Goal: Participate in discussion: Engage in conversation with other users on a specific topic

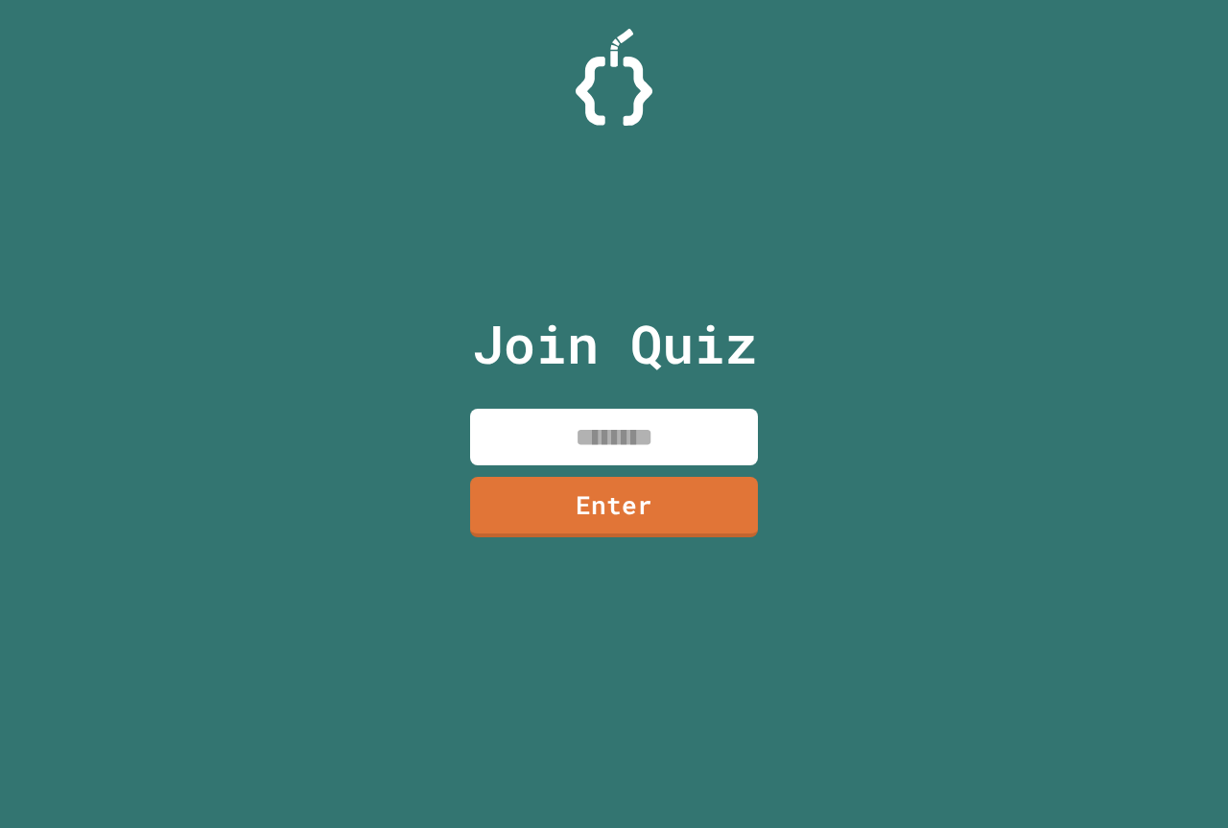
click at [547, 417] on input at bounding box center [614, 437] width 288 height 57
click at [551, 511] on link "Enter" at bounding box center [614, 505] width 290 height 62
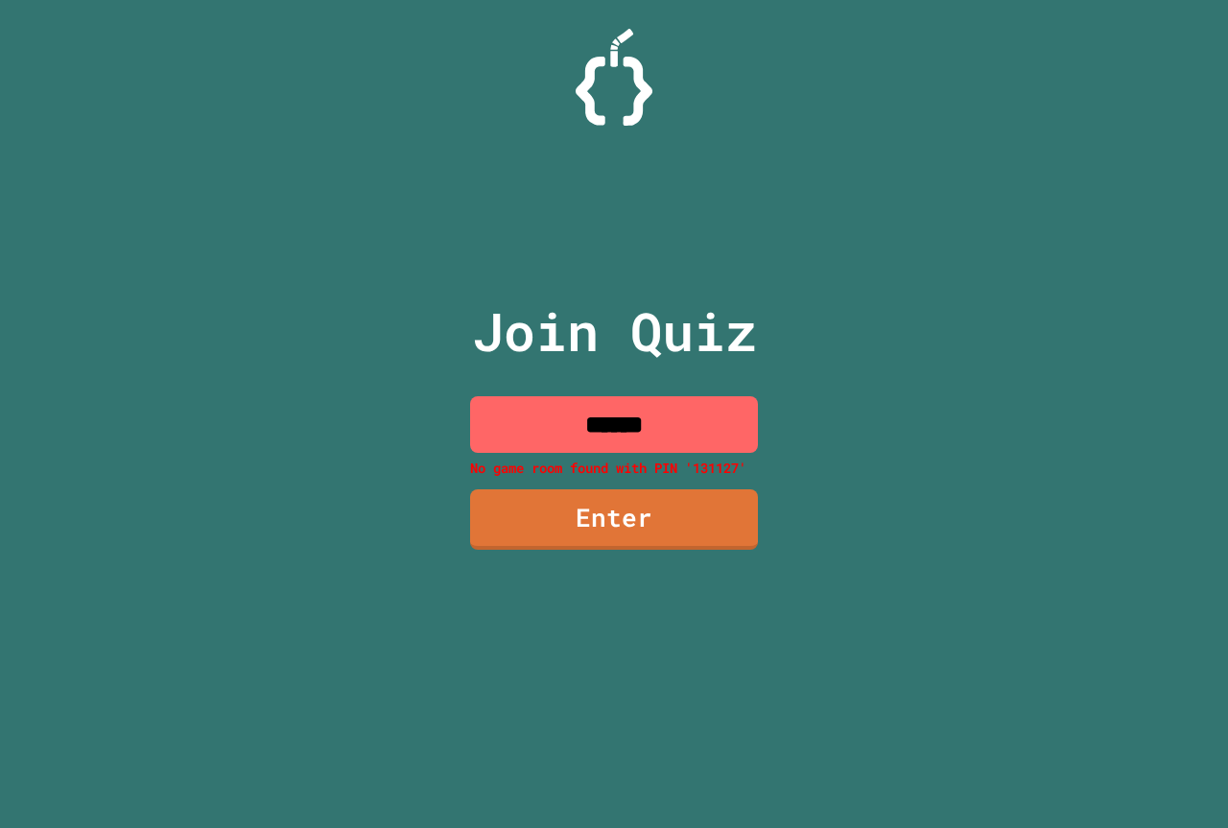
click at [653, 424] on input "******" at bounding box center [614, 424] width 288 height 57
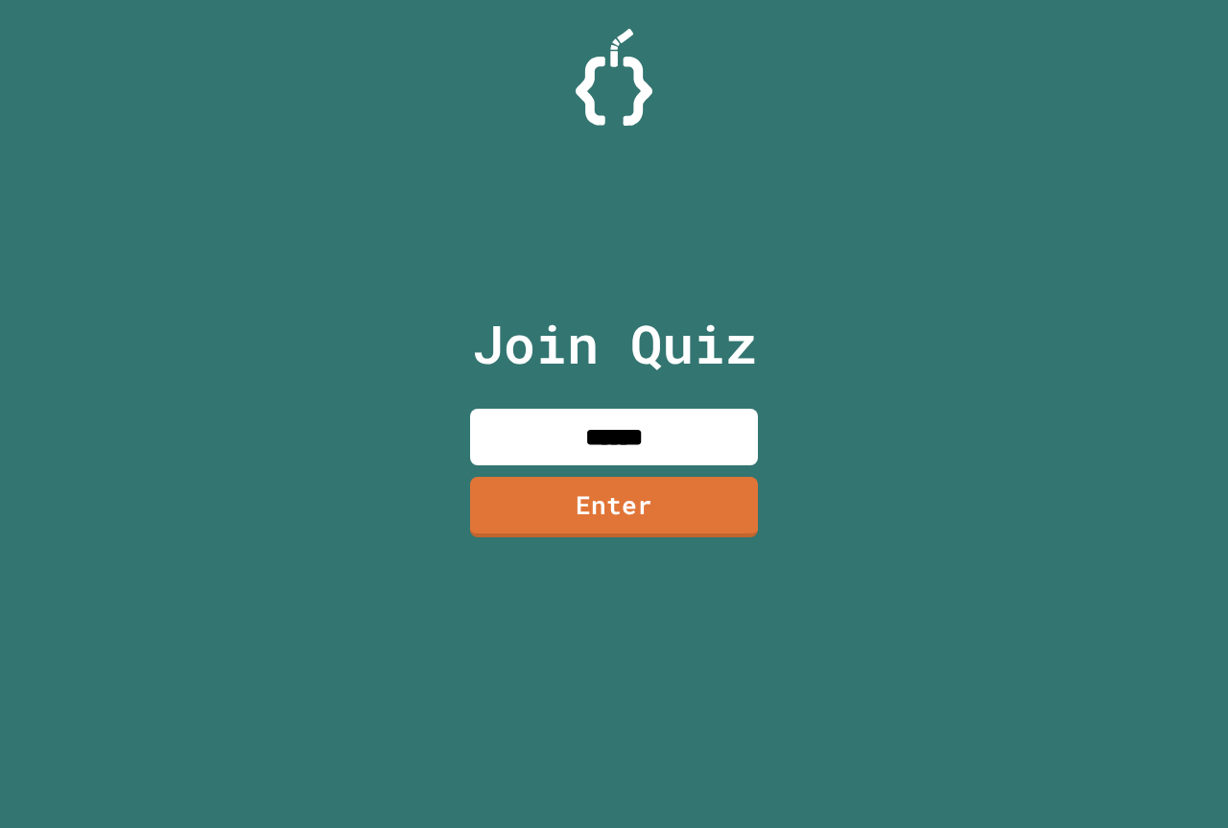
type input "******"
click at [658, 490] on link "Enter" at bounding box center [614, 504] width 284 height 63
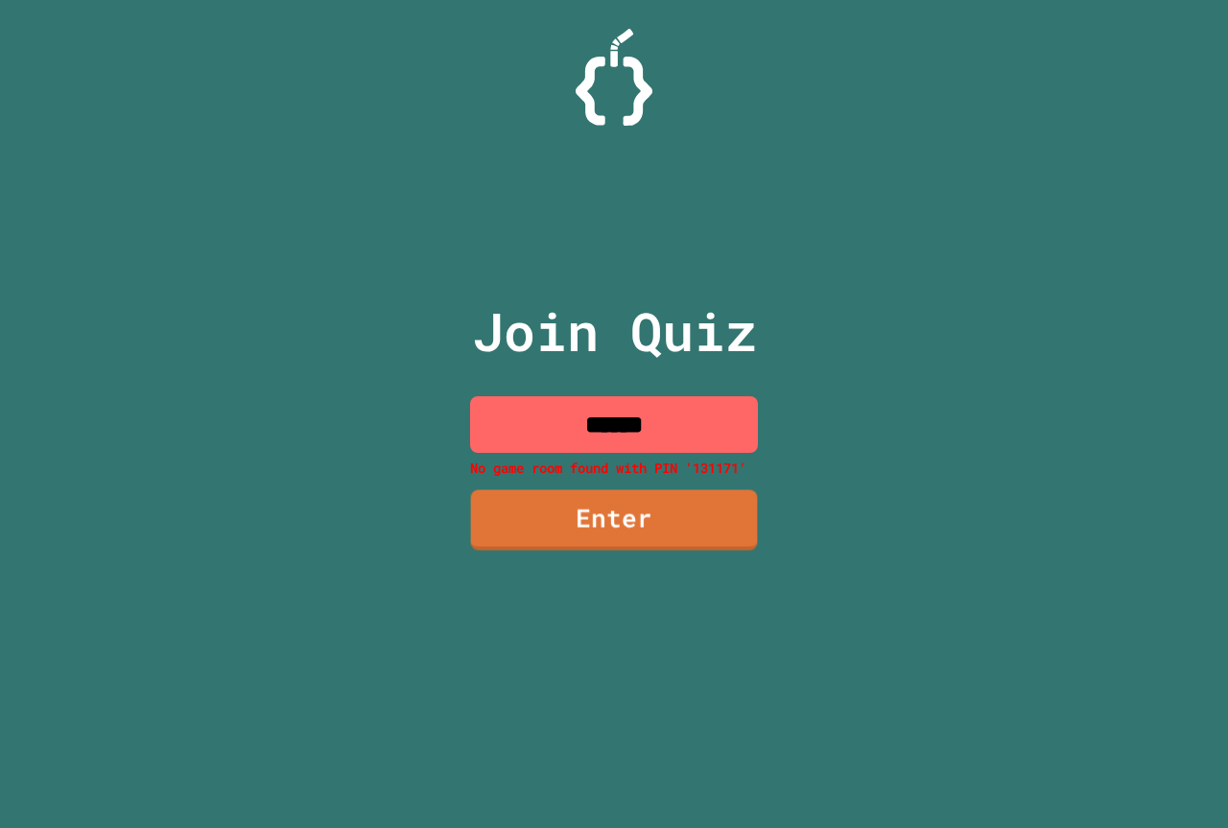
click at [641, 432] on input "******" at bounding box center [614, 424] width 288 height 57
click at [664, 419] on input "******" at bounding box center [614, 424] width 288 height 57
drag, startPoint x: 674, startPoint y: 435, endPoint x: 450, endPoint y: 512, distance: 236.7
click at [450, 512] on div "Join Quiz ****** No game room found with PIN '131171' Enter" at bounding box center [614, 414] width 1228 height 828
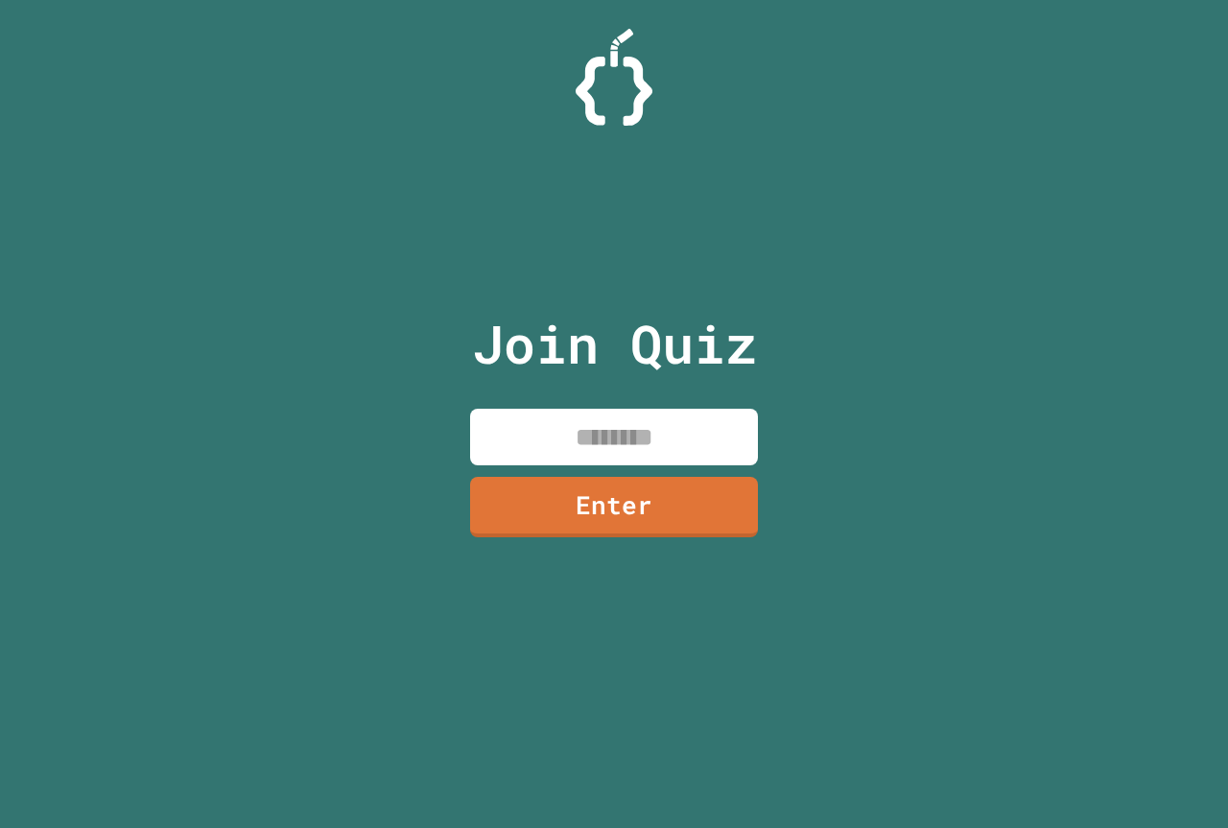
type input "*"
type input "********"
click at [585, 490] on link "Enter" at bounding box center [614, 505] width 292 height 63
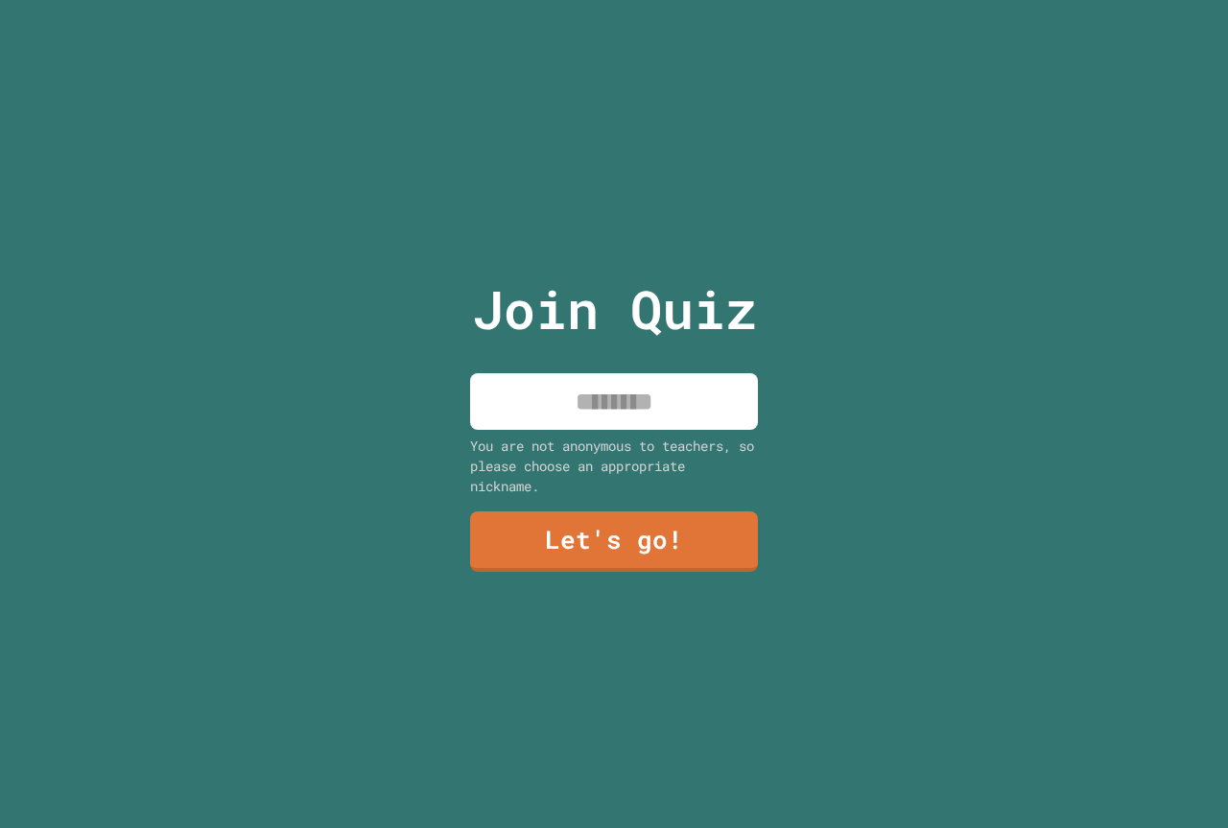
click at [735, 385] on input at bounding box center [614, 401] width 288 height 57
type input "******"
drag, startPoint x: 610, startPoint y: 517, endPoint x: 602, endPoint y: 522, distance: 9.9
click at [602, 522] on link "Let's go!" at bounding box center [614, 540] width 288 height 63
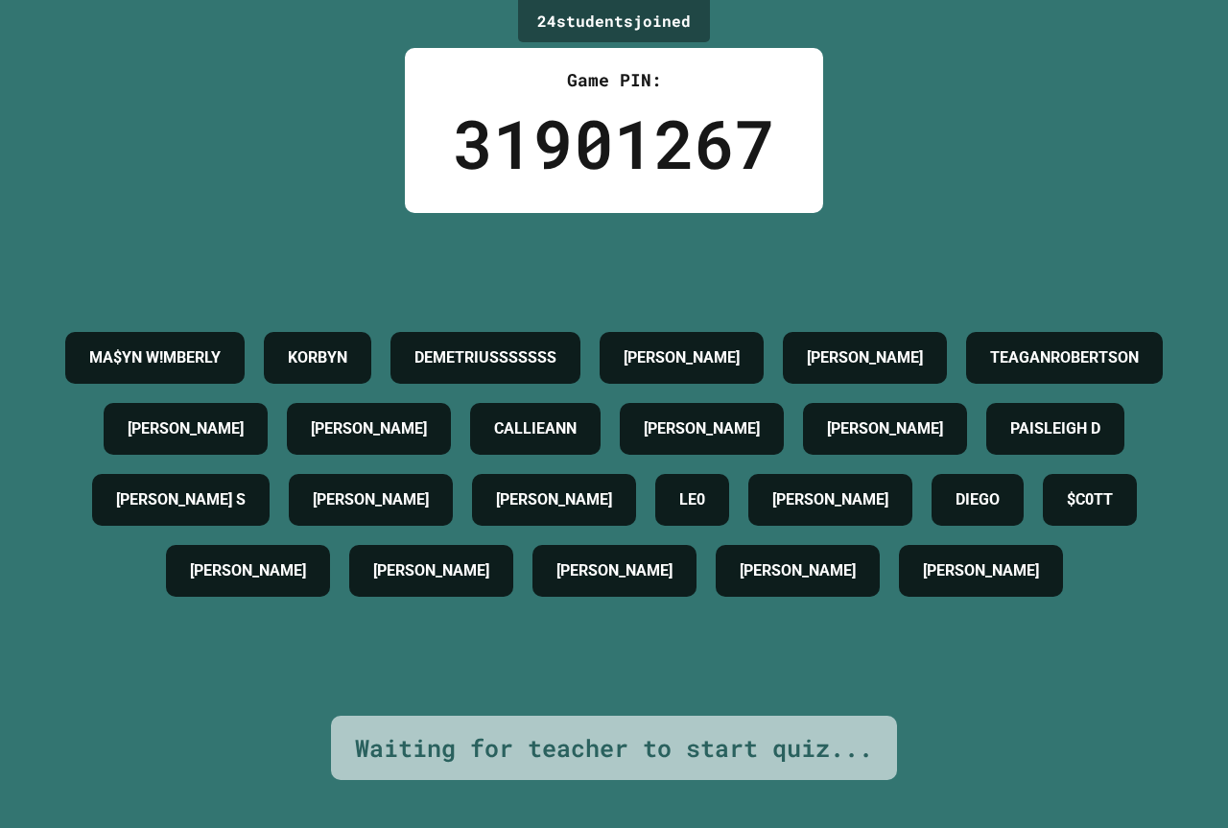
drag, startPoint x: 619, startPoint y: 2, endPoint x: 1041, endPoint y: 447, distance: 613.5
click at [1041, 440] on h4 "PAISLEIGH D" at bounding box center [1055, 428] width 90 height 23
click at [1071, 322] on div "MA$YN W![PERSON_NAME] DEMETRIUSSSSSSS [PERSON_NAME] [PERSON_NAME] [PERSON_NAME]…" at bounding box center [614, 464] width 1132 height 284
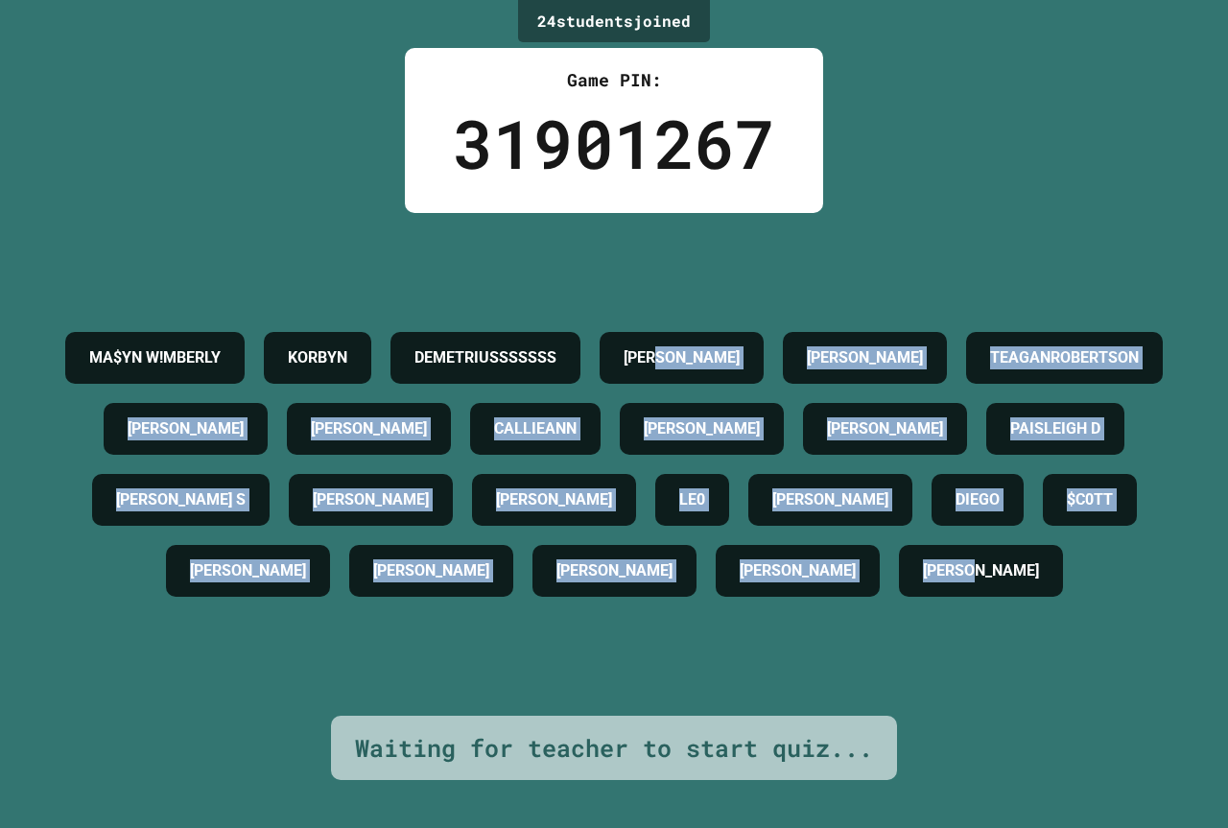
drag, startPoint x: 1088, startPoint y: 297, endPoint x: 784, endPoint y: 702, distance: 506.4
click at [769, 606] on div "MA$YN W![PERSON_NAME] DEMETRIUSSSSSSS [PERSON_NAME] [PERSON_NAME] [PERSON_NAME]…" at bounding box center [614, 464] width 1132 height 284
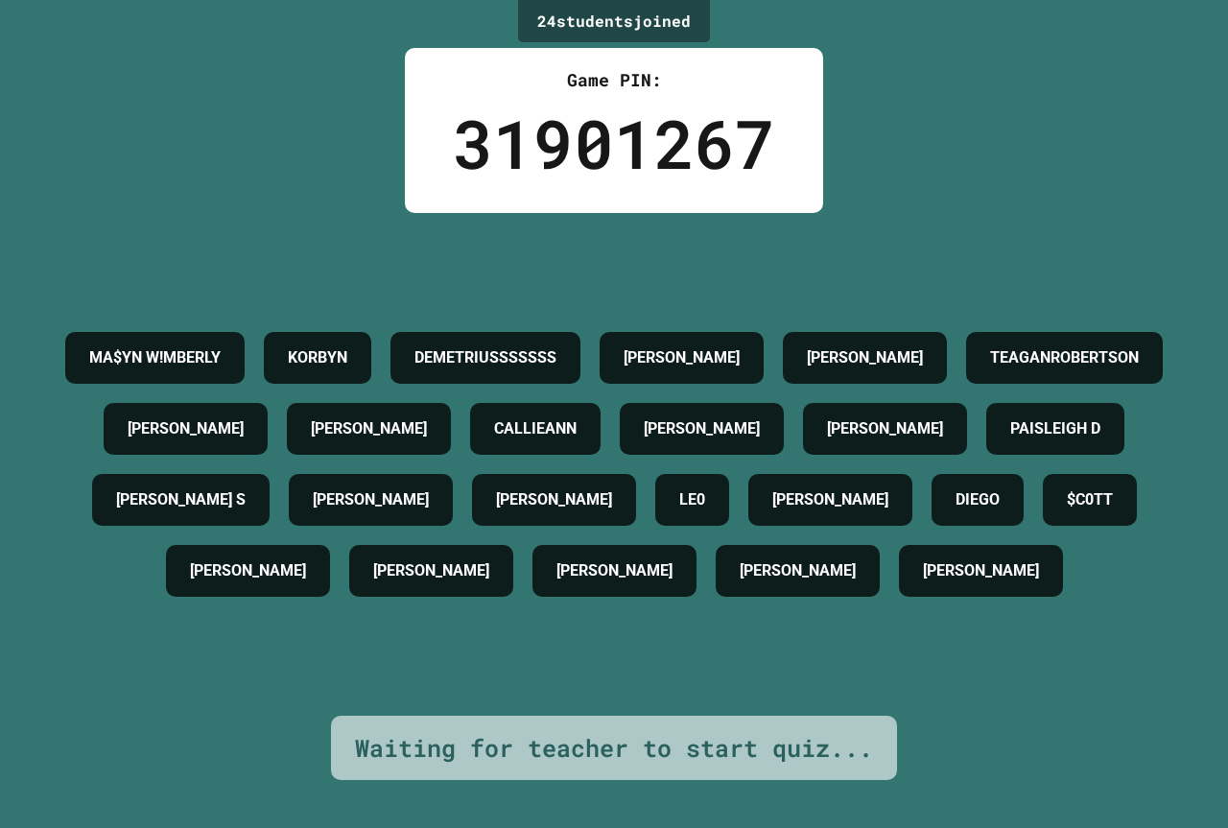
click at [896, 606] on div "MA$YN W![PERSON_NAME] DEMETRIUSSSSSSS [PERSON_NAME] [PERSON_NAME] [PERSON_NAME]…" at bounding box center [614, 464] width 1132 height 284
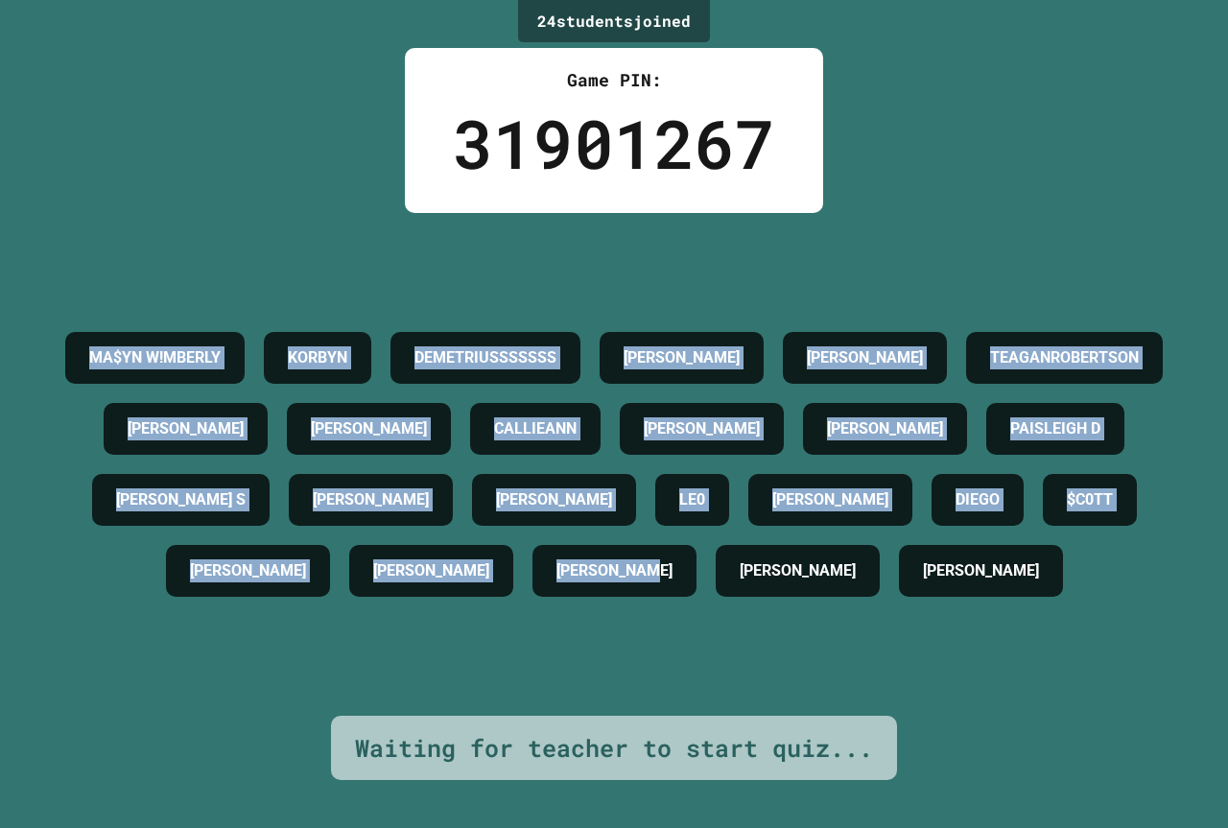
drag, startPoint x: 880, startPoint y: 704, endPoint x: 102, endPoint y: -95, distance: 1115.5
click at [102, 0] on html "We are updating our servers at 7PM EST [DATE]. [PERSON_NAME] should continue to…" at bounding box center [614, 414] width 1228 height 828
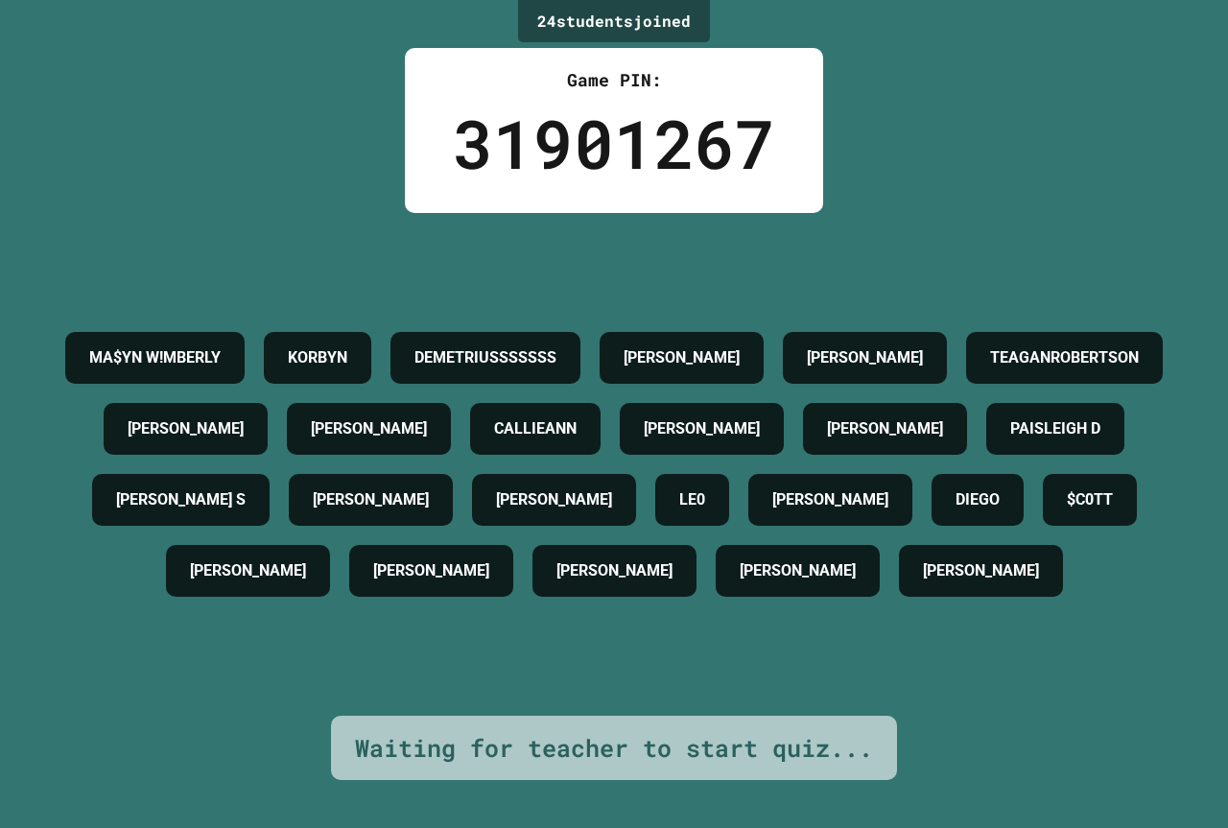
click at [724, 606] on div "MA$YN W![PERSON_NAME] DEMETRIUSSSSSSS [PERSON_NAME] [PERSON_NAME] [PERSON_NAME]…" at bounding box center [614, 464] width 1132 height 284
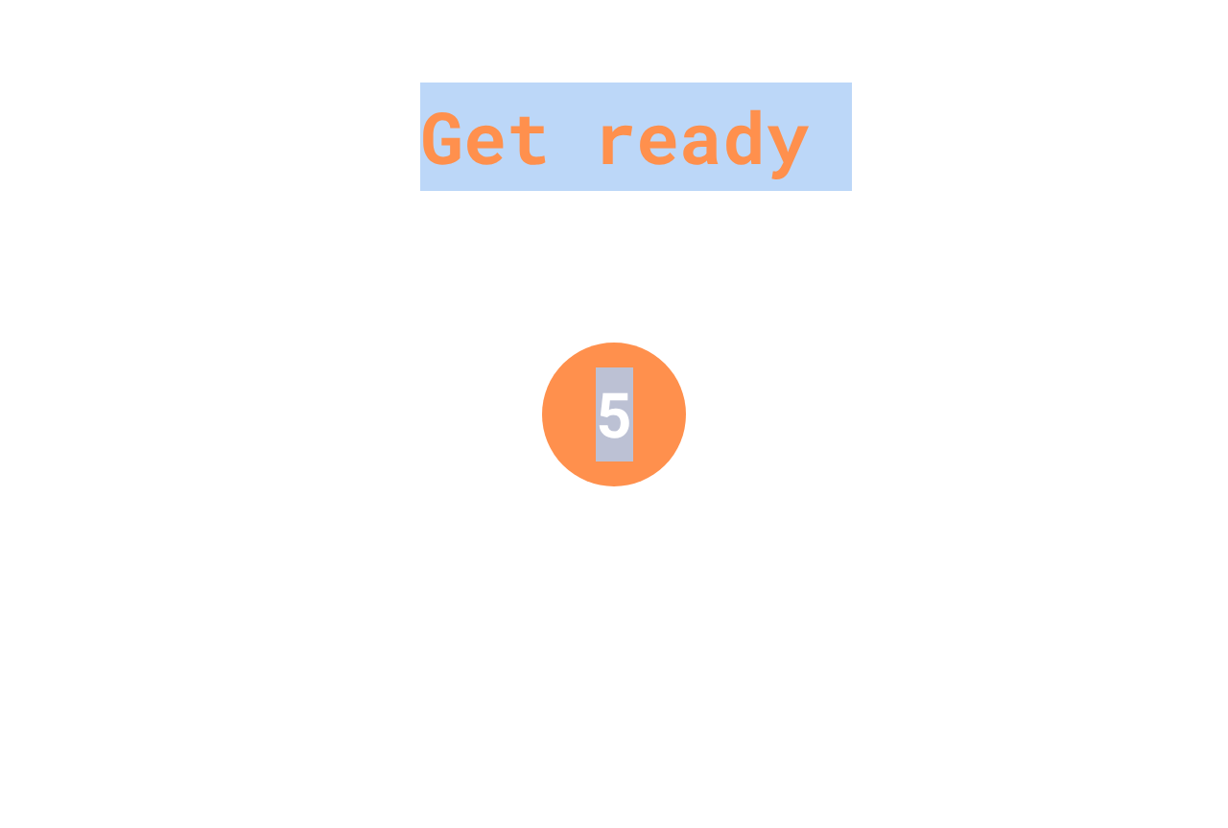
drag, startPoint x: 689, startPoint y: 715, endPoint x: 657, endPoint y: 722, distance: 32.4
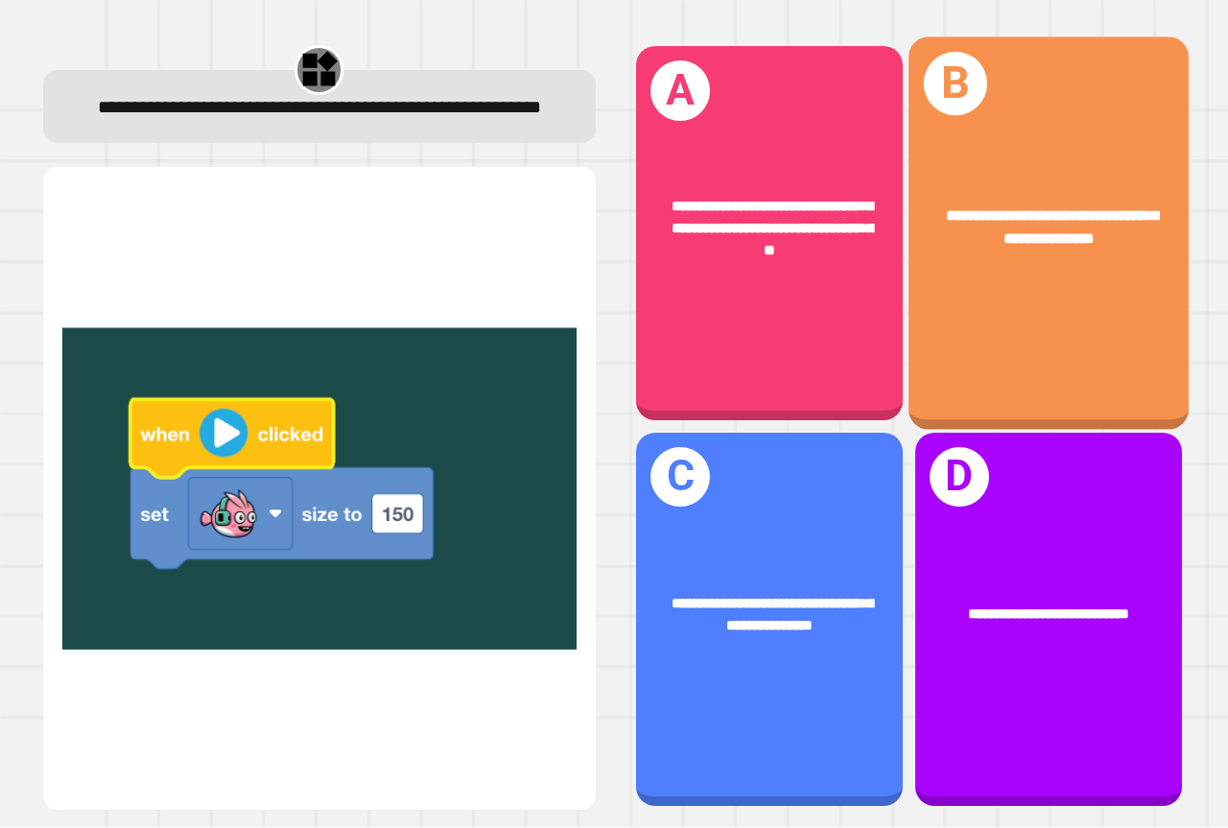
drag, startPoint x: 1051, startPoint y: 259, endPoint x: 1052, endPoint y: 249, distance: 10.6
click at [1052, 249] on div "**********" at bounding box center [1049, 228] width 280 height 107
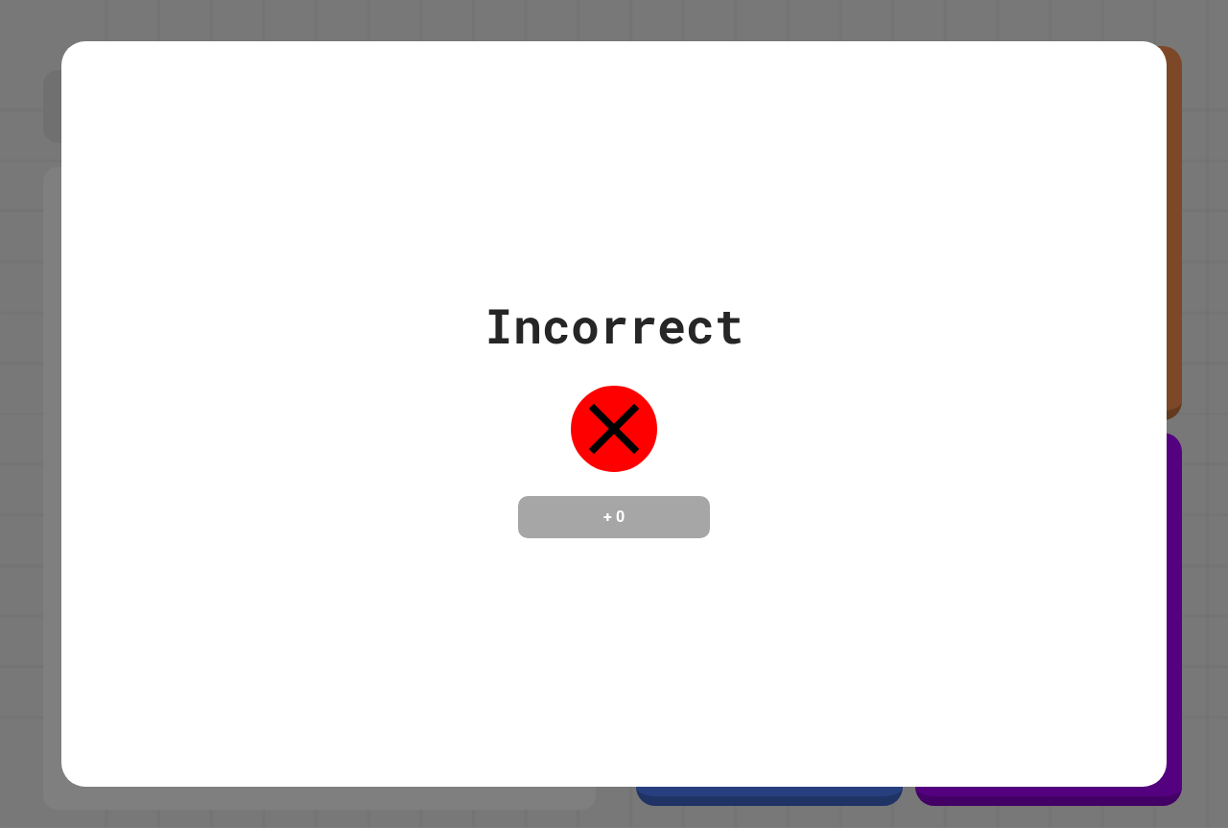
drag, startPoint x: 29, startPoint y: 713, endPoint x: 64, endPoint y: 674, distance: 53.0
click at [65, 664] on div "Incorrect + 0" at bounding box center [614, 414] width 1228 height 828
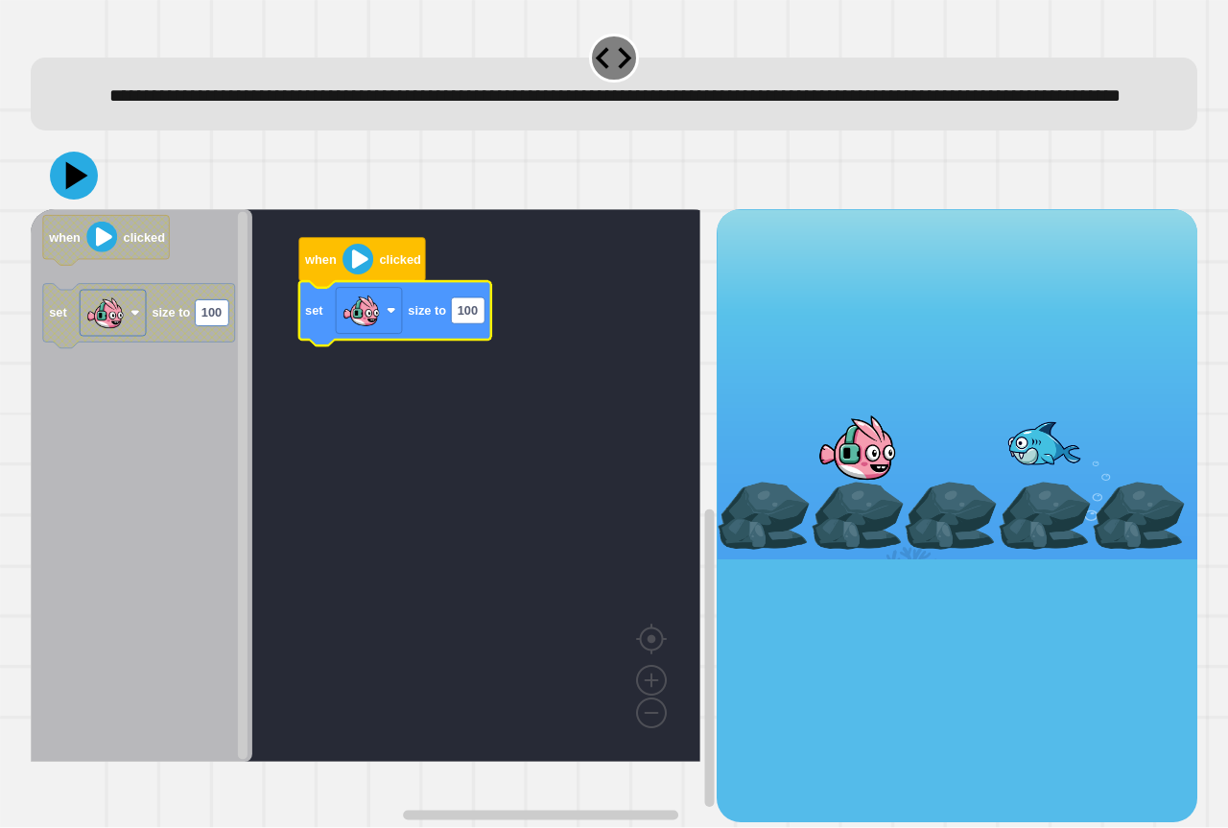
click at [489, 346] on icon "Blockly Workspace" at bounding box center [395, 314] width 192 height 64
click at [481, 323] on rect "Blockly Workspace" at bounding box center [468, 310] width 34 height 26
type input "***"
click at [75, 201] on icon at bounding box center [74, 176] width 49 height 49
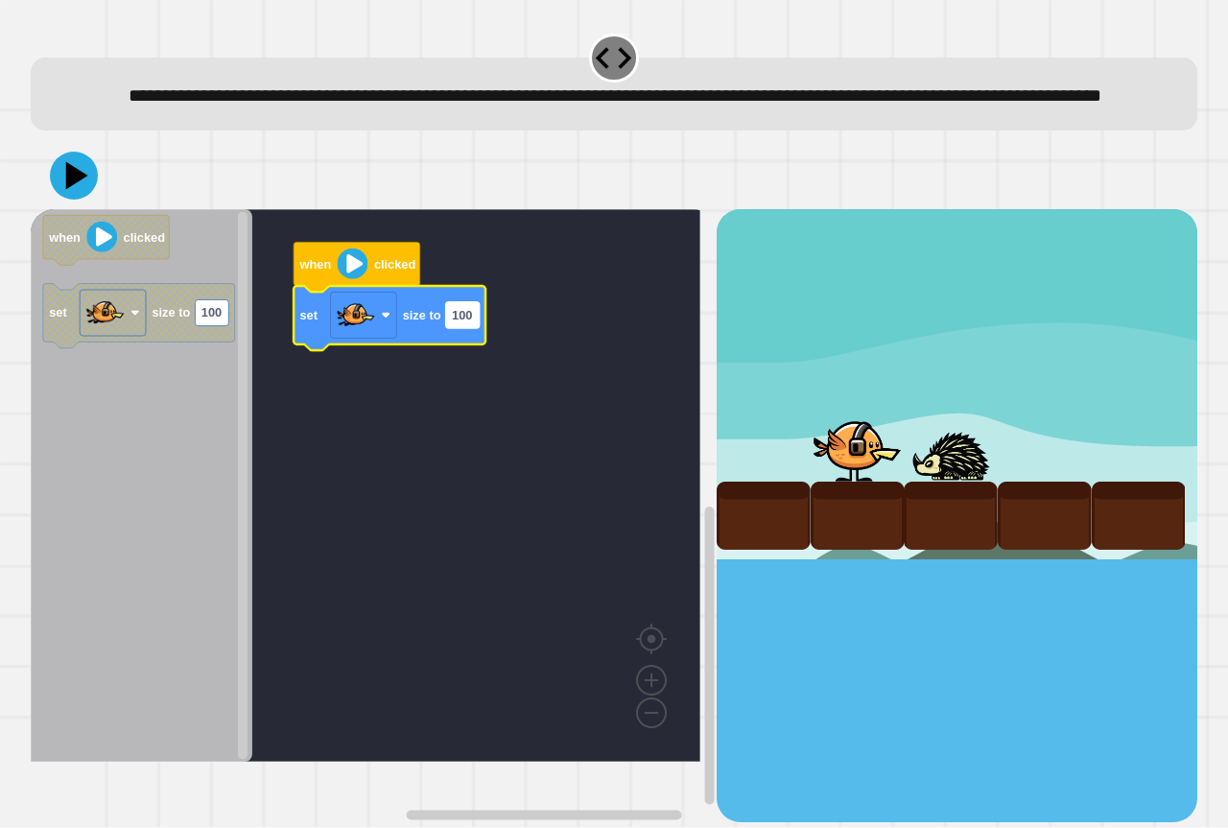
click at [463, 328] on rect "Blockly Workspace" at bounding box center [463, 315] width 34 height 26
type input "********"
click at [63, 204] on icon at bounding box center [74, 176] width 58 height 58
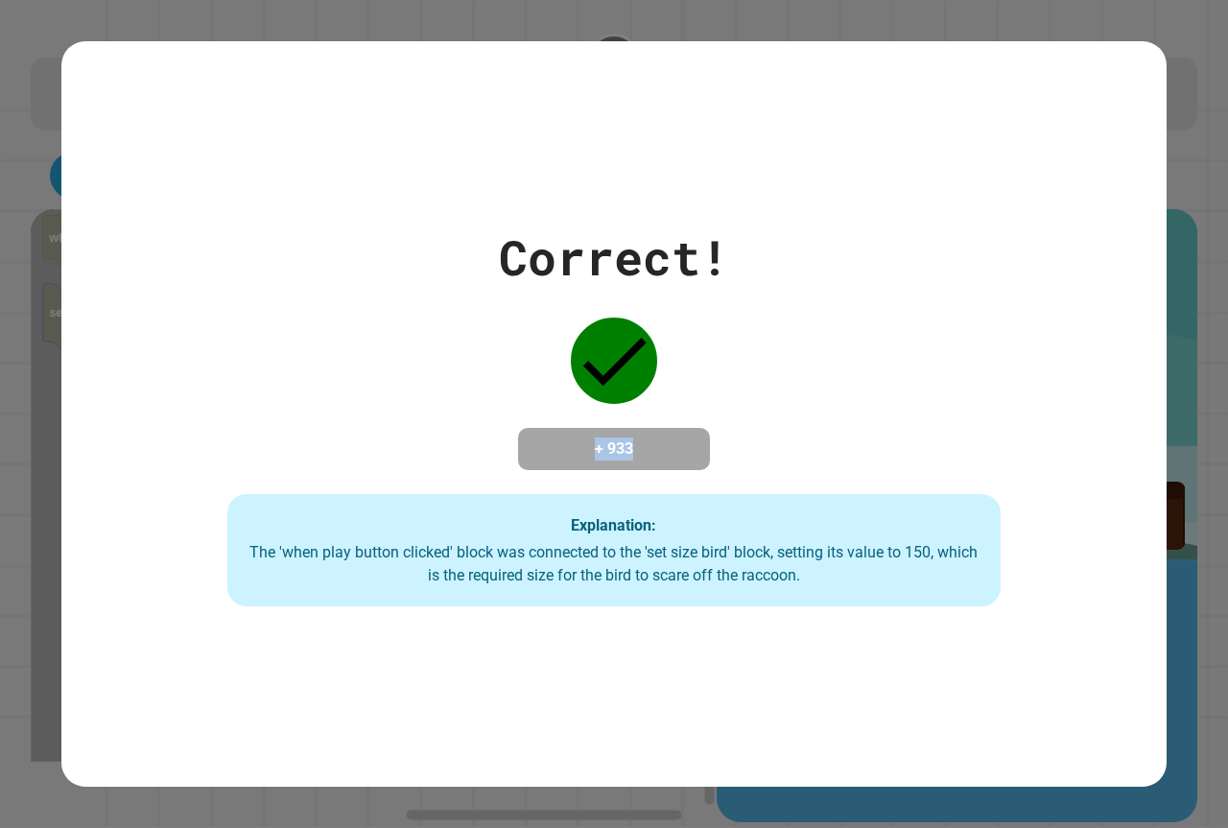
drag, startPoint x: 637, startPoint y: 437, endPoint x: 556, endPoint y: 413, distance: 85.0
click at [556, 428] on div "+ 933" at bounding box center [614, 449] width 192 height 42
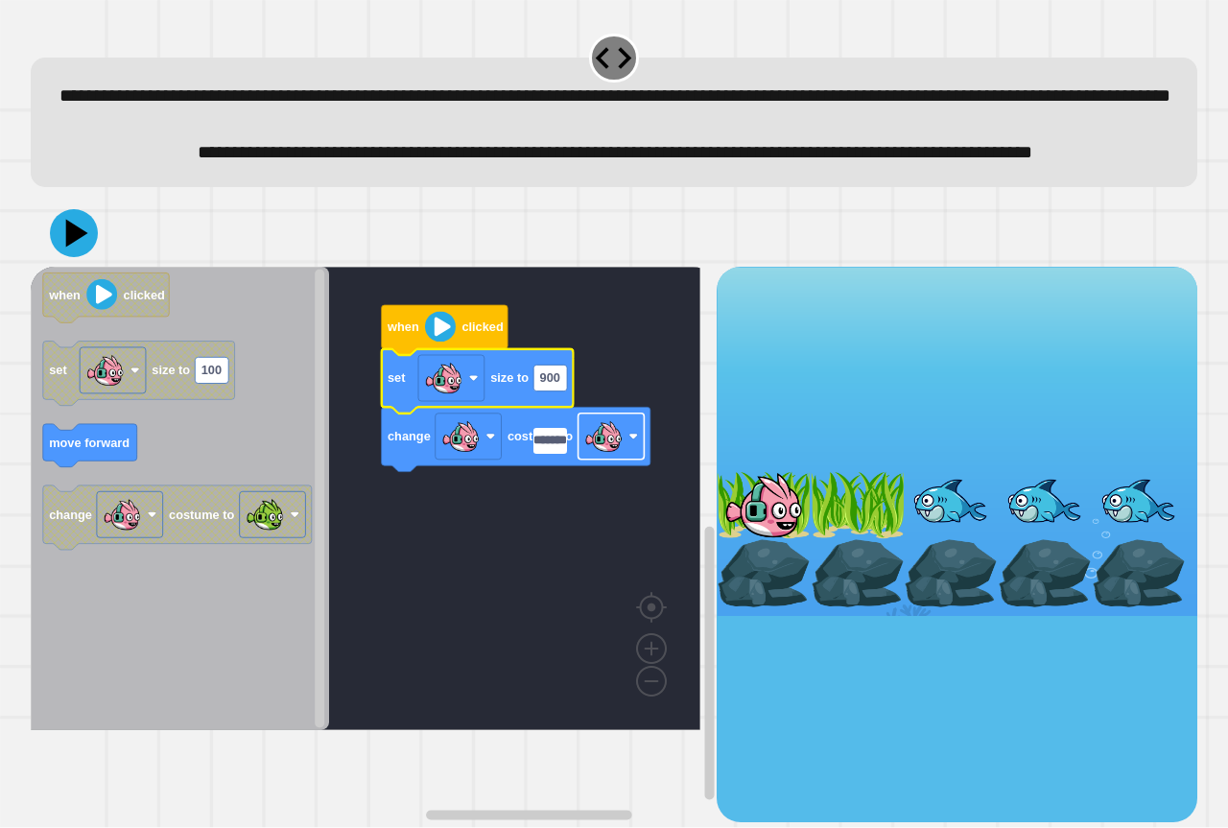
type input "********"
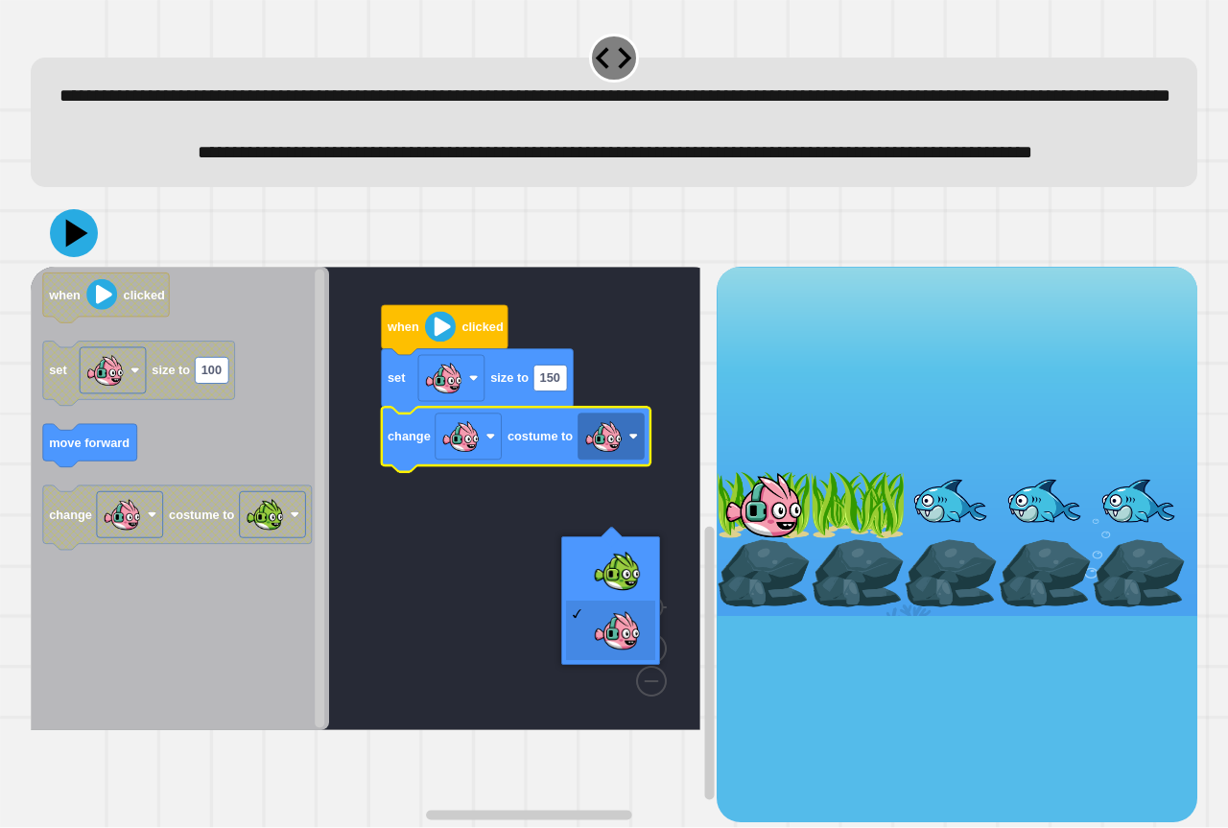
click at [625, 460] on rect "Blockly Workspace" at bounding box center [612, 437] width 66 height 46
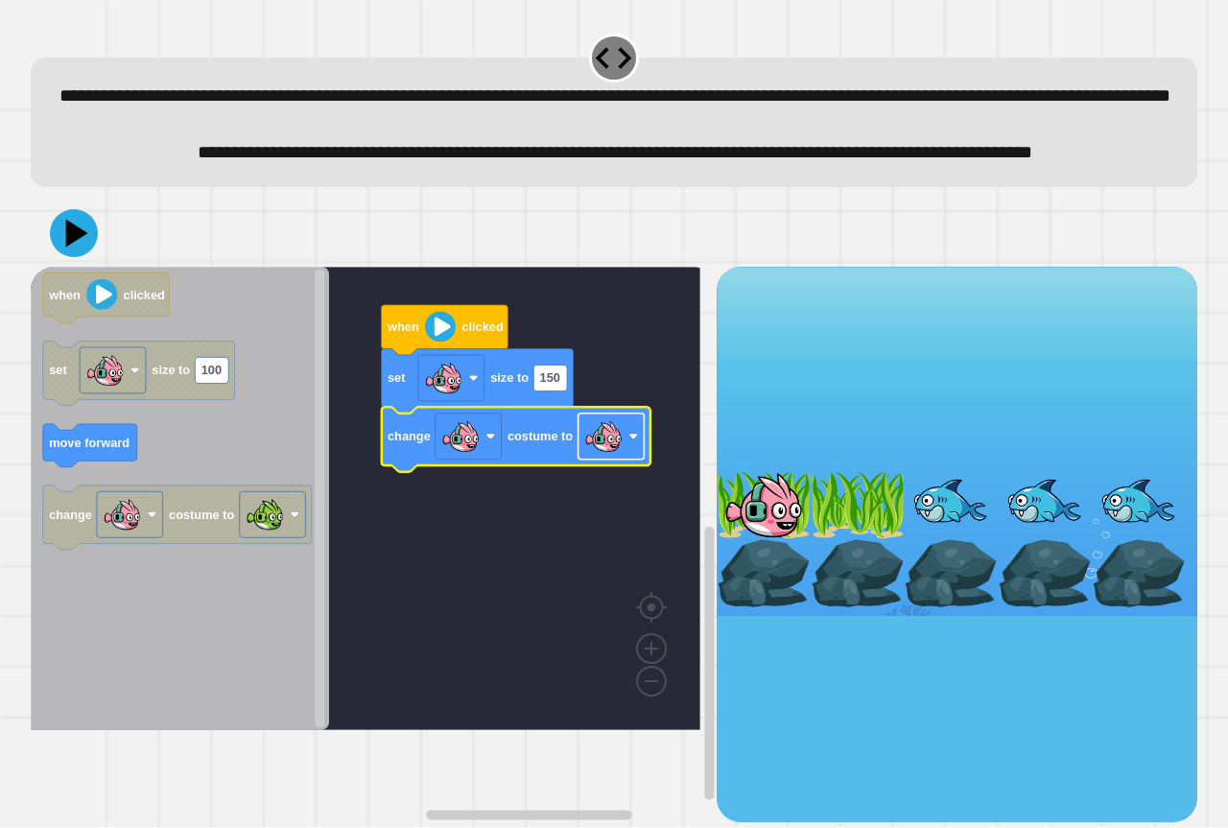
click at [625, 460] on rect "Blockly Workspace" at bounding box center [612, 437] width 66 height 46
click at [70, 250] on icon at bounding box center [77, 234] width 27 height 34
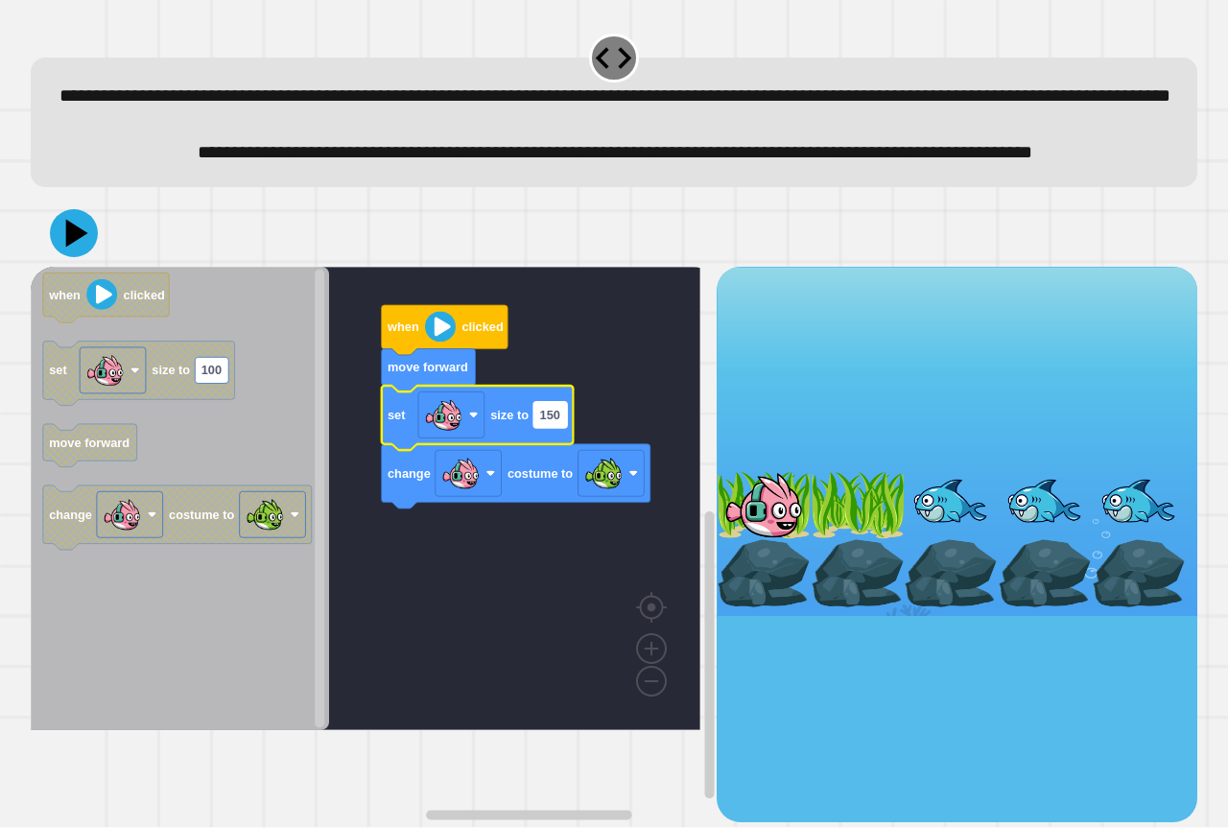
click at [552, 422] on text "150" at bounding box center [550, 415] width 20 height 14
click at [80, 248] on icon at bounding box center [77, 233] width 22 height 29
click at [561, 480] on input "*****" at bounding box center [550, 477] width 34 height 26
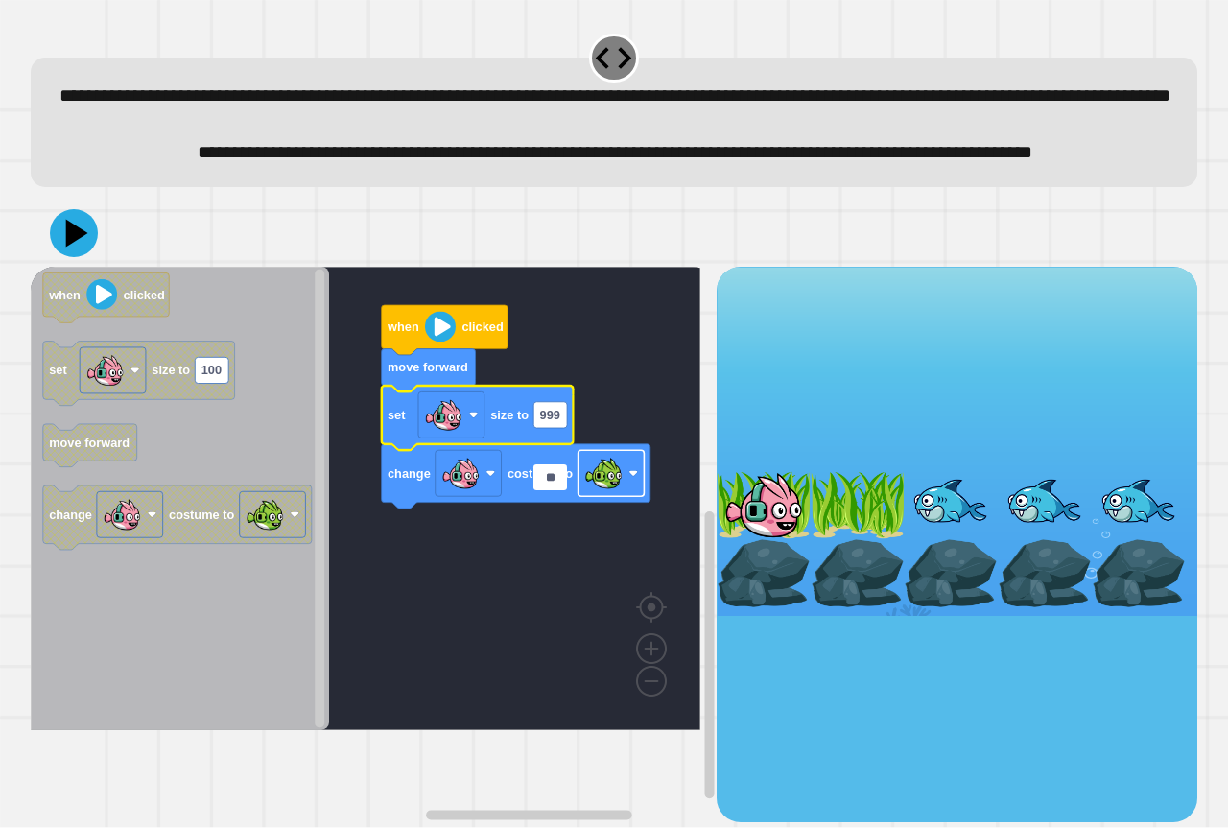
type input "*"
click at [50, 258] on button at bounding box center [74, 233] width 50 height 50
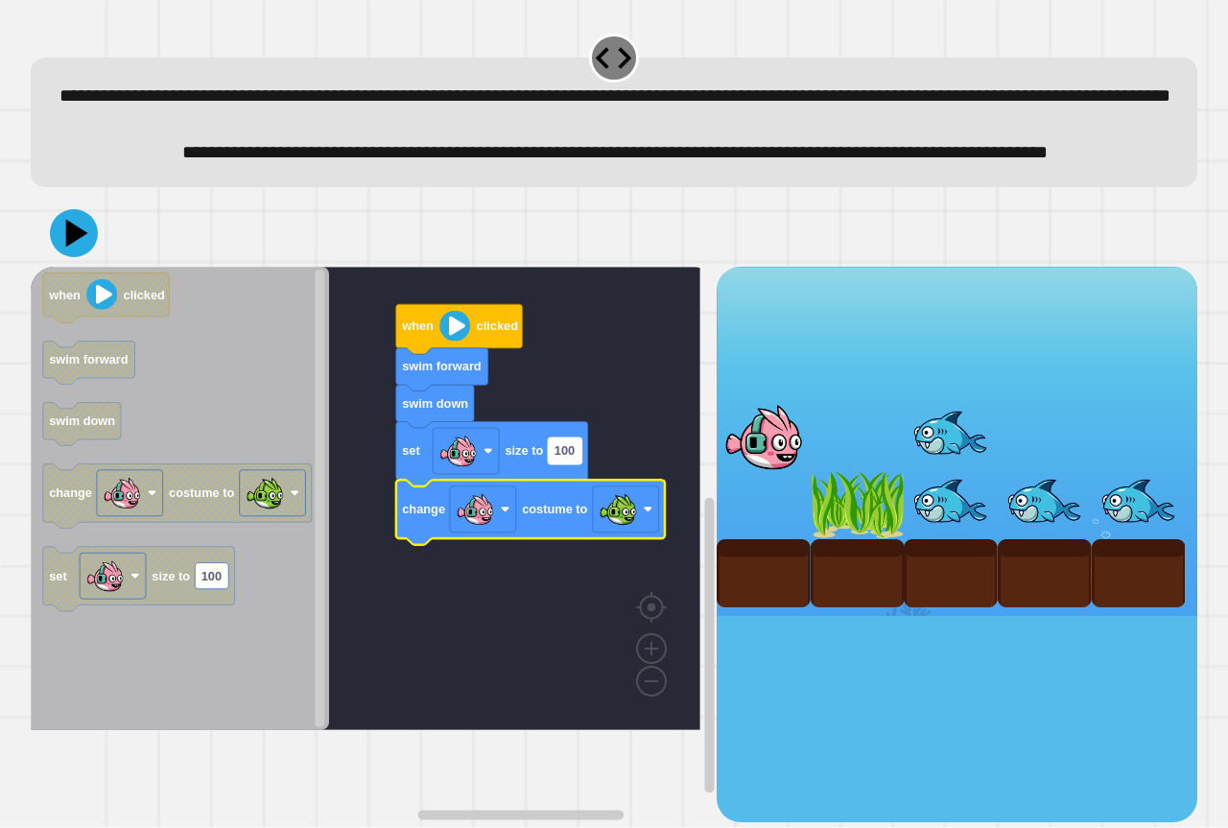
click at [559, 459] on text "100" at bounding box center [565, 451] width 20 height 14
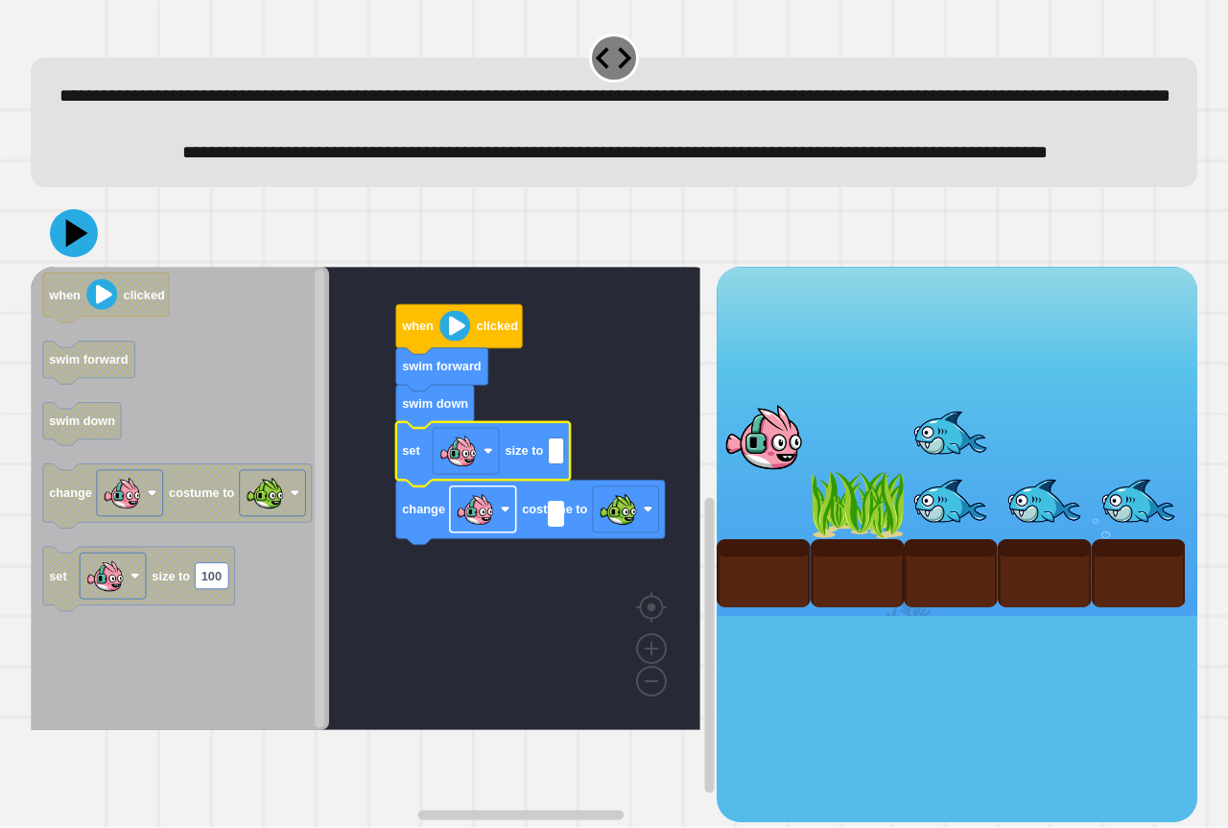
type input "*"
click at [627, 529] on image "Blockly Workspace" at bounding box center [618, 509] width 38 height 38
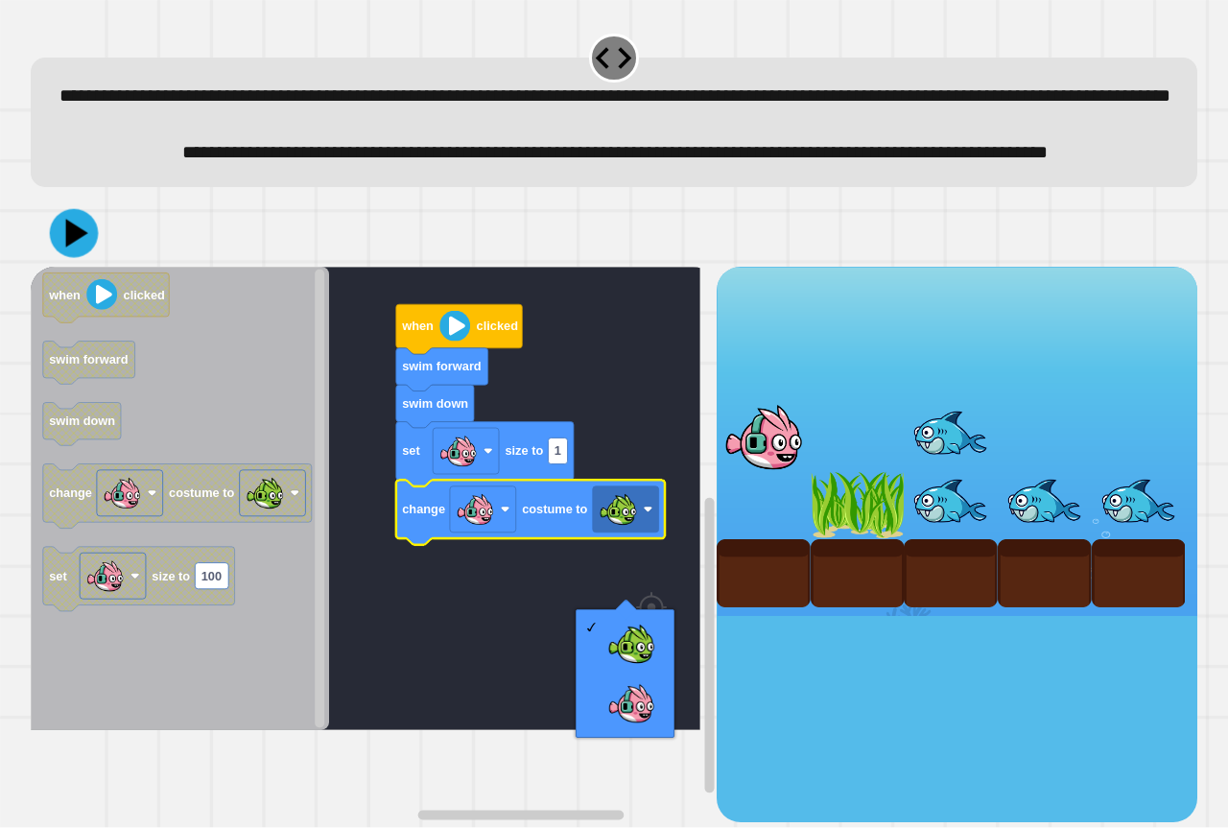
click at [60, 258] on icon at bounding box center [74, 233] width 49 height 49
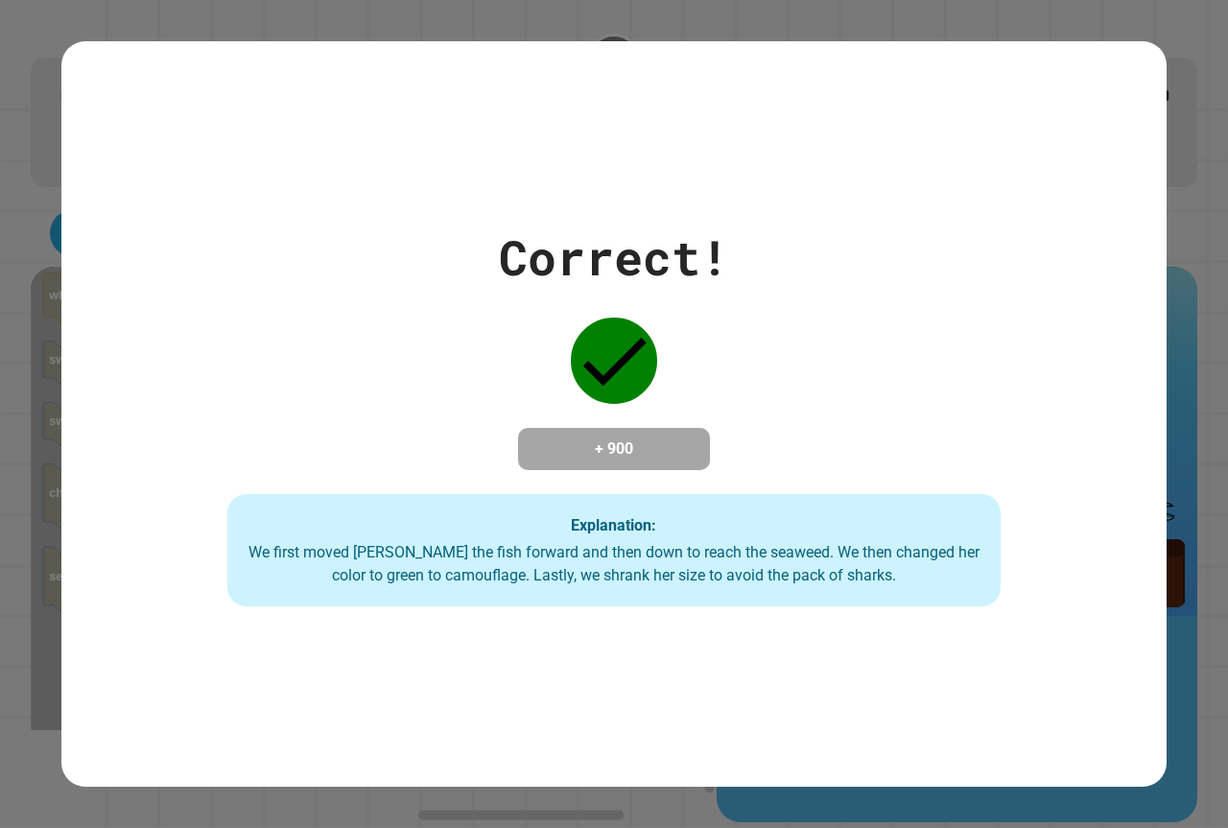
drag, startPoint x: 1087, startPoint y: 8, endPoint x: 696, endPoint y: 258, distance: 464.7
click at [695, 258] on div "Correct!" at bounding box center [614, 258] width 230 height 72
click at [666, 119] on div "Correct! + 900 Explanation: We first moved [PERSON_NAME] the fish forward and t…" at bounding box center [613, 414] width 1105 height 746
click at [715, 237] on div "Correct!" at bounding box center [614, 258] width 230 height 72
click at [717, 237] on div "Correct!" at bounding box center [614, 258] width 230 height 72
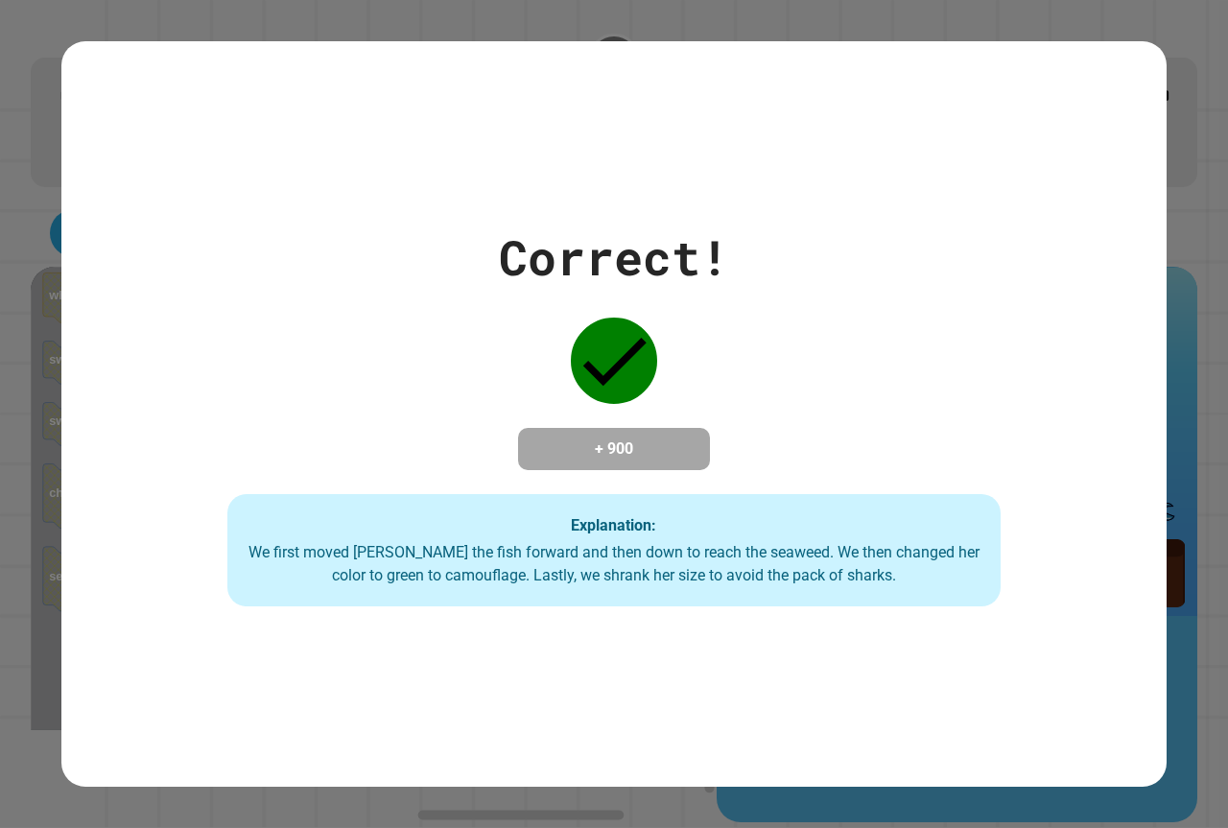
click at [717, 237] on div "Correct!" at bounding box center [614, 258] width 230 height 72
click at [713, 240] on div "Correct!" at bounding box center [614, 258] width 230 height 72
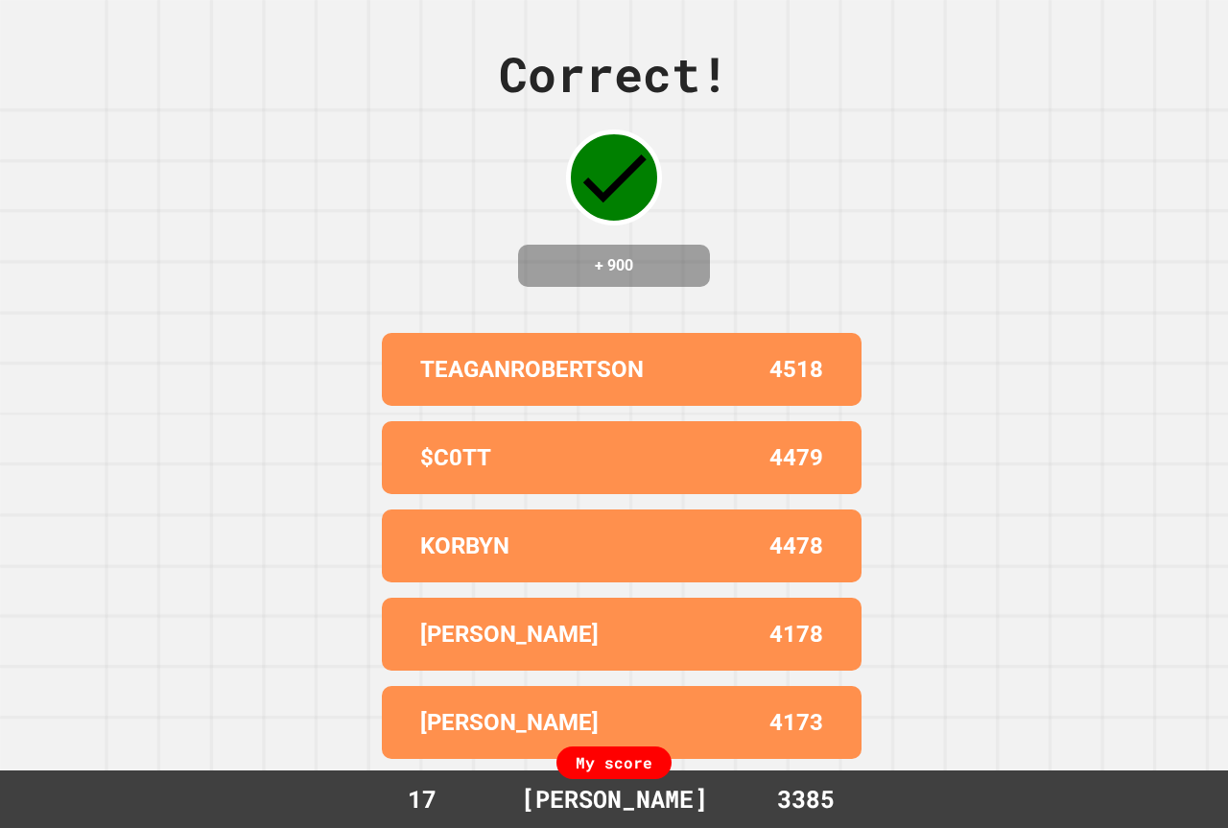
drag, startPoint x: 515, startPoint y: 130, endPoint x: 602, endPoint y: 272, distance: 166.2
drag, startPoint x: 602, startPoint y: 272, endPoint x: 318, endPoint y: 391, distance: 307.9
click at [319, 391] on div "Correct! + 900 TEAGANROBERTSON 4518 $C0TT 4479 KORBYN 4478 [PERSON_NAME] 4178 […" at bounding box center [614, 414] width 1228 height 828
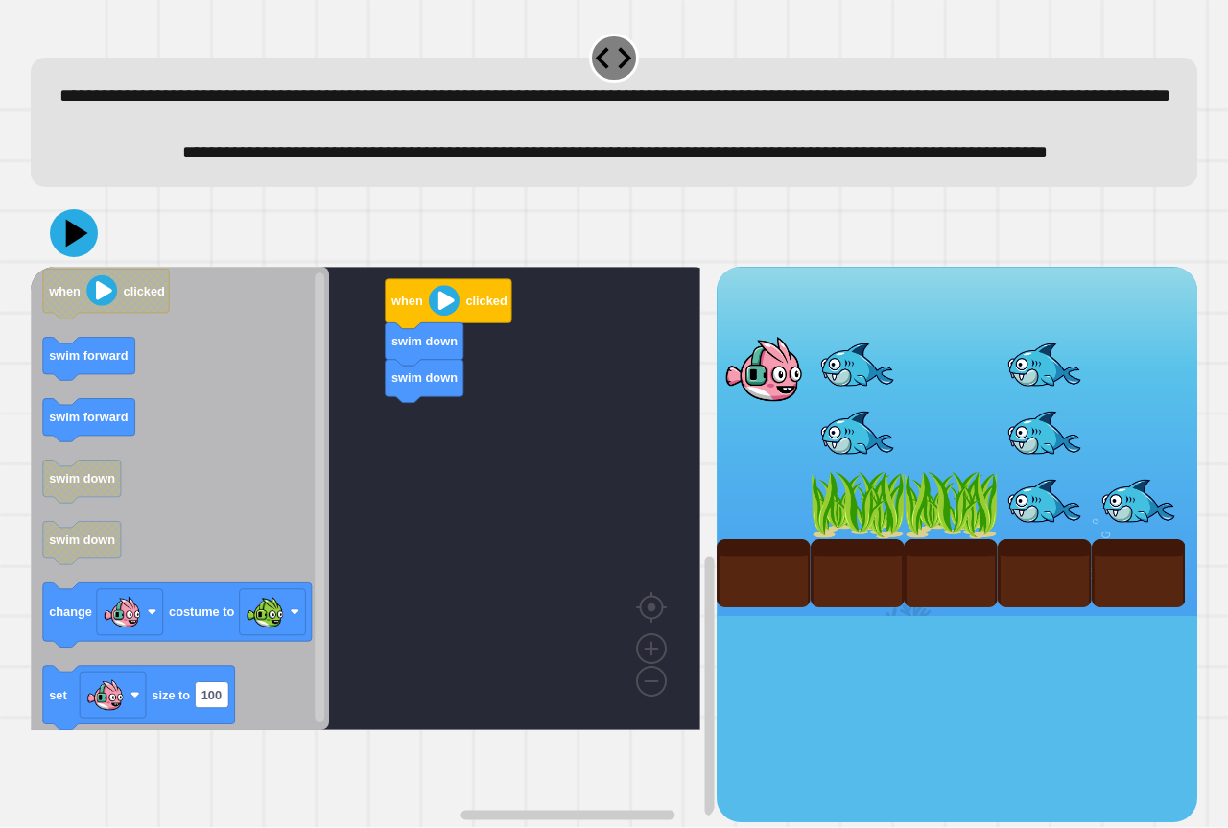
click at [250, 483] on icon "when clicked swim forward swim forward swim down swim down change costume to se…" at bounding box center [180, 498] width 298 height 463
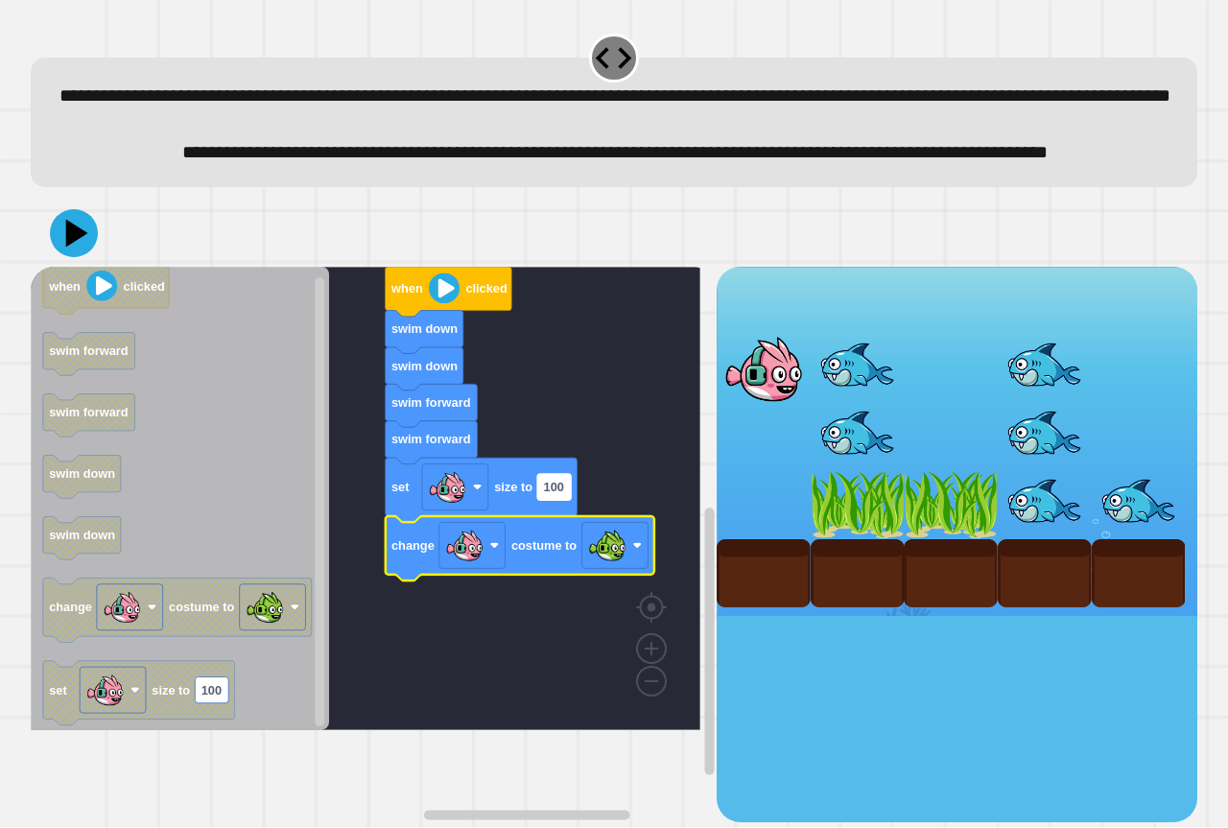
click at [555, 500] on rect "Blockly Workspace" at bounding box center [554, 487] width 34 height 26
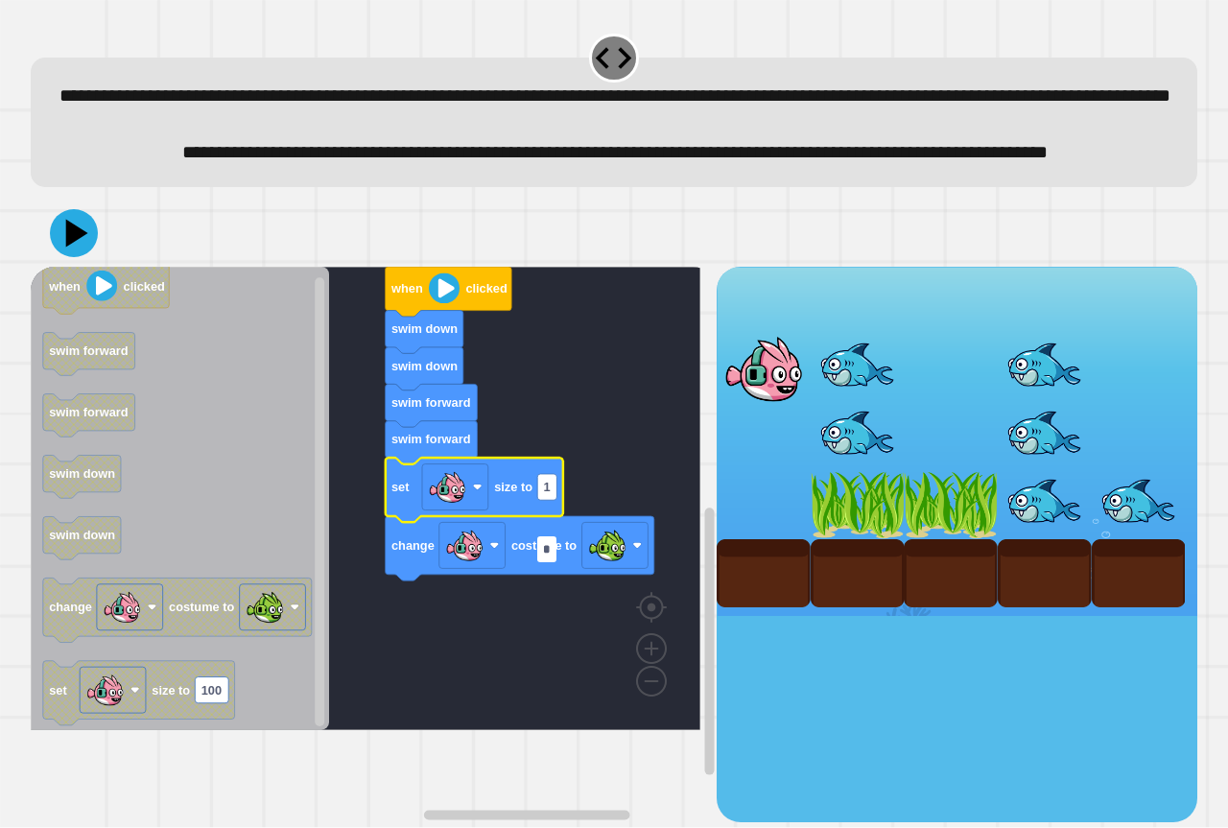
type input "*"
click at [87, 262] on icon at bounding box center [74, 233] width 58 height 58
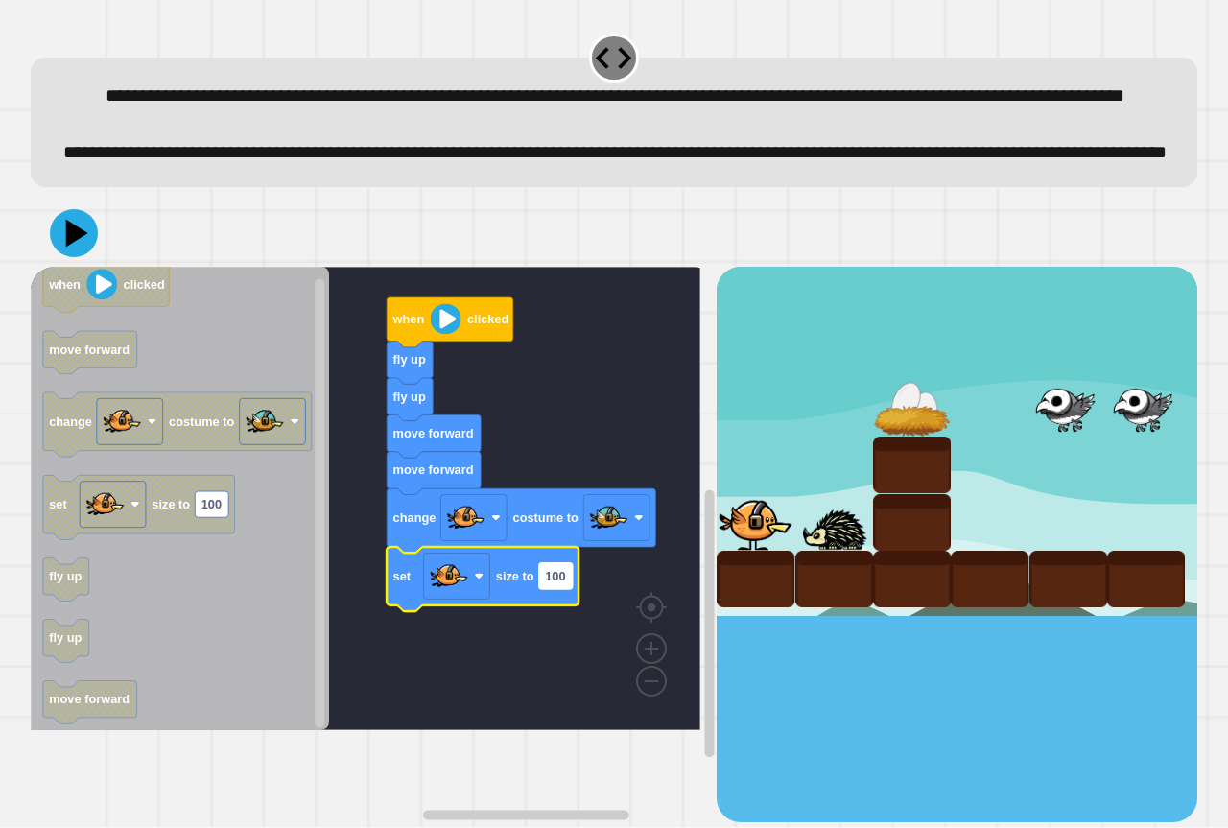
click at [563, 589] on rect "Blockly Workspace" at bounding box center [556, 576] width 34 height 26
type input "*"
drag, startPoint x: 55, startPoint y: 296, endPoint x: 69, endPoint y: 295, distance: 14.5
click at [53, 262] on icon at bounding box center [74, 233] width 58 height 58
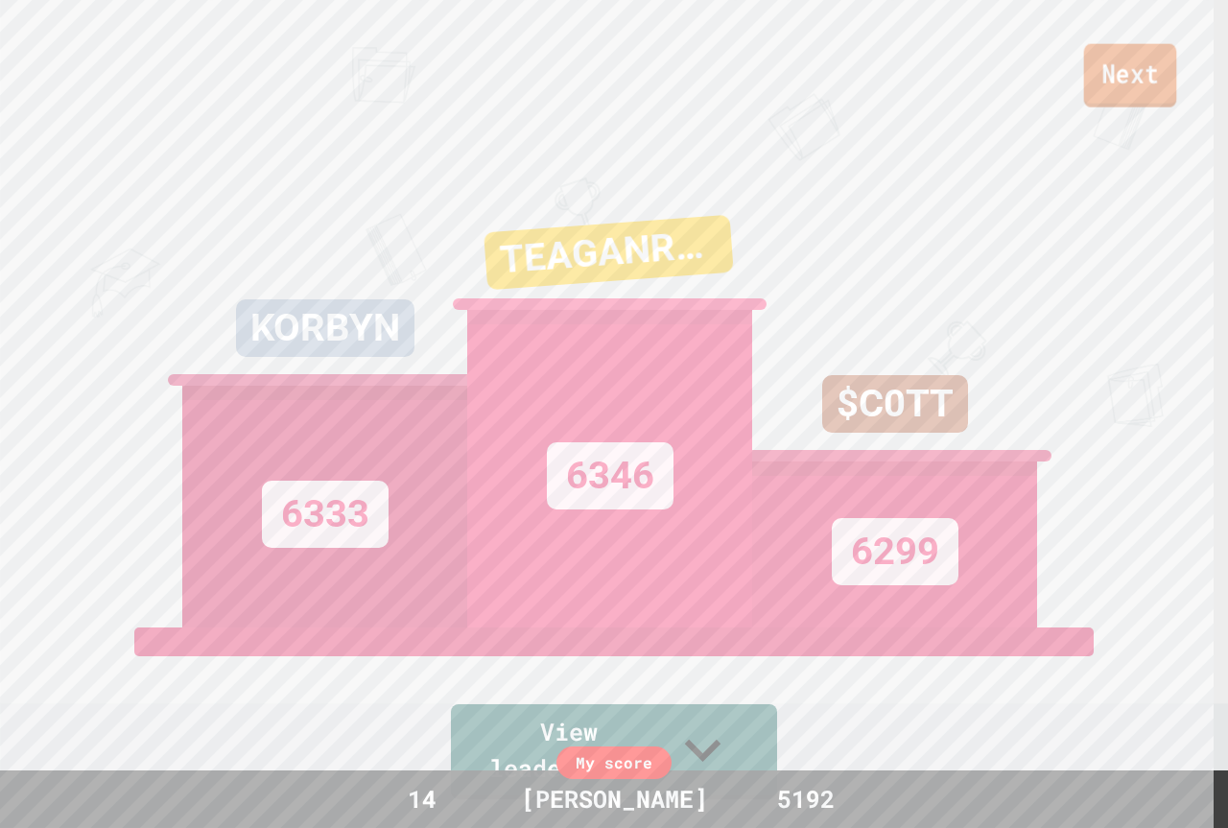
click at [1099, 81] on link "Next" at bounding box center [1130, 75] width 93 height 63
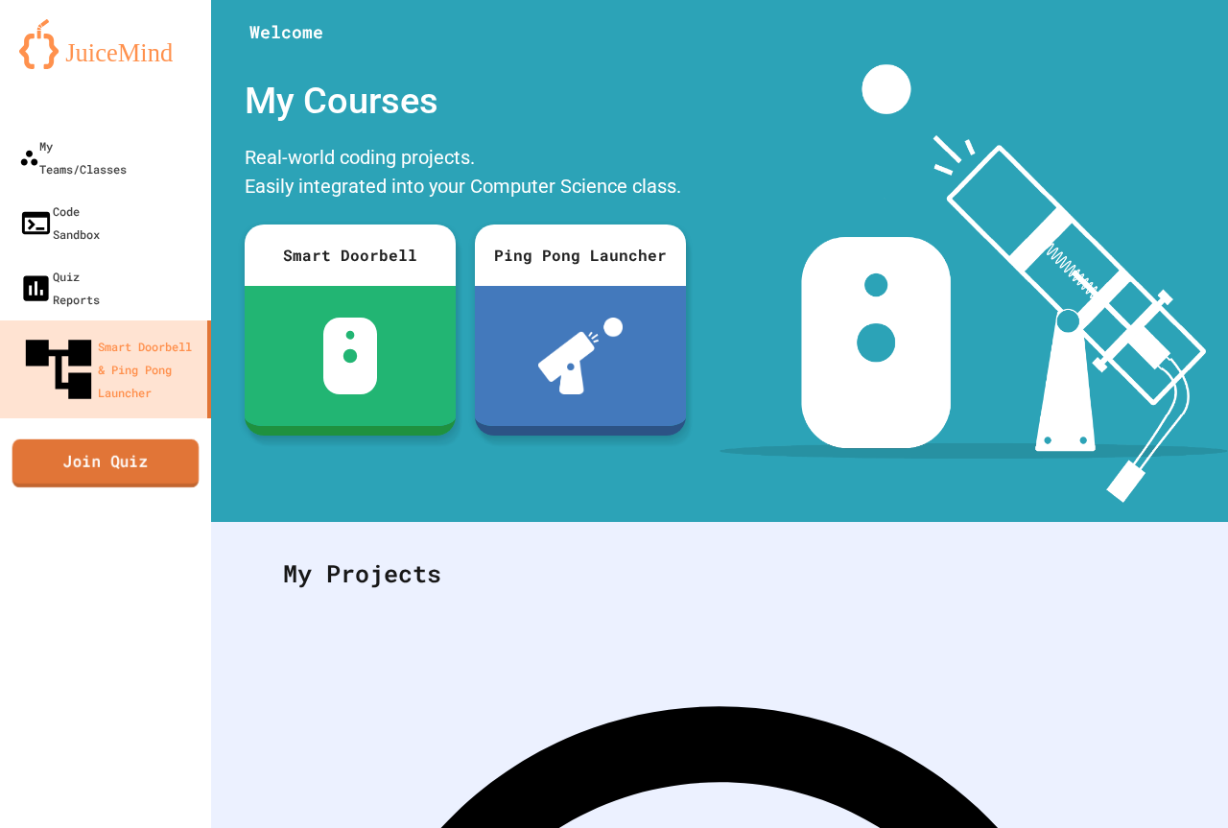
click at [150, 438] on link "Join Quiz" at bounding box center [105, 462] width 187 height 48
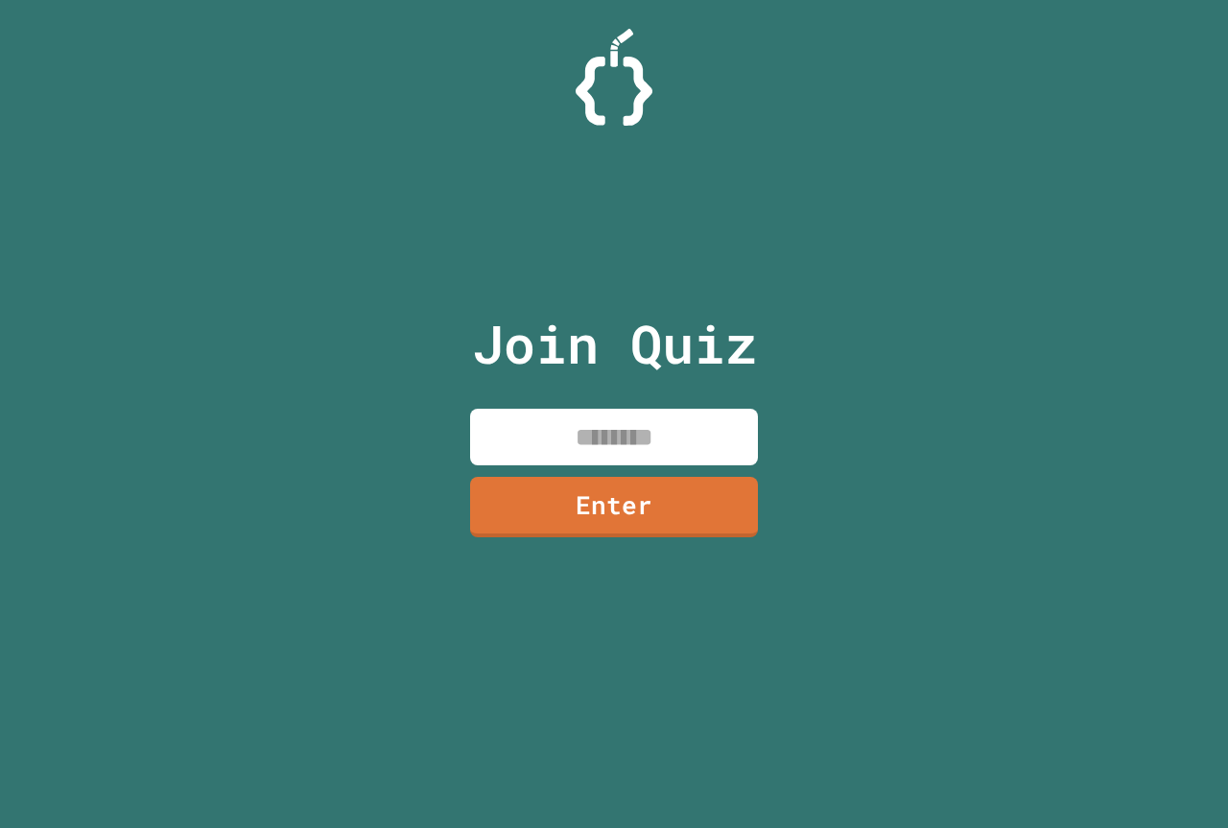
click at [588, 450] on input at bounding box center [614, 437] width 288 height 57
type input "********"
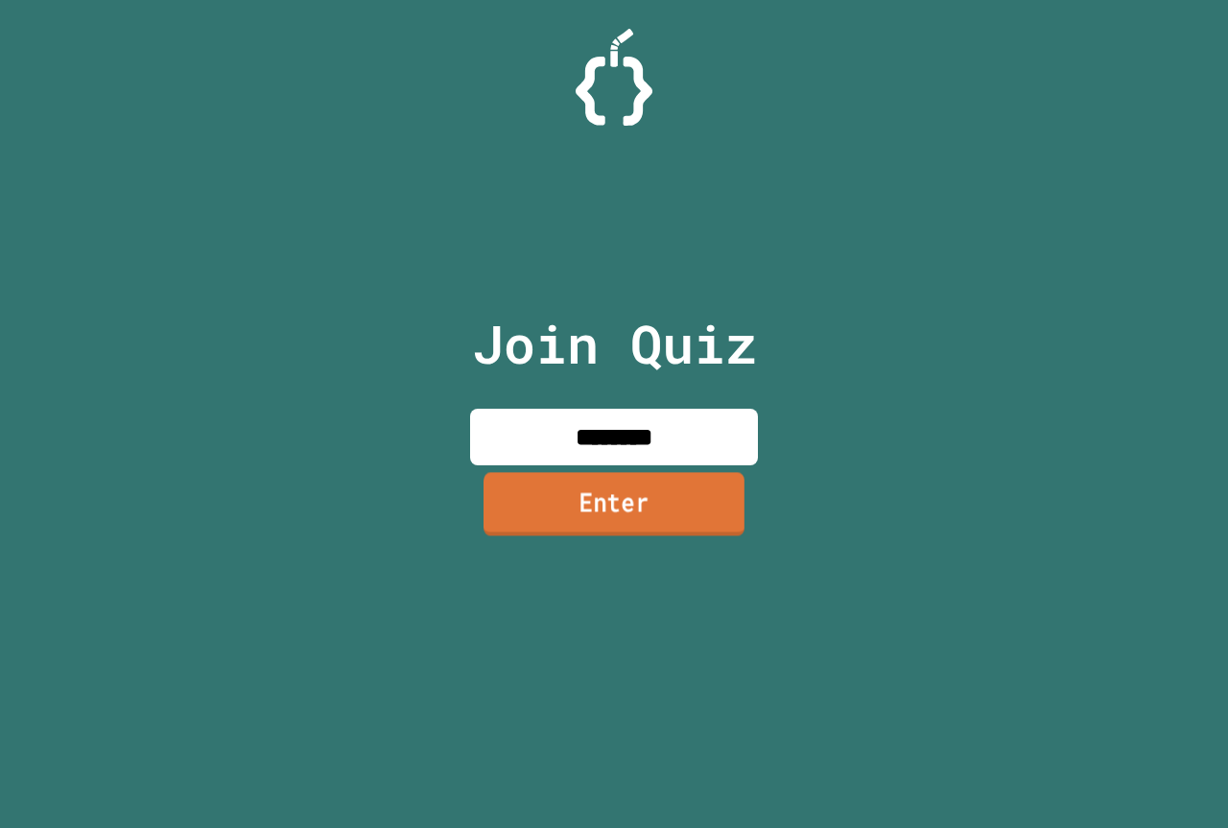
click at [724, 523] on link "Enter" at bounding box center [614, 503] width 261 height 63
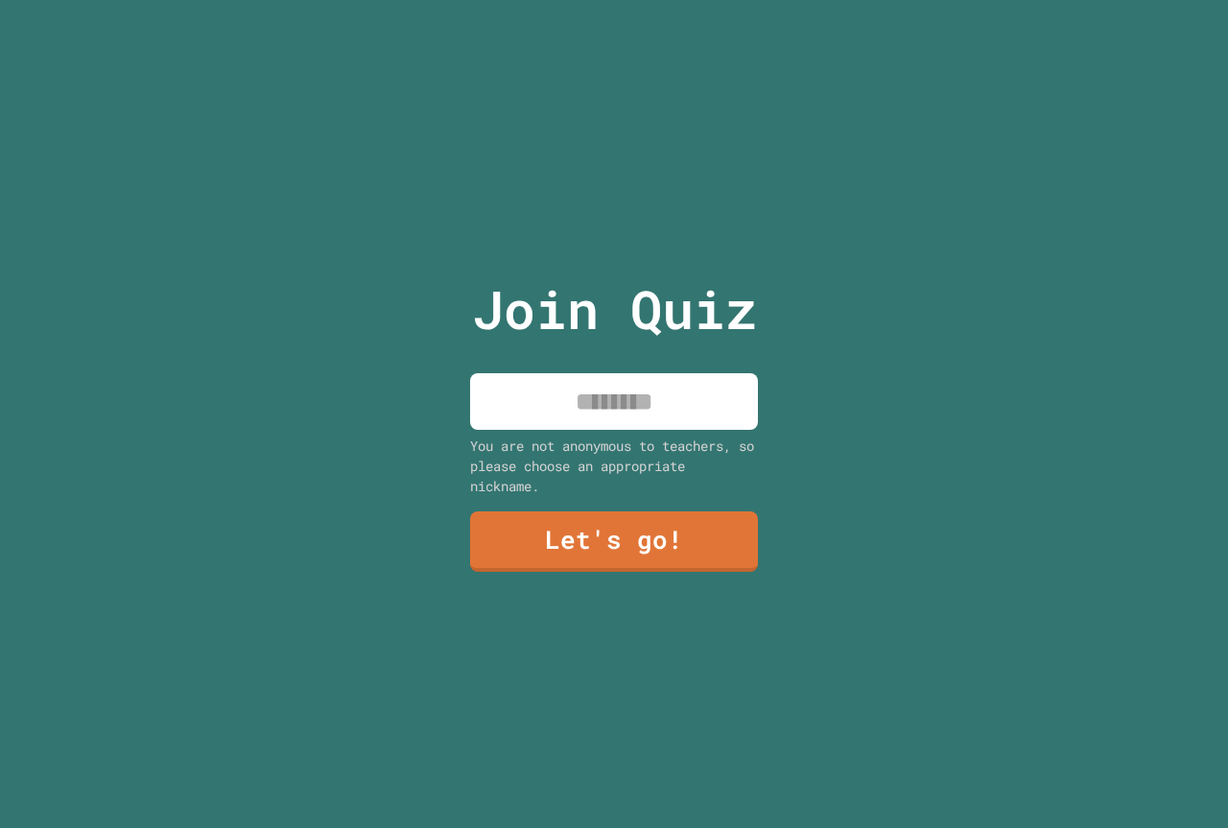
click at [665, 385] on input at bounding box center [614, 401] width 288 height 57
type input "******"
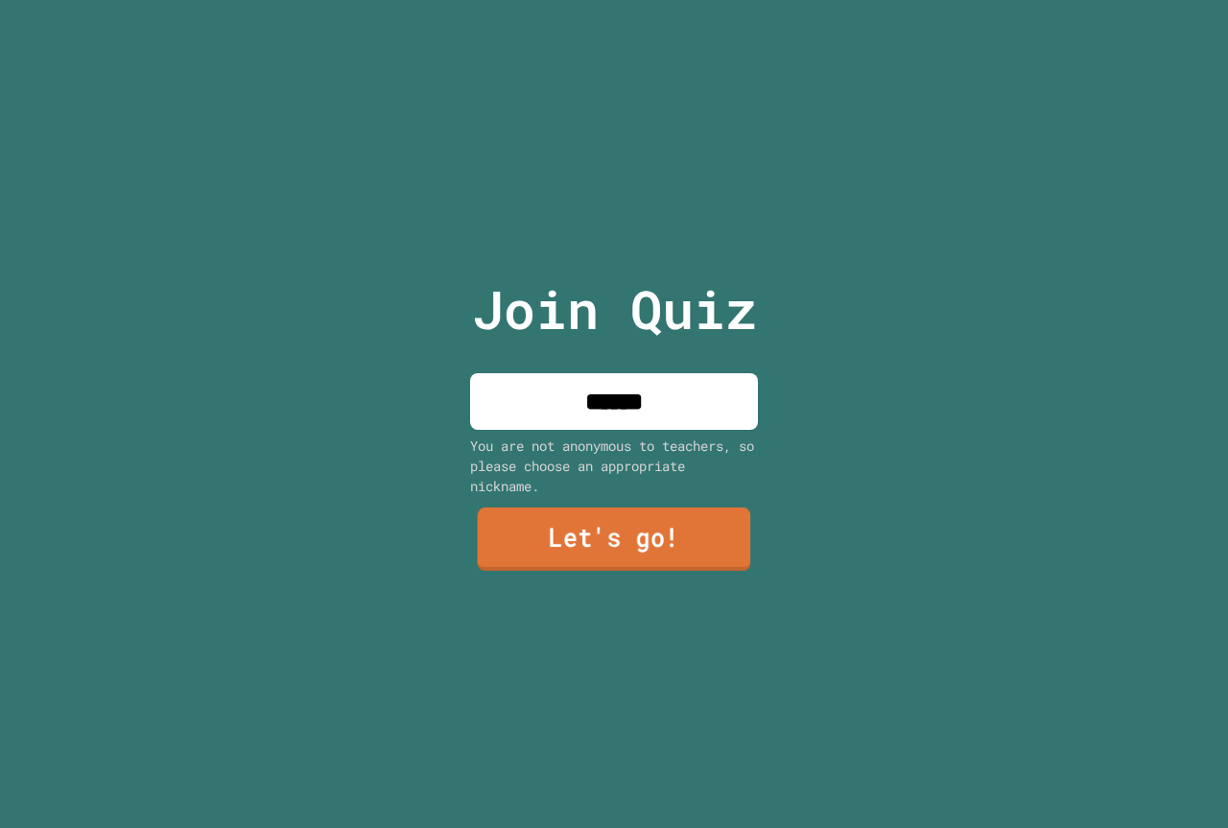
click at [652, 513] on link "Let's go!" at bounding box center [614, 539] width 273 height 63
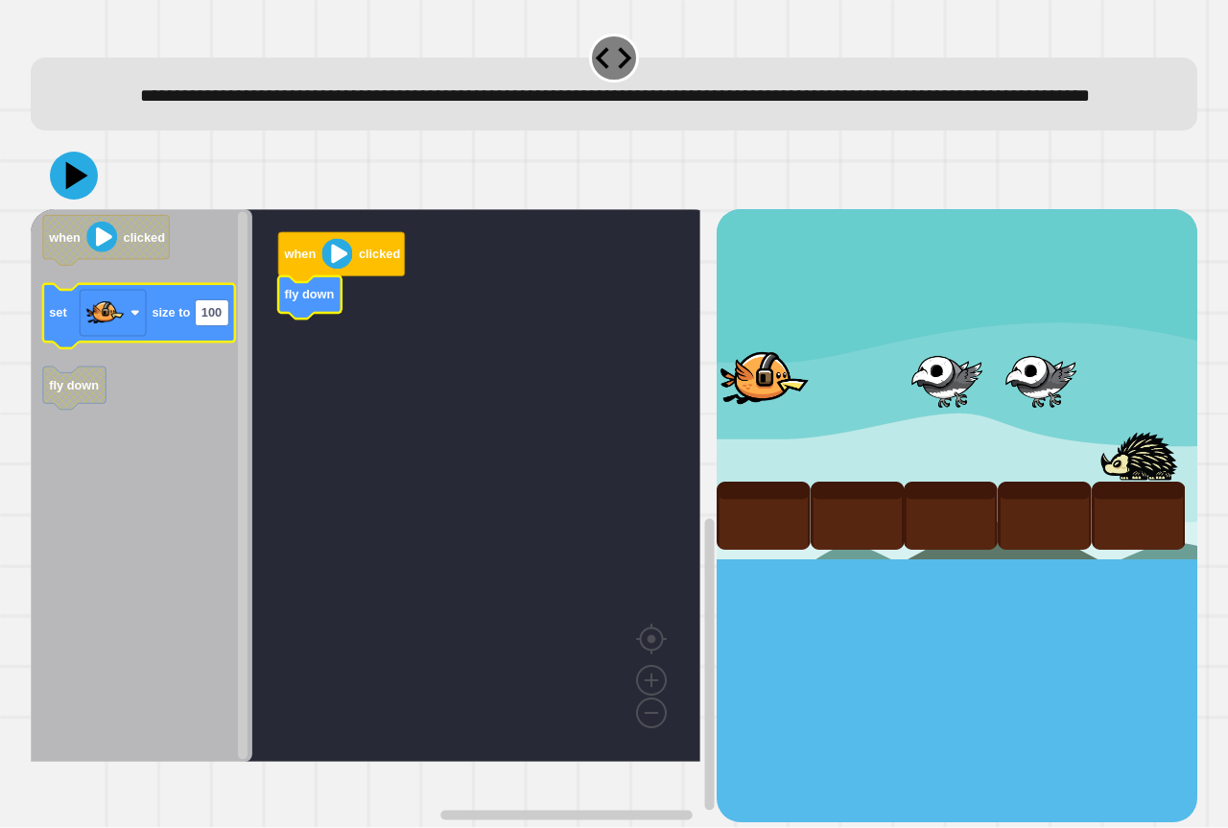
click at [221, 348] on icon "Blockly Workspace" at bounding box center [139, 316] width 192 height 64
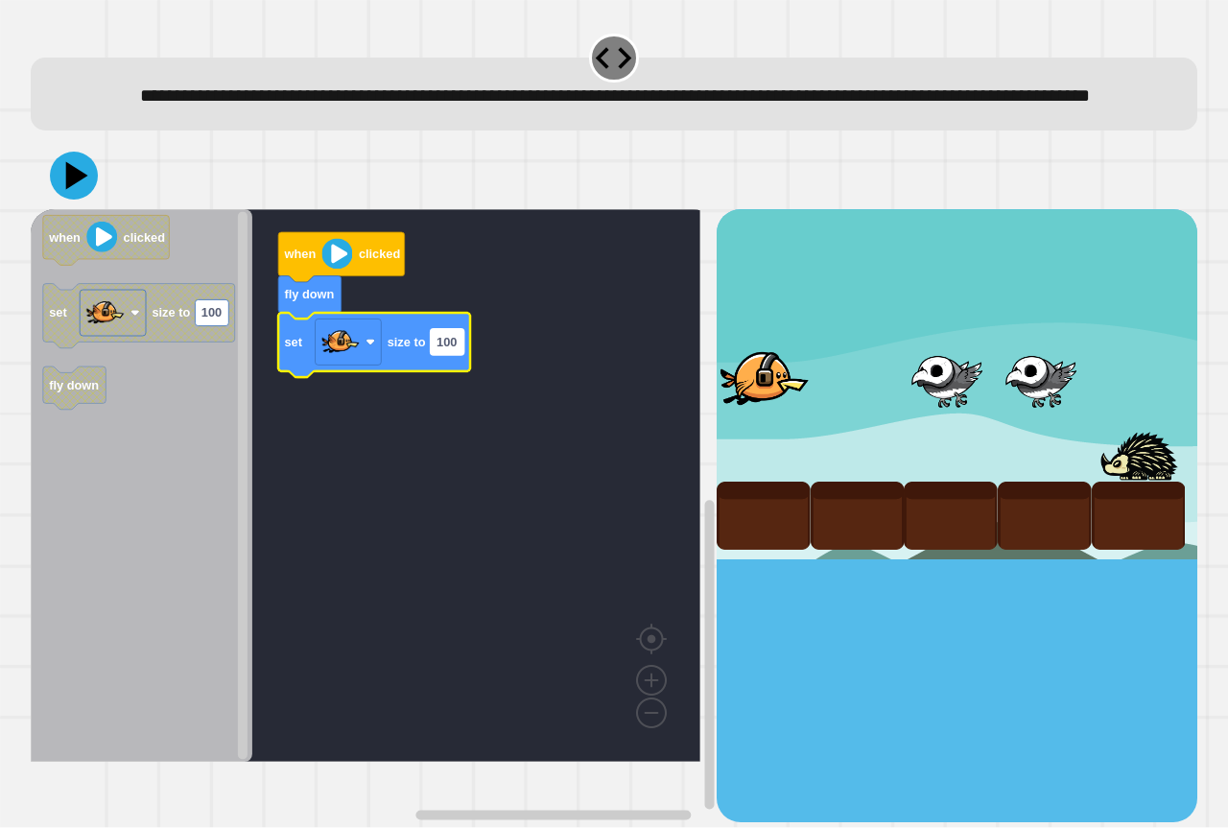
click at [453, 349] on text "100" at bounding box center [447, 342] width 20 height 14
type input "**********"
click at [73, 193] on icon at bounding box center [77, 176] width 27 height 34
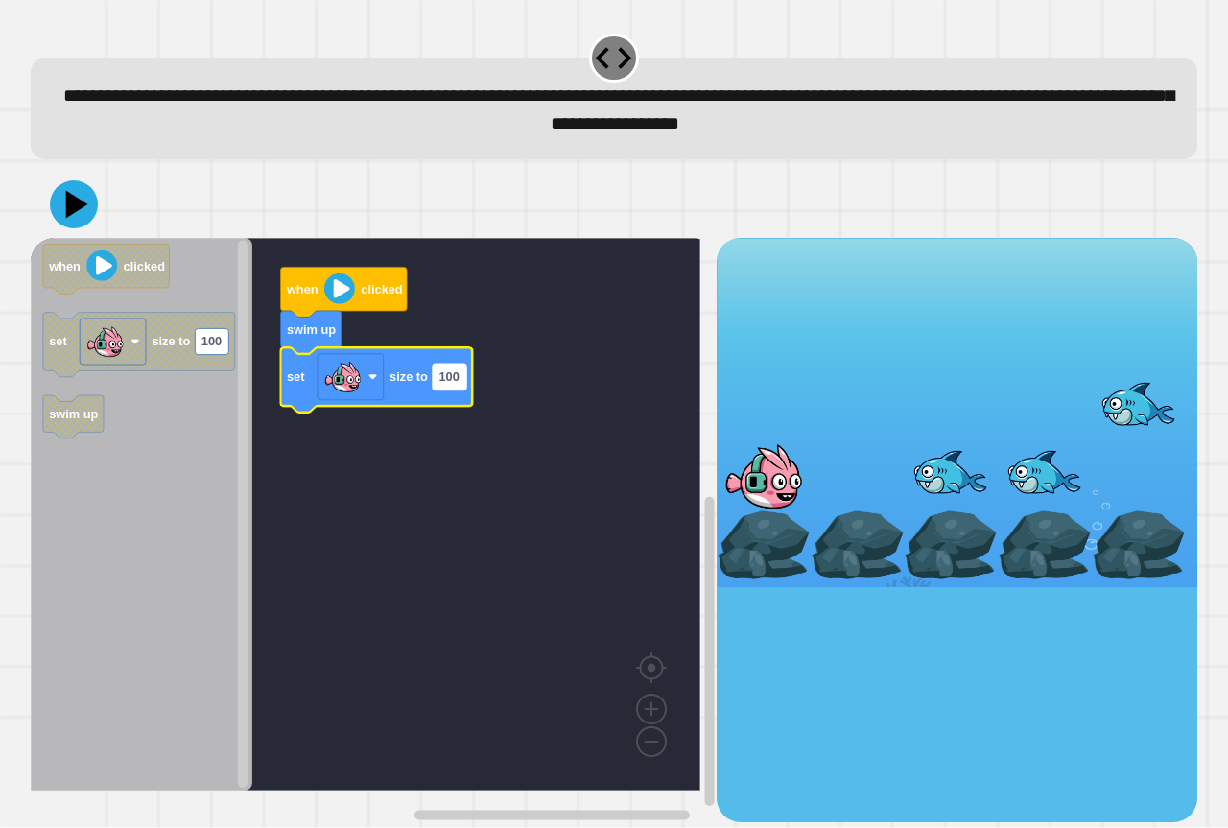
click at [450, 385] on text "100" at bounding box center [448, 377] width 20 height 14
type input "**********"
click at [62, 204] on icon at bounding box center [74, 205] width 57 height 57
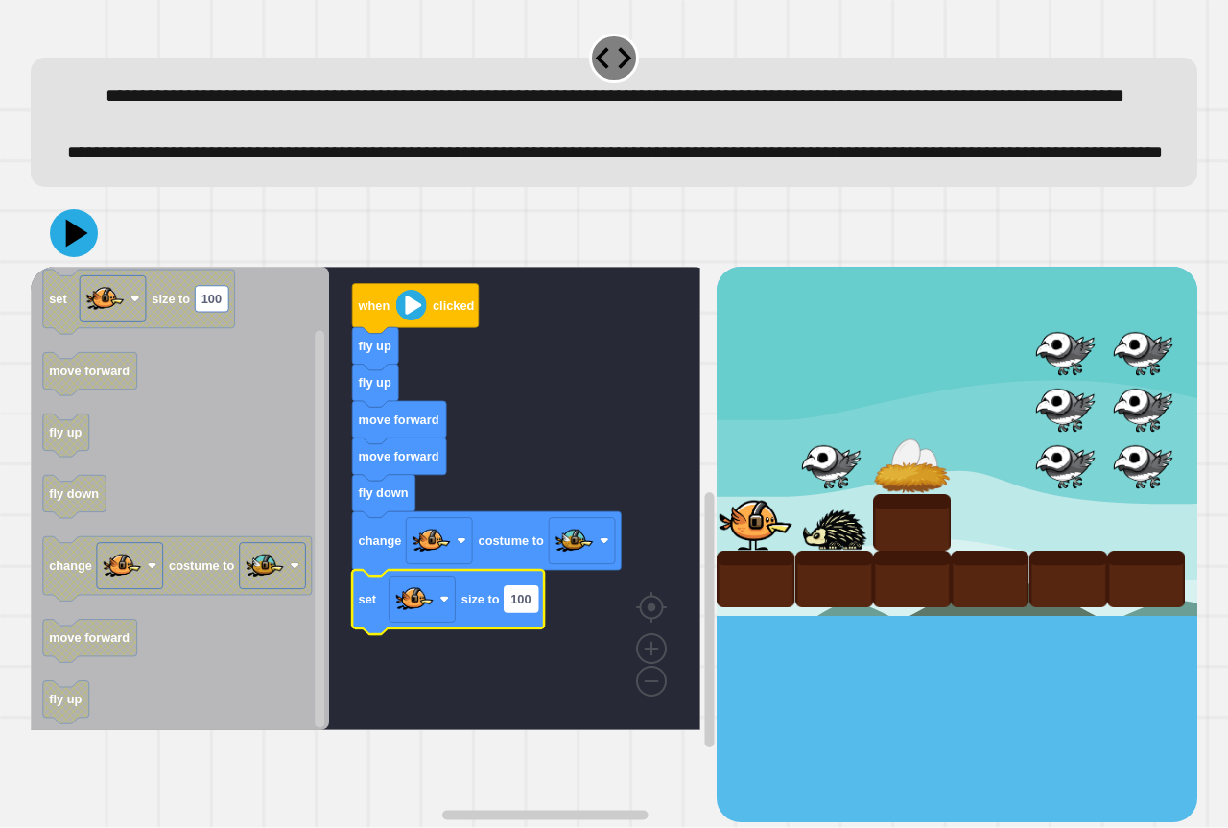
click at [525, 606] on text "100" at bounding box center [520, 599] width 20 height 14
type input "*"
click at [59, 262] on icon at bounding box center [74, 233] width 58 height 58
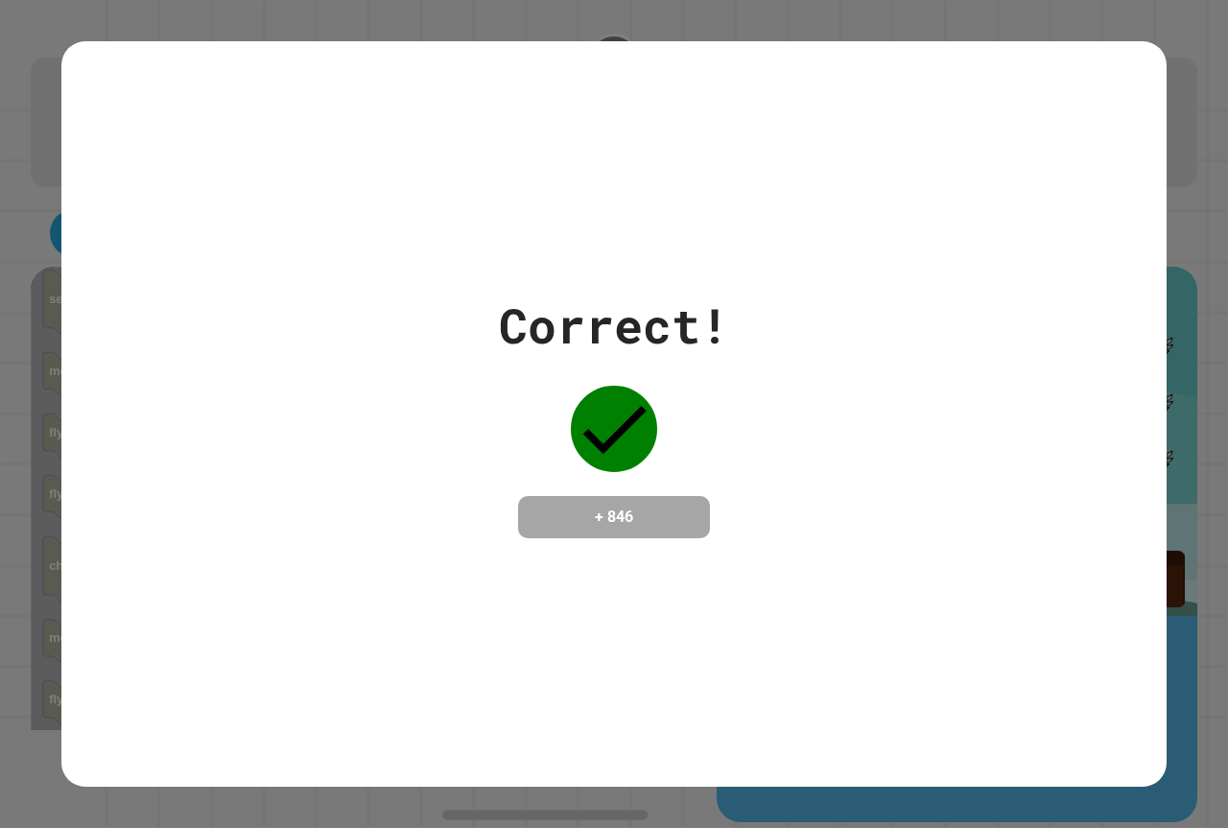
drag, startPoint x: 1064, startPoint y: 458, endPoint x: 817, endPoint y: 729, distance: 367.4
click at [817, 729] on div "Correct! + 846" at bounding box center [613, 414] width 1105 height 746
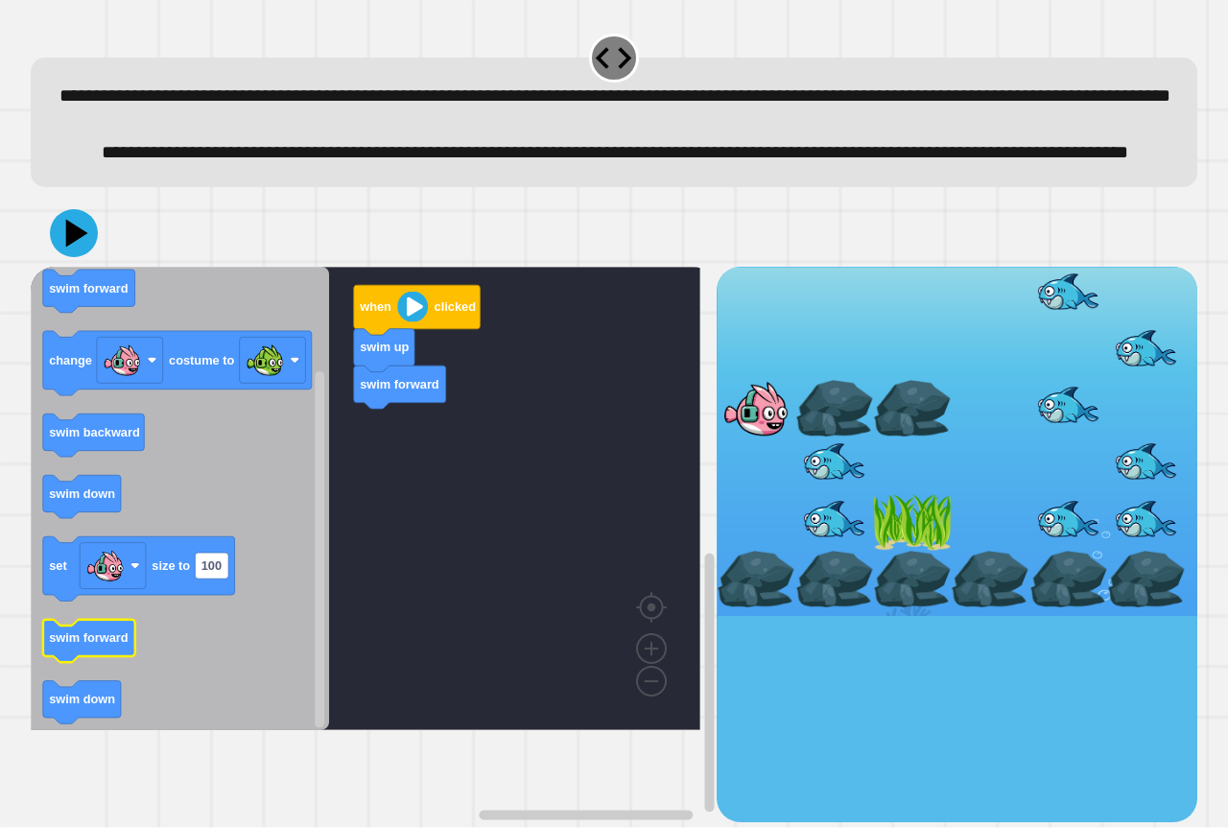
click at [114, 663] on icon "Blockly Workspace" at bounding box center [89, 641] width 92 height 43
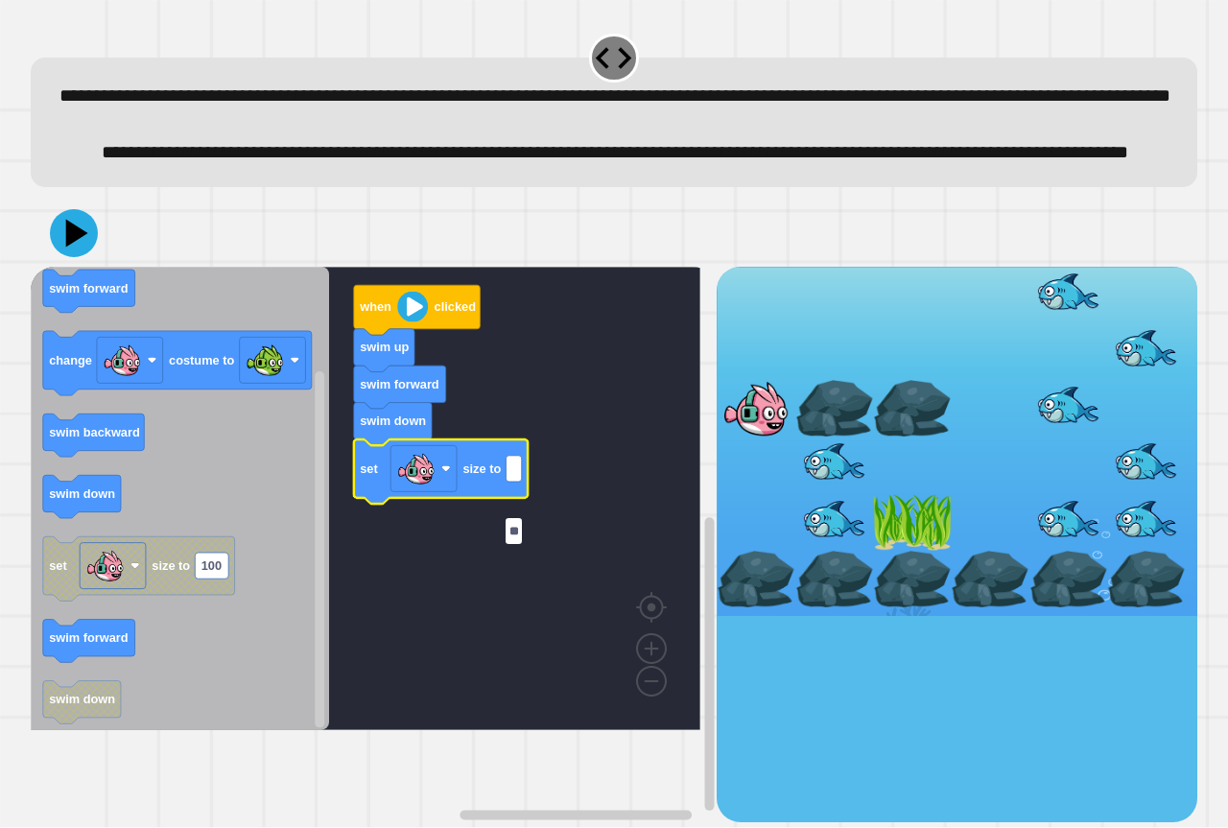
type input "***"
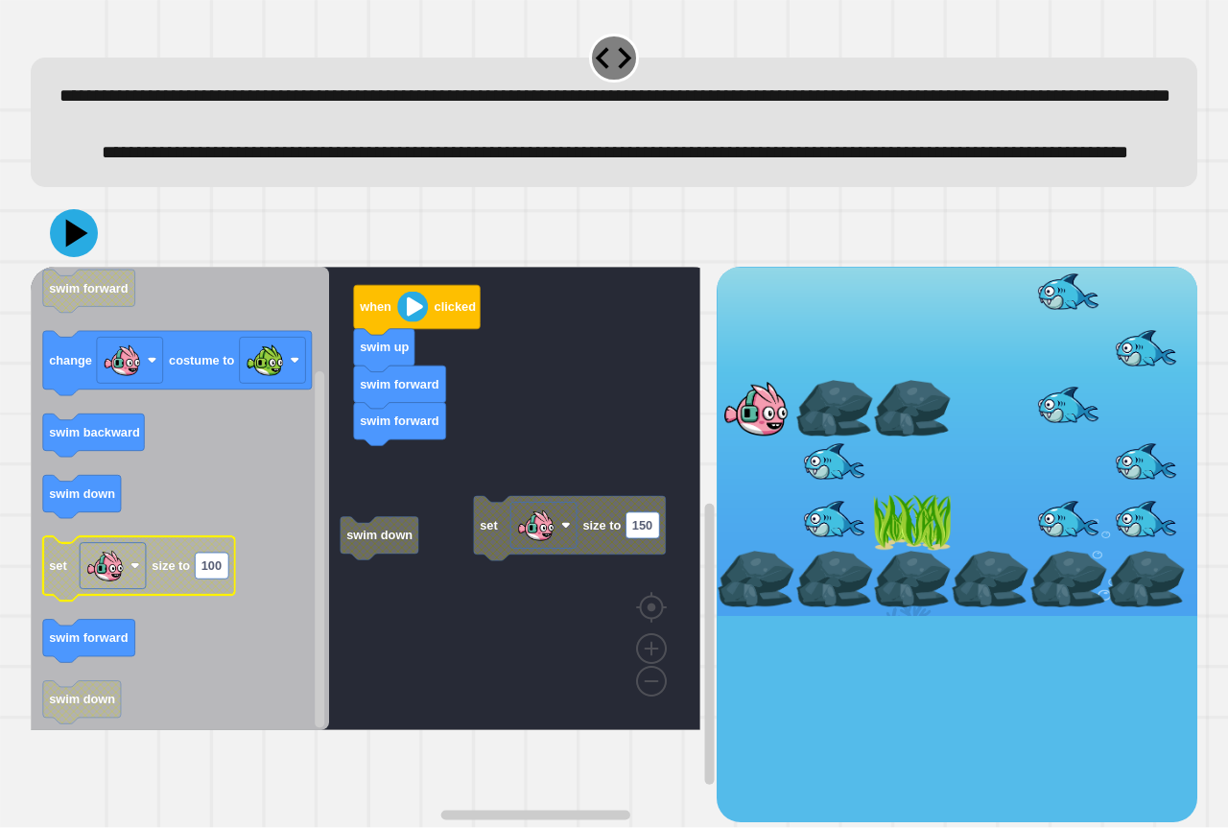
click at [134, 589] on g "Blockly Workspace" at bounding box center [113, 566] width 66 height 46
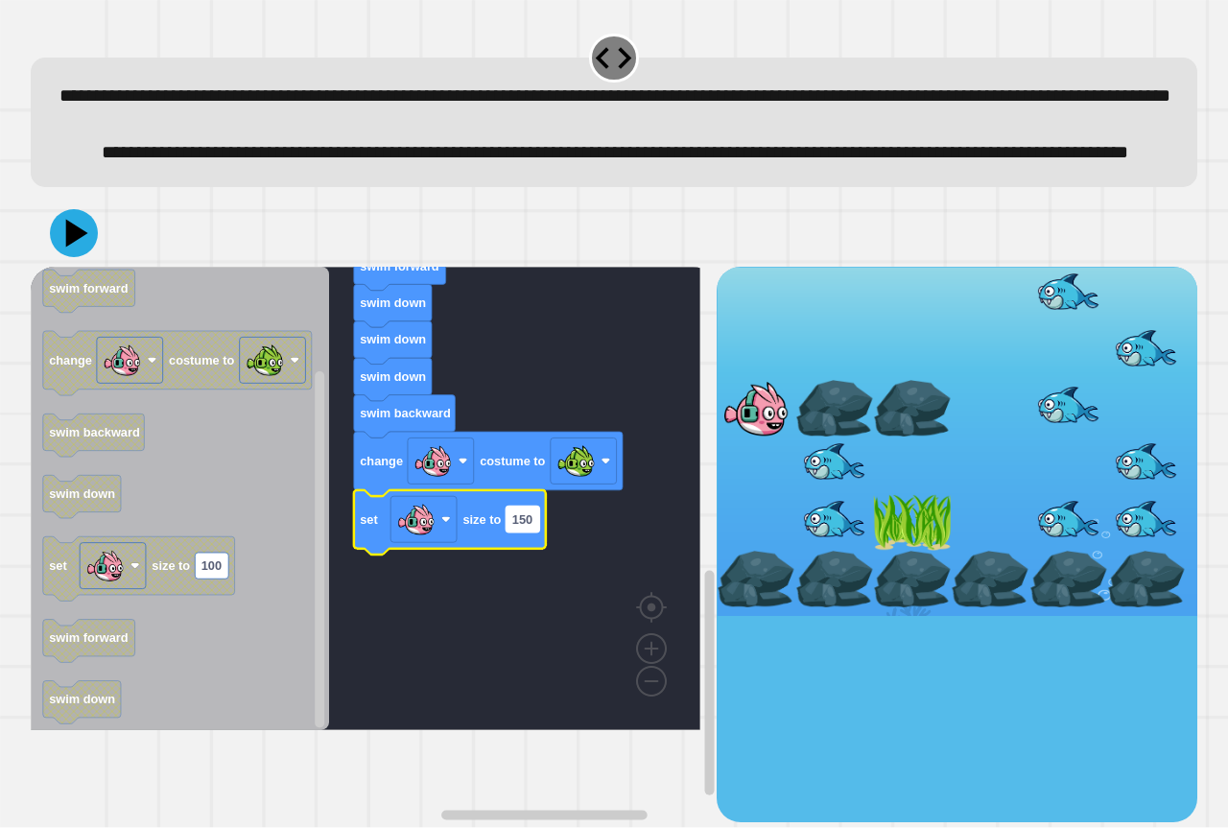
click at [530, 527] on text "150" at bounding box center [522, 519] width 20 height 14
type input "*"
click at [62, 262] on icon at bounding box center [74, 233] width 58 height 58
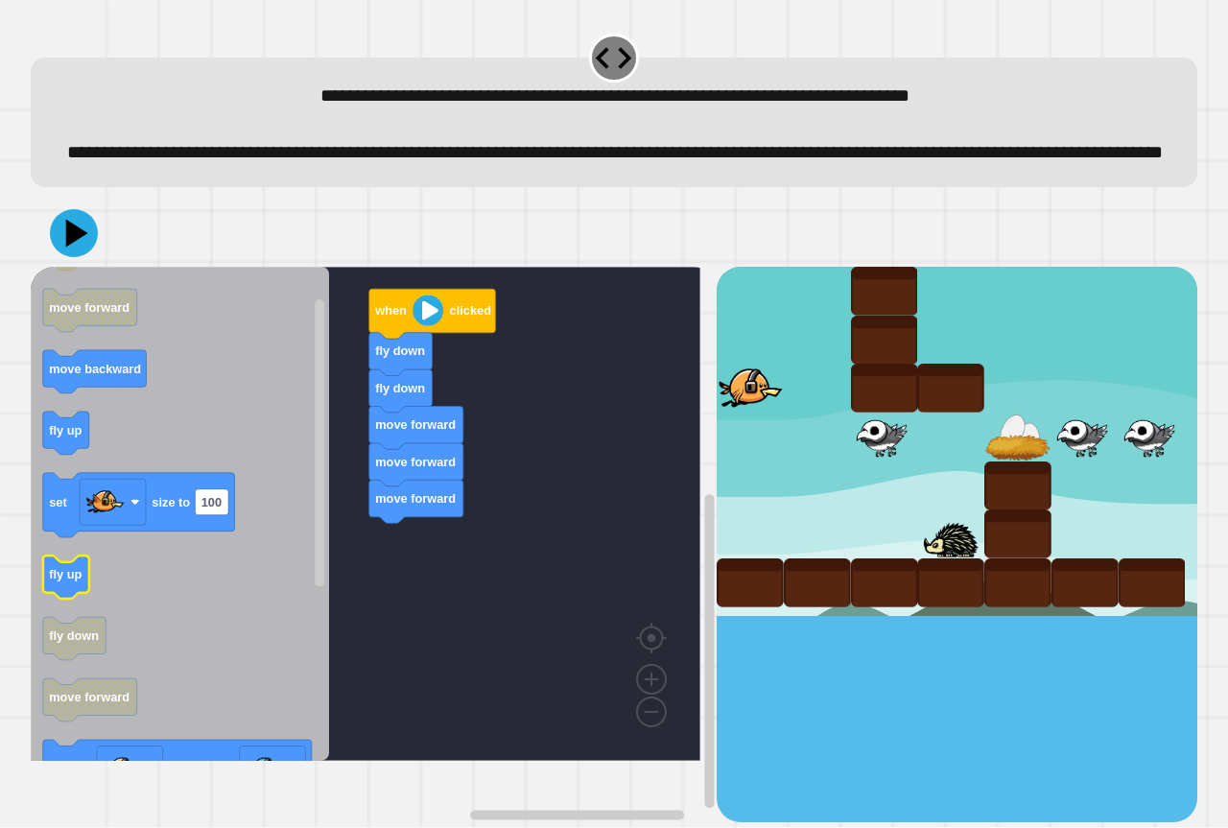
click at [249, 604] on icon "Blockly Workspace" at bounding box center [180, 514] width 298 height 494
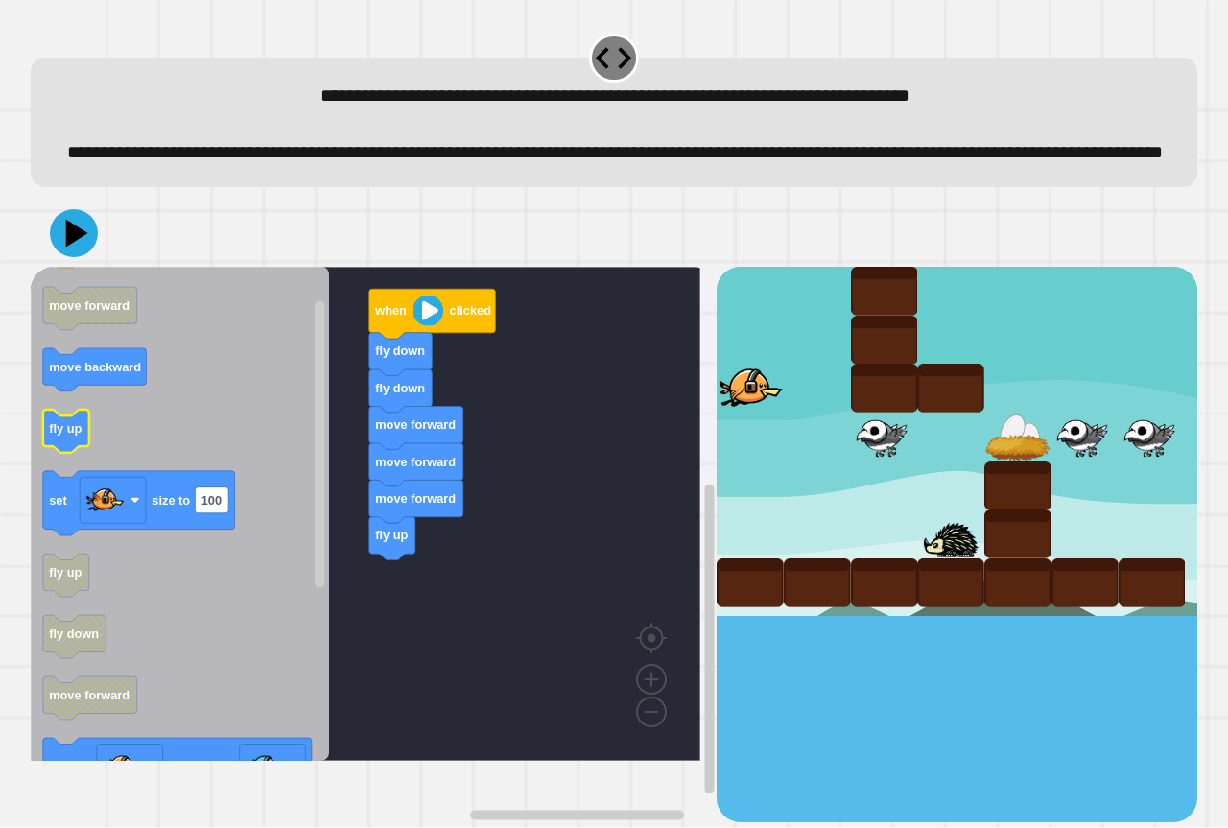
click at [77, 453] on icon "Blockly Workspace" at bounding box center [66, 431] width 46 height 43
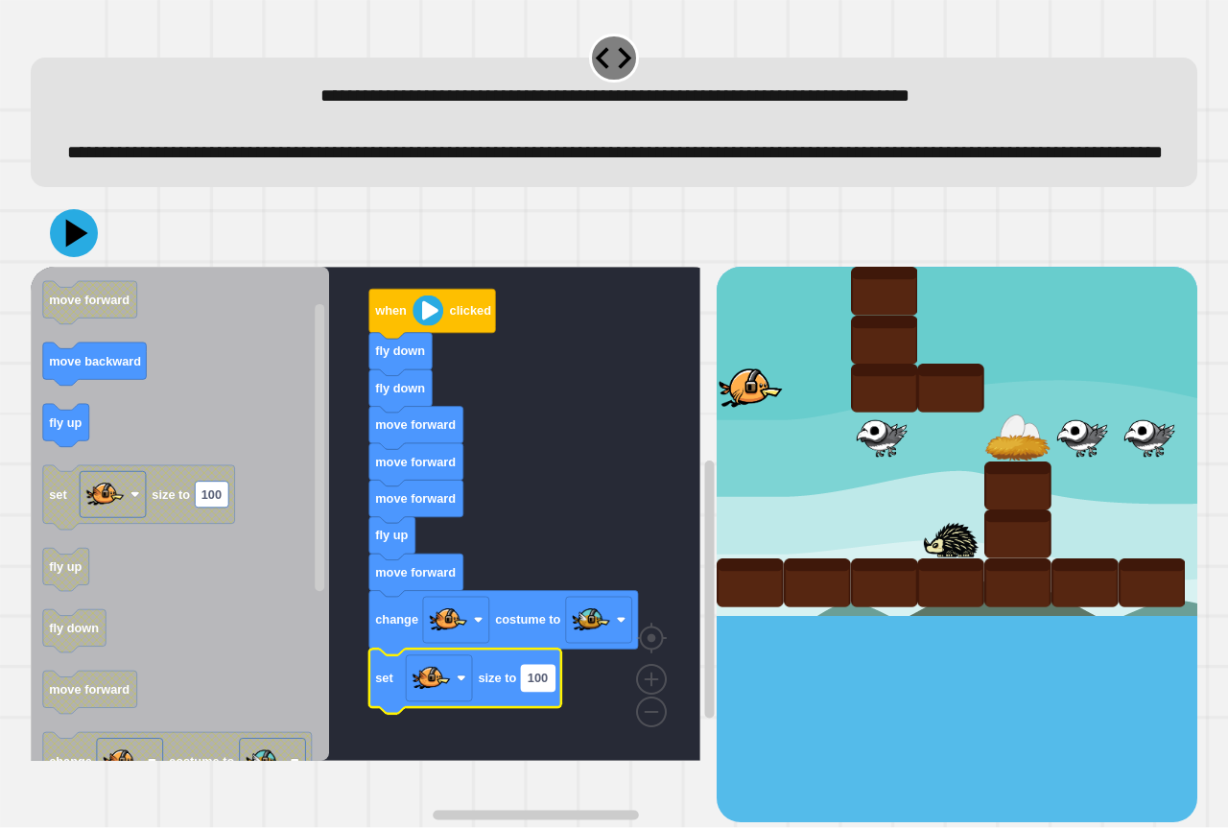
click at [553, 691] on rect "Blockly Workspace" at bounding box center [538, 678] width 34 height 26
type input "*"
click at [62, 249] on icon at bounding box center [74, 233] width 58 height 58
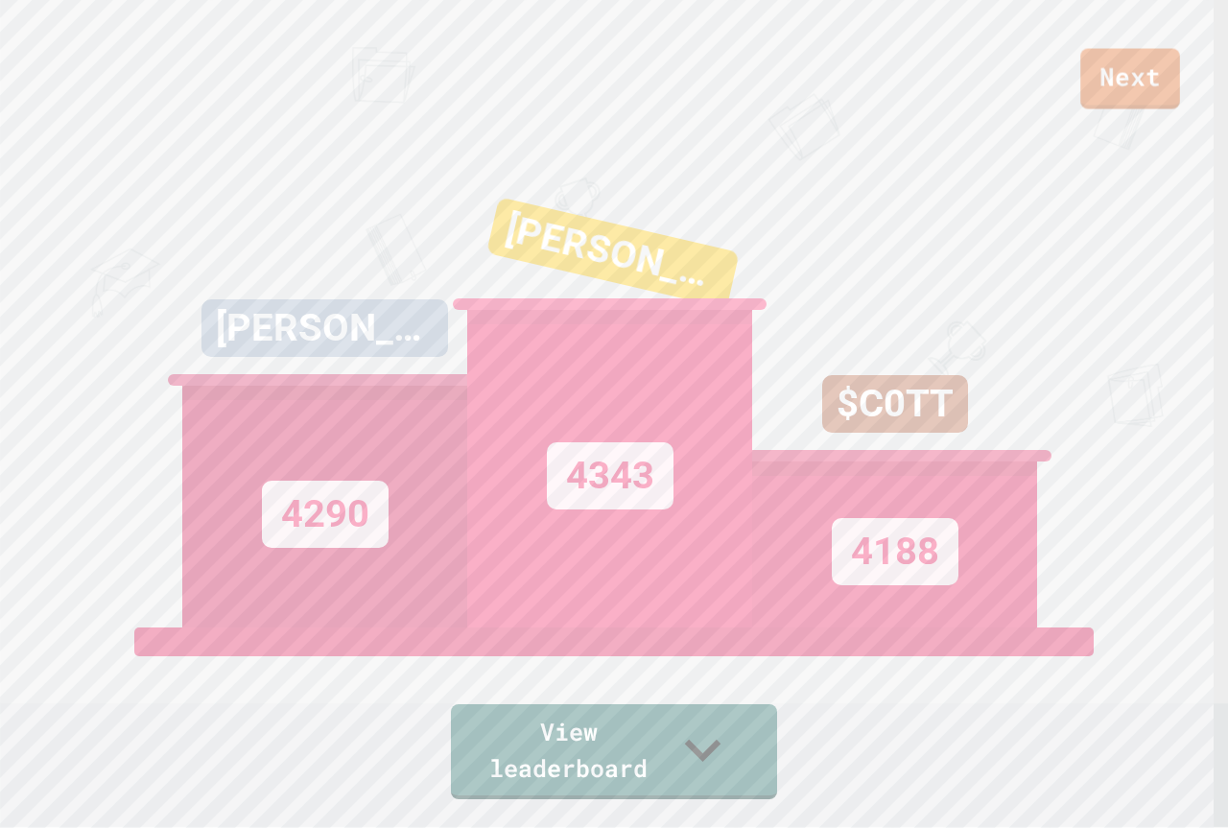
drag, startPoint x: 1203, startPoint y: 84, endPoint x: 1183, endPoint y: 91, distance: 21.2
click at [1189, 88] on div "Next" at bounding box center [614, 54] width 1228 height 108
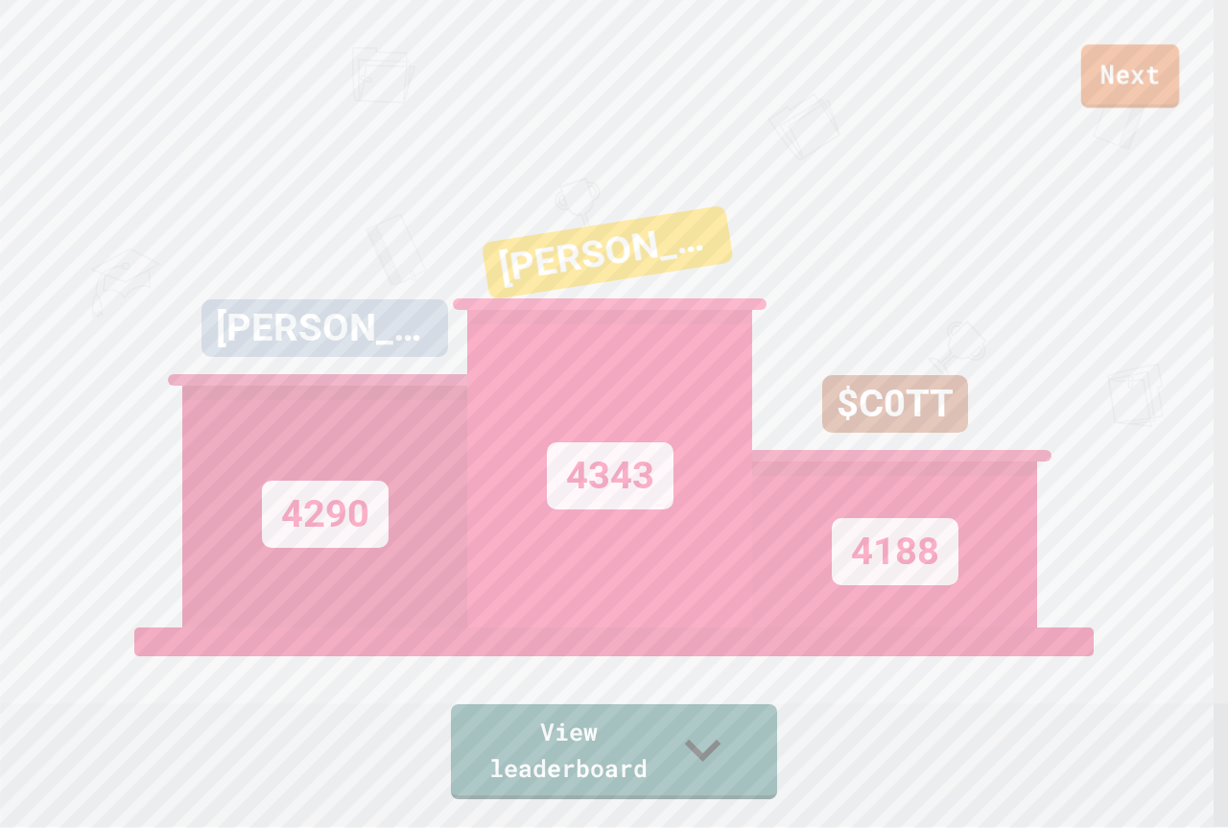
click at [1143, 93] on link "Next" at bounding box center [1130, 75] width 98 height 63
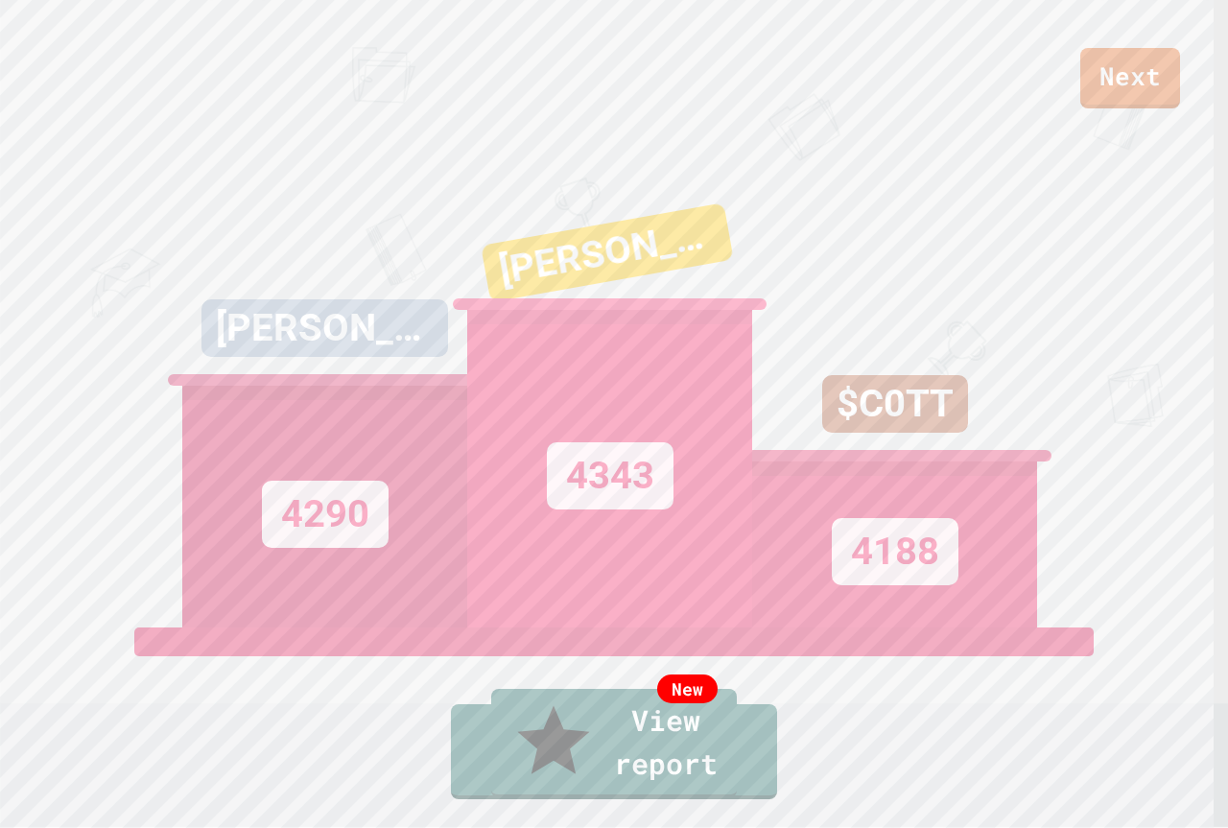
drag, startPoint x: 648, startPoint y: 463, endPoint x: 645, endPoint y: 507, distance: 43.3
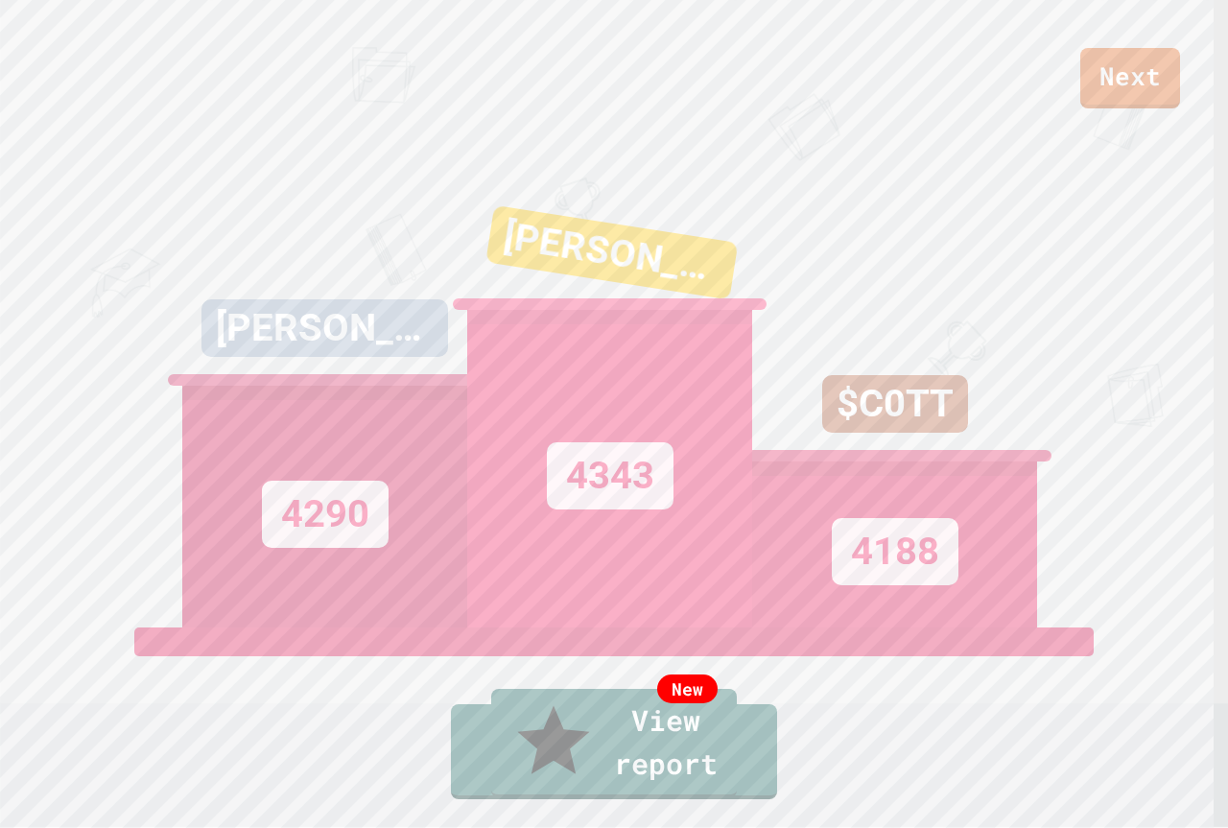
drag, startPoint x: 656, startPoint y: 518, endPoint x: 668, endPoint y: 518, distance: 11.5
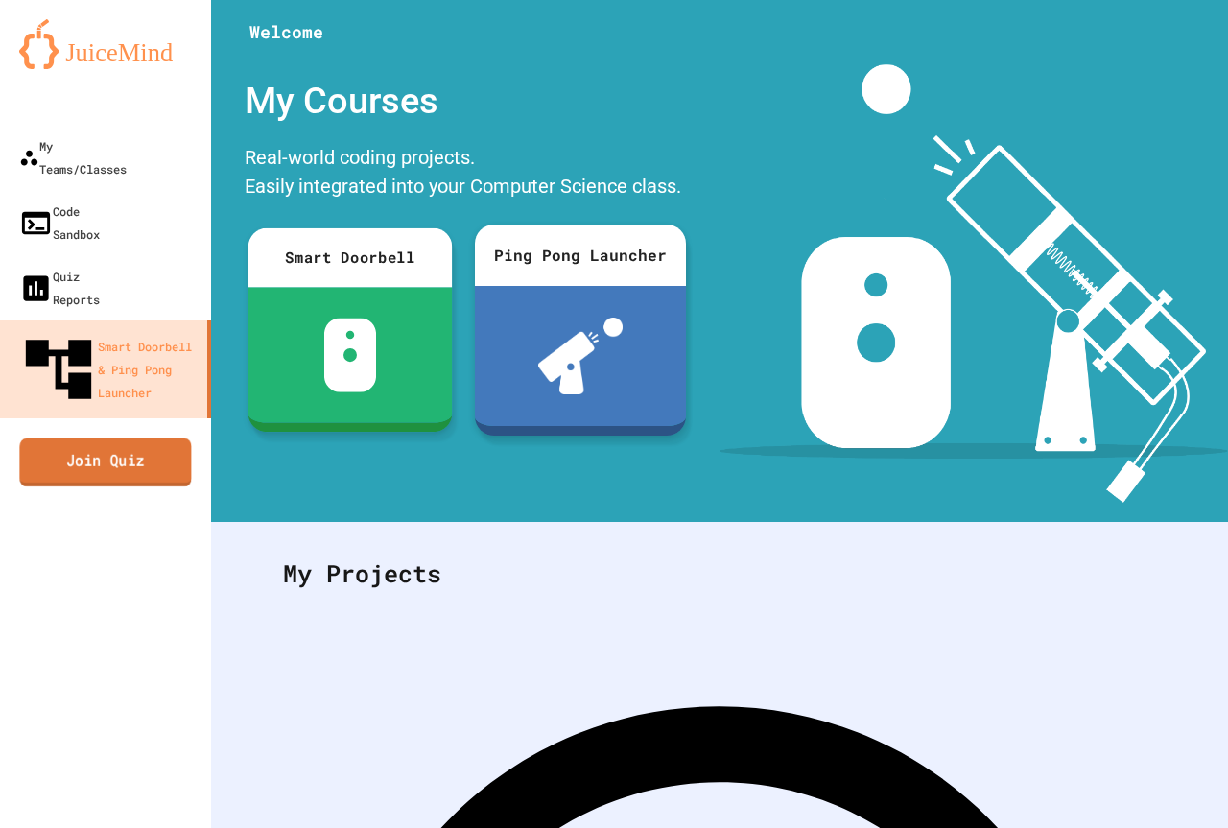
click at [120, 438] on link "Join Quiz" at bounding box center [105, 462] width 172 height 48
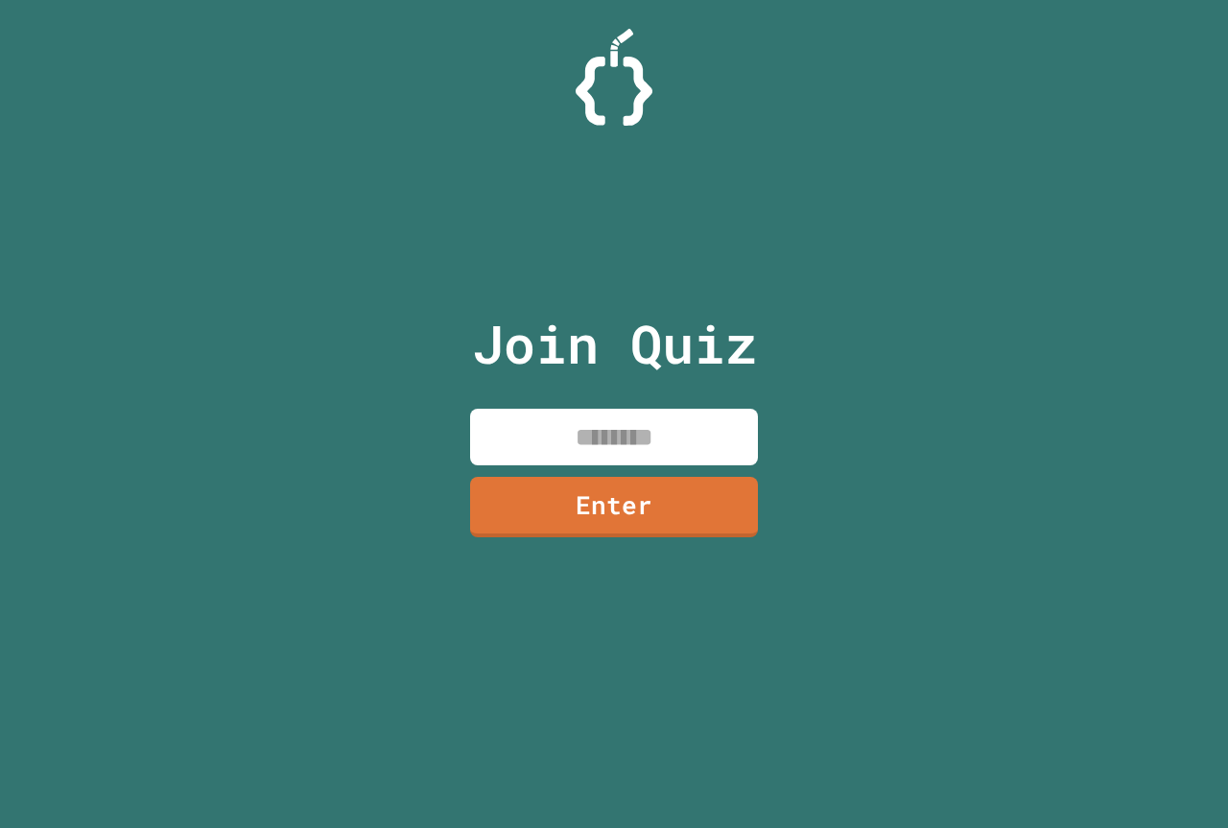
click at [608, 438] on input at bounding box center [614, 437] width 288 height 57
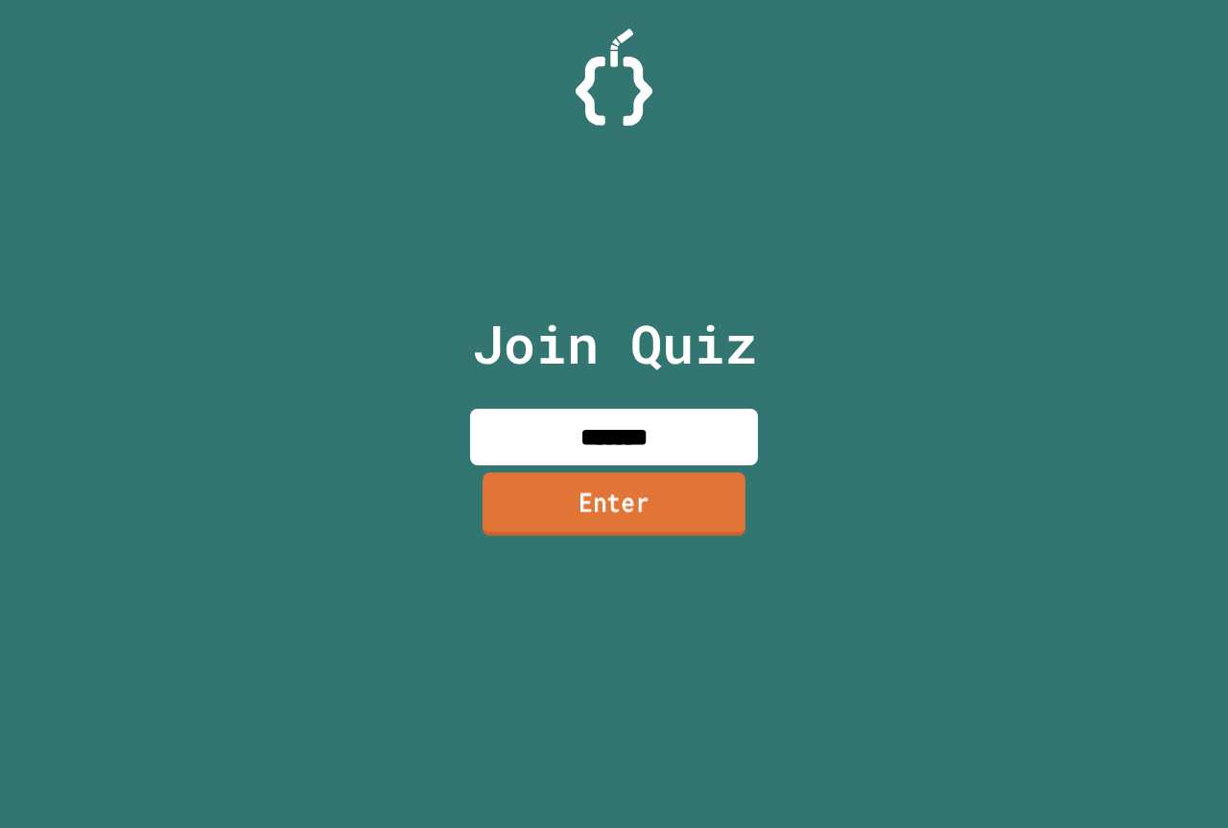
click at [692, 496] on link "Enter" at bounding box center [614, 503] width 263 height 63
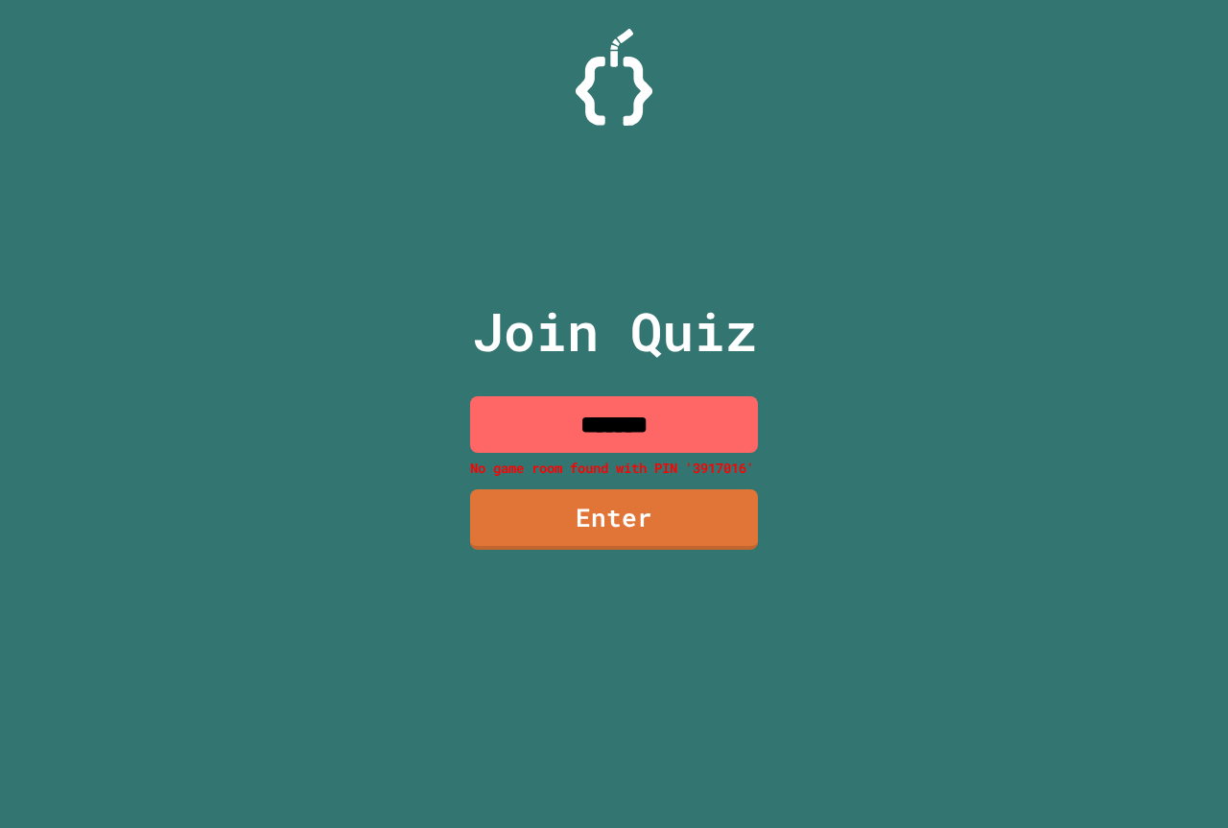
click at [619, 432] on input "*******" at bounding box center [614, 424] width 288 height 57
click at [604, 432] on input "*******" at bounding box center [614, 424] width 288 height 57
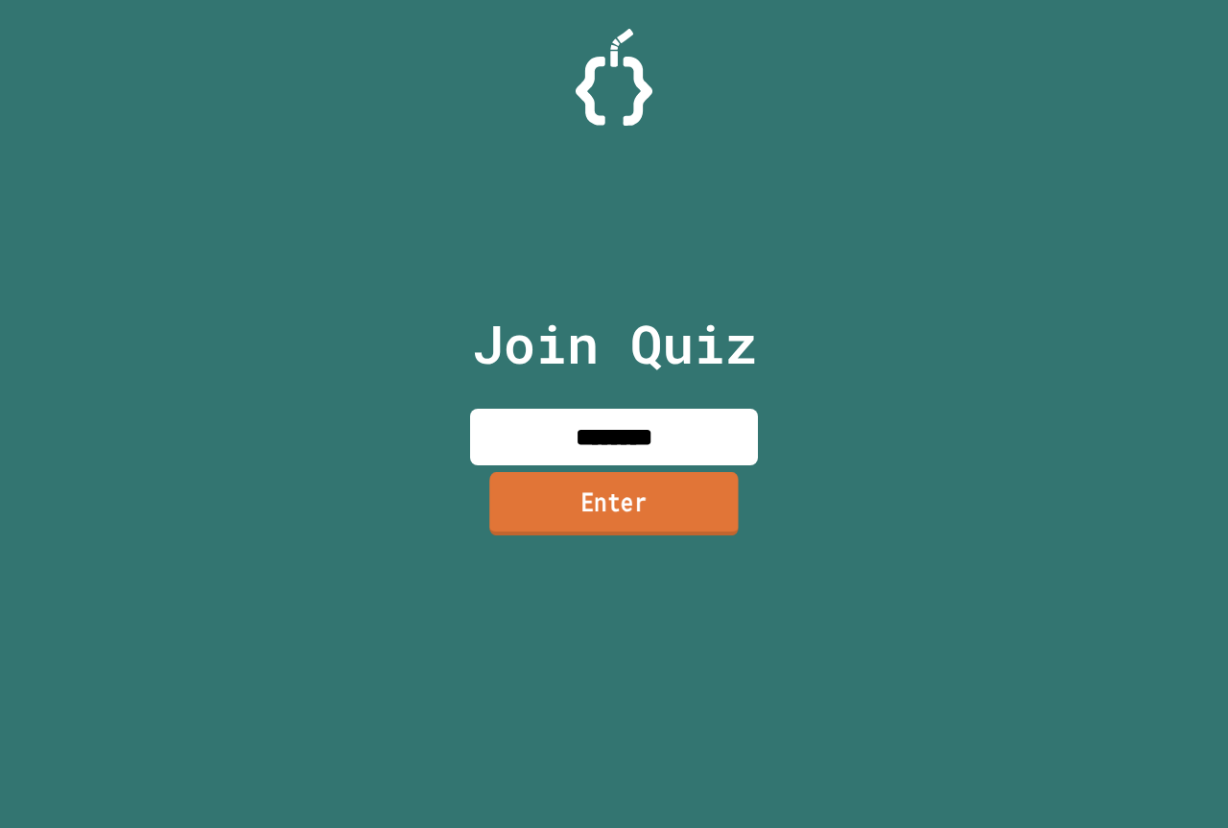
click at [661, 509] on link "Enter" at bounding box center [613, 503] width 249 height 63
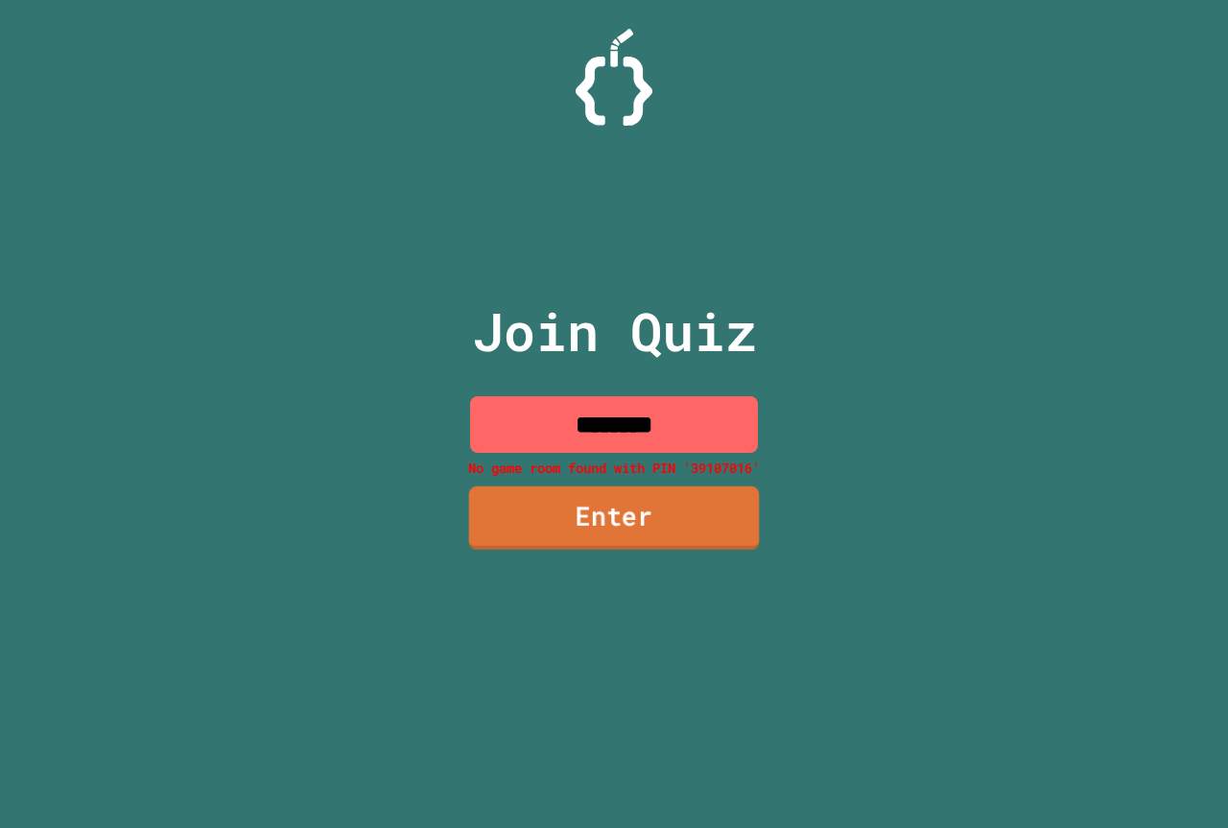
click at [679, 497] on link "Enter" at bounding box center [614, 517] width 291 height 63
click at [587, 425] on input "********" at bounding box center [614, 424] width 288 height 57
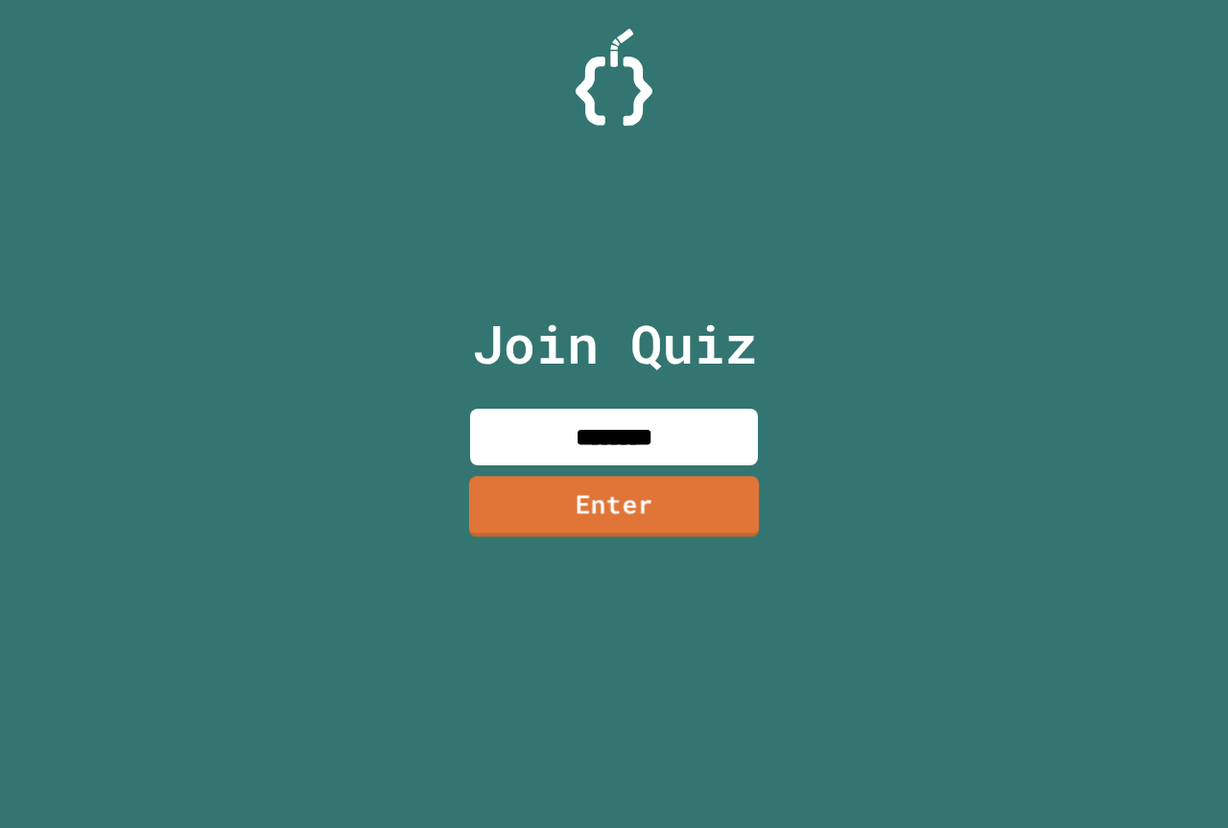
type input "********"
click at [627, 510] on link "Enter" at bounding box center [614, 505] width 291 height 63
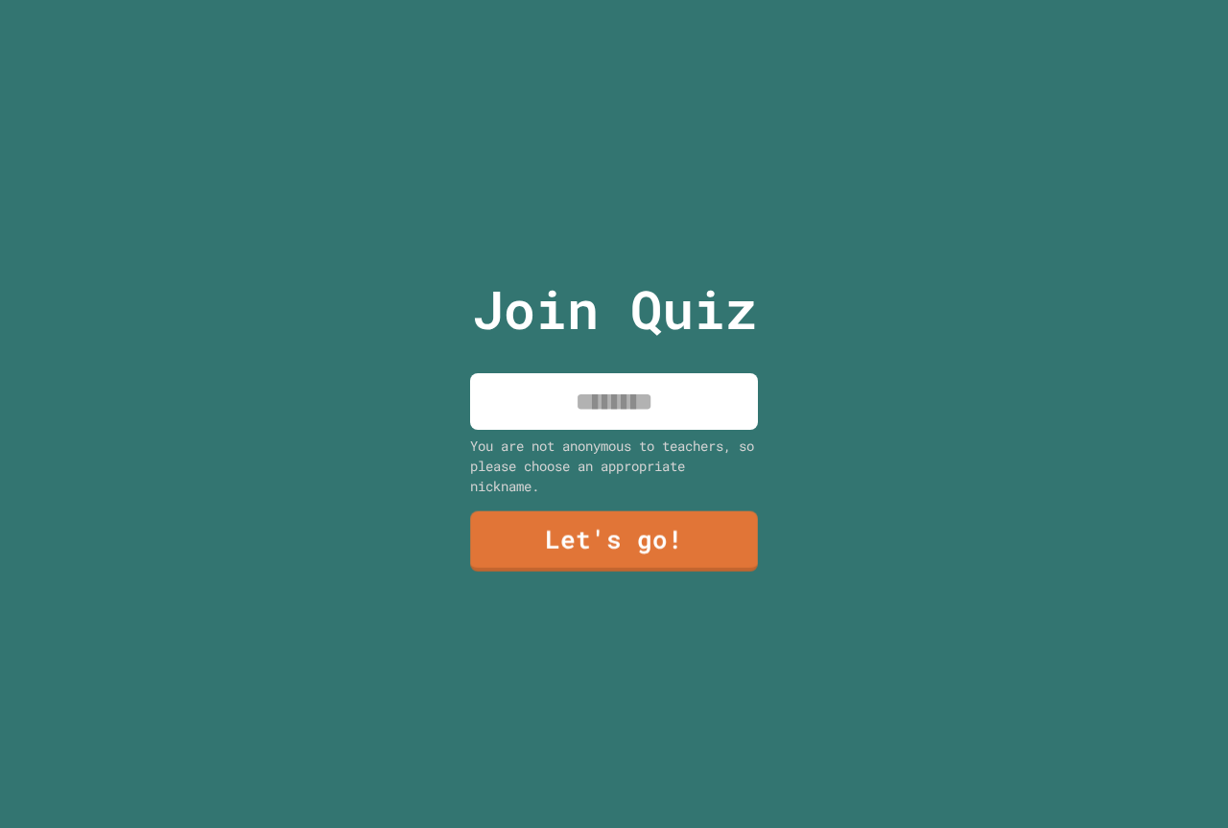
click at [620, 390] on input at bounding box center [614, 401] width 288 height 57
type input "******"
click at [652, 532] on link "Let's go!" at bounding box center [614, 539] width 273 height 63
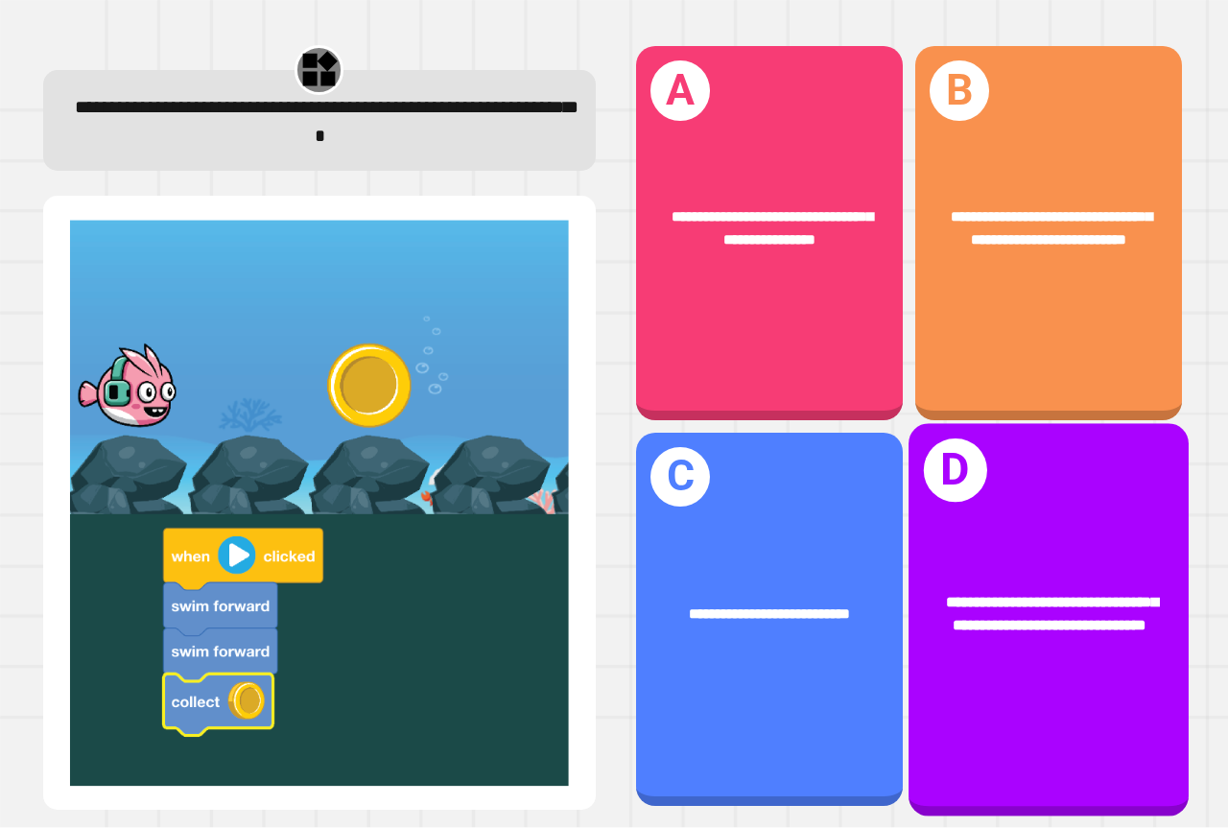
click at [1047, 655] on div "**********" at bounding box center [1049, 613] width 280 height 107
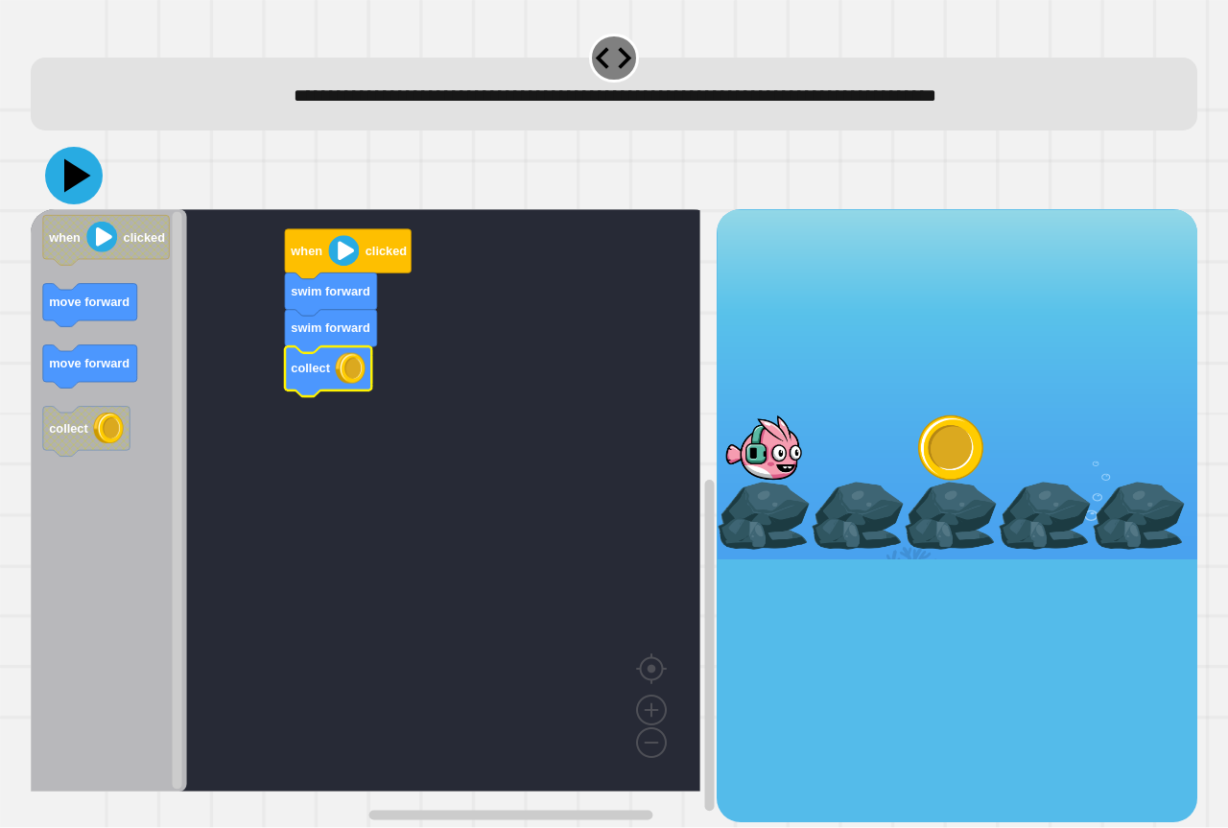
click at [81, 187] on icon at bounding box center [74, 176] width 58 height 58
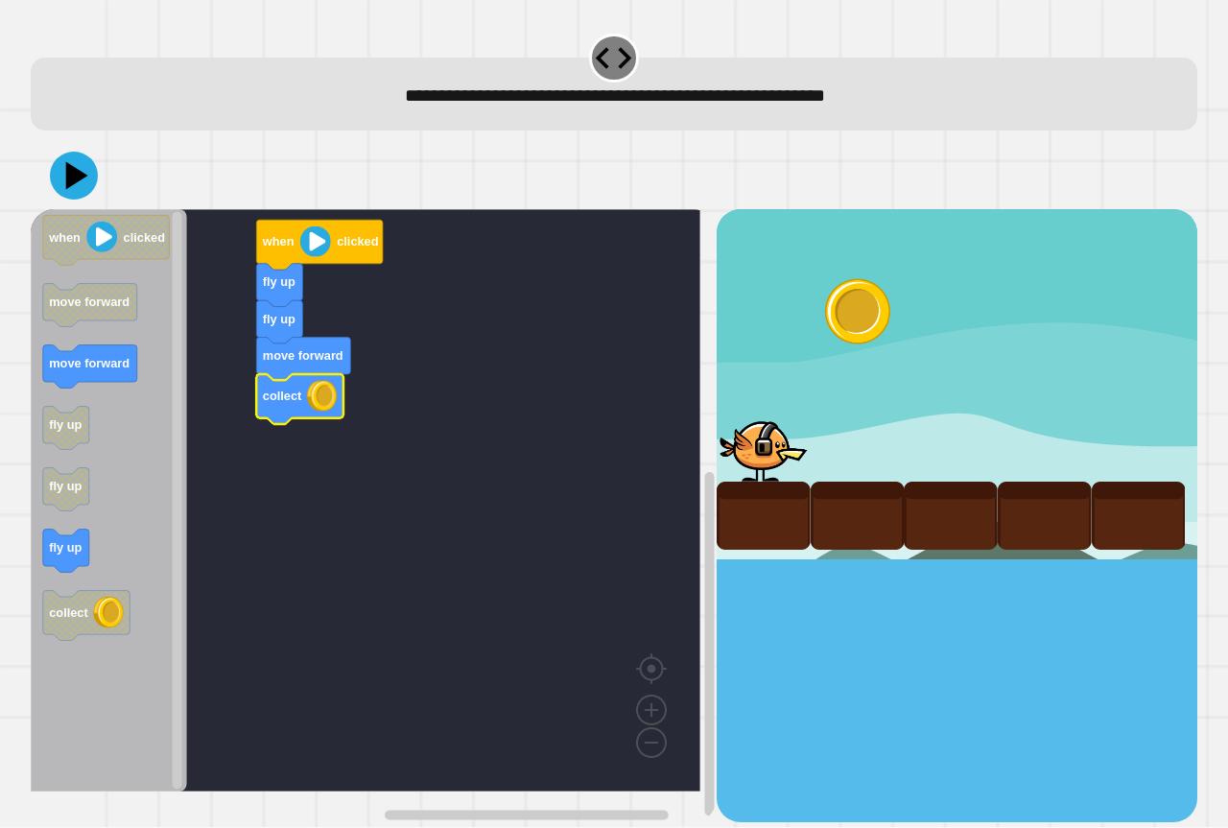
click at [87, 188] on icon at bounding box center [74, 176] width 48 height 48
click at [132, 255] on icon "Blockly Workspace" at bounding box center [106, 241] width 127 height 50
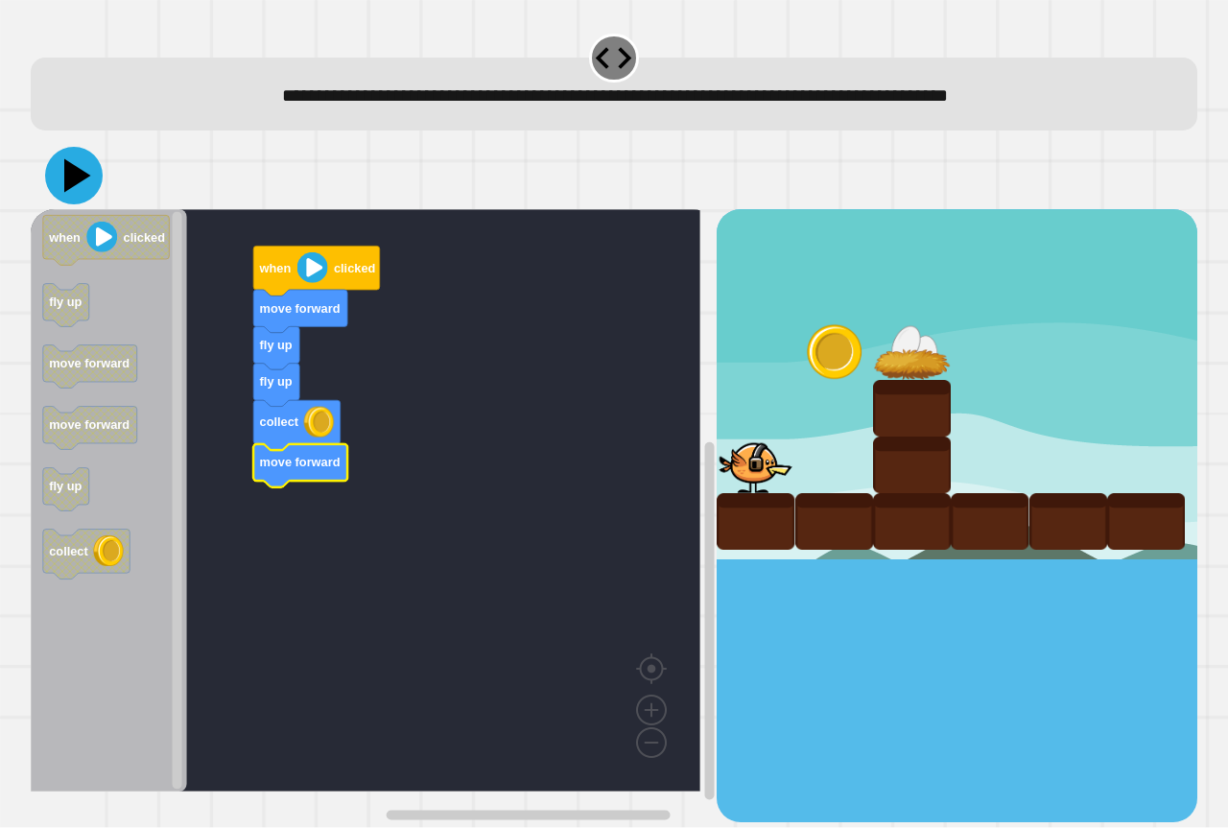
click at [80, 178] on icon at bounding box center [77, 176] width 27 height 34
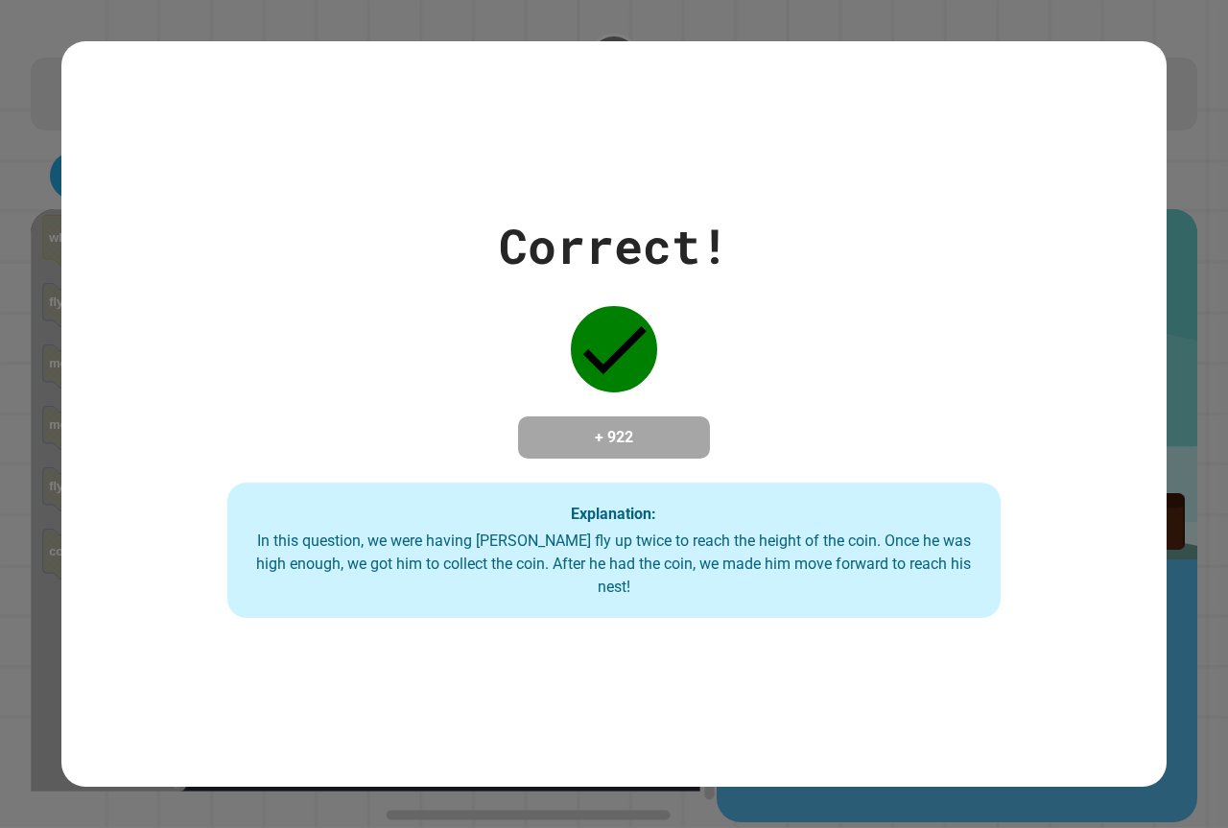
drag, startPoint x: 1227, startPoint y: 819, endPoint x: 1198, endPoint y: 652, distance: 169.4
click at [1201, 685] on div "**********" at bounding box center [614, 414] width 1228 height 828
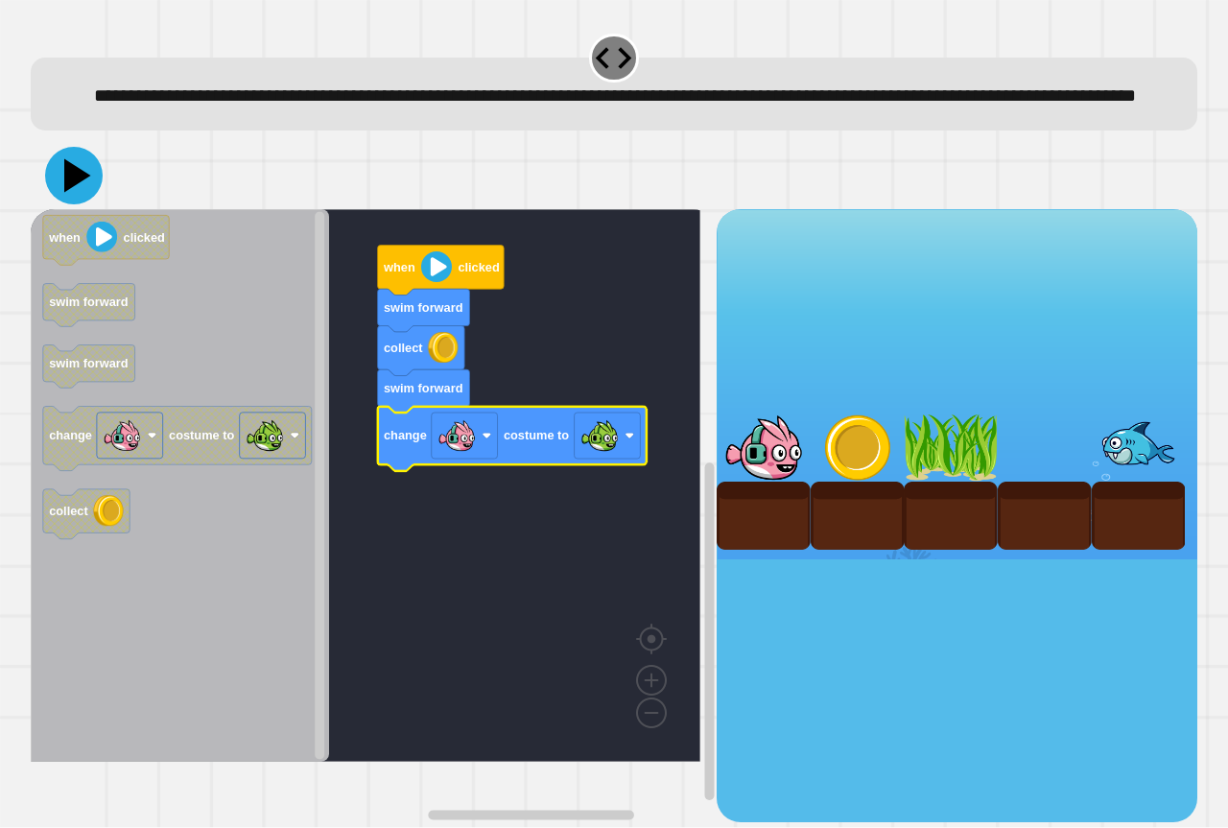
click at [59, 204] on icon at bounding box center [74, 176] width 58 height 58
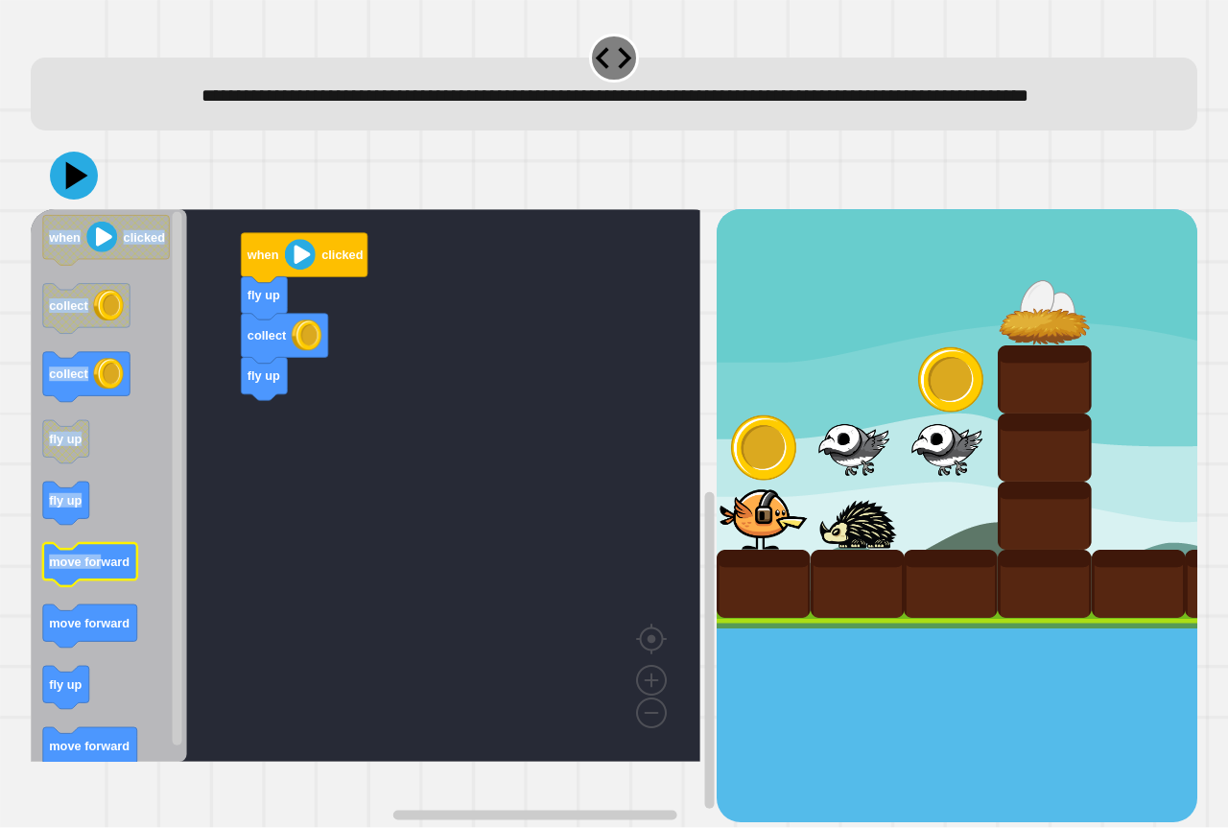
click at [107, 586] on icon "Blockly Workspace" at bounding box center [90, 564] width 94 height 43
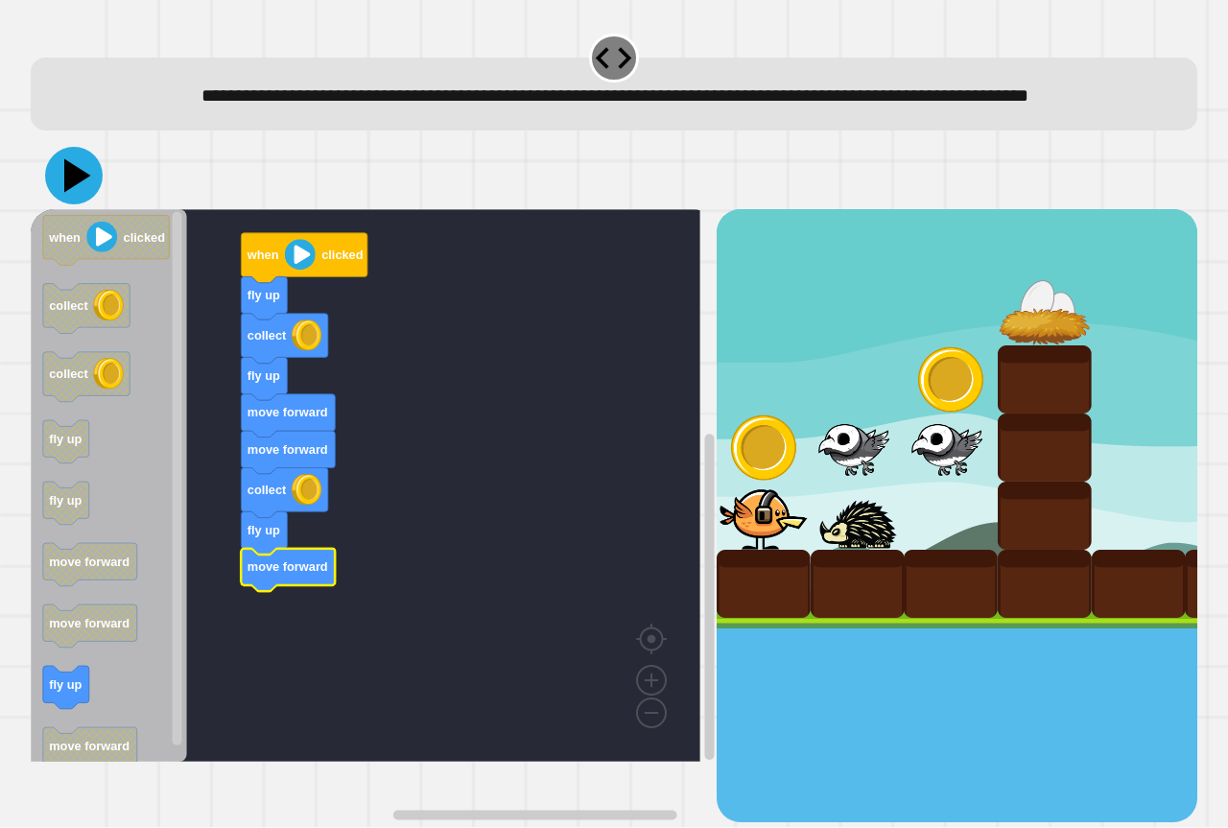
click at [87, 204] on icon at bounding box center [74, 176] width 58 height 58
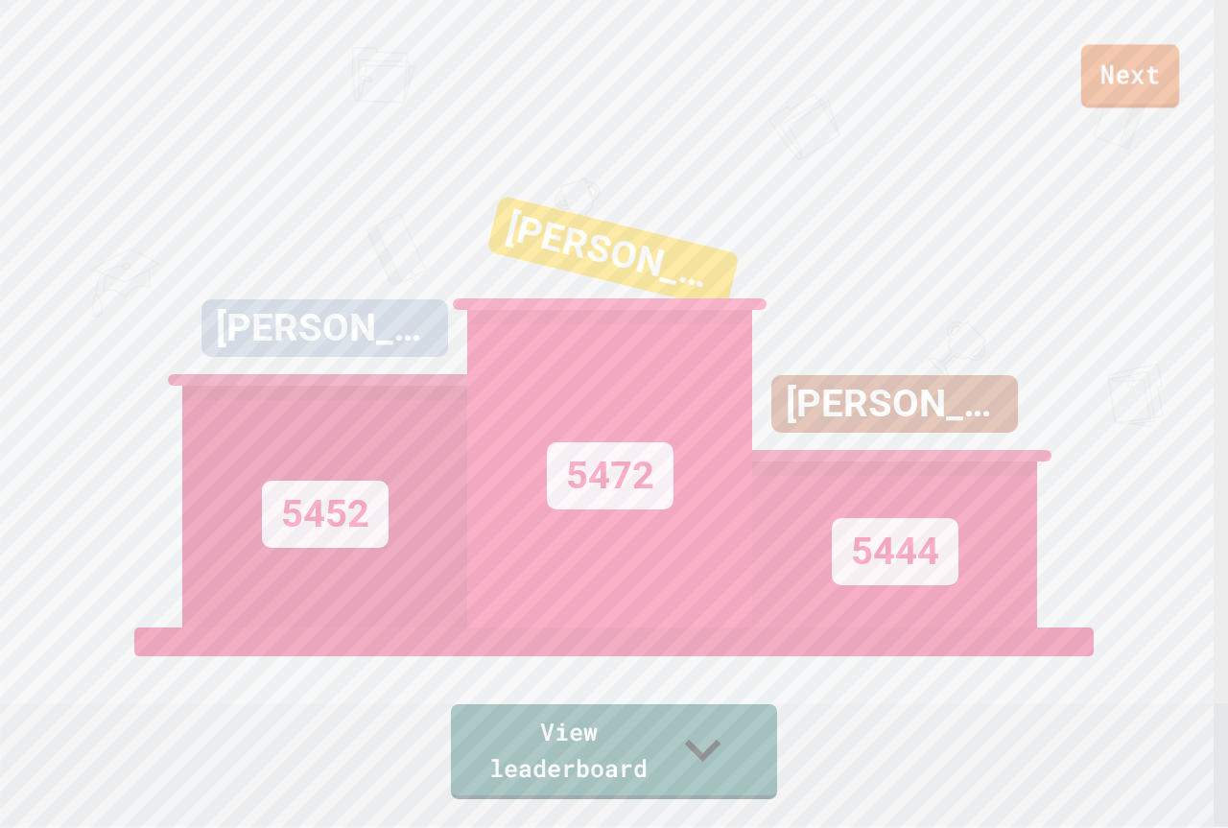
drag, startPoint x: 1093, startPoint y: 57, endPoint x: 1095, endPoint y: 66, distance: 9.8
click at [1095, 66] on link "Next" at bounding box center [1130, 75] width 98 height 63
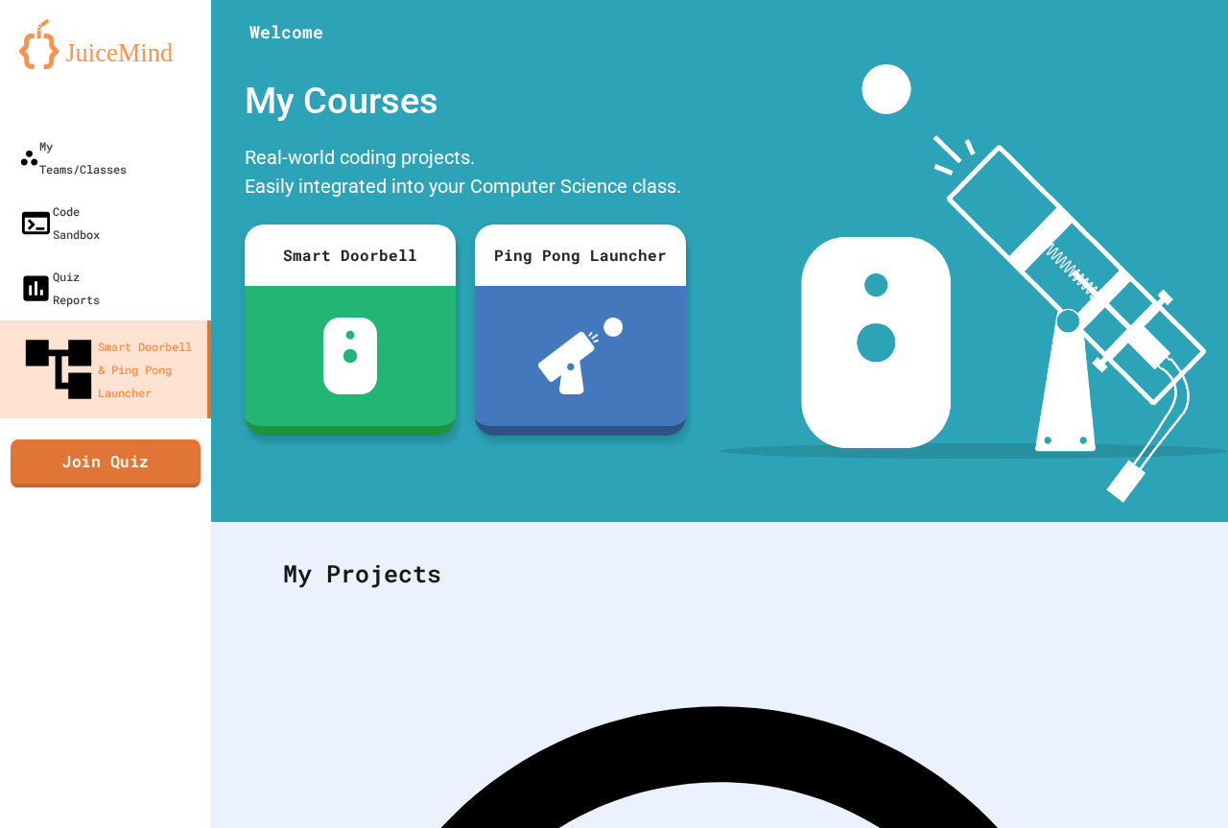
click at [146, 439] on link "Join Quiz" at bounding box center [106, 463] width 190 height 48
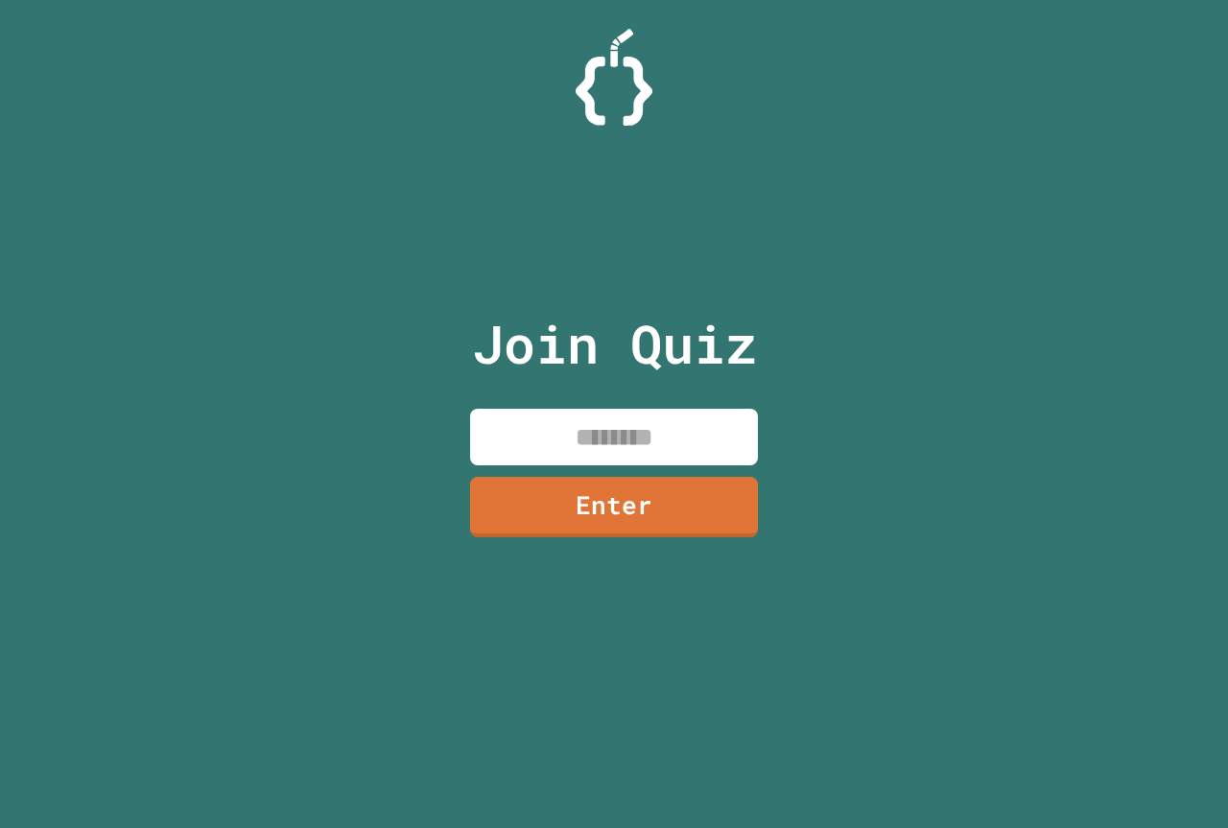
click at [649, 440] on input at bounding box center [614, 437] width 288 height 57
type input "********"
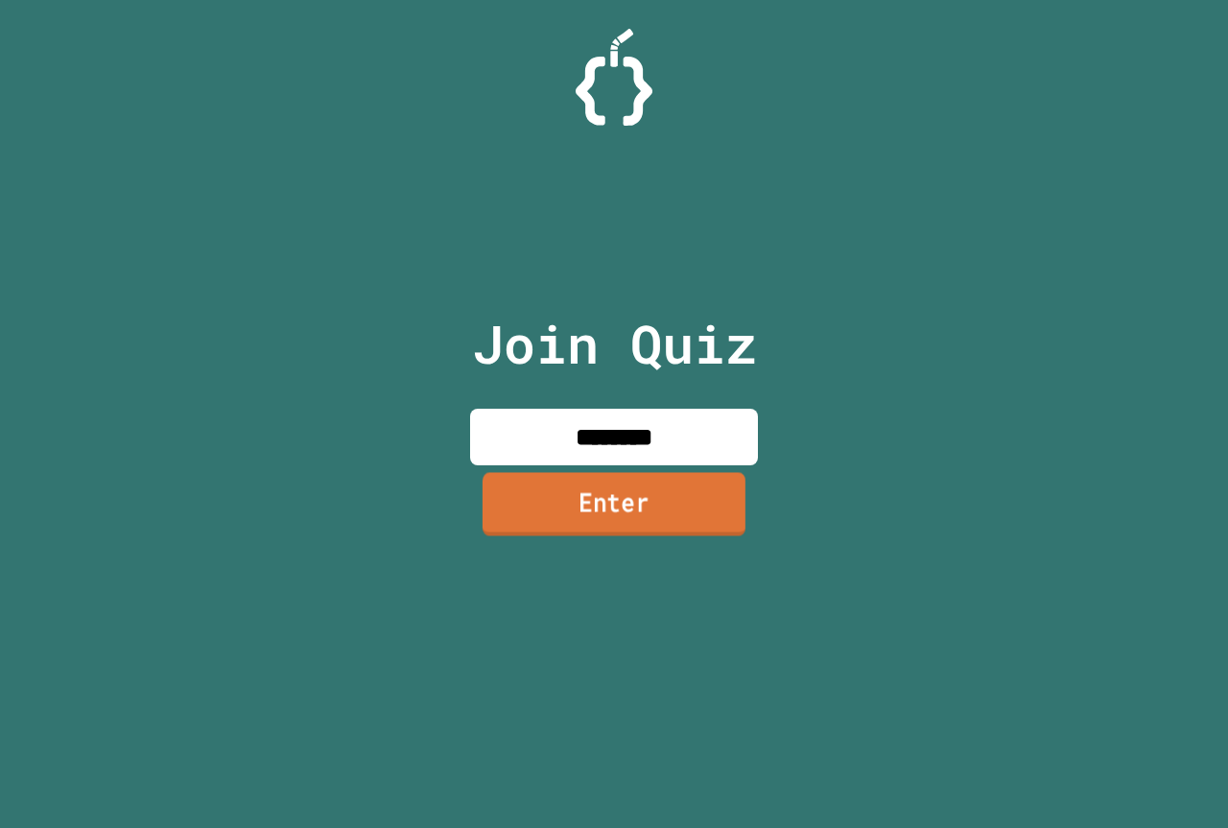
click at [717, 487] on link "Enter" at bounding box center [614, 503] width 263 height 63
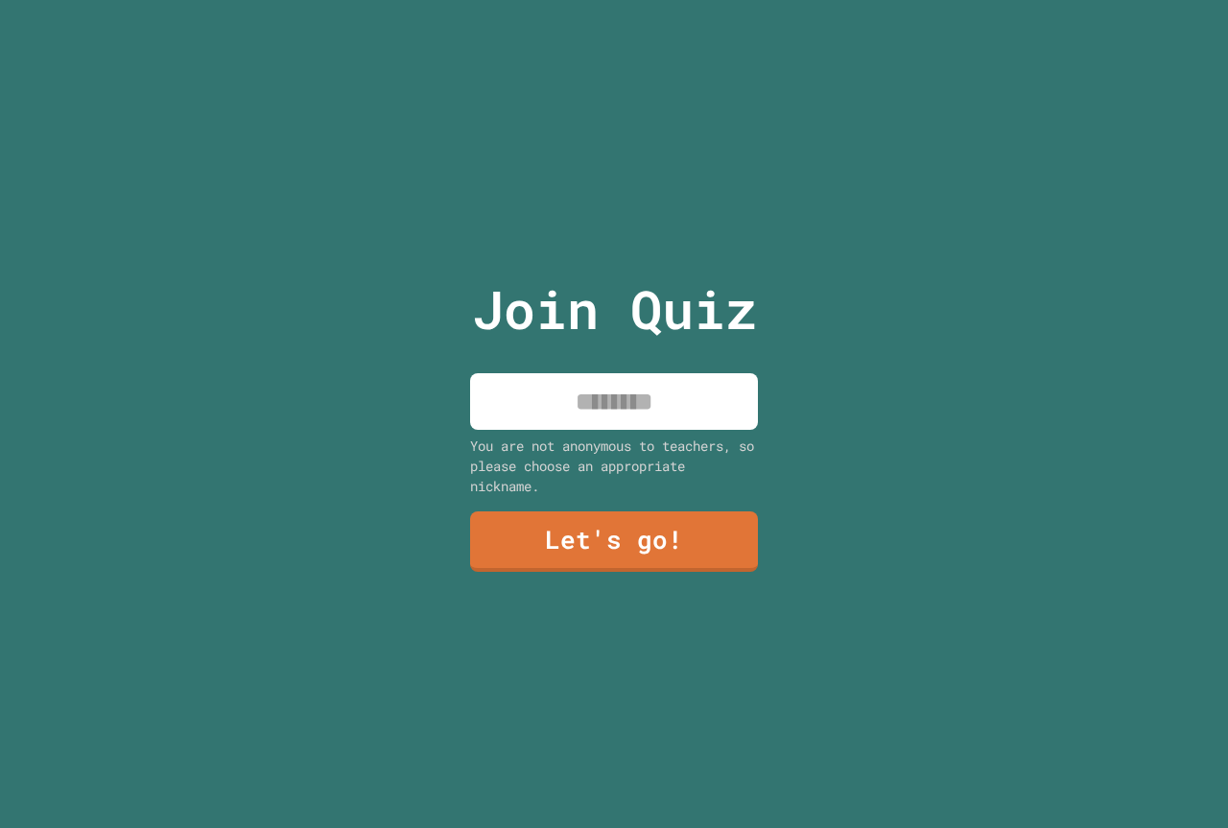
drag, startPoint x: 643, startPoint y: 384, endPoint x: 644, endPoint y: 362, distance: 22.1
click at [644, 380] on input at bounding box center [614, 401] width 288 height 57
type input "******"
click at [672, 564] on link "Let's go!" at bounding box center [614, 542] width 284 height 61
click at [614, 0] on div at bounding box center [614, 0] width 0 height 0
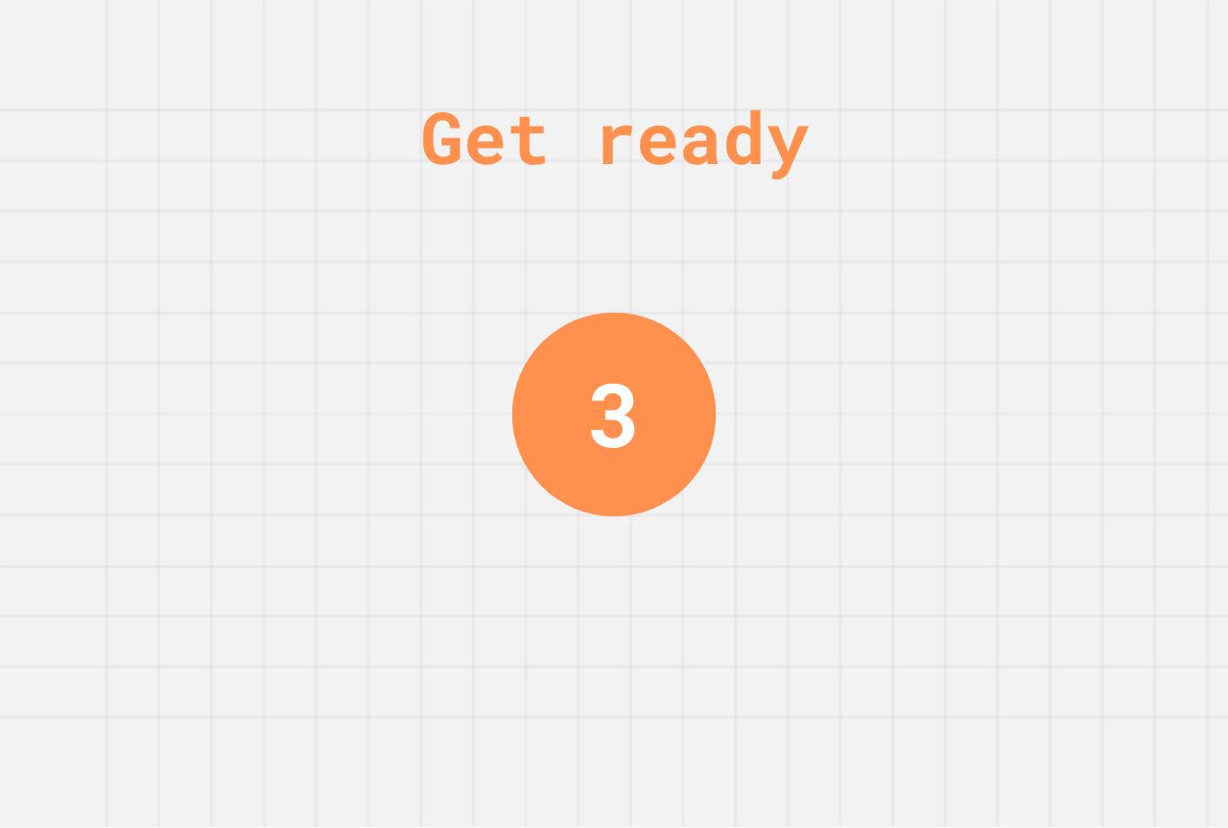
click at [684, 501] on div "Get ready 3" at bounding box center [614, 414] width 1228 height 828
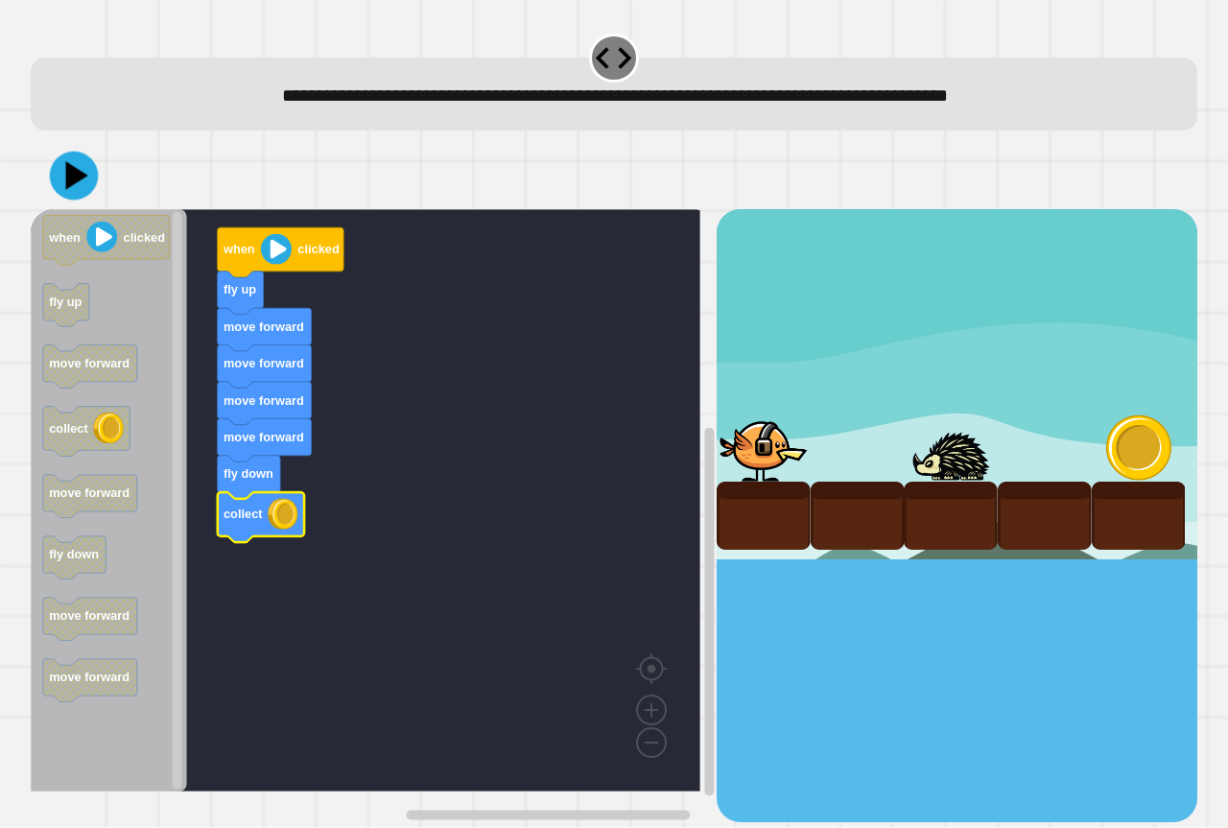
click at [71, 199] on icon at bounding box center [74, 176] width 49 height 49
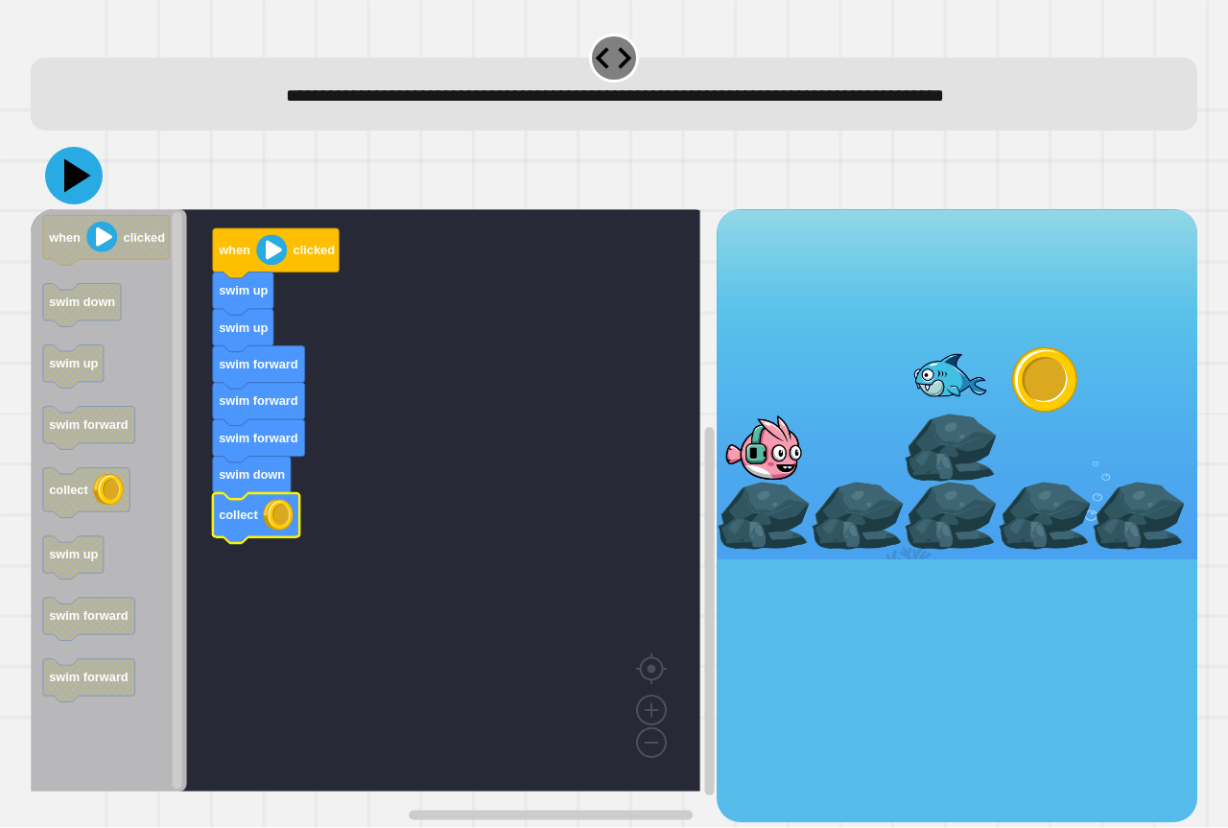
click at [66, 167] on icon at bounding box center [77, 176] width 27 height 34
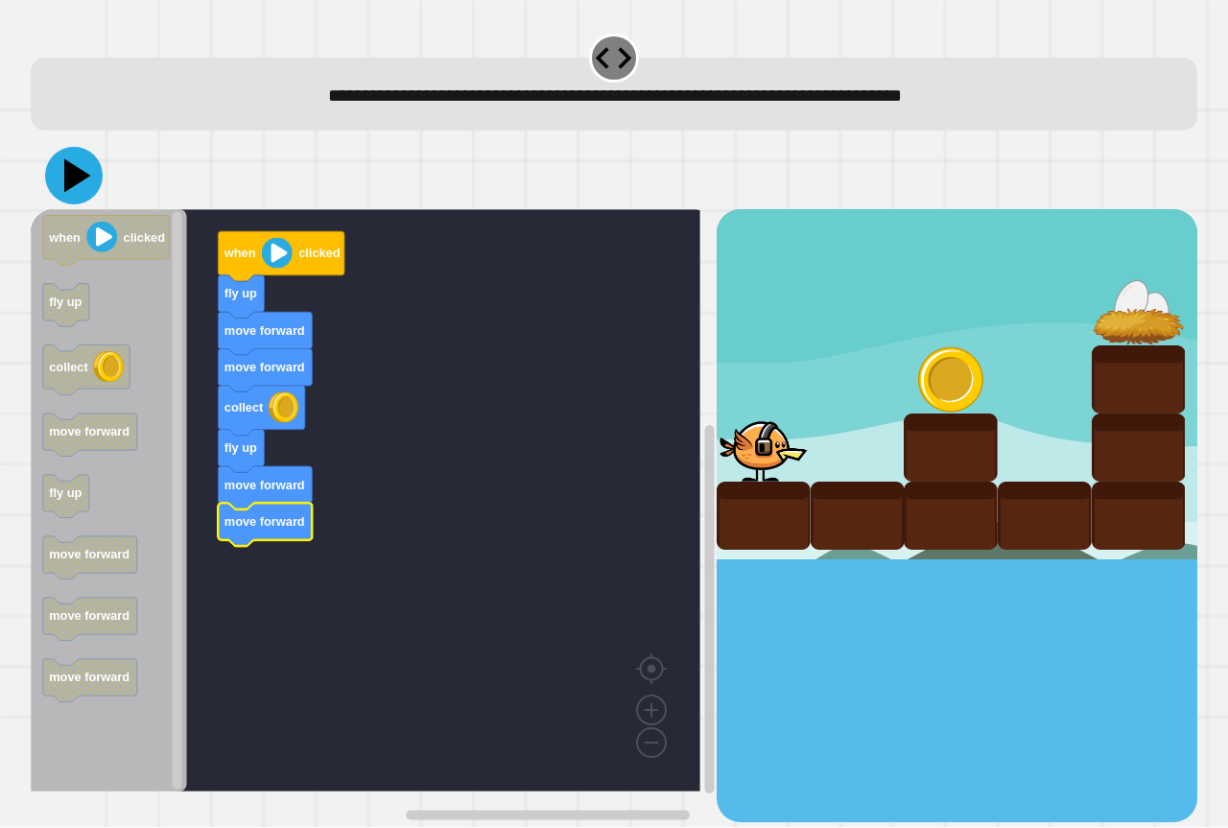
click at [75, 194] on icon at bounding box center [74, 176] width 58 height 58
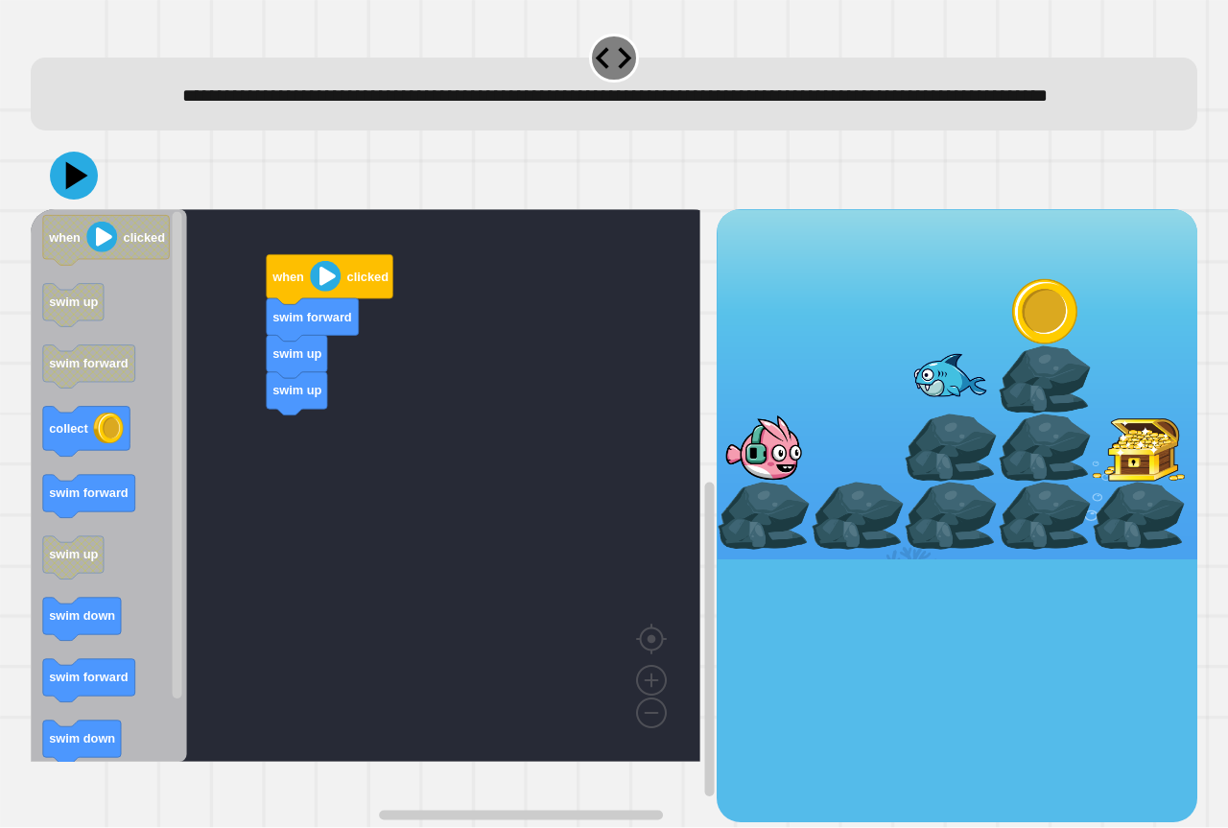
click at [208, 539] on div "when clicked swim forward swim up swim up when clicked swim up swim forward col…" at bounding box center [374, 515] width 686 height 612
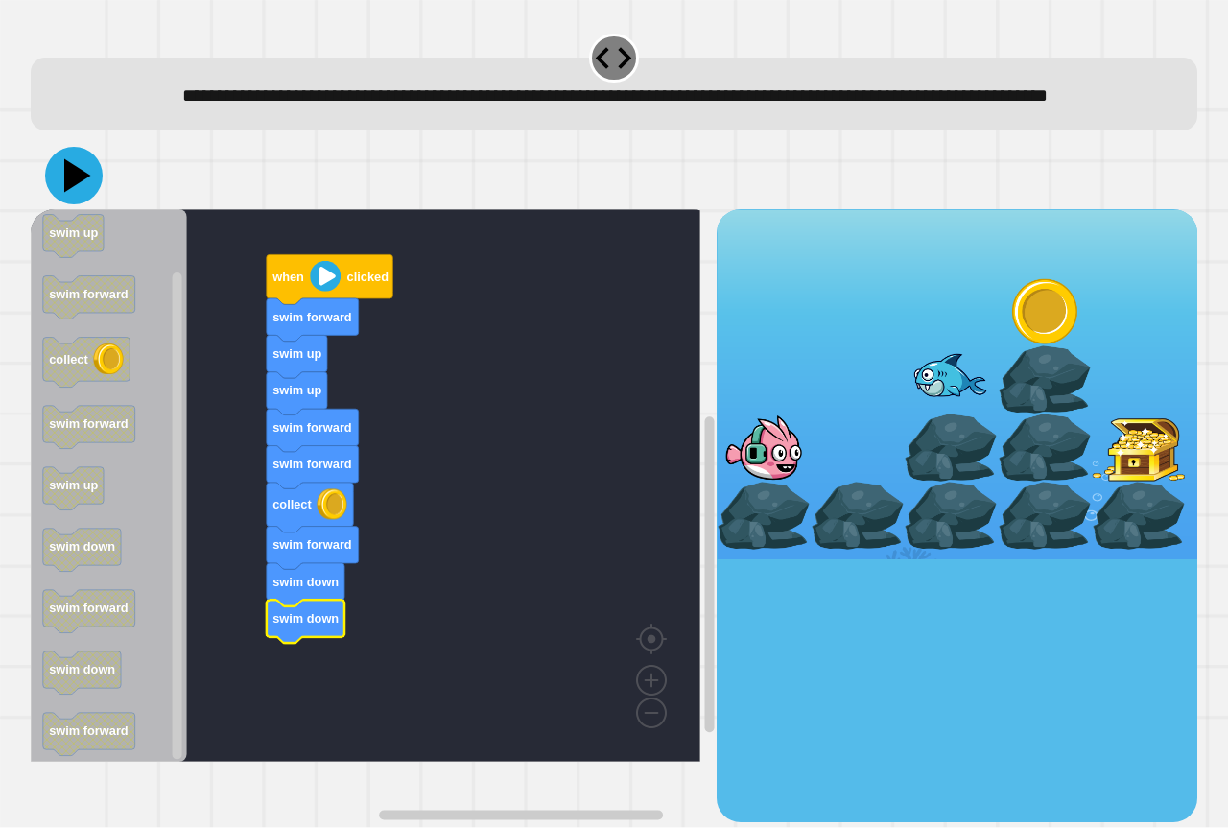
drag, startPoint x: 82, startPoint y: 206, endPoint x: 87, endPoint y: 222, distance: 16.4
click at [82, 193] on icon at bounding box center [77, 176] width 27 height 34
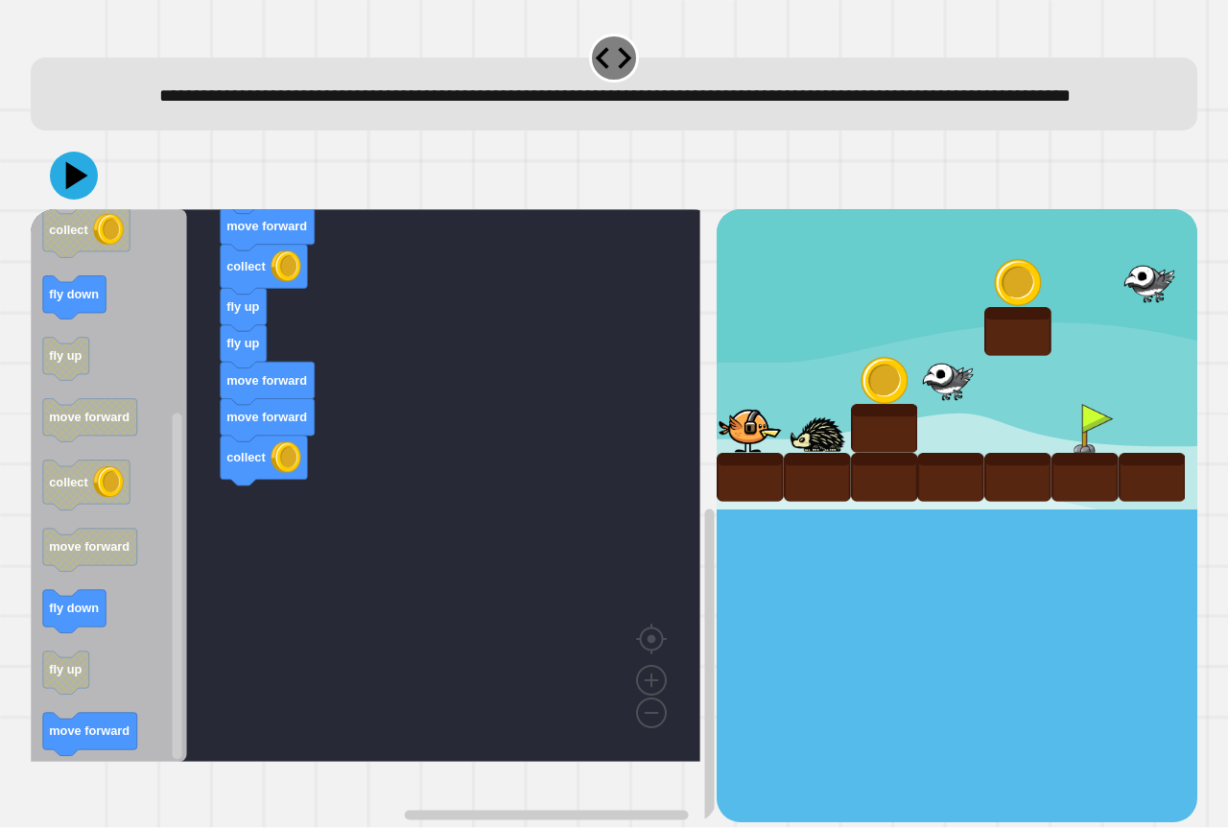
click at [210, 547] on div "when clicked fly up move forward move forward collect fly up fly up move forwar…" at bounding box center [374, 515] width 686 height 612
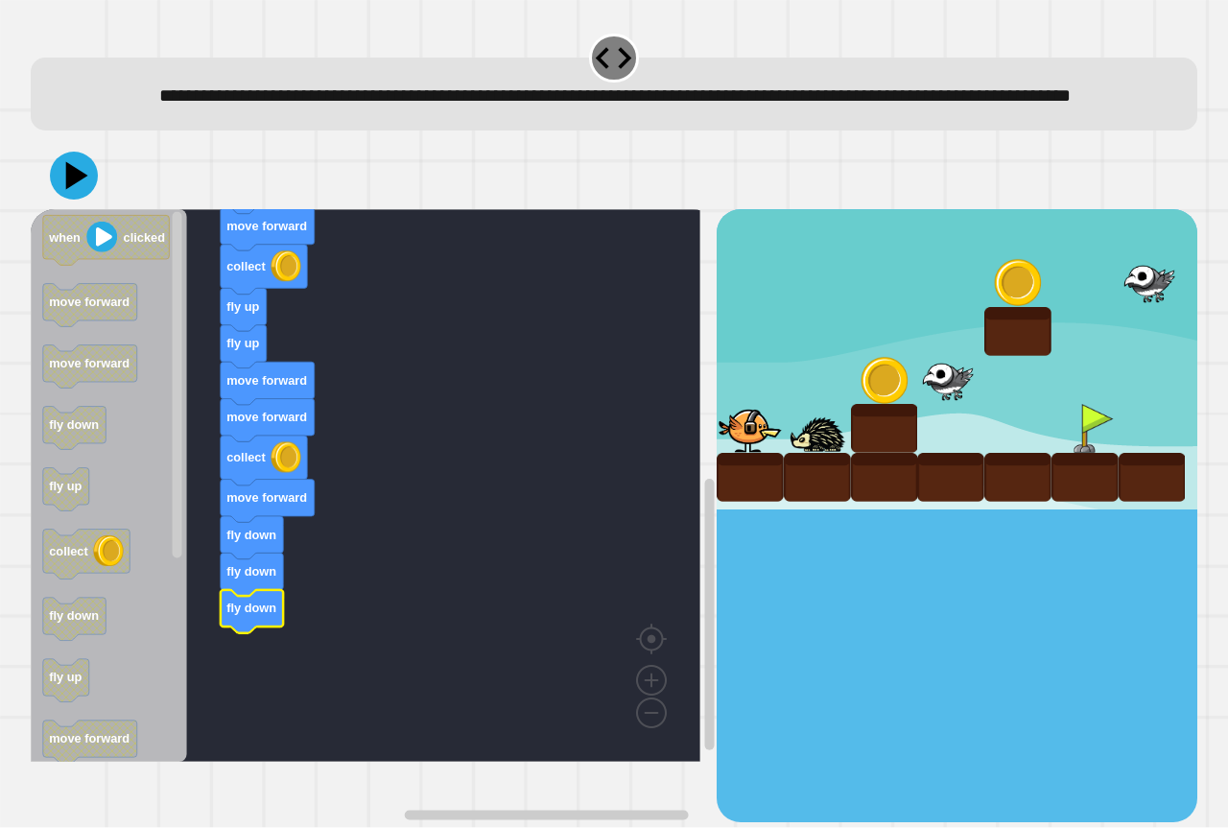
click at [84, 200] on icon at bounding box center [74, 176] width 48 height 48
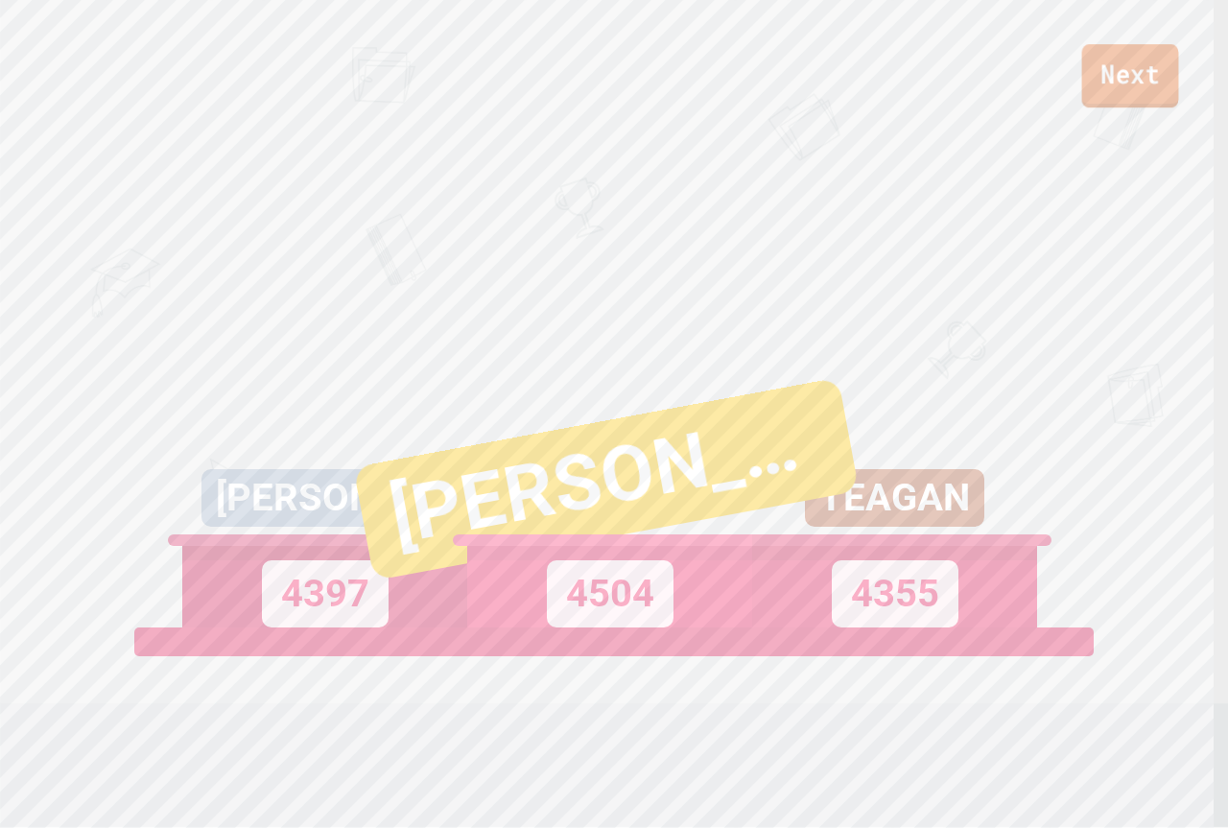
click at [1147, 71] on link "Next" at bounding box center [1130, 75] width 97 height 63
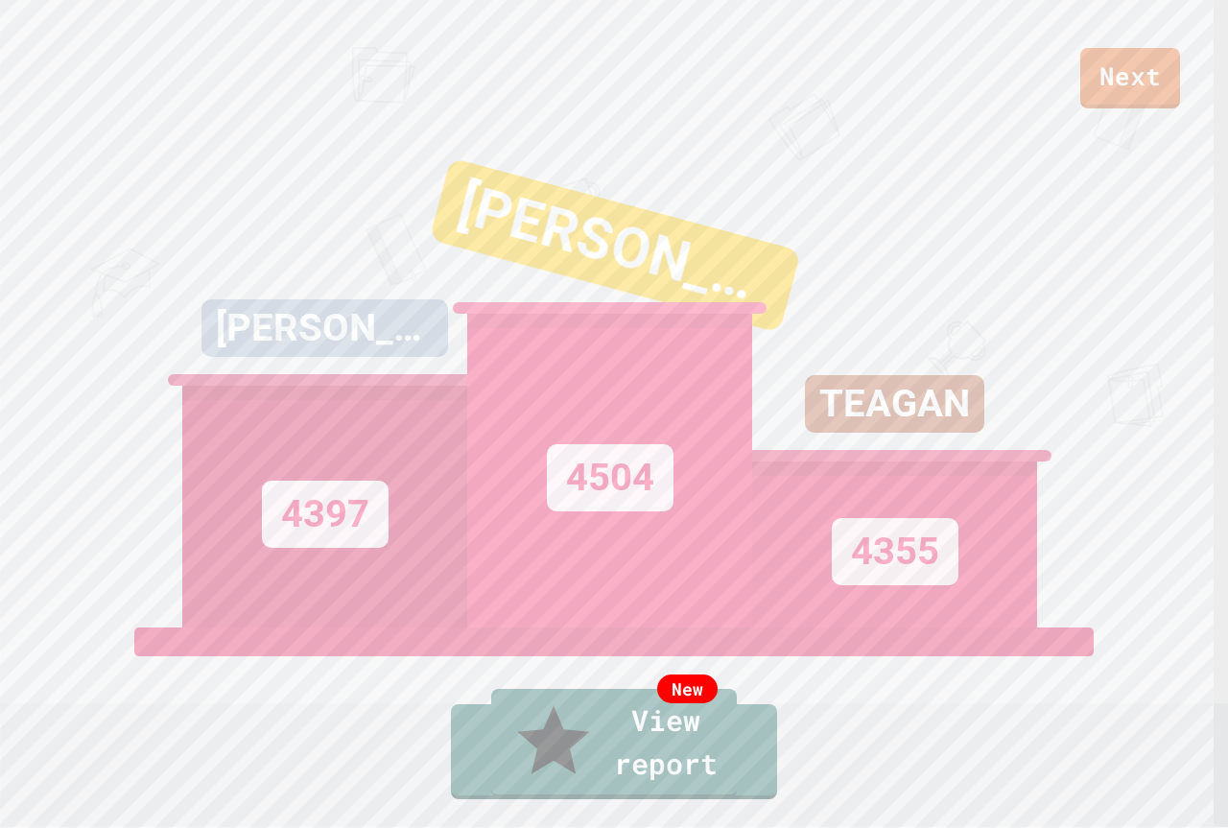
drag, startPoint x: 616, startPoint y: 515, endPoint x: 613, endPoint y: 503, distance: 12.8
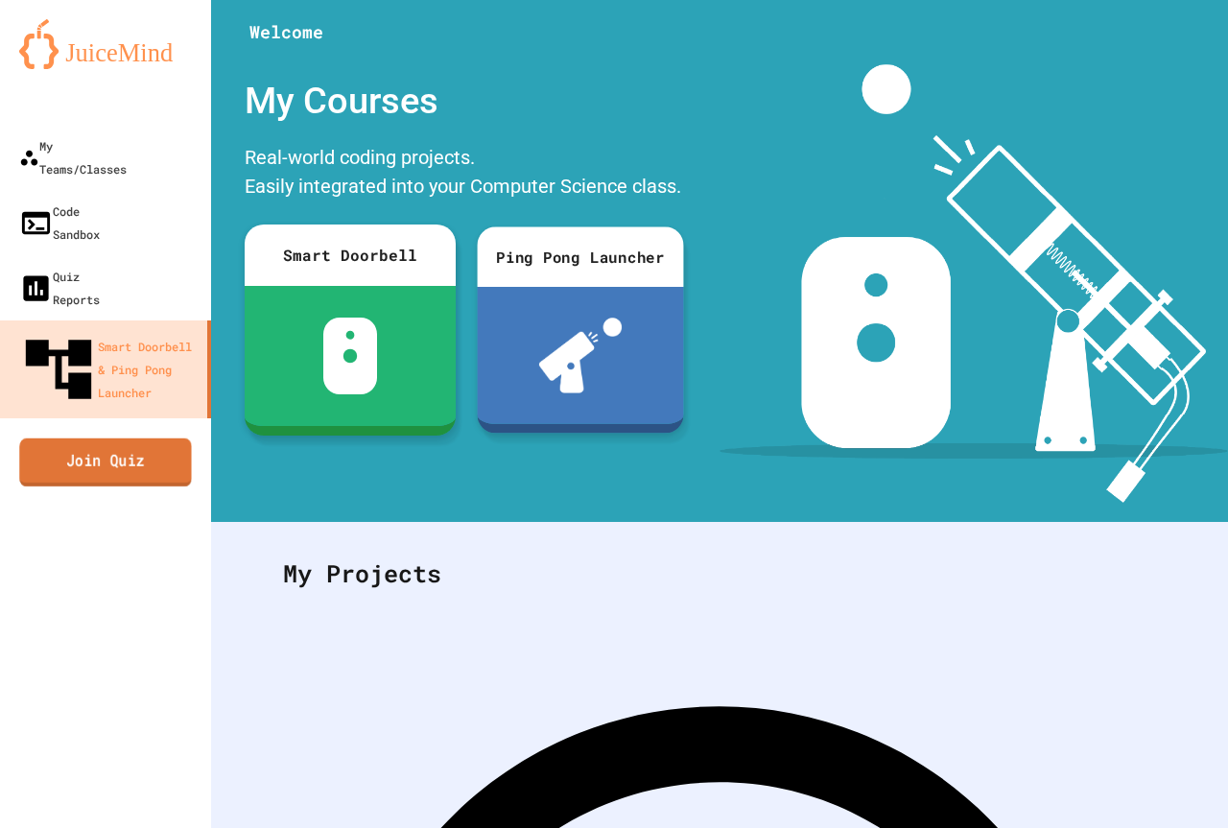
click at [89, 438] on link "Join Quiz" at bounding box center [105, 462] width 172 height 48
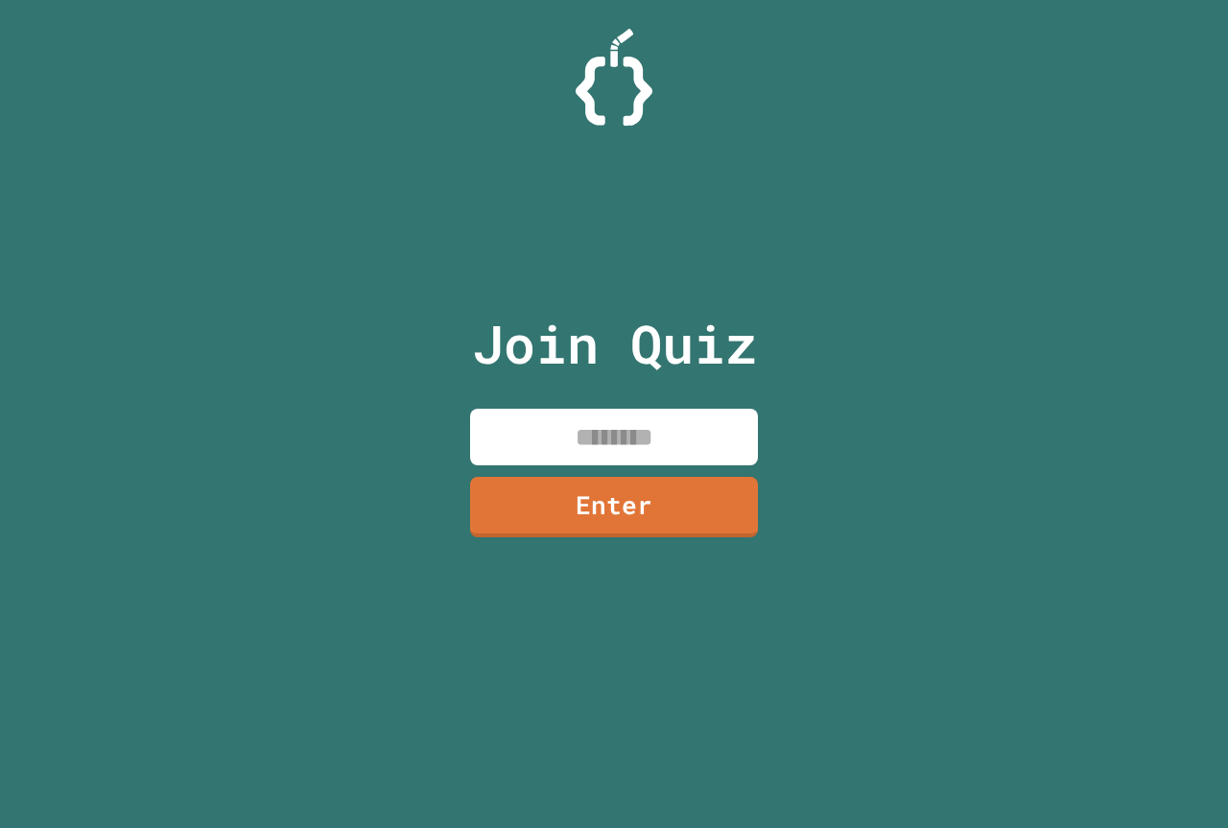
click at [552, 438] on input at bounding box center [614, 437] width 288 height 57
type input "********"
click at [724, 520] on link "Enter" at bounding box center [614, 504] width 279 height 63
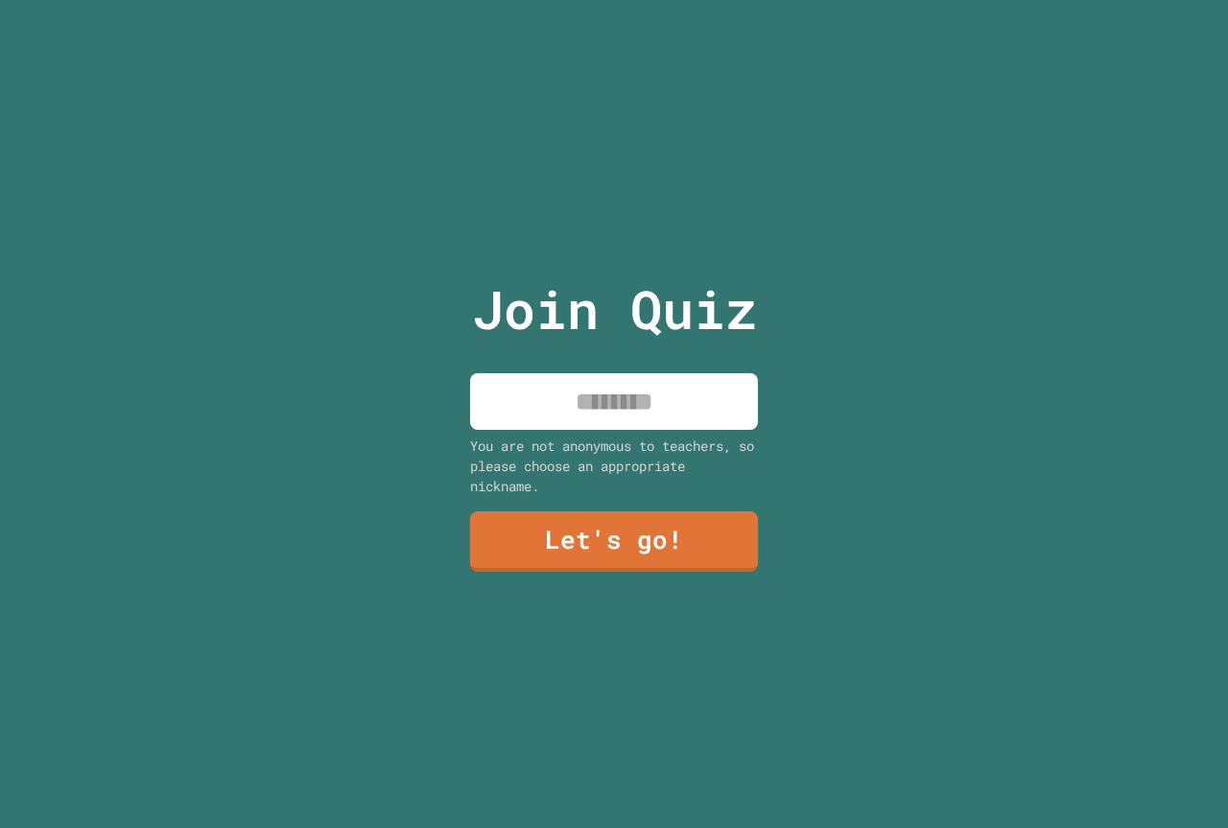
click at [700, 406] on input at bounding box center [614, 401] width 288 height 57
type input "******"
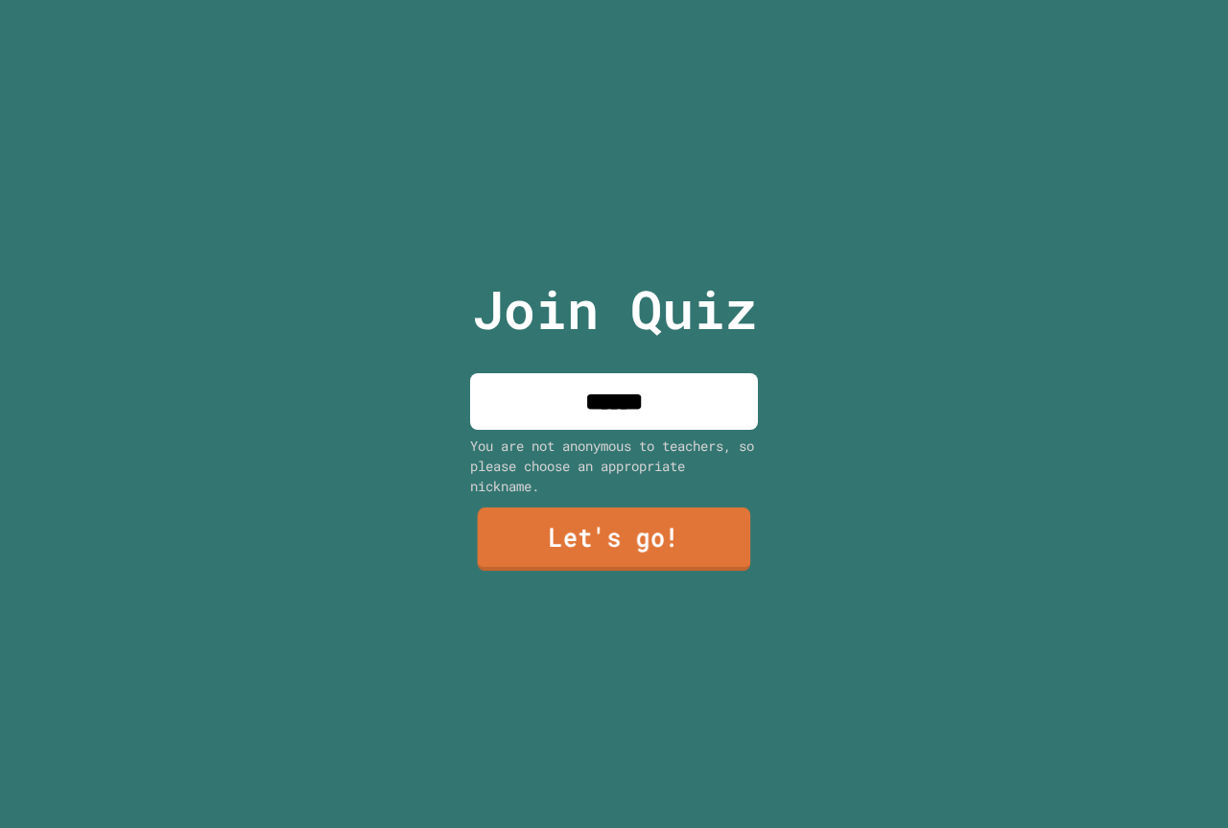
click at [674, 551] on link "Let's go!" at bounding box center [614, 539] width 273 height 63
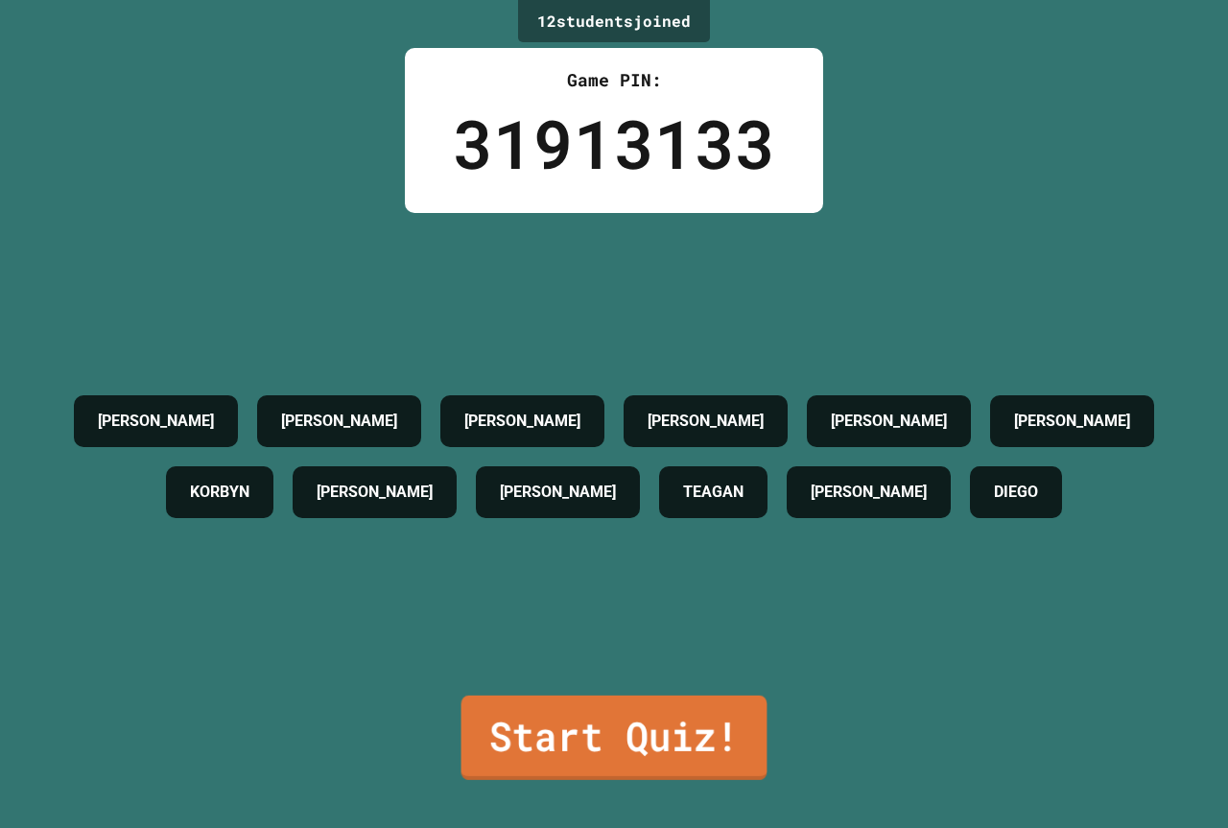
click at [722, 731] on link "Start Quiz!" at bounding box center [615, 738] width 306 height 84
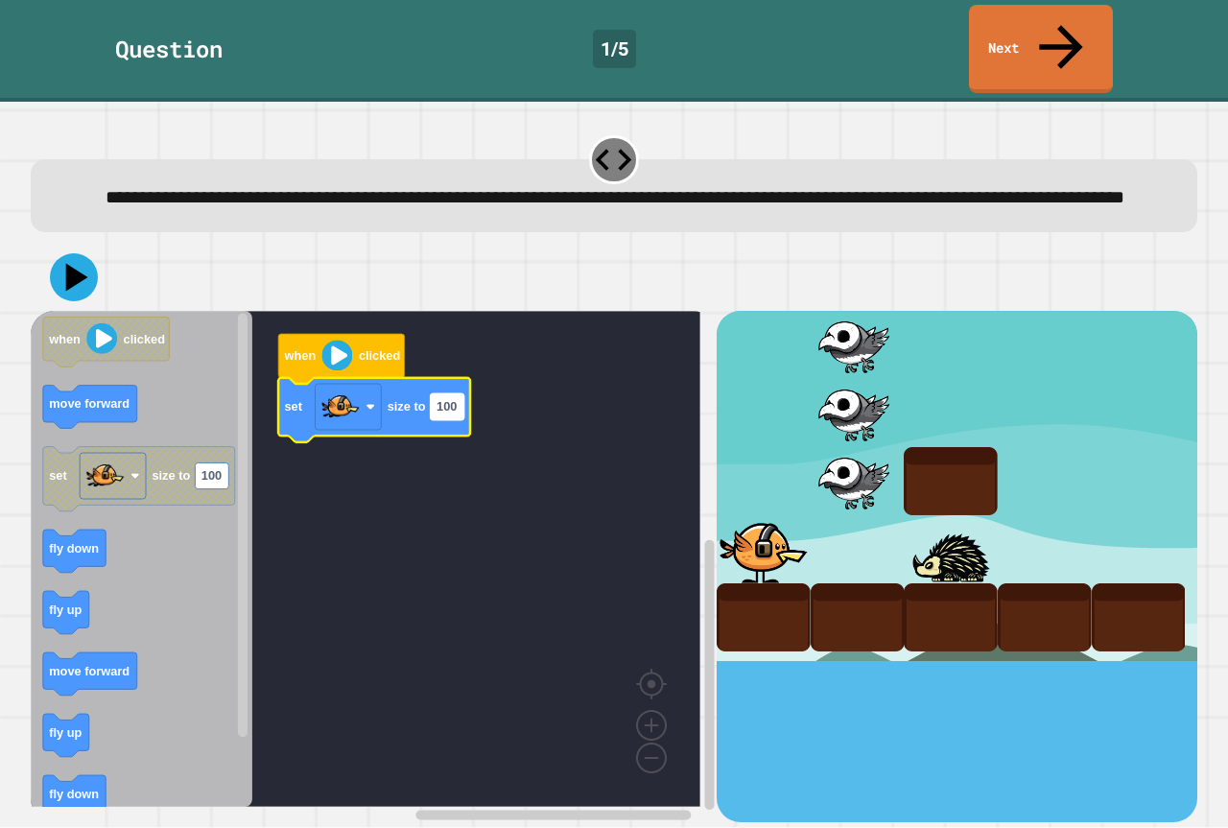
click at [443, 400] on text "100" at bounding box center [447, 407] width 20 height 14
type input "***"
click at [78, 251] on icon at bounding box center [74, 277] width 52 height 52
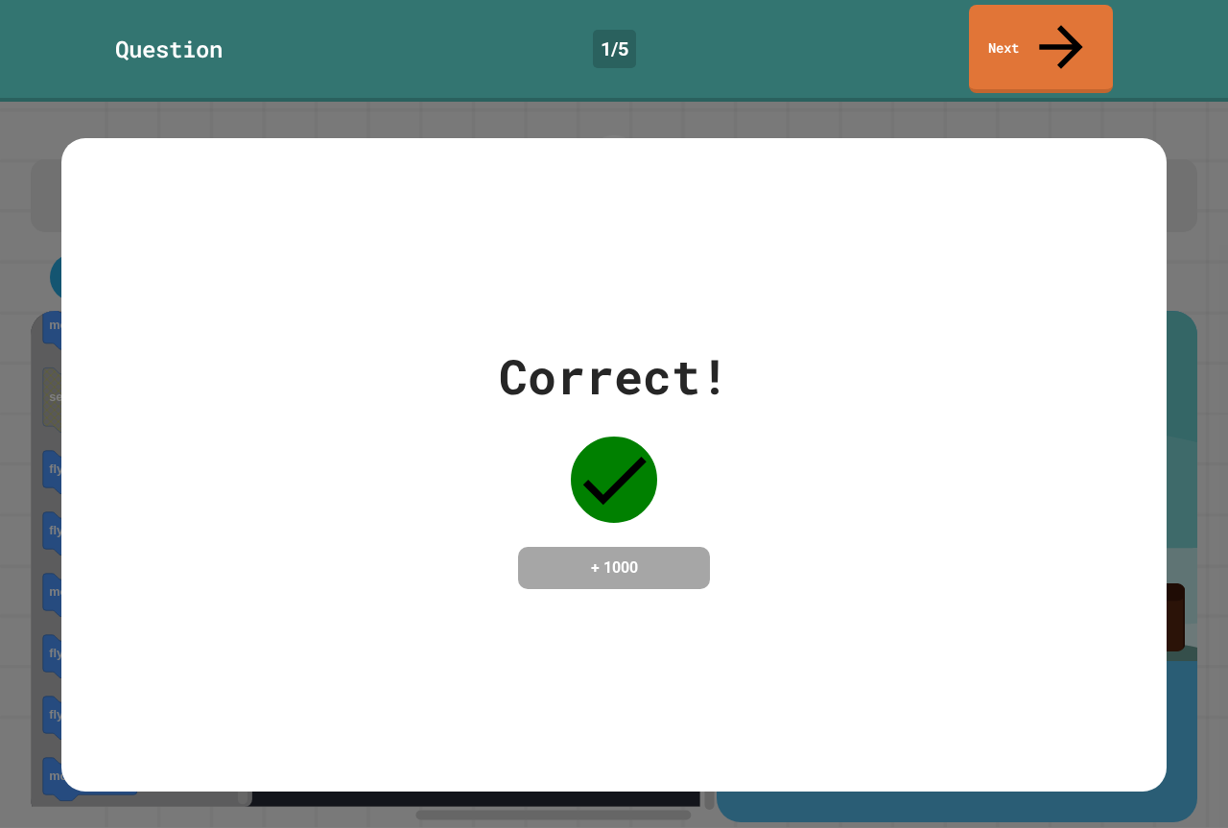
click at [777, 480] on div "Correct! + 1000" at bounding box center [613, 465] width 1105 height 249
click at [1022, 35] on link "Next" at bounding box center [1041, 46] width 136 height 93
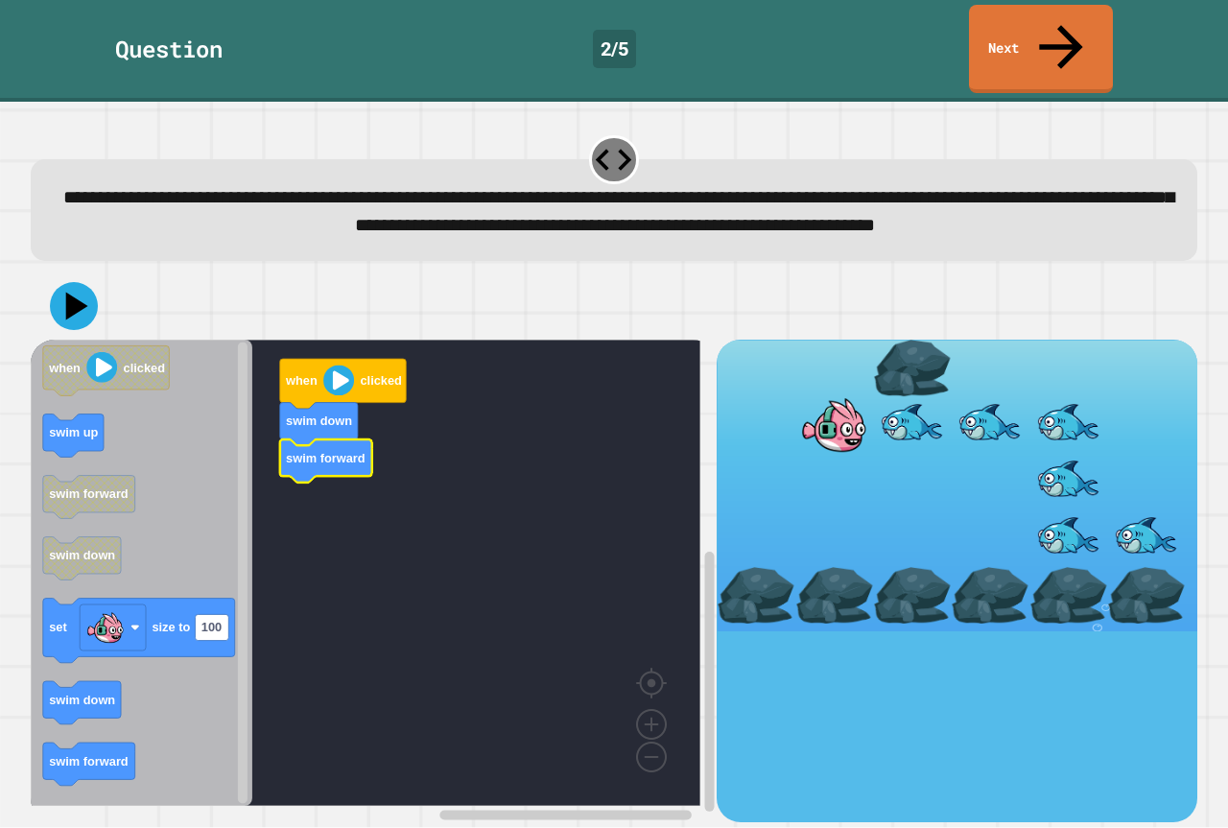
click at [111, 771] on icon "when clicked swim up swim forward swim down set size to 100 swim down swim forw…" at bounding box center [142, 573] width 222 height 466
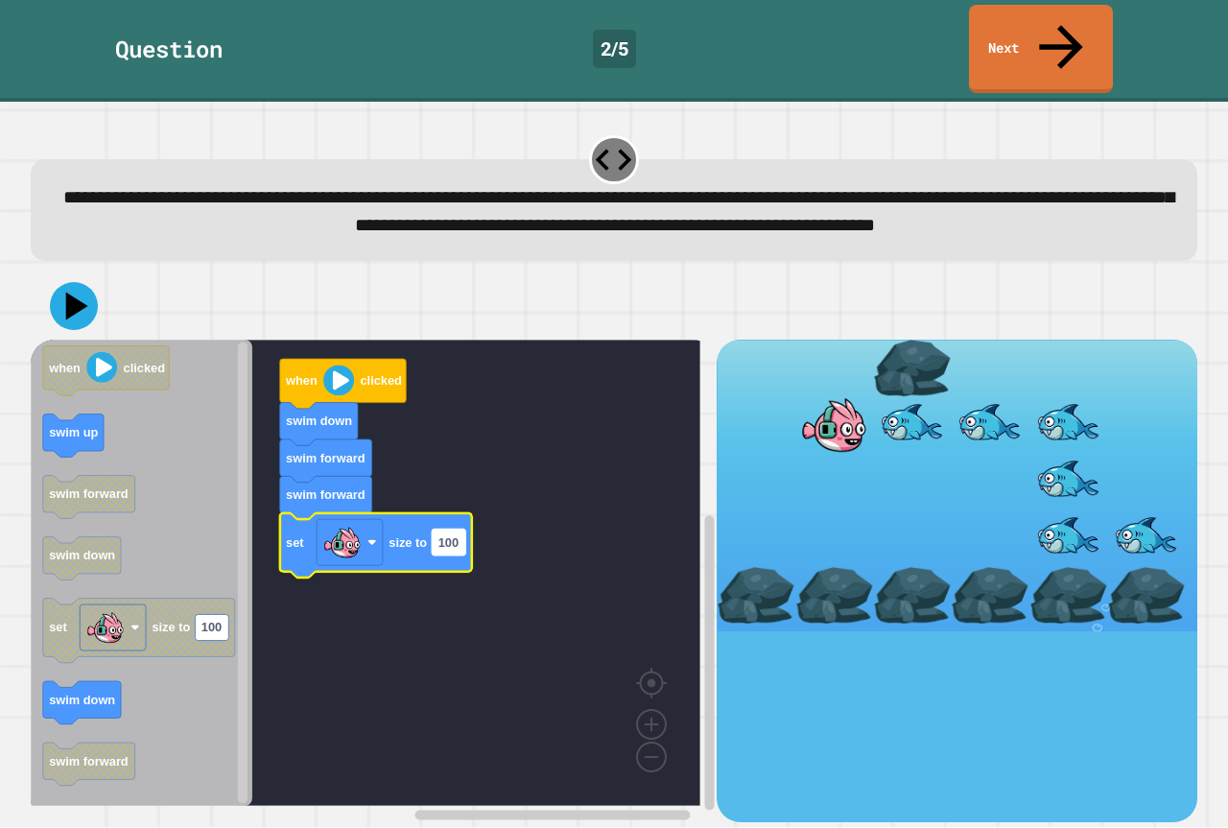
click at [449, 536] on text "100" at bounding box center [448, 542] width 20 height 14
type input "**********"
click at [85, 298] on icon at bounding box center [73, 306] width 55 height 55
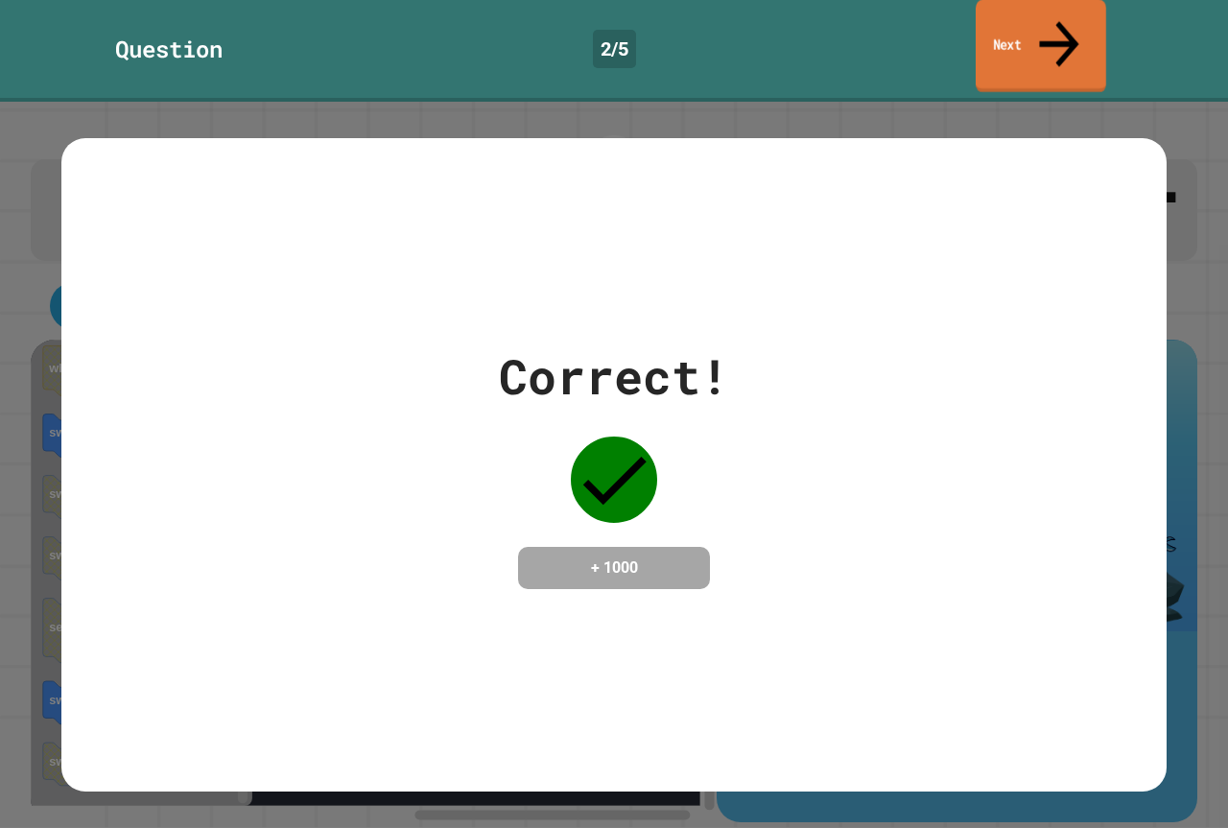
click at [978, 20] on link "Next" at bounding box center [1041, 46] width 130 height 93
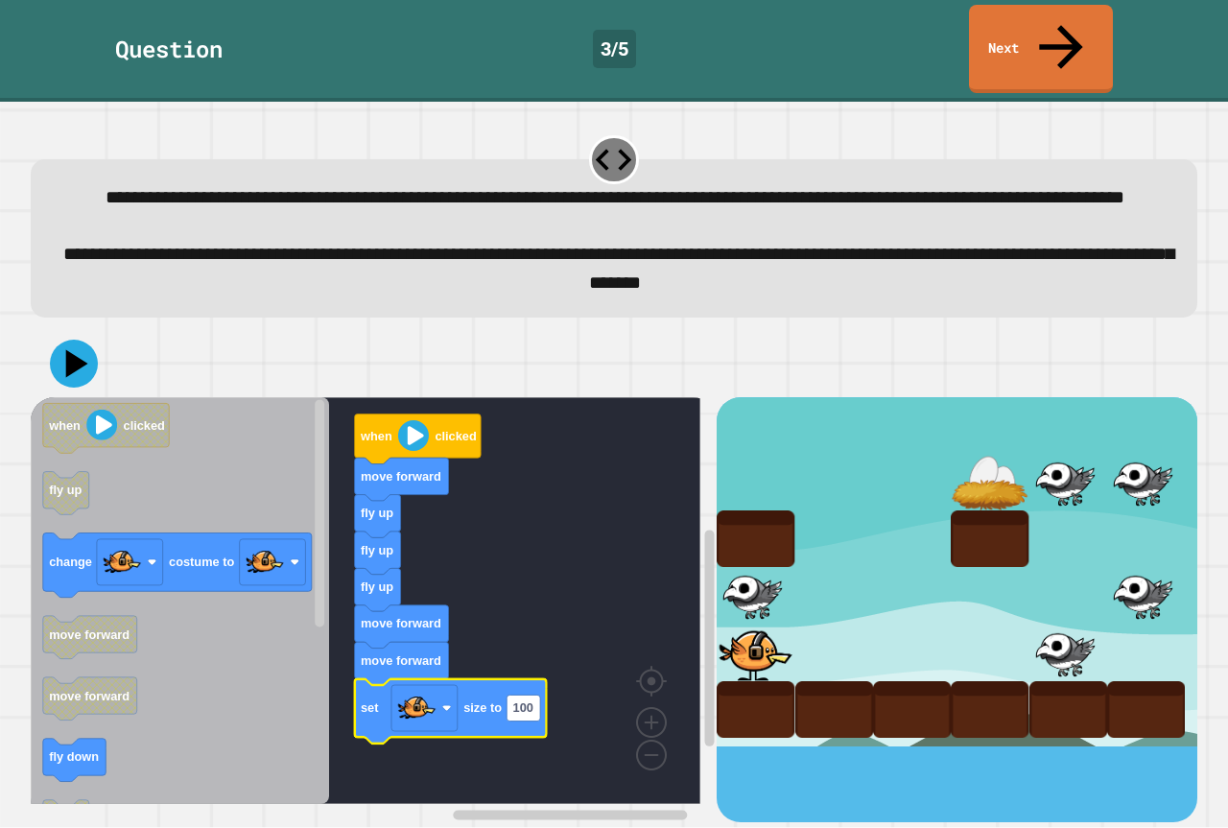
click at [533, 715] on icon "Blockly Workspace" at bounding box center [451, 711] width 192 height 64
click at [533, 710] on rect "Blockly Workspace" at bounding box center [524, 708] width 34 height 26
type input "*"
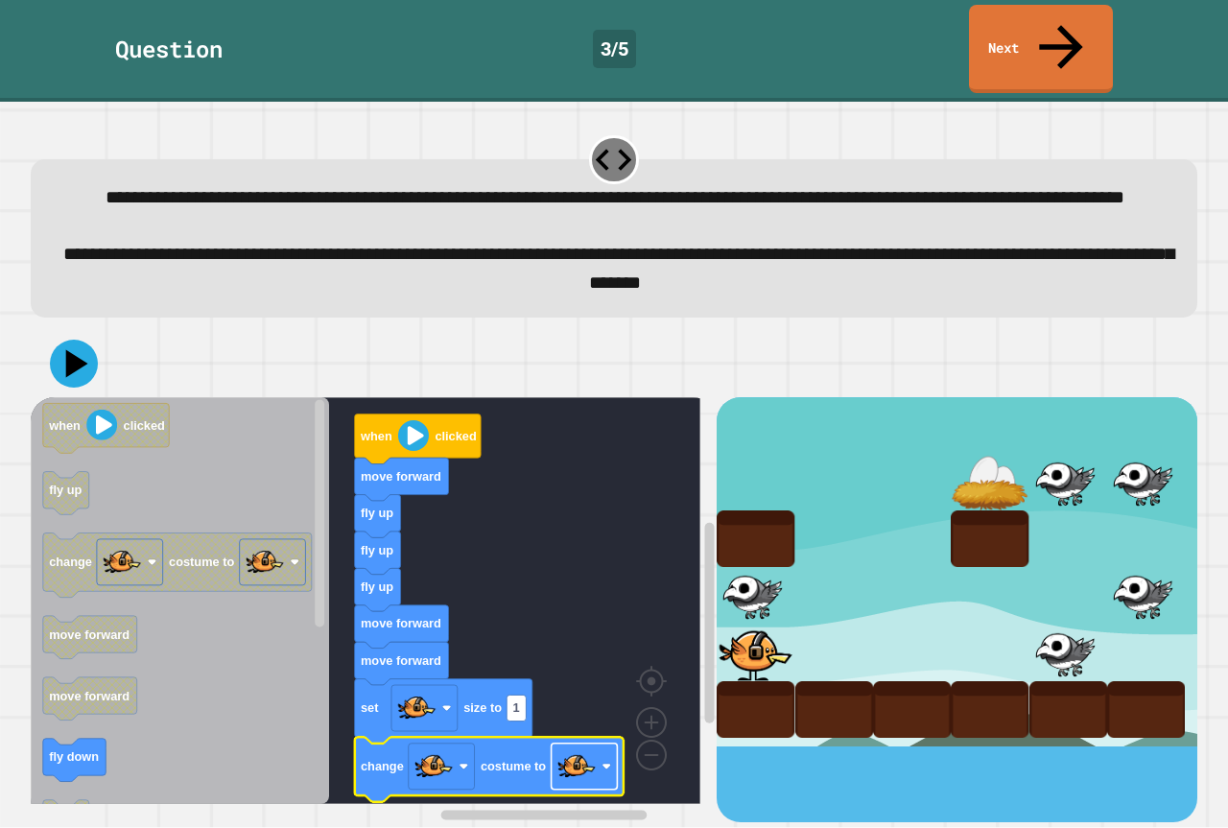
click at [589, 764] on image "Blockly Workspace" at bounding box center [576, 766] width 38 height 38
click at [85, 372] on icon at bounding box center [74, 364] width 58 height 58
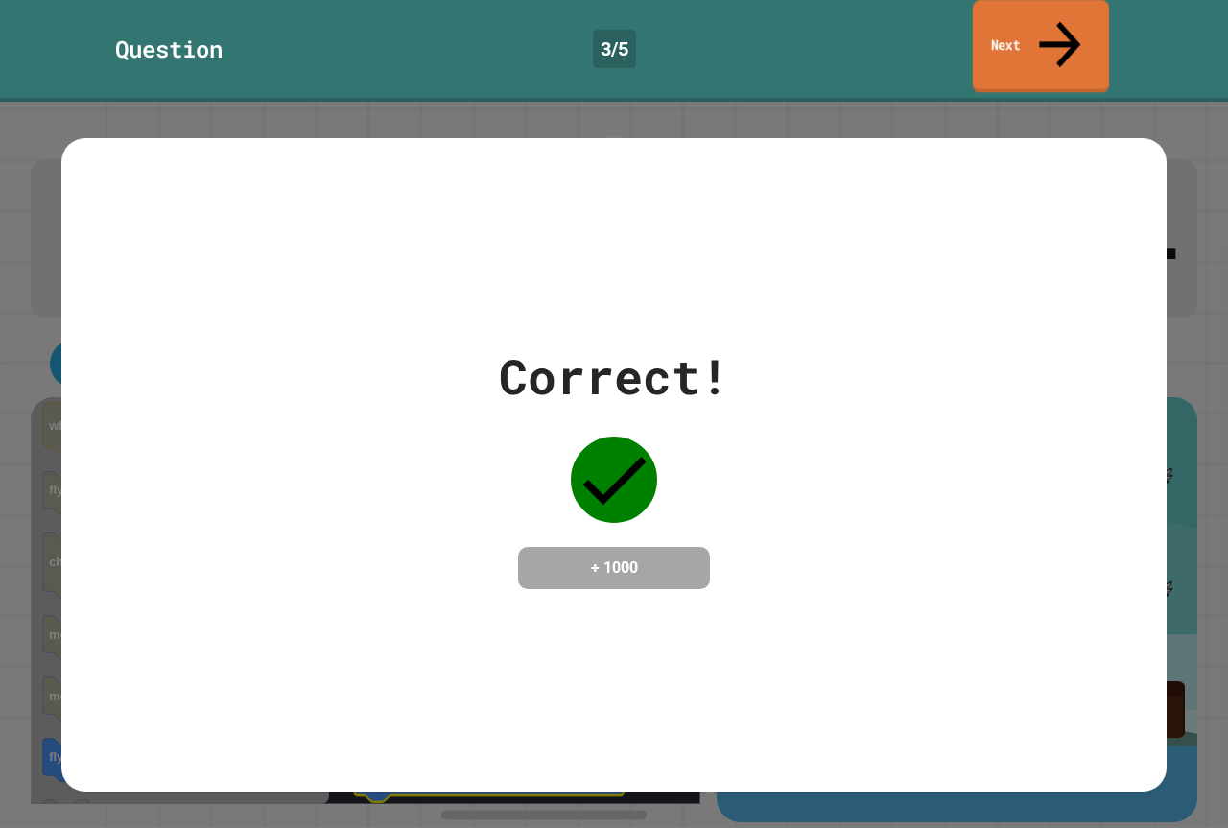
click at [1013, 30] on link "Next" at bounding box center [1041, 46] width 136 height 93
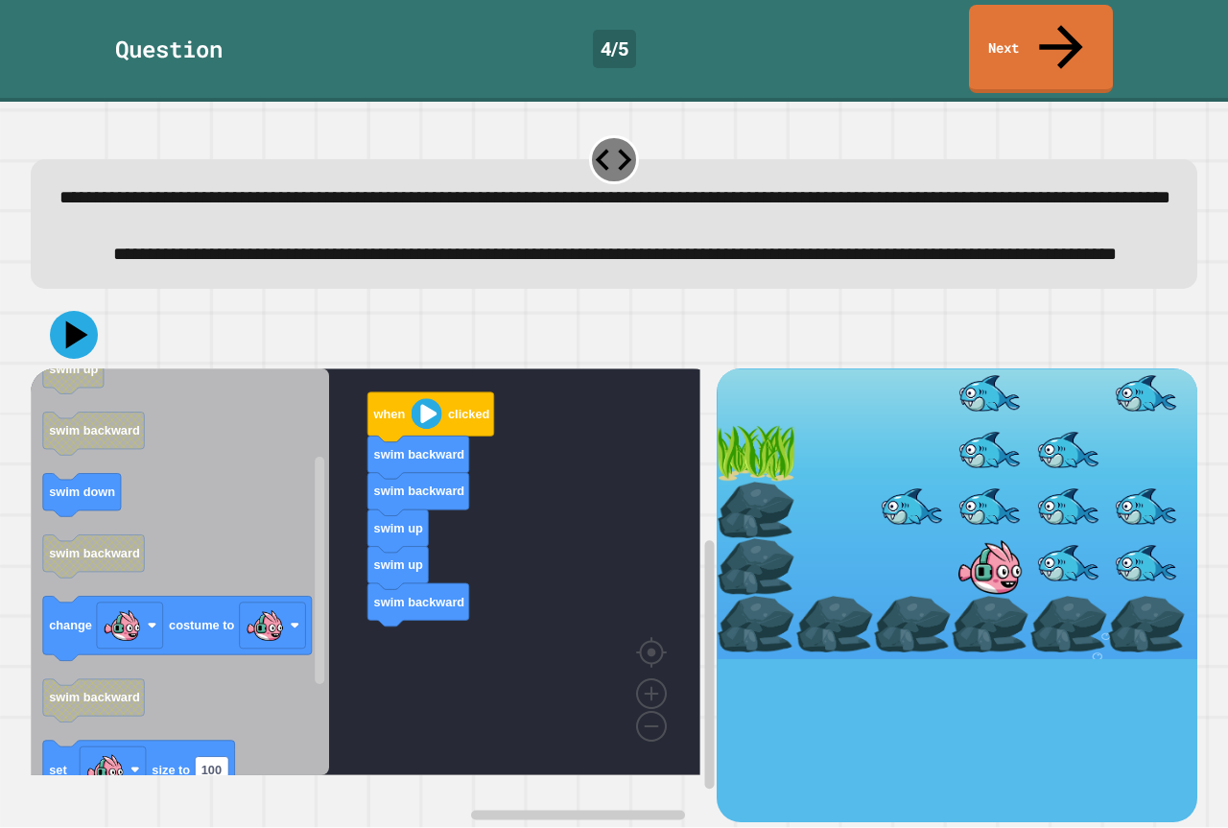
click at [391, 629] on div "when clicked swim backward swim backward swim up swim up swim backward when cli…" at bounding box center [374, 595] width 686 height 454
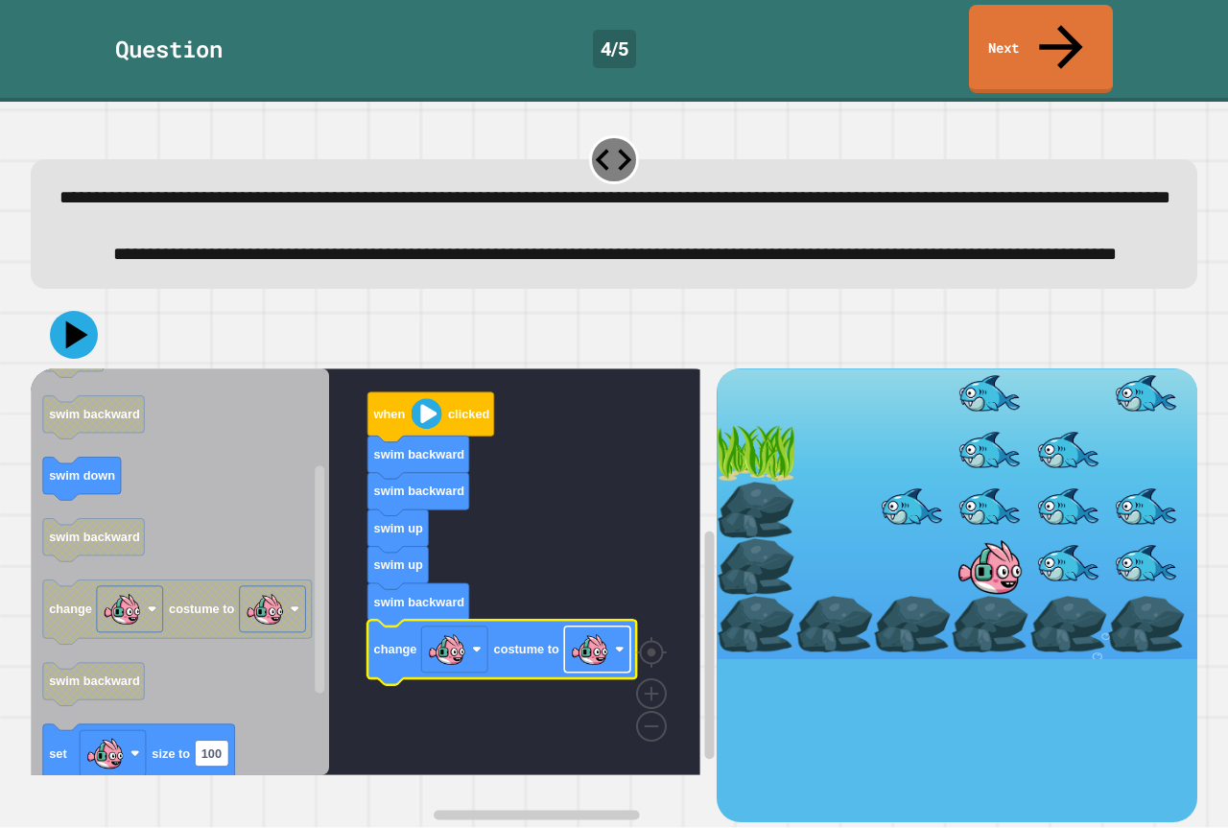
click at [610, 673] on rect "Blockly Workspace" at bounding box center [597, 650] width 66 height 46
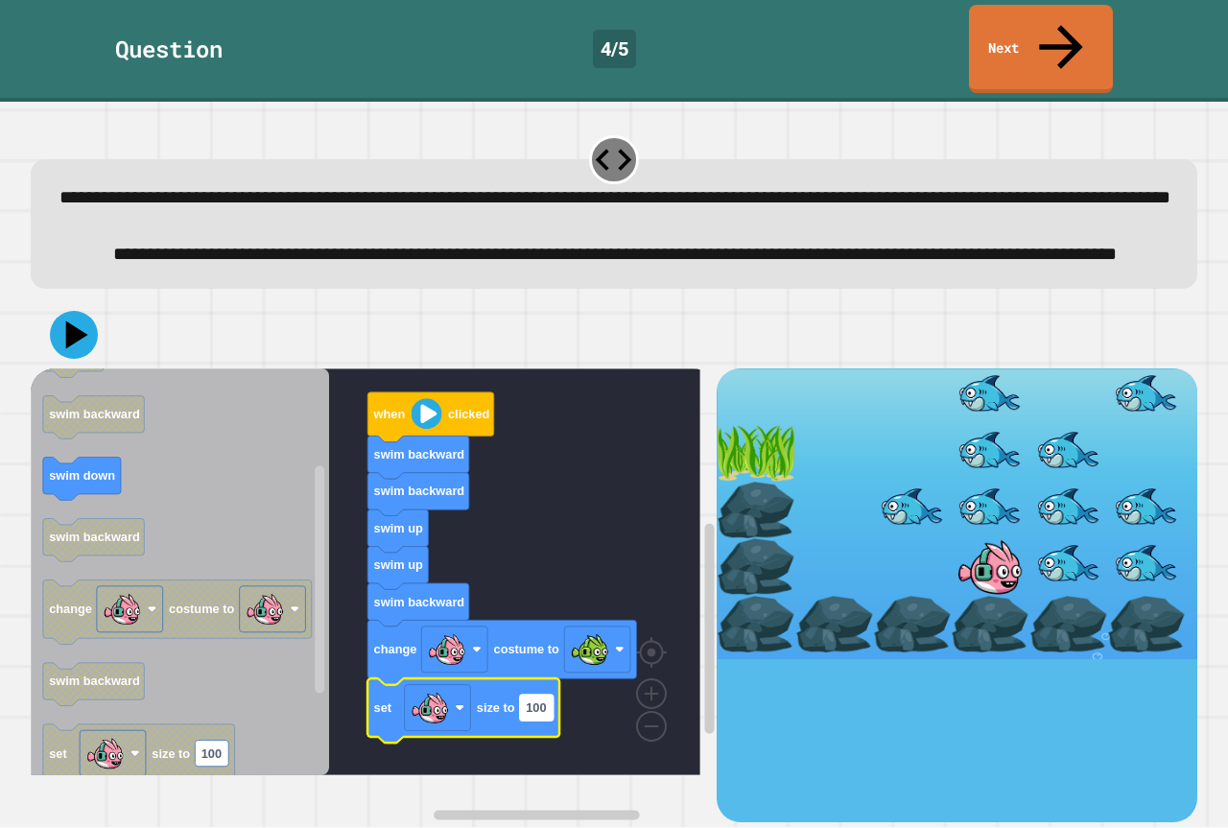
click at [546, 721] on rect "Blockly Workspace" at bounding box center [537, 708] width 34 height 26
type input "*"
click at [81, 348] on icon at bounding box center [77, 336] width 27 height 34
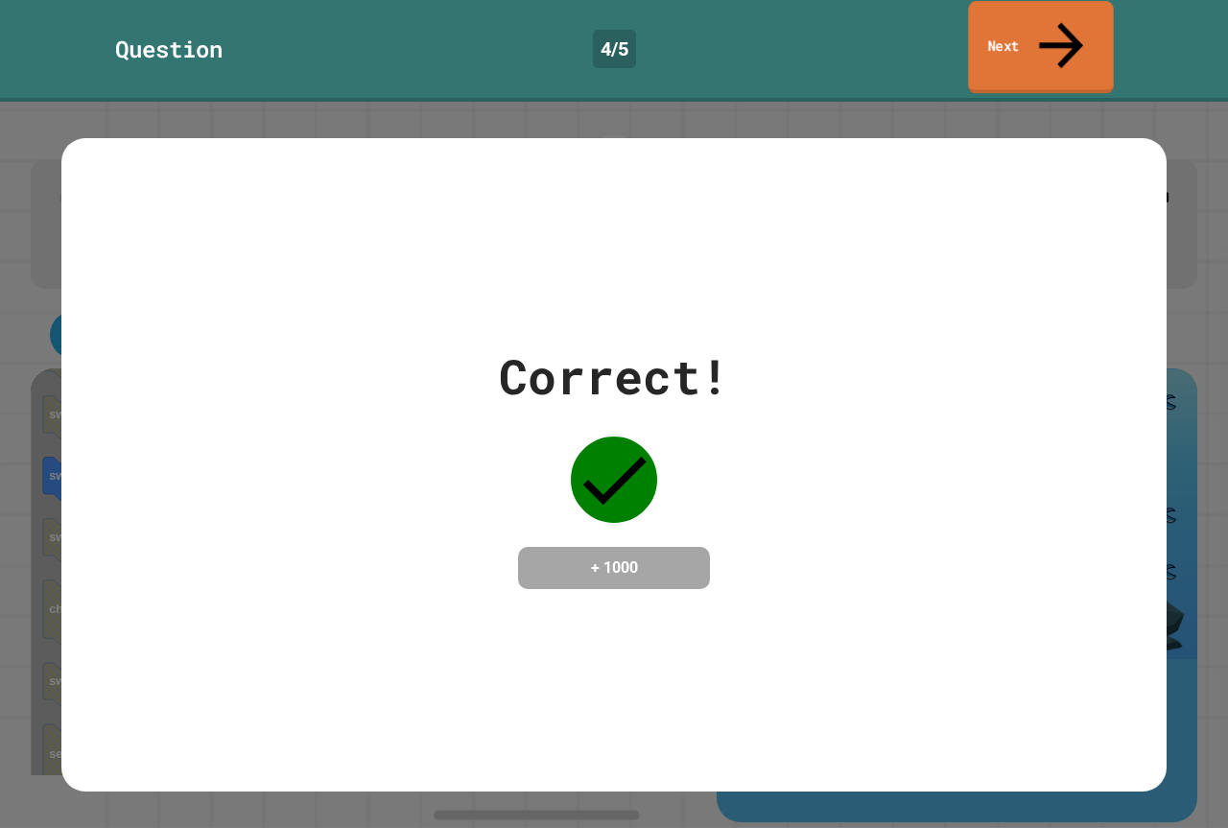
click at [1002, 27] on link "Next" at bounding box center [1040, 47] width 145 height 93
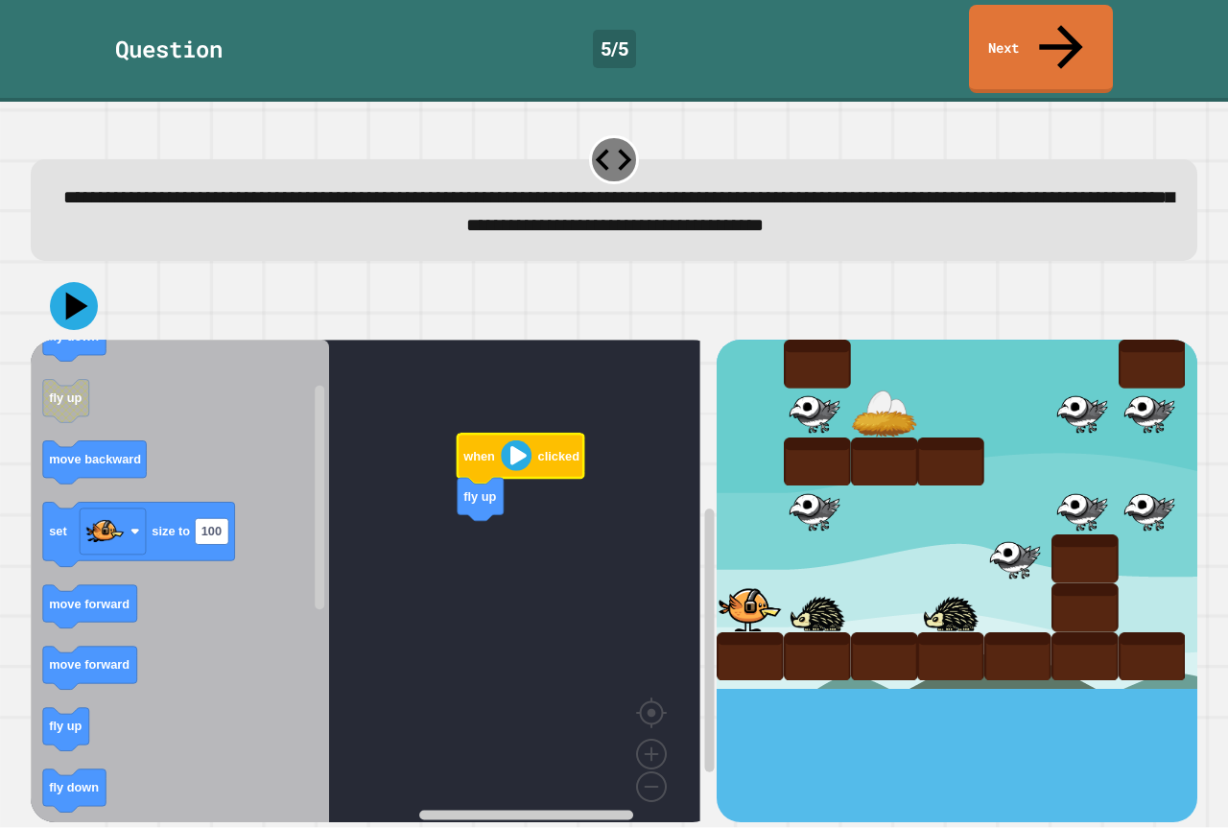
click at [109, 588] on icon "Blockly Workspace" at bounding box center [180, 588] width 298 height 496
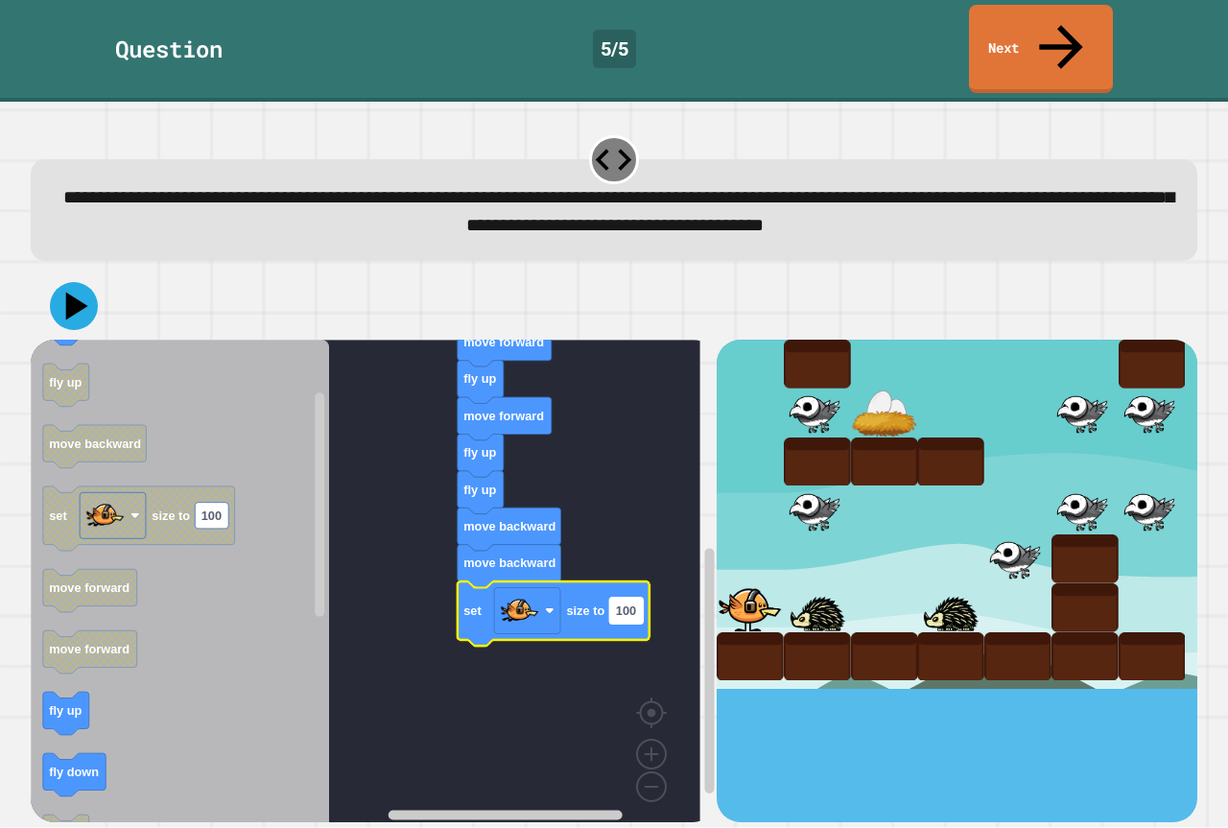
click at [627, 598] on rect "Blockly Workspace" at bounding box center [626, 611] width 34 height 26
type input "*"
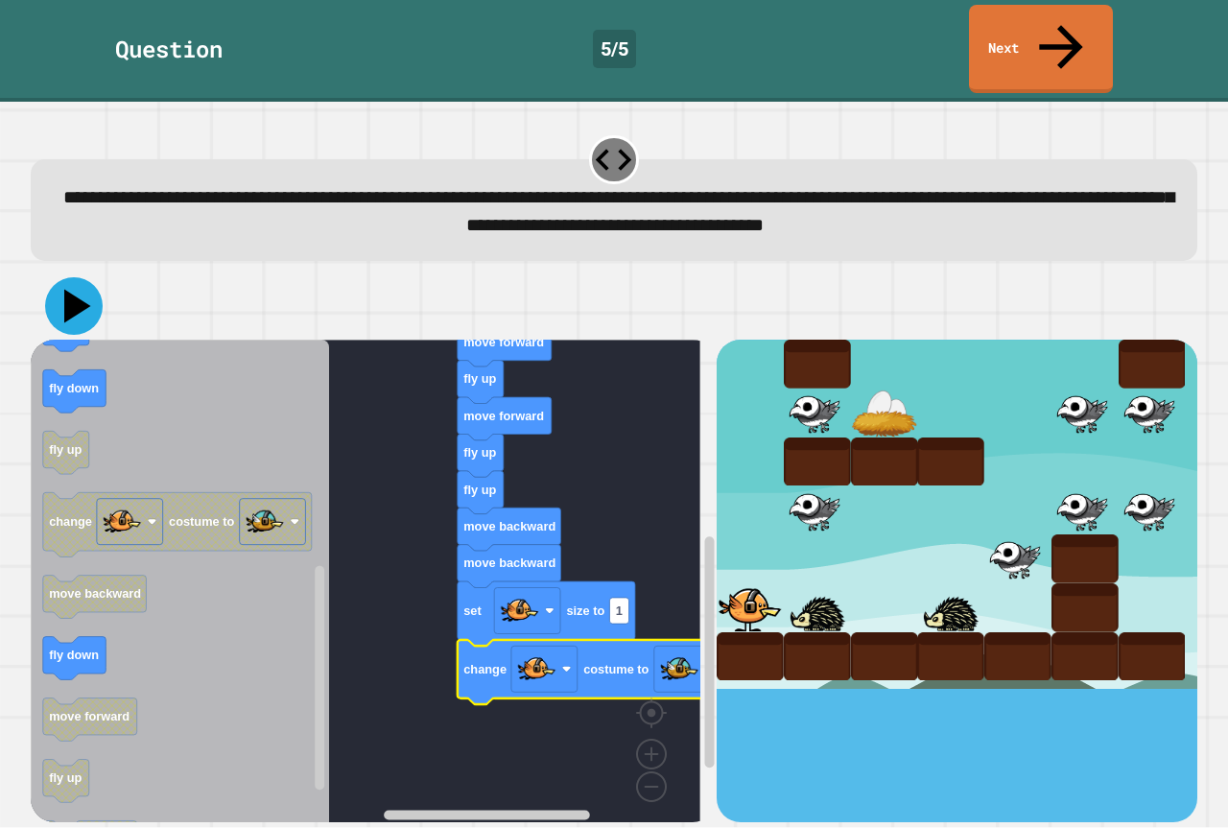
click at [78, 277] on icon at bounding box center [74, 306] width 58 height 58
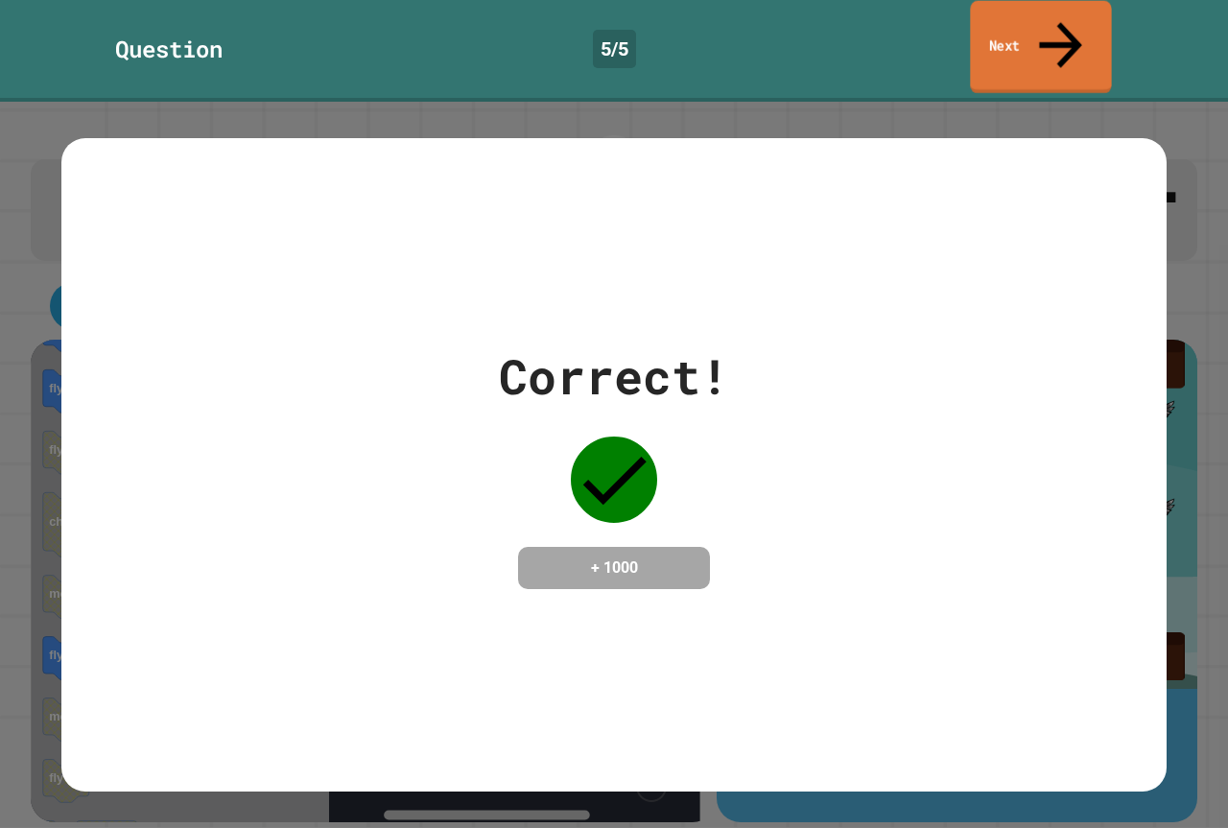
drag, startPoint x: 983, startPoint y: 23, endPoint x: 989, endPoint y: 33, distance: 11.2
click at [989, 33] on link "Next" at bounding box center [1040, 47] width 141 height 93
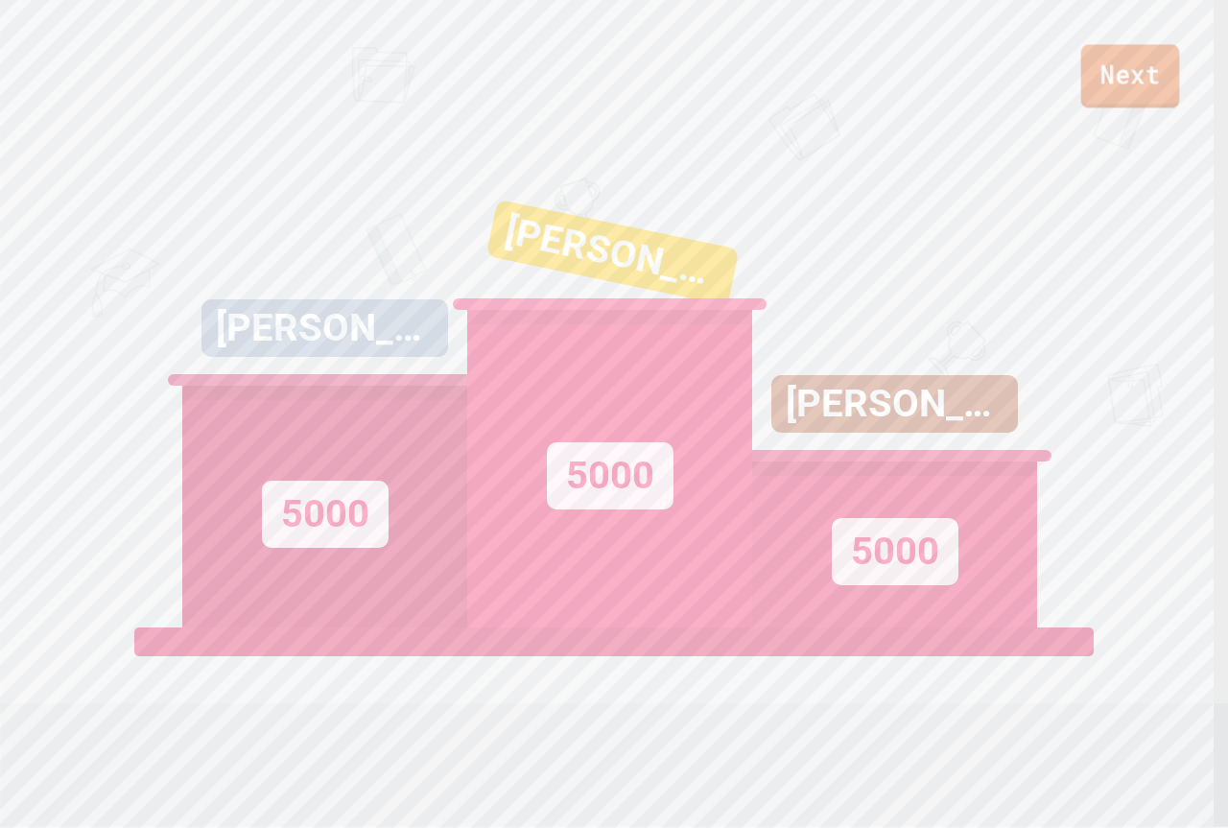
click at [1144, 60] on link "Next" at bounding box center [1130, 75] width 99 height 63
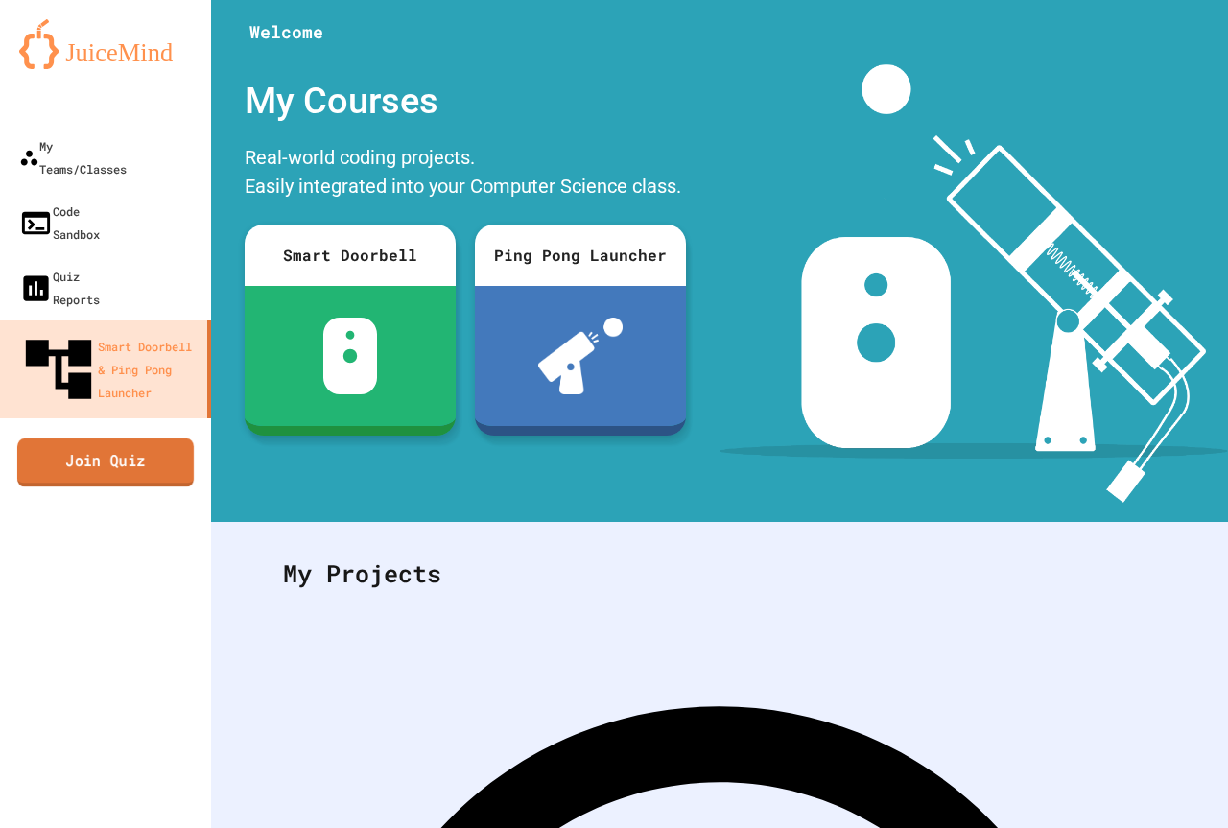
click at [130, 438] on link "Join Quiz" at bounding box center [105, 462] width 177 height 48
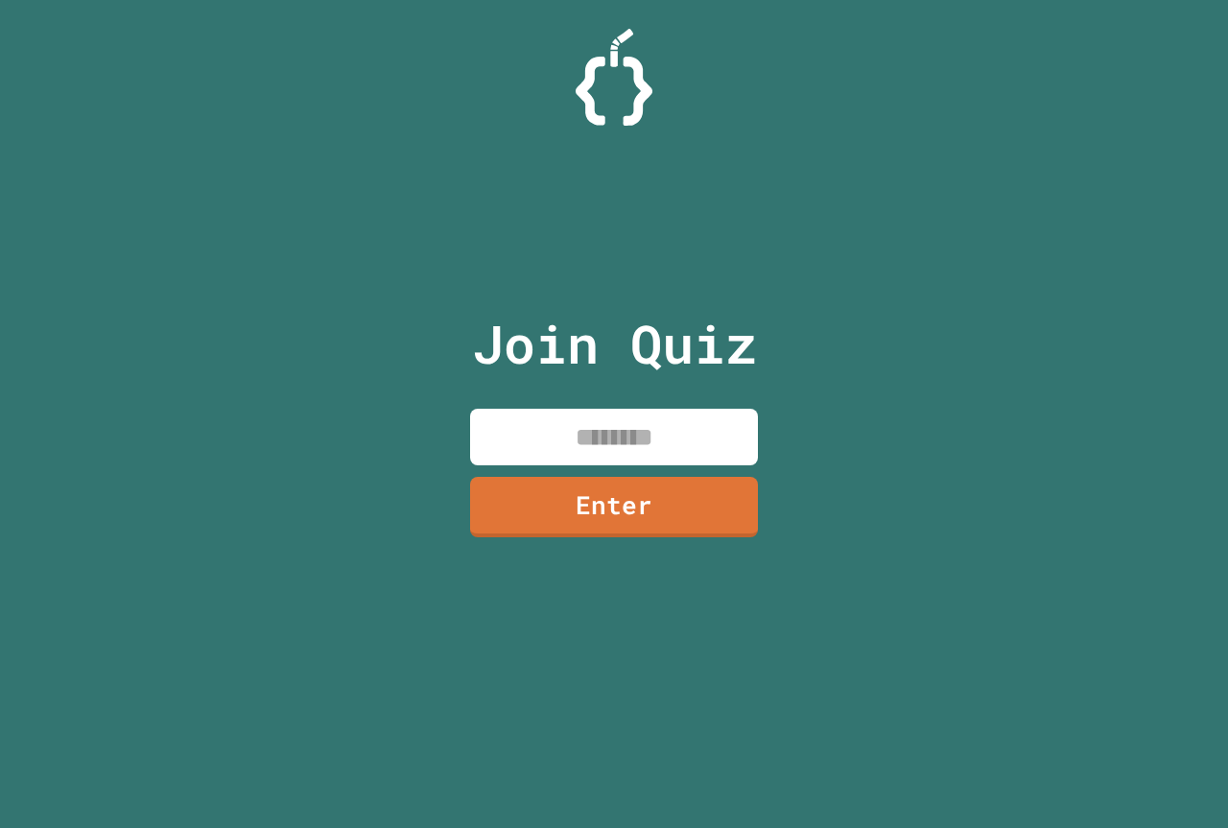
click at [545, 417] on input at bounding box center [614, 437] width 288 height 57
type input "********"
click at [691, 511] on link "Enter" at bounding box center [613, 505] width 293 height 63
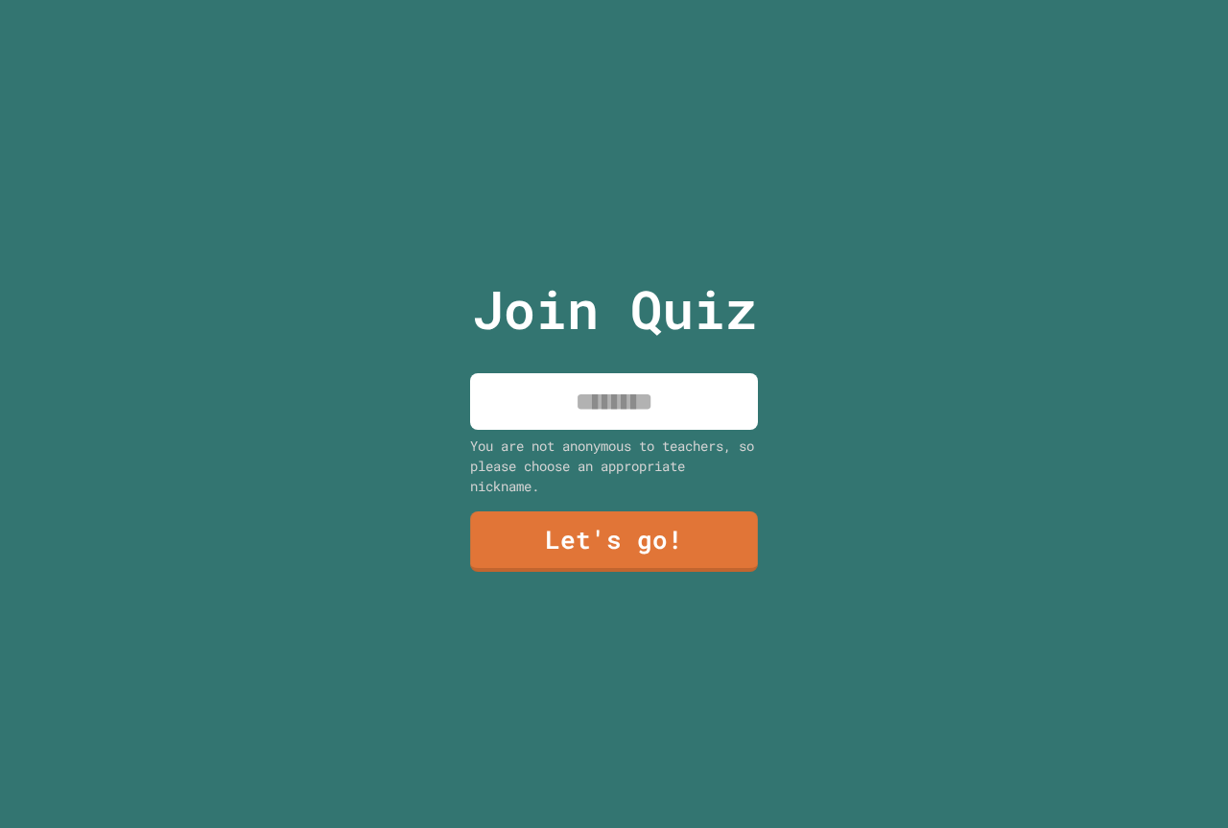
click at [699, 389] on input at bounding box center [614, 401] width 288 height 57
type input "******"
click at [739, 533] on link "Let's go!" at bounding box center [614, 540] width 288 height 63
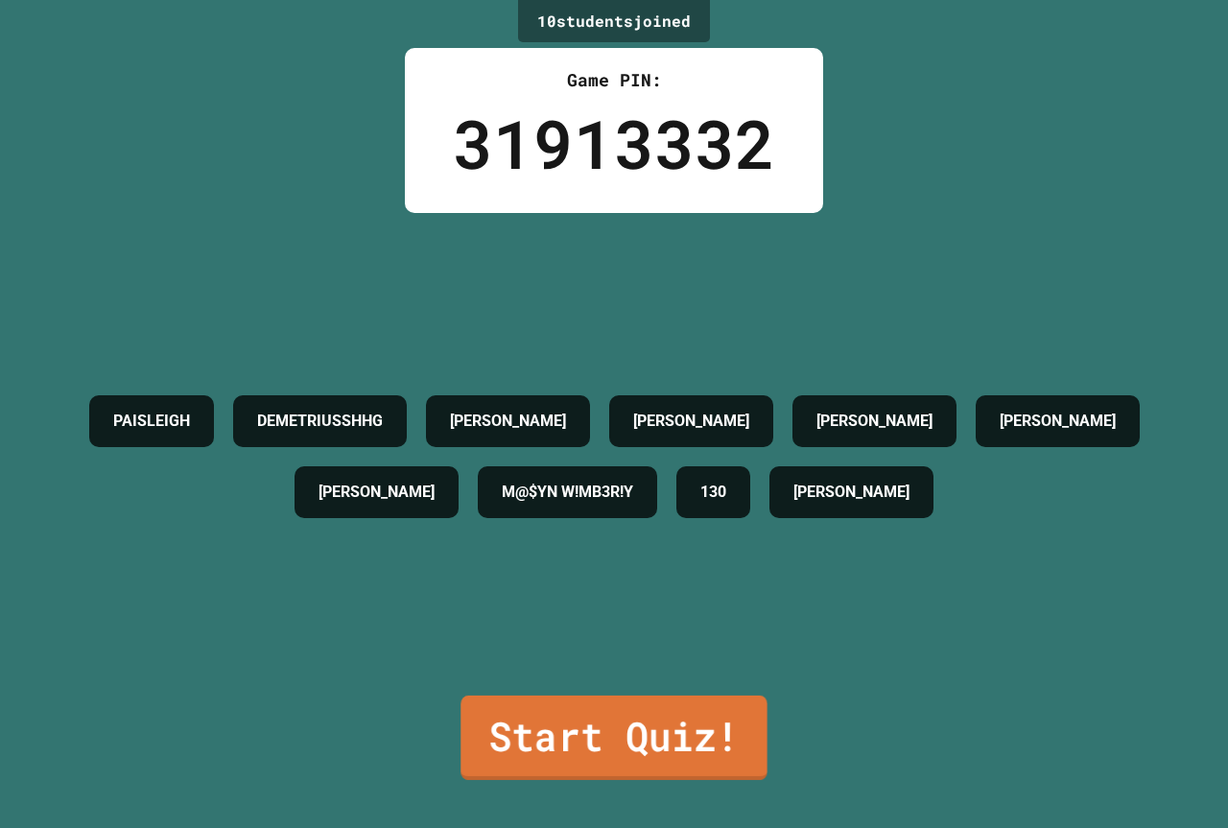
click at [627, 719] on link "Start Quiz!" at bounding box center [614, 738] width 306 height 84
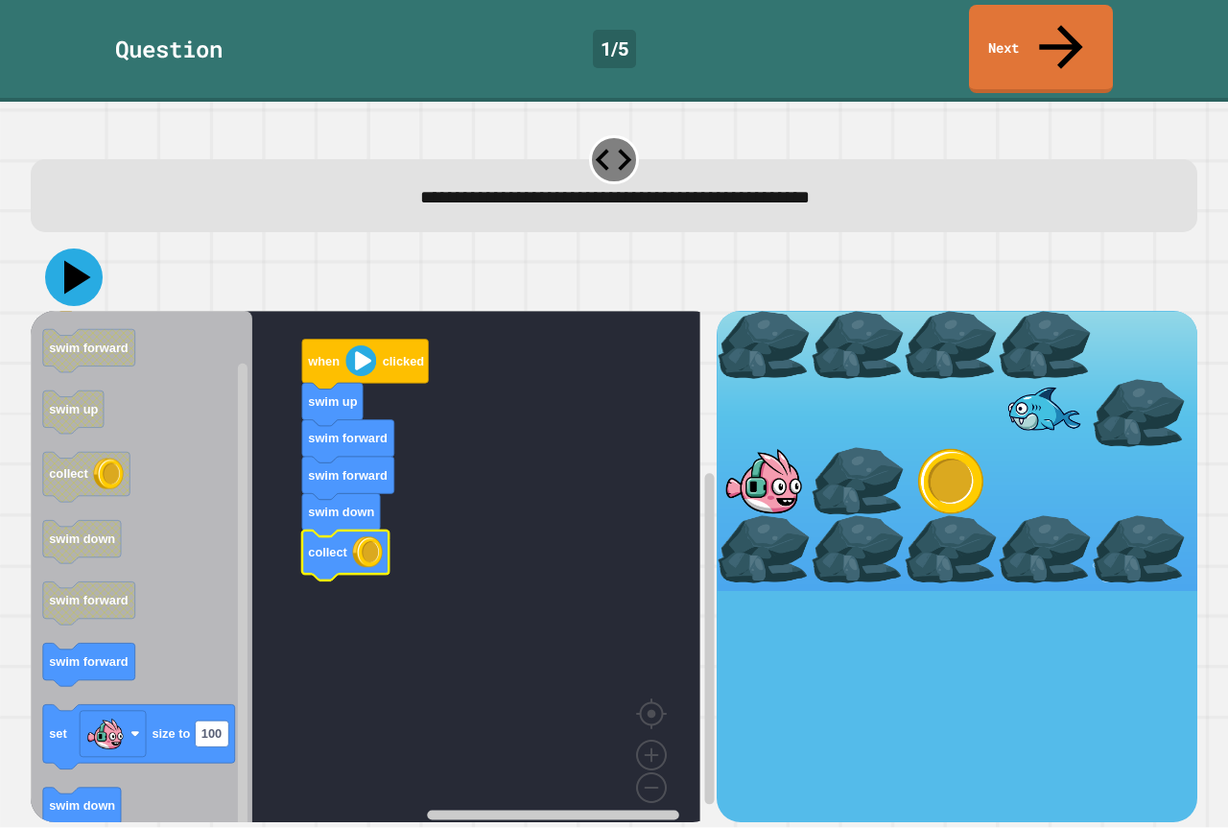
click at [85, 249] on icon at bounding box center [74, 278] width 58 height 58
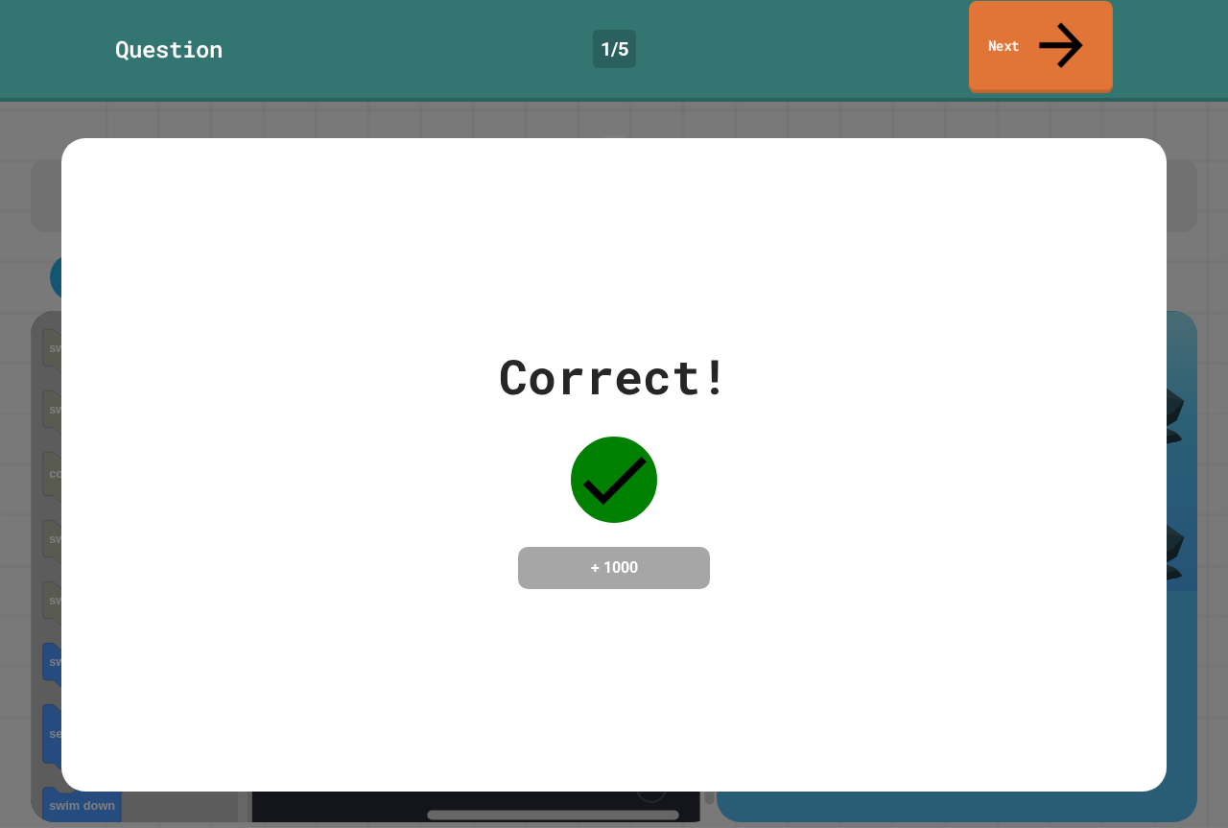
click at [978, 9] on link "Next" at bounding box center [1041, 47] width 144 height 93
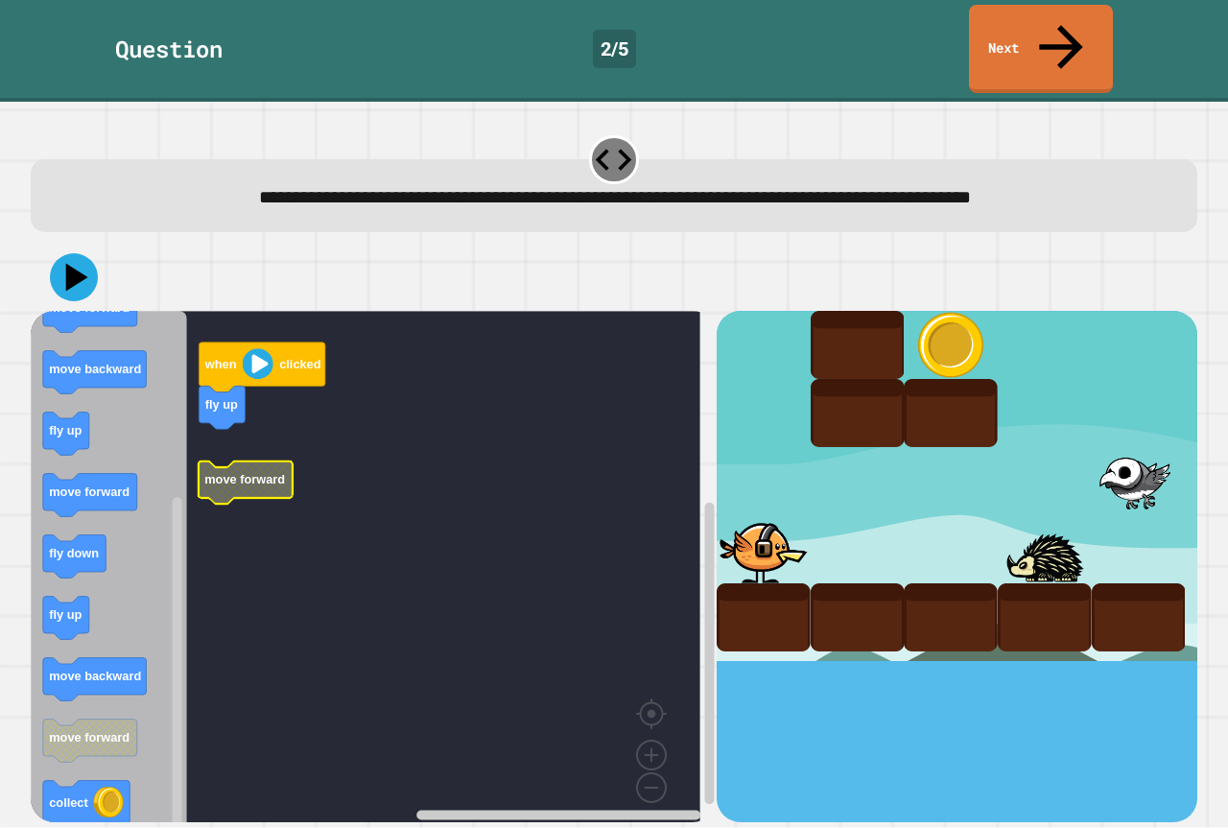
click at [282, 401] on rect "Blockly Workspace" at bounding box center [366, 574] width 670 height 526
click at [268, 440] on g "when clicked fly up move forward" at bounding box center [380, 574] width 698 height 526
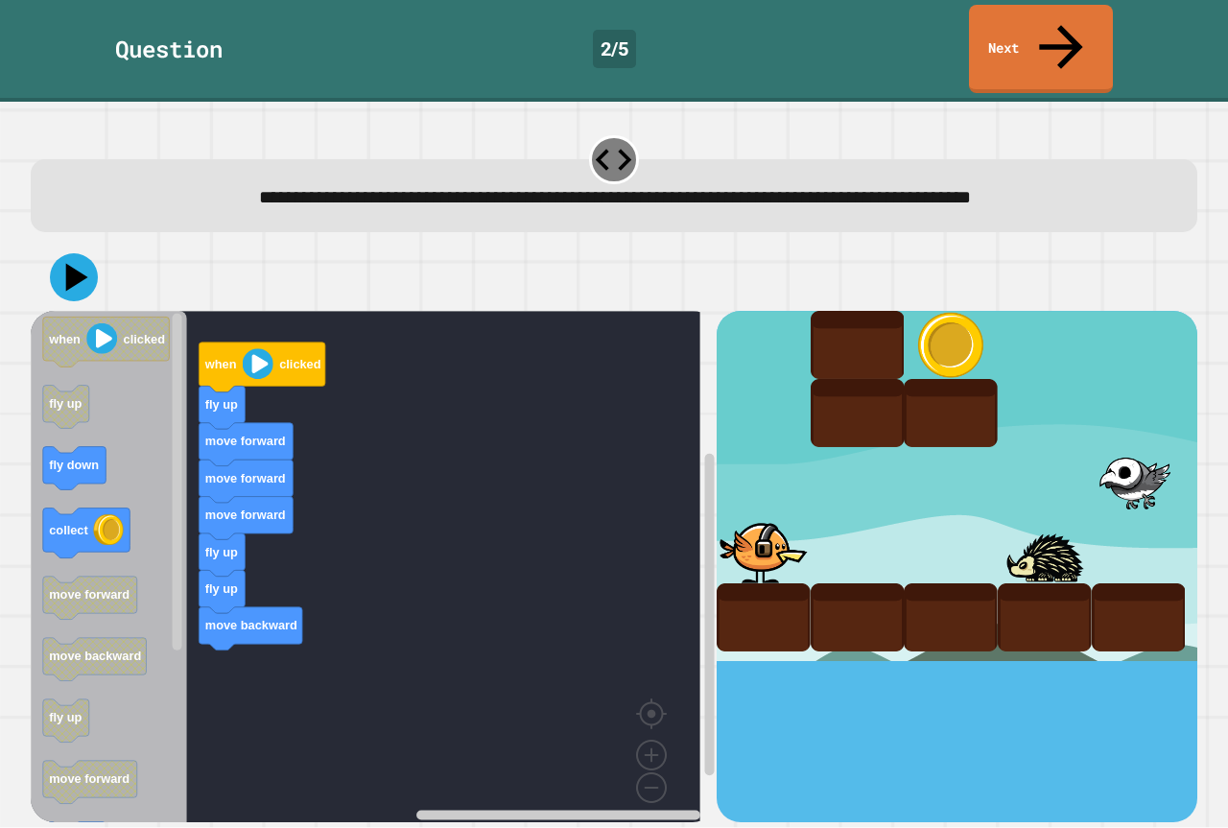
click at [226, 538] on div "when clicked fly up move forward move forward move forward fly up fly up move b…" at bounding box center [374, 566] width 686 height 510
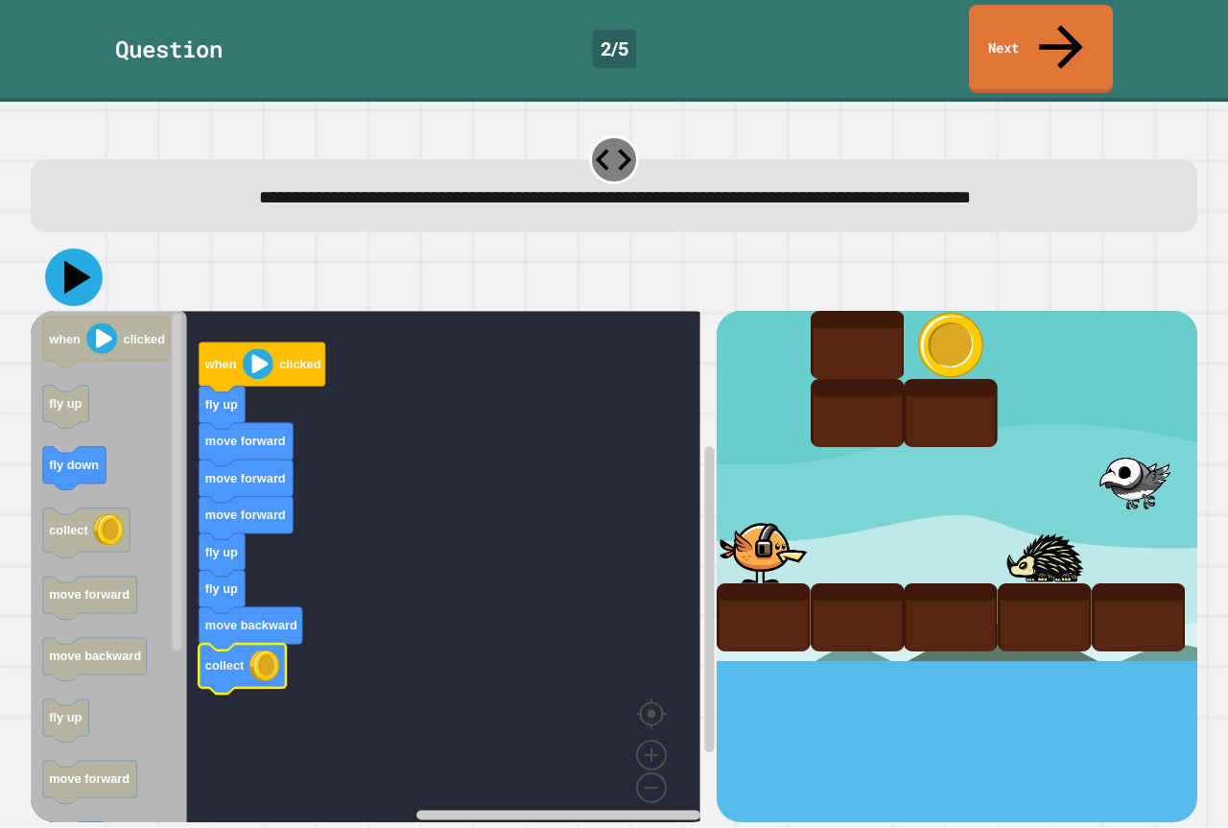
click at [88, 249] on icon at bounding box center [74, 278] width 58 height 58
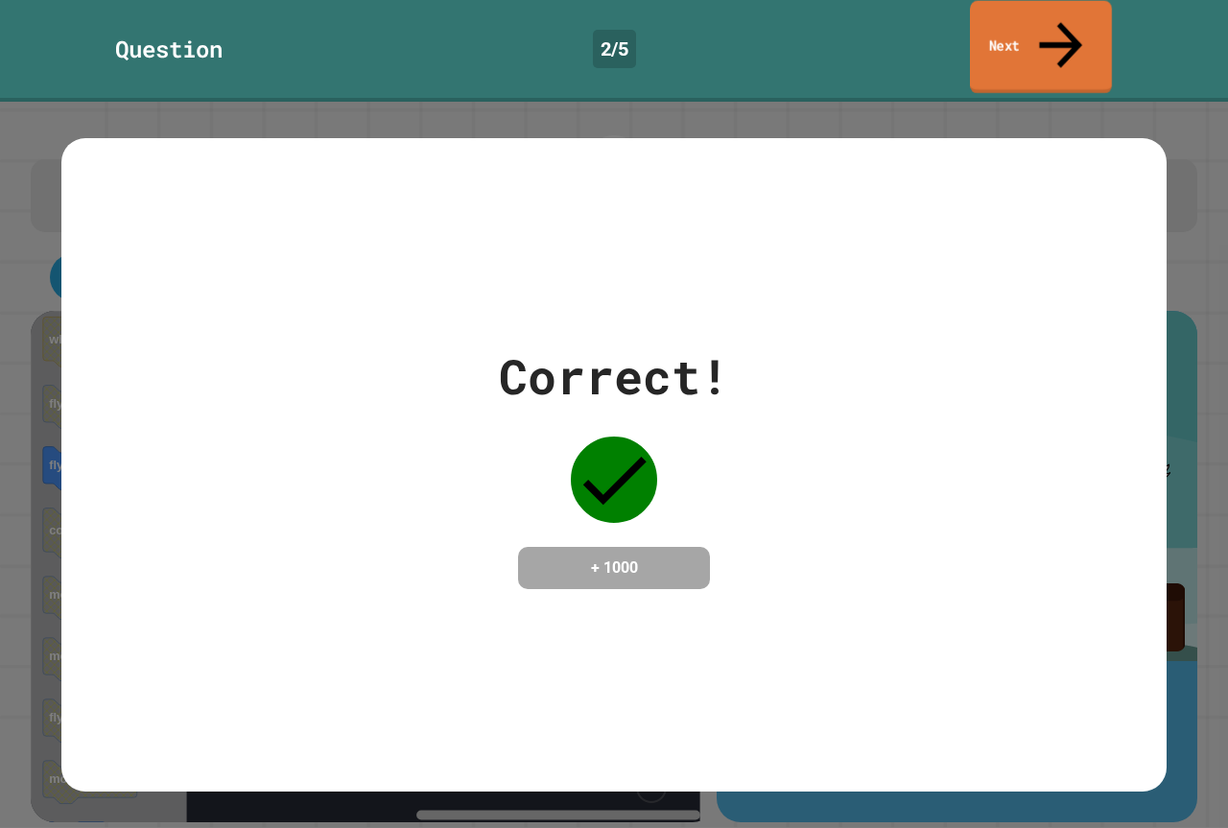
click at [1060, 22] on icon at bounding box center [1060, 45] width 43 height 46
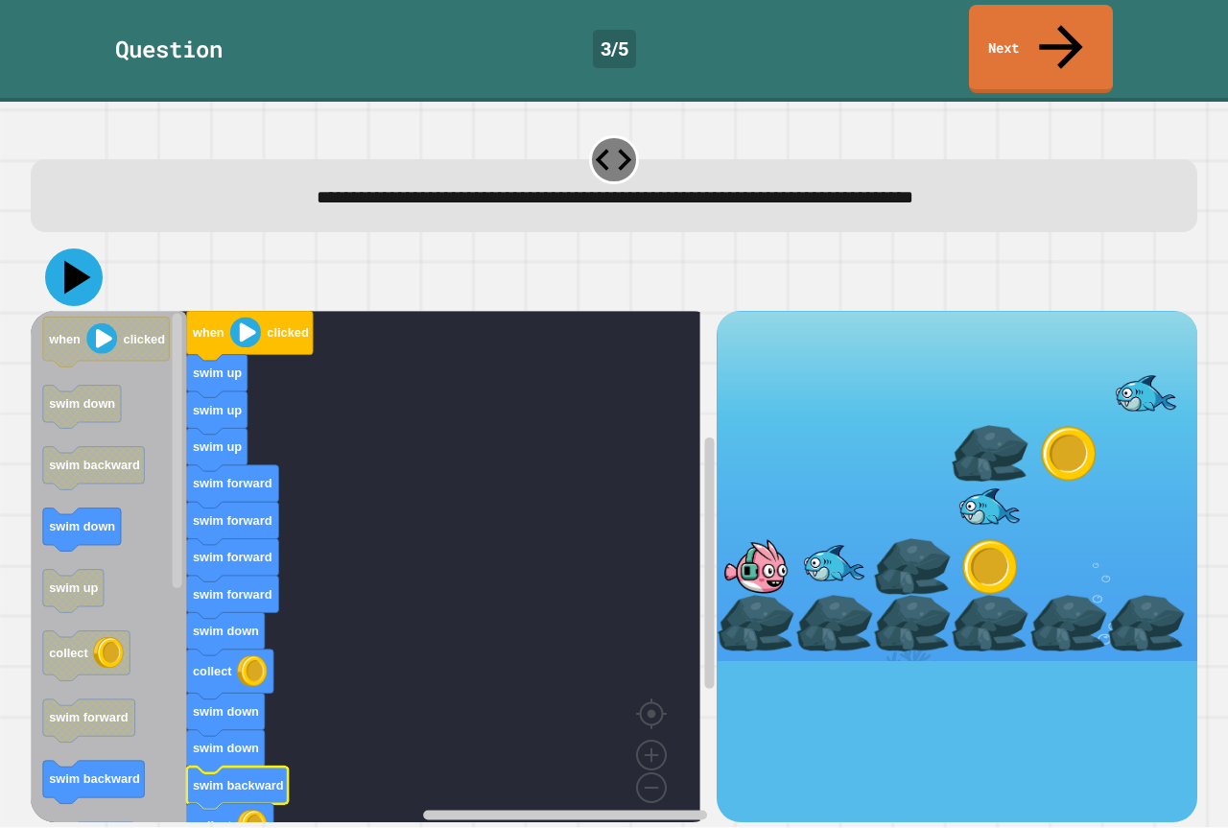
click at [79, 261] on icon at bounding box center [77, 278] width 27 height 34
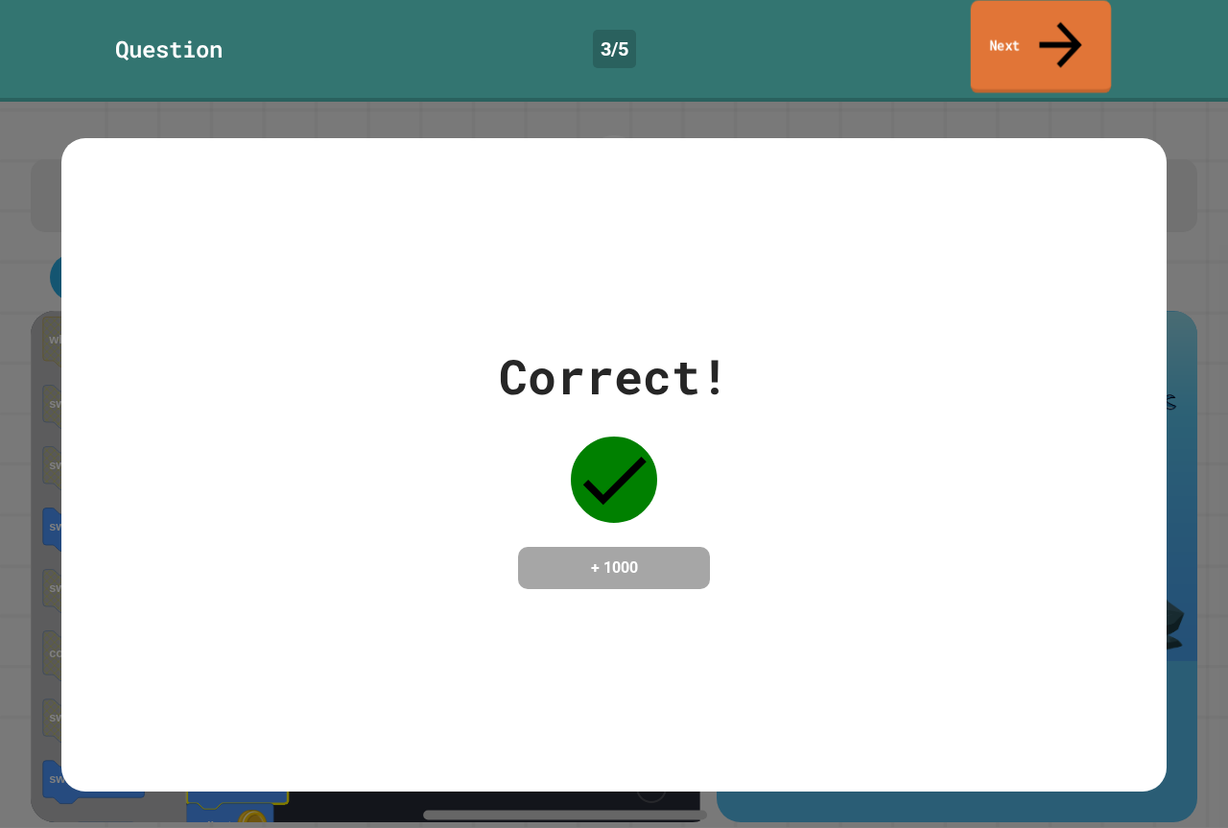
click at [1046, 13] on link "Next" at bounding box center [1041, 47] width 141 height 93
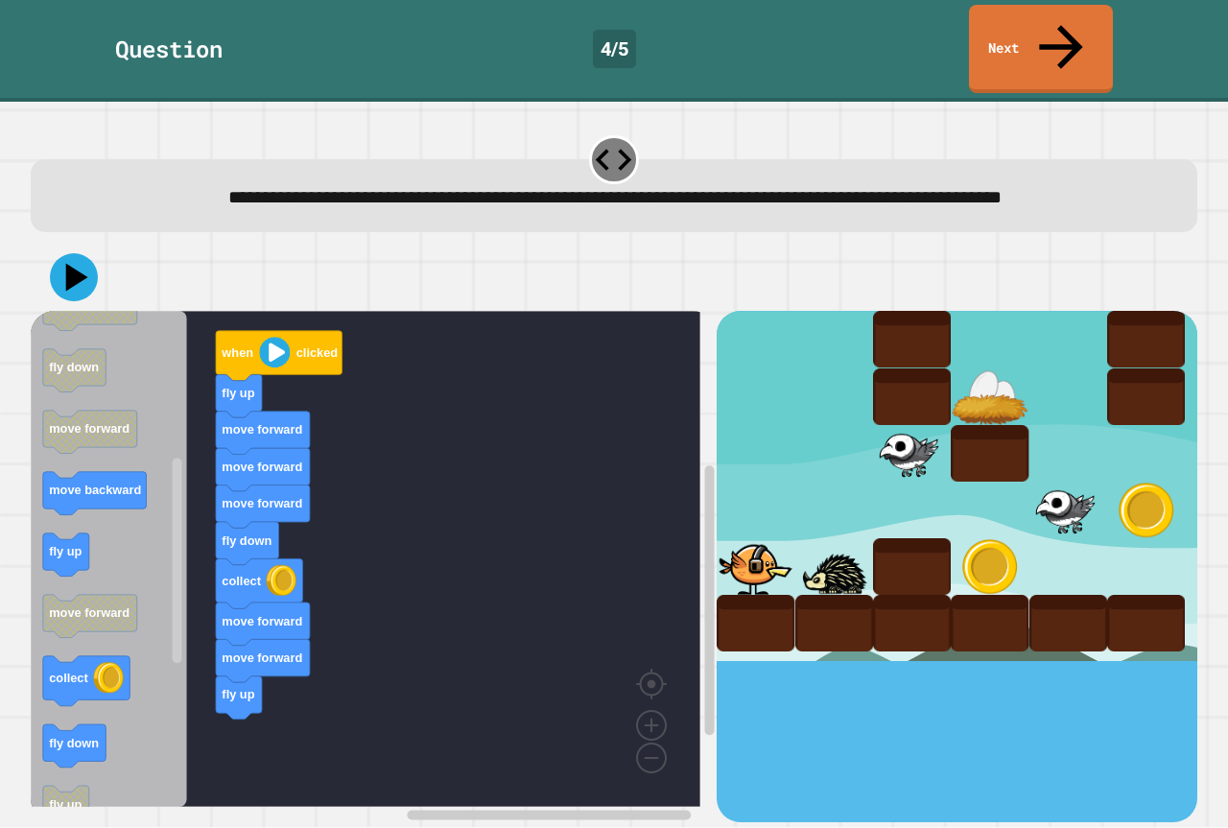
click at [220, 621] on div "when clicked fly up move forward move forward move forward fly down collect mov…" at bounding box center [374, 566] width 686 height 510
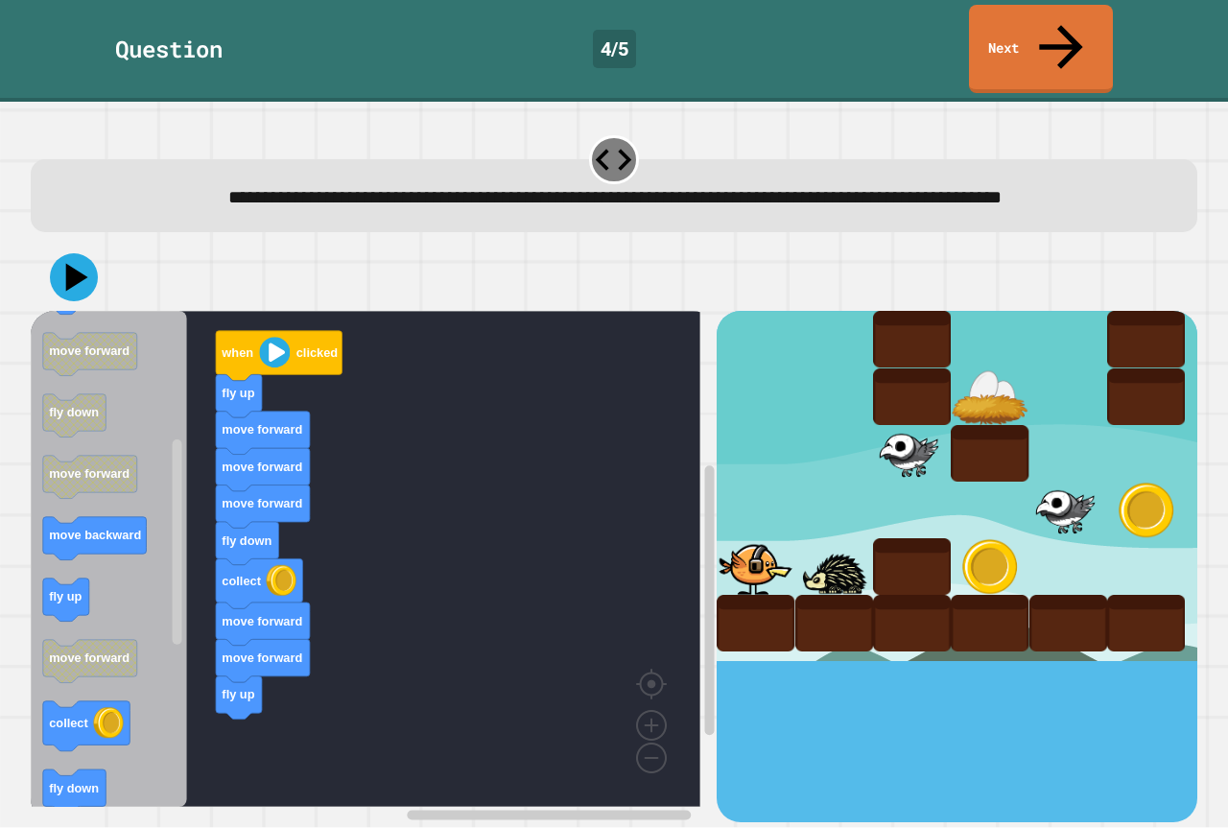
click at [273, 705] on div "when clicked fly up move forward move forward move forward fly down collect mov…" at bounding box center [374, 566] width 686 height 510
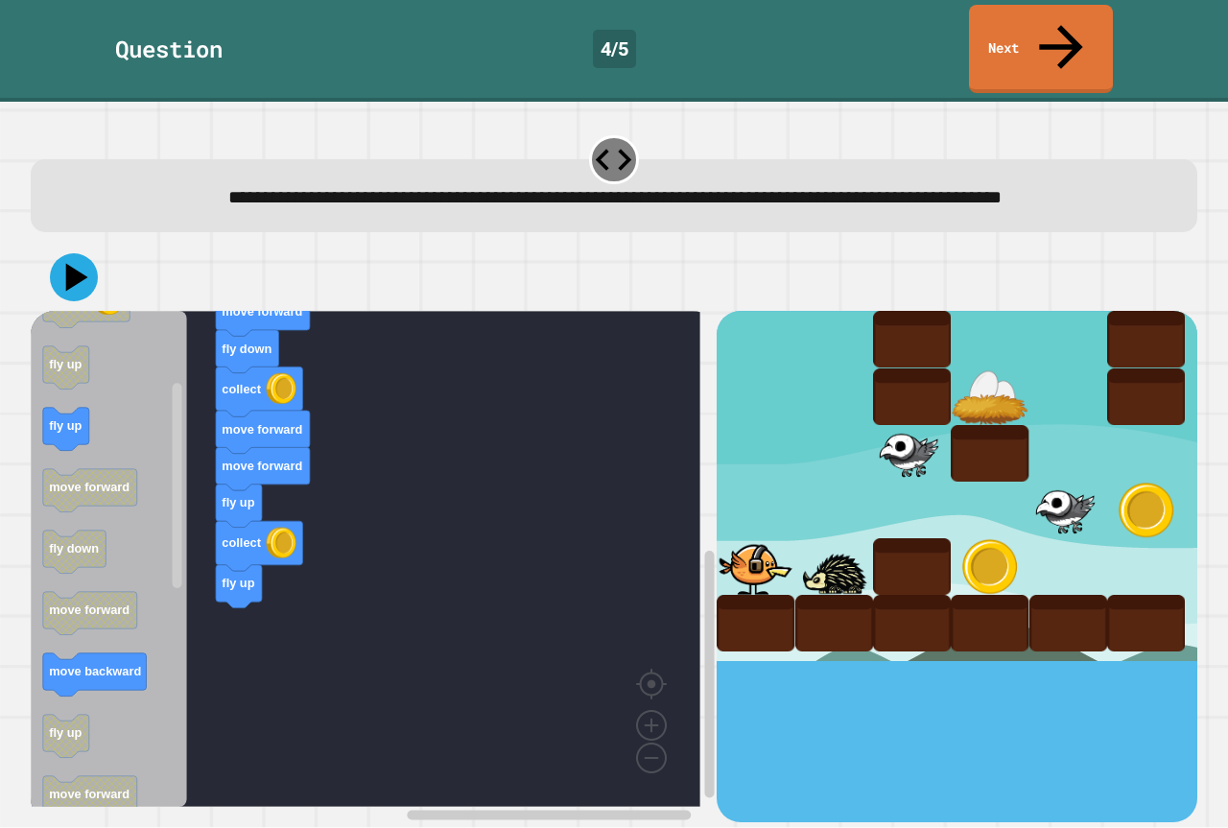
click at [257, 664] on div "when clicked fly up move forward move forward move forward fly down collect mov…" at bounding box center [374, 566] width 686 height 510
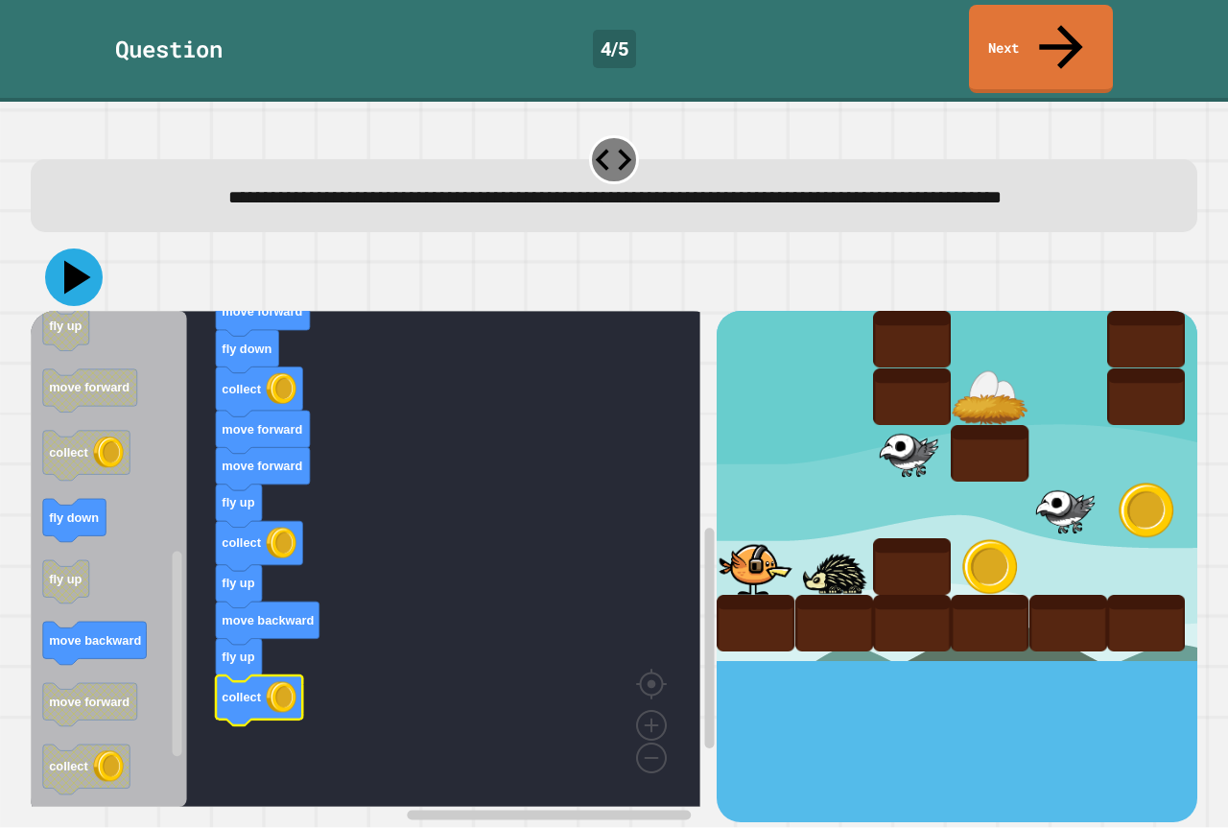
click at [71, 252] on icon at bounding box center [74, 278] width 58 height 58
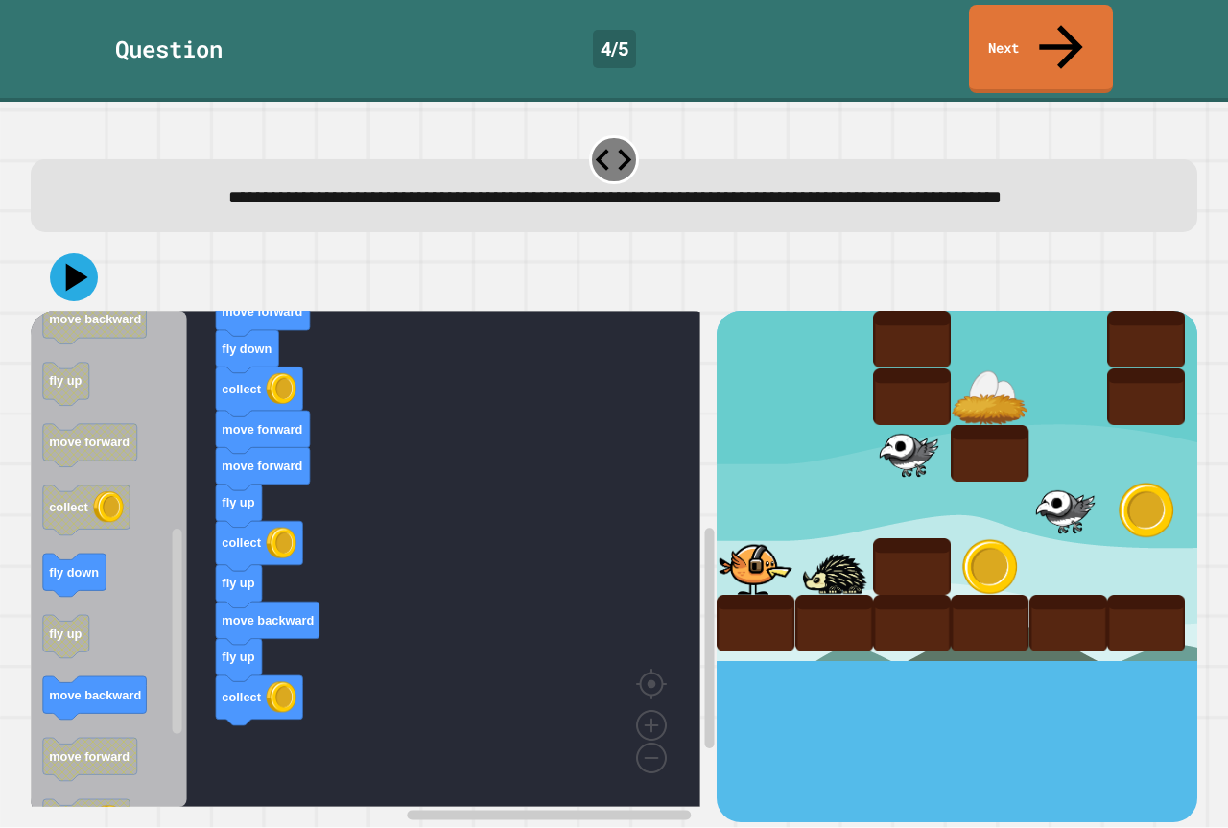
click at [177, 707] on div "when clicked fly up move forward move forward move forward fly down collect mov…" at bounding box center [374, 566] width 686 height 510
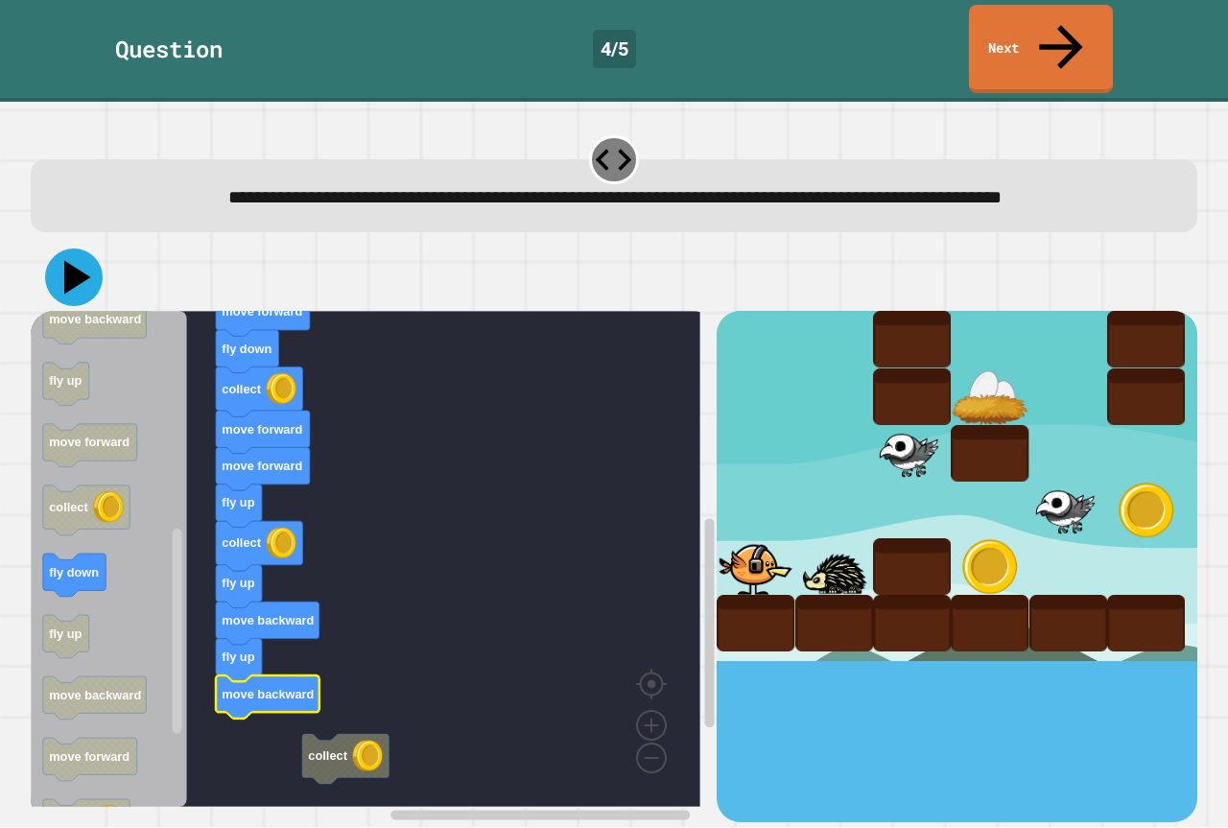
click at [80, 274] on icon at bounding box center [74, 278] width 58 height 58
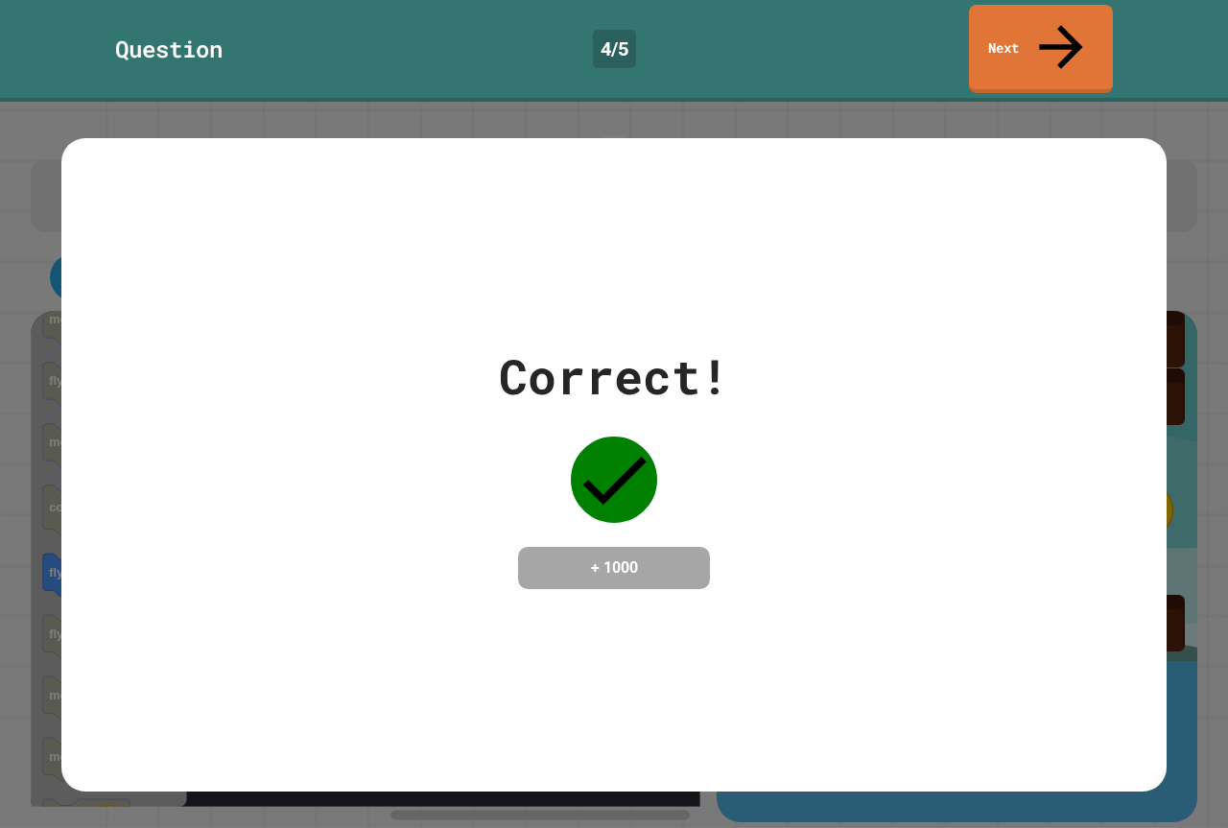
click at [1006, 21] on link "Next" at bounding box center [1041, 49] width 144 height 88
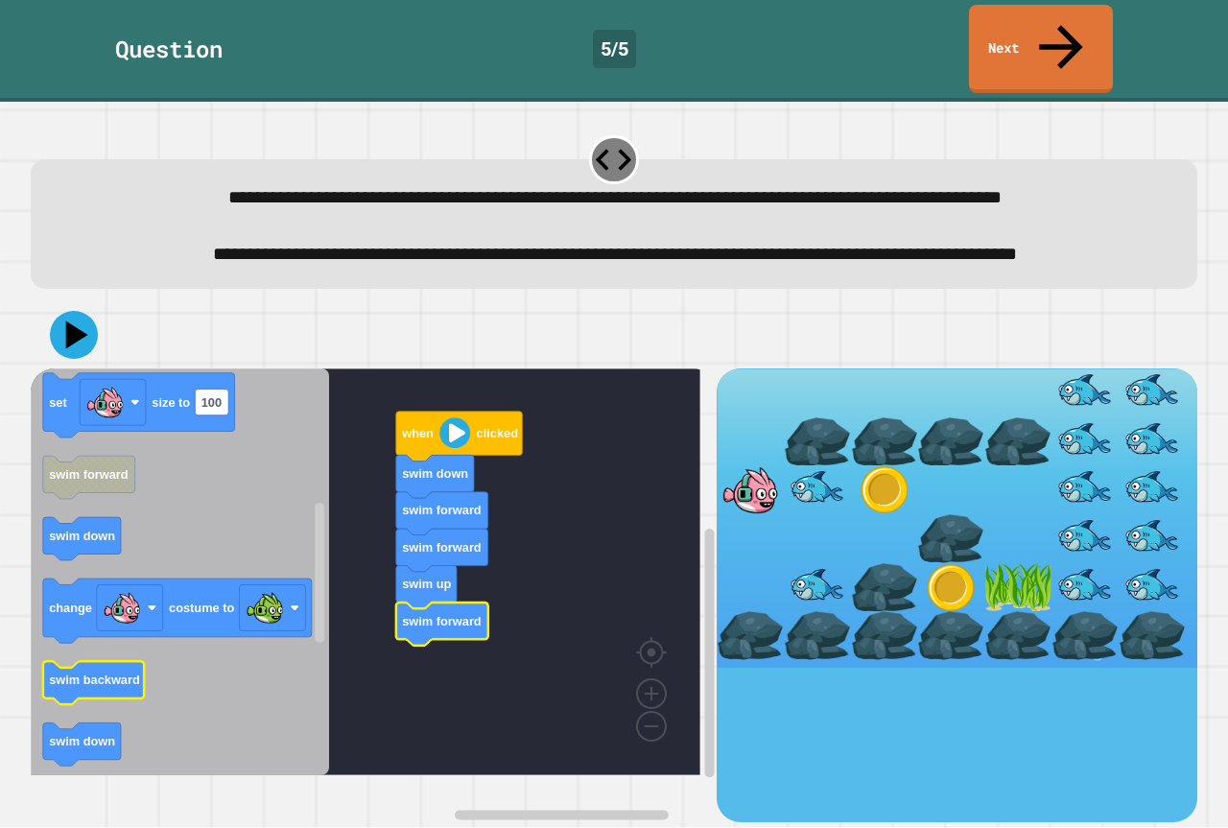
click at [107, 705] on rect "Blockly Workspace" at bounding box center [94, 683] width 102 height 43
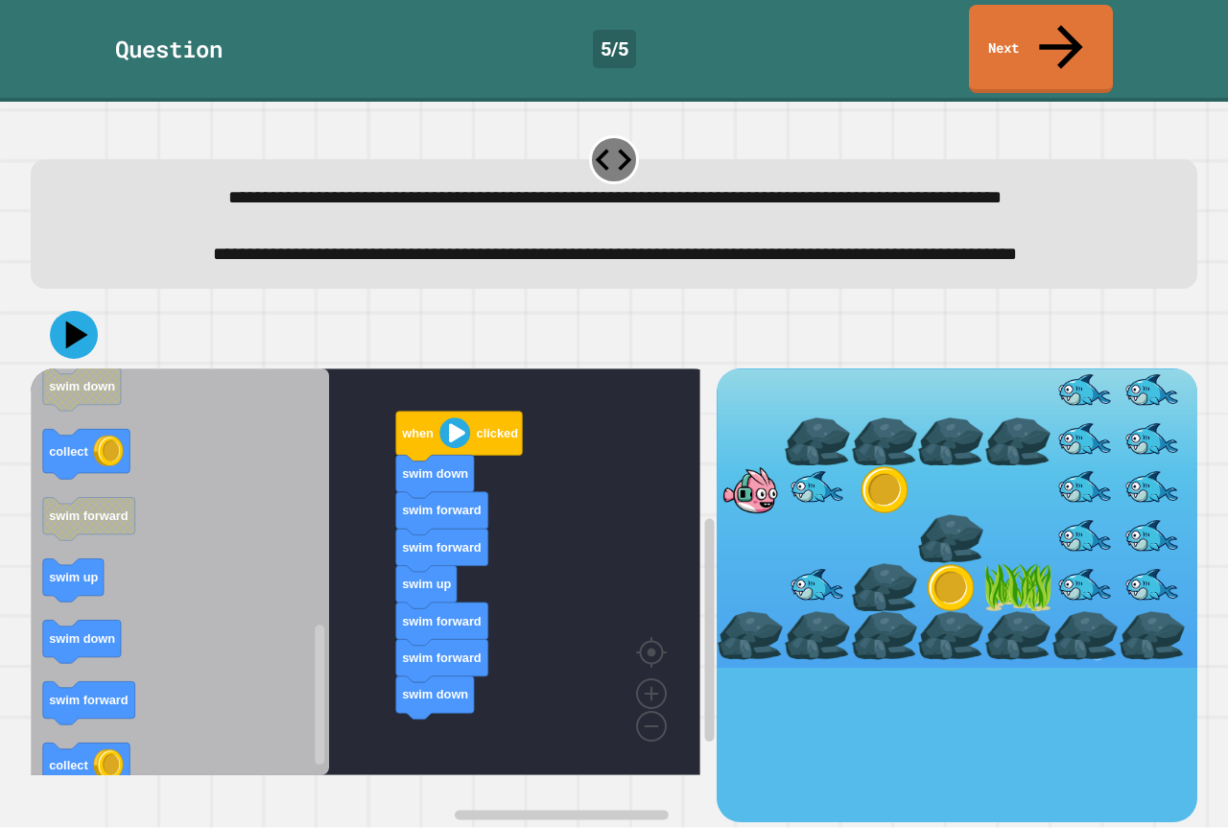
click at [312, 640] on div "when clicked swim down swim forward swim forward swim up swim forward swim forw…" at bounding box center [374, 595] width 686 height 454
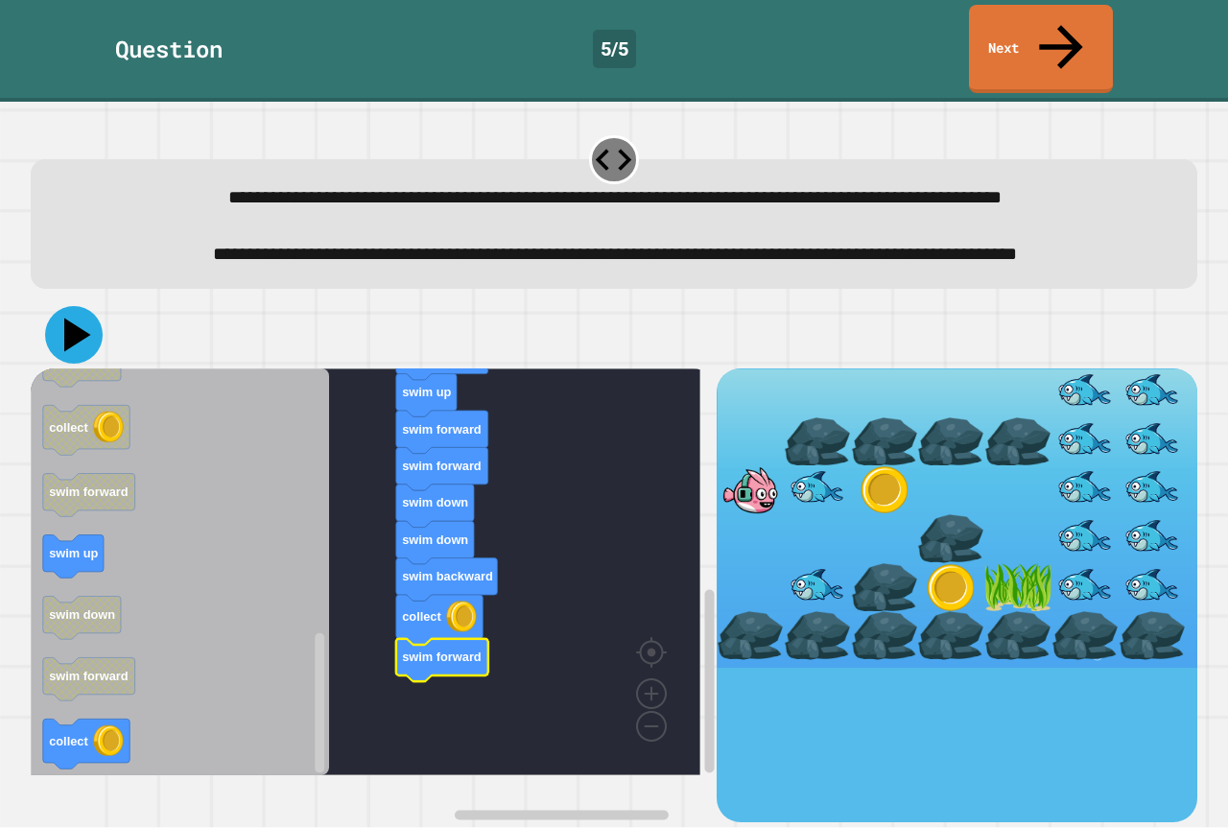
click at [85, 355] on icon at bounding box center [74, 335] width 58 height 58
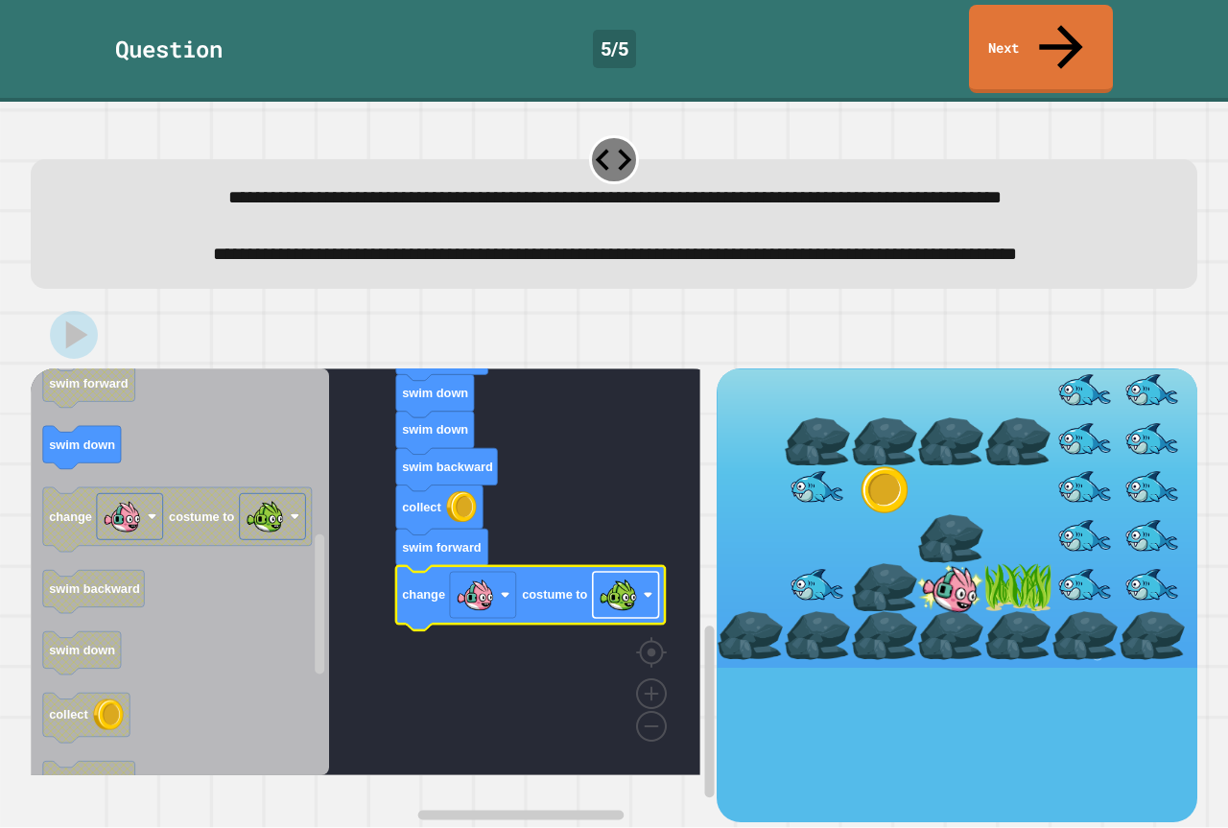
click at [619, 614] on image "Blockly Workspace" at bounding box center [618, 595] width 38 height 38
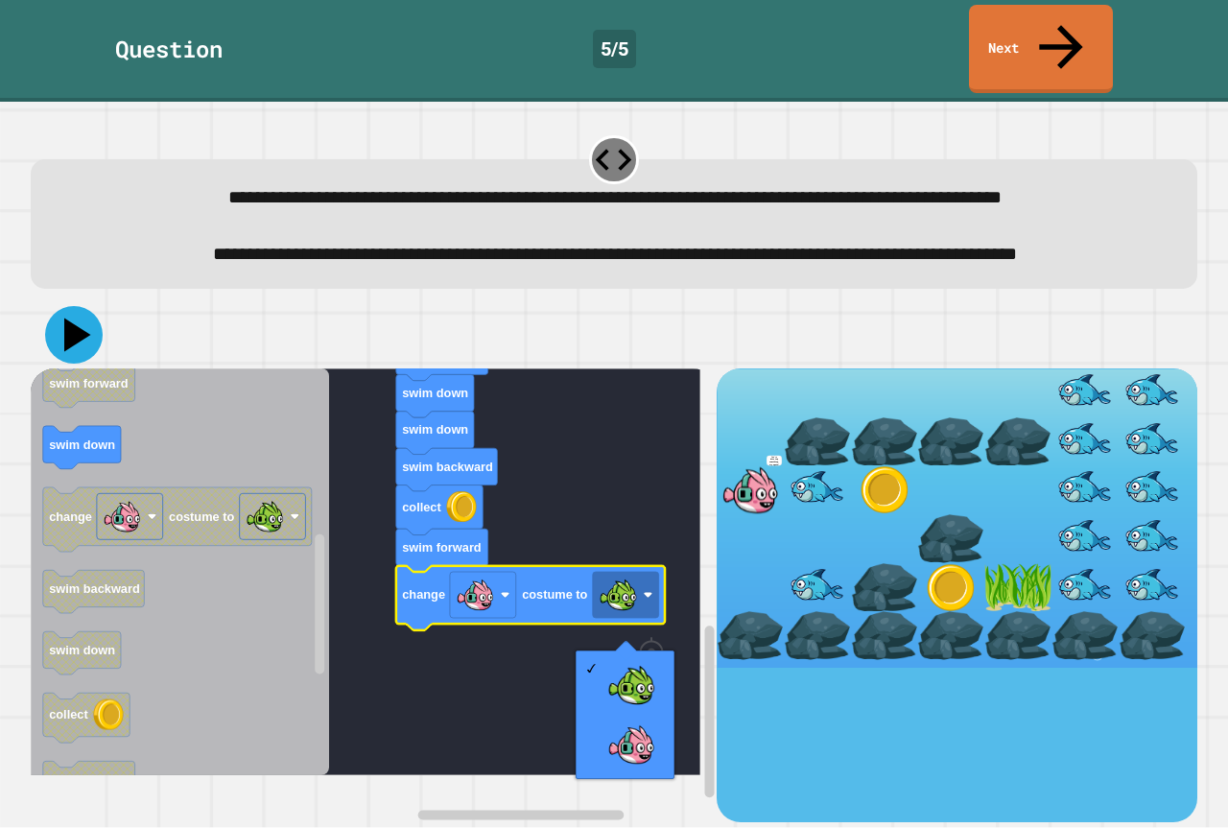
click at [76, 341] on icon at bounding box center [74, 335] width 58 height 58
click at [576, 474] on rect "Blockly Workspace" at bounding box center [366, 571] width 670 height 407
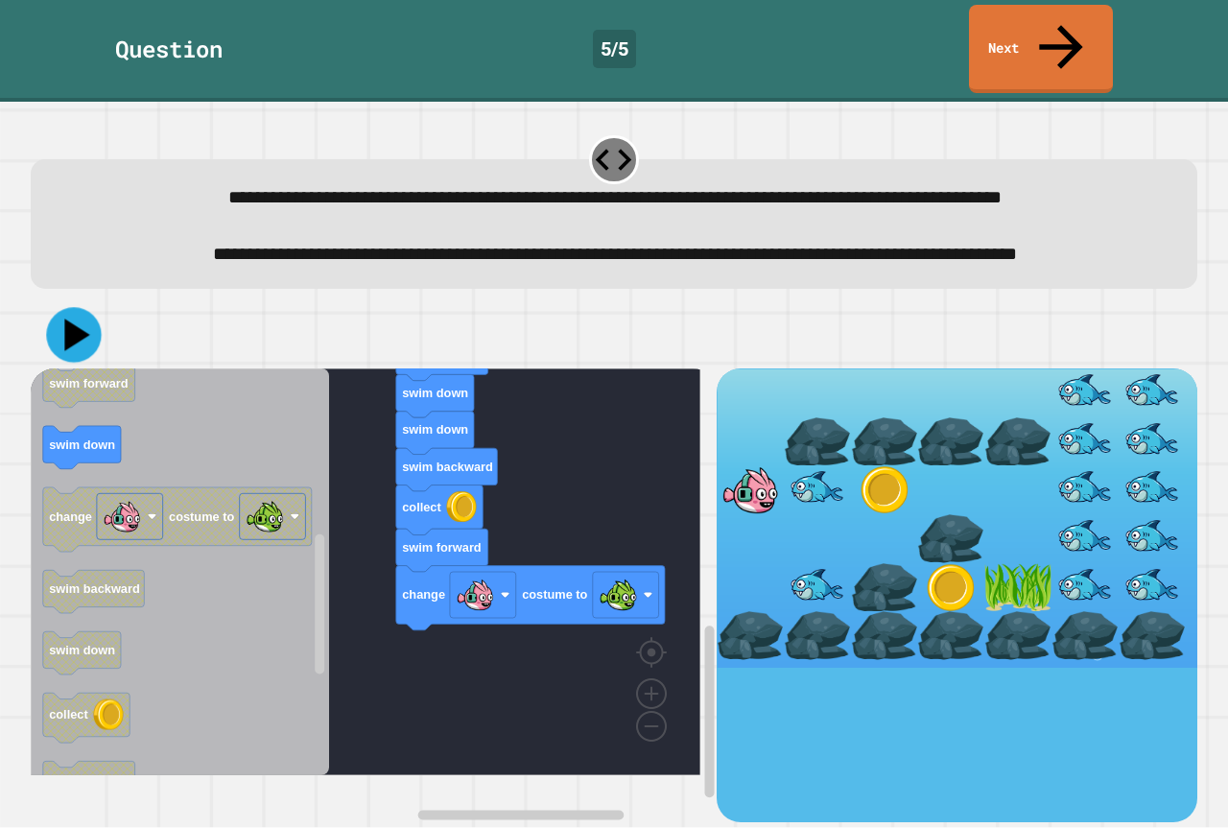
click at [76, 350] on icon at bounding box center [76, 335] width 25 height 32
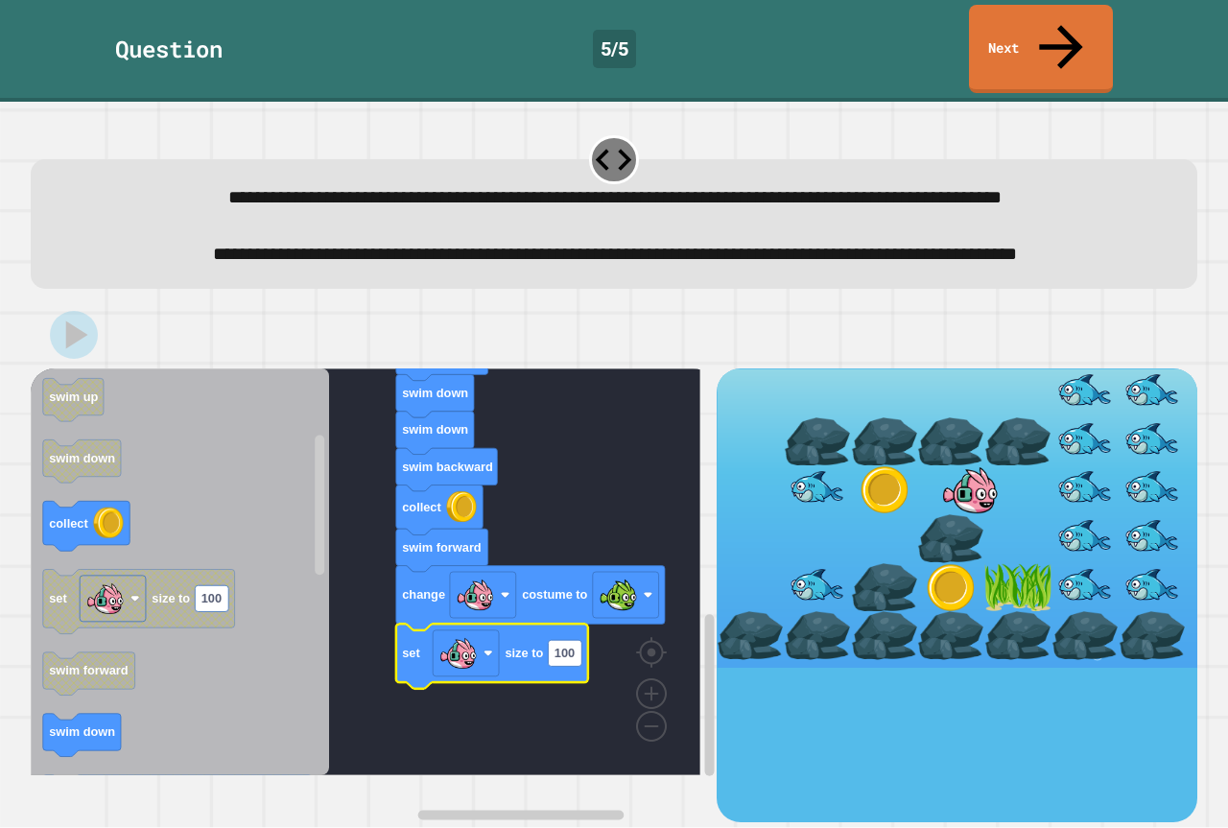
click at [567, 688] on icon "Blockly Workspace" at bounding box center [492, 656] width 192 height 64
click at [568, 660] on text "100" at bounding box center [565, 653] width 20 height 14
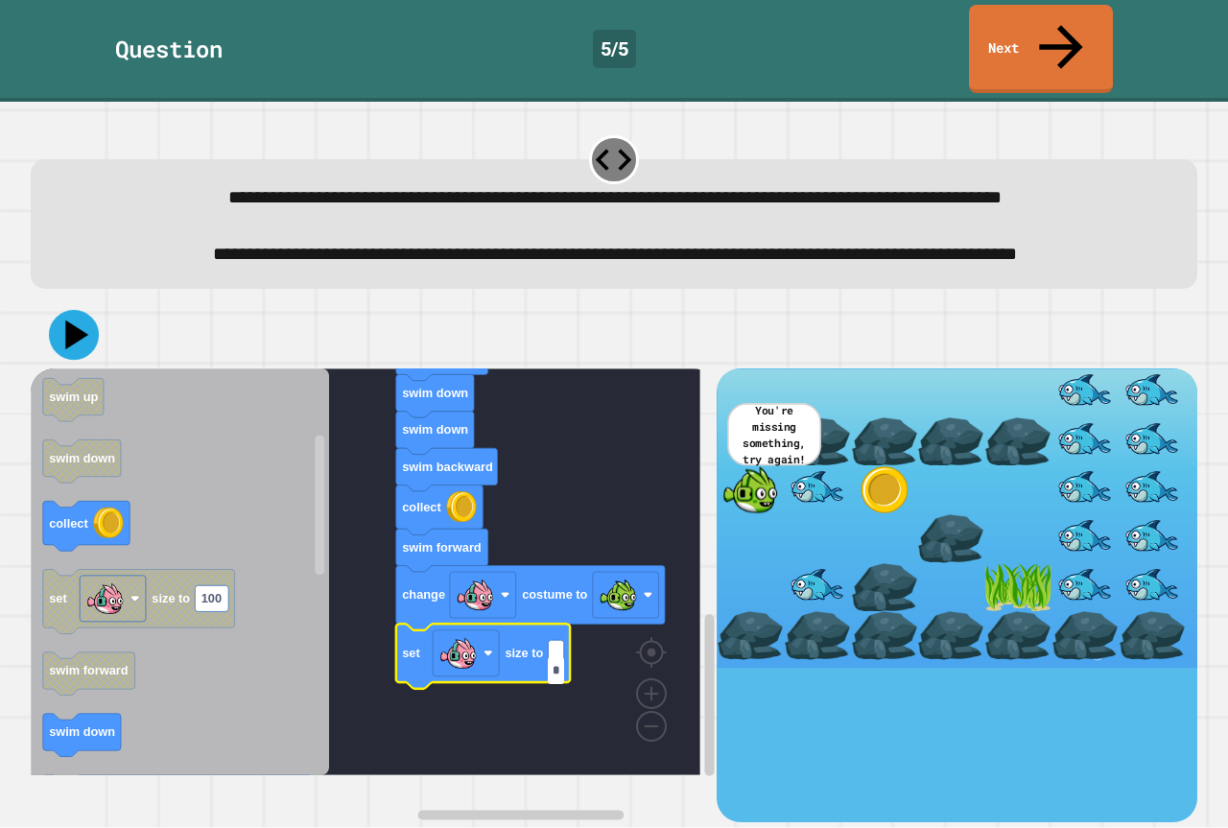
type input "*"
click at [76, 340] on icon at bounding box center [74, 335] width 50 height 50
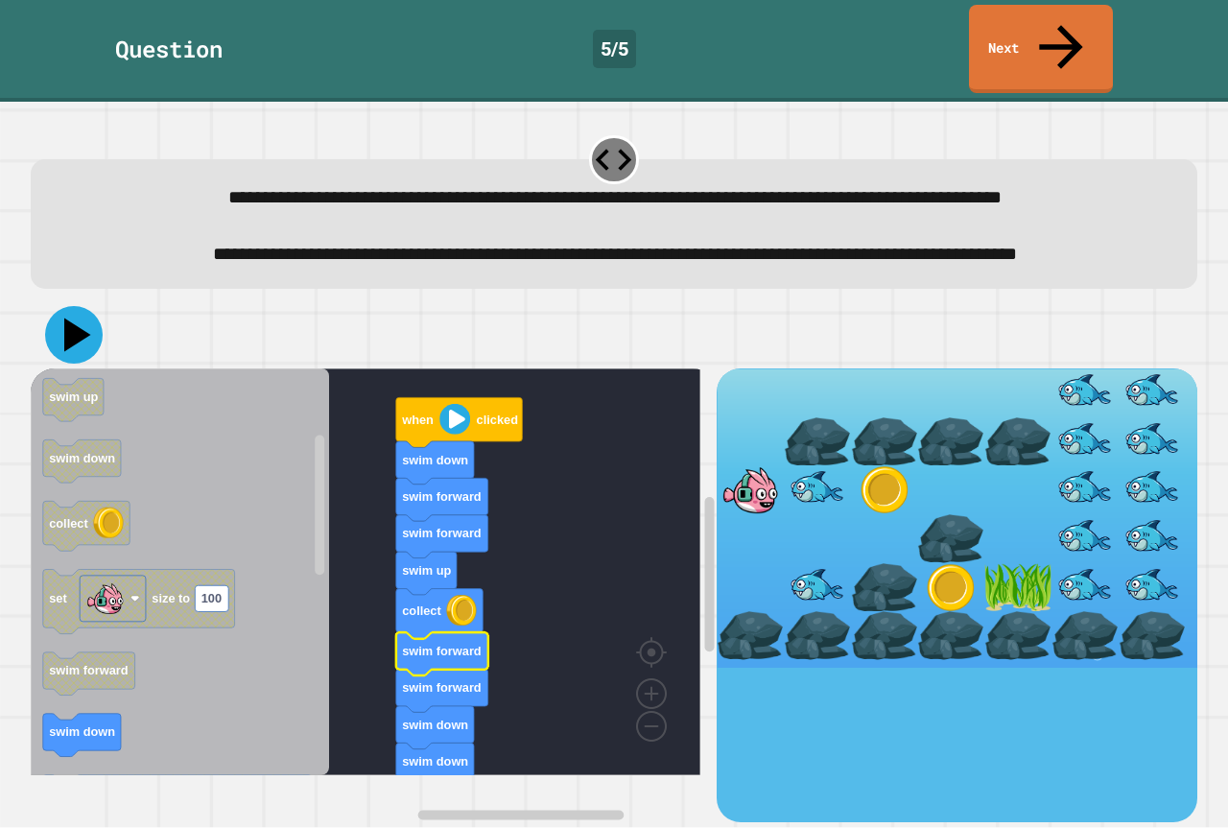
click at [56, 349] on icon at bounding box center [74, 335] width 58 height 58
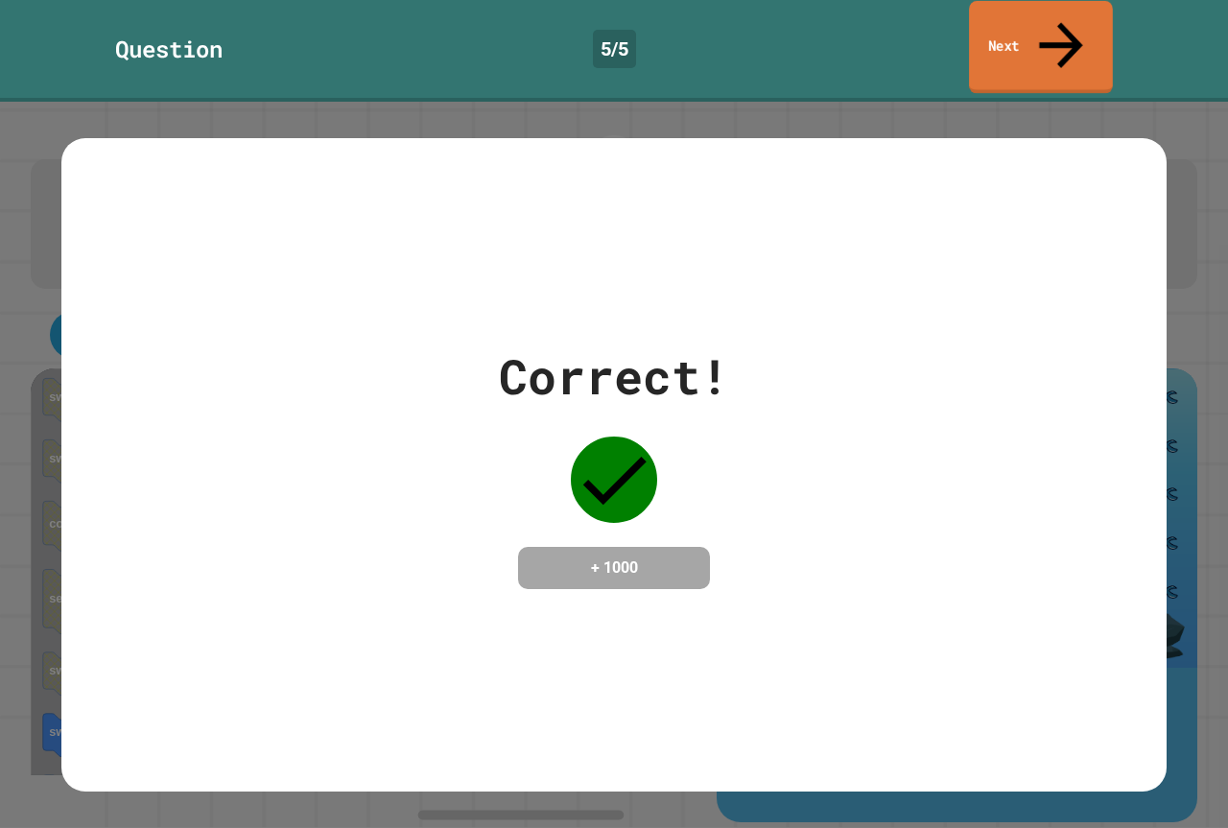
click at [1030, 39] on link "Next" at bounding box center [1041, 47] width 144 height 93
